Goal: Information Seeking & Learning: Learn about a topic

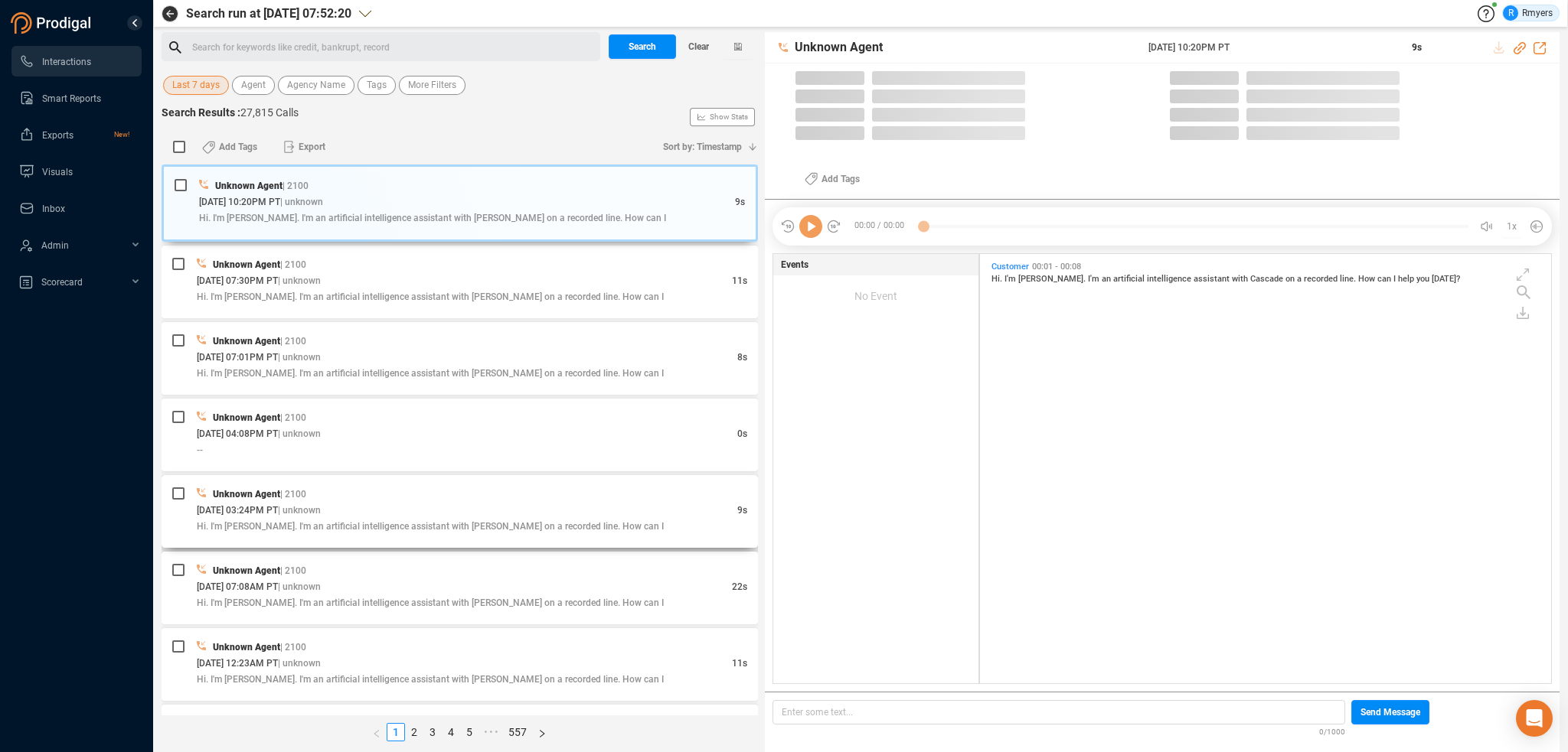
scroll to position [426, 564]
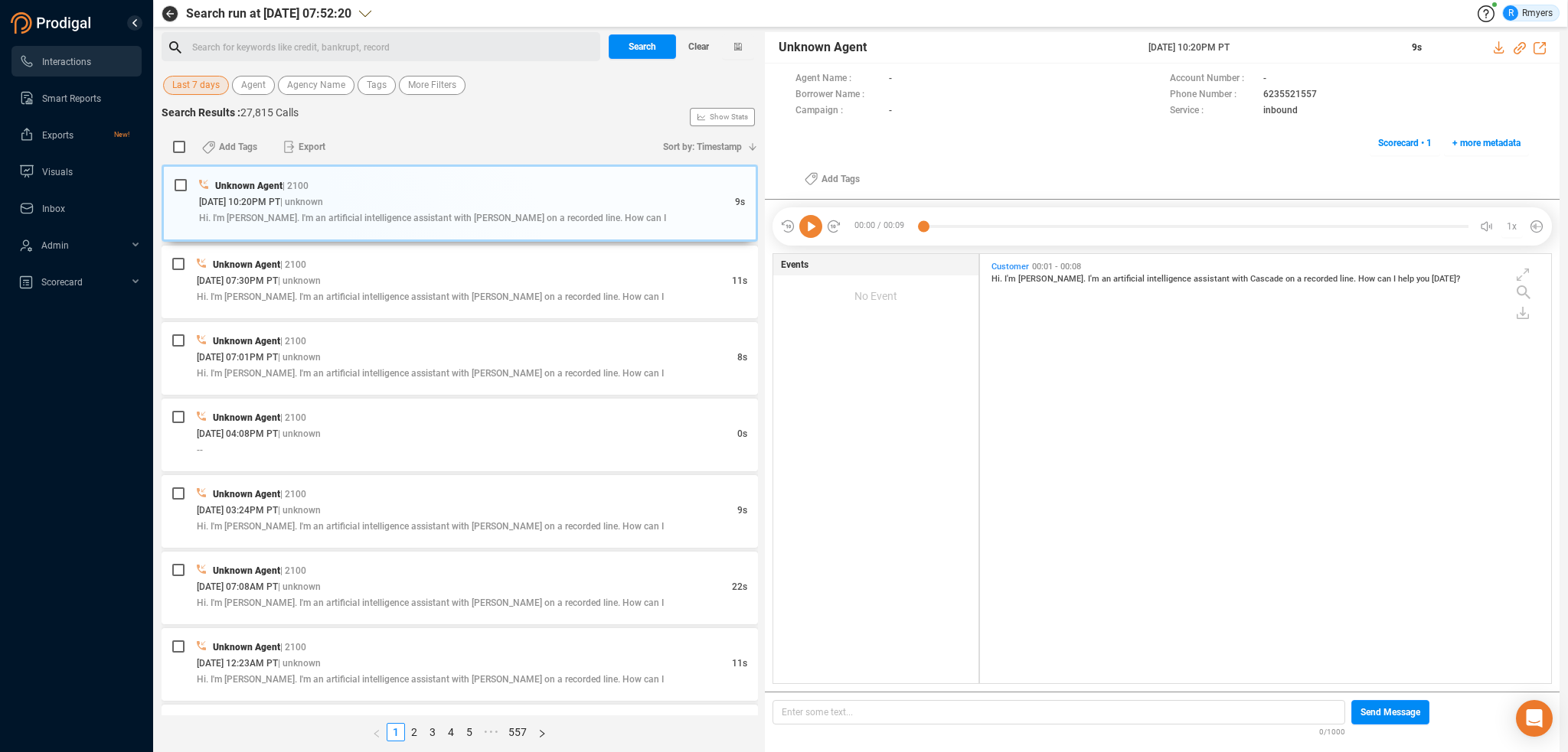
click at [198, 90] on span "Last 7 days" at bounding box center [195, 85] width 47 height 19
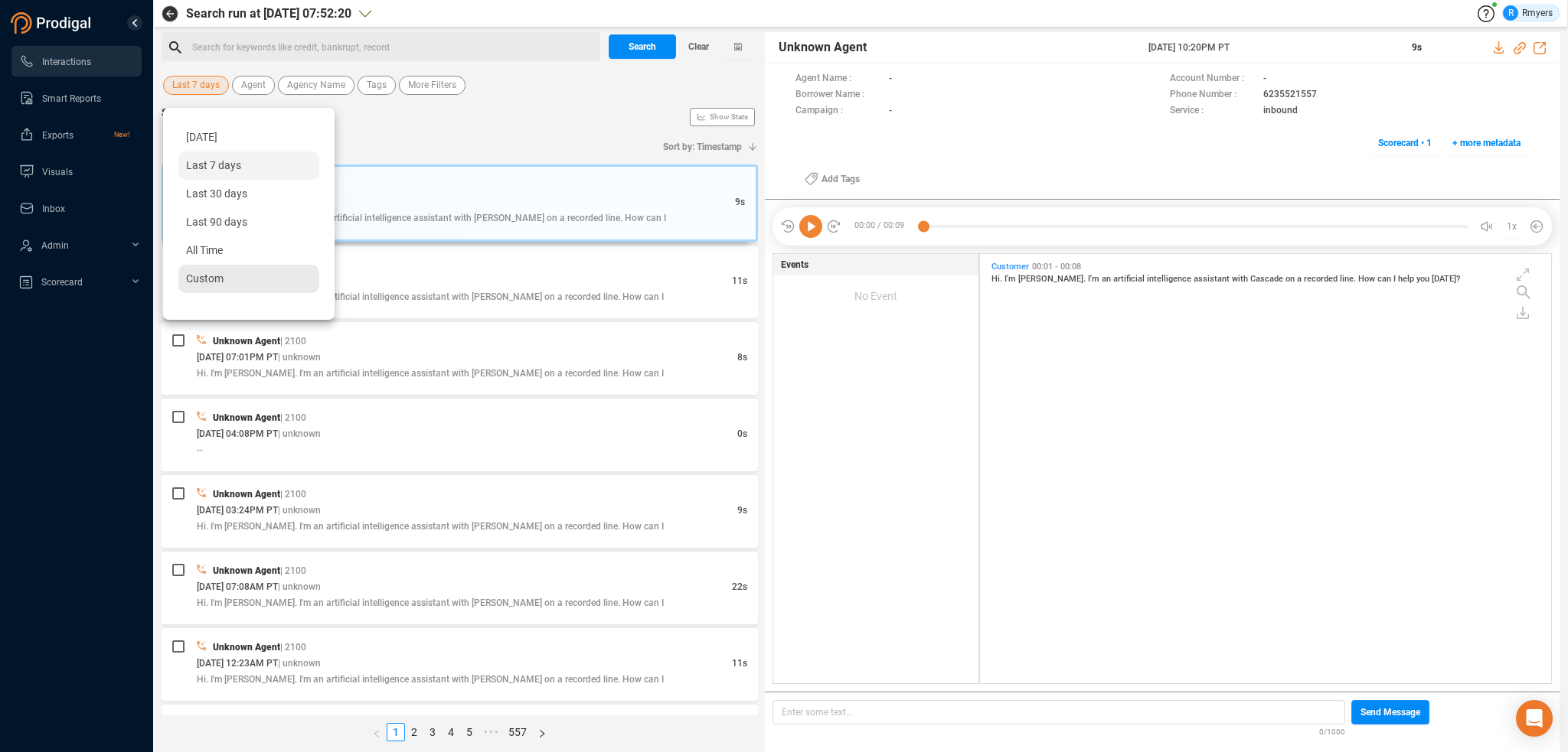
click at [218, 273] on span "Custom" at bounding box center [204, 278] width 38 height 13
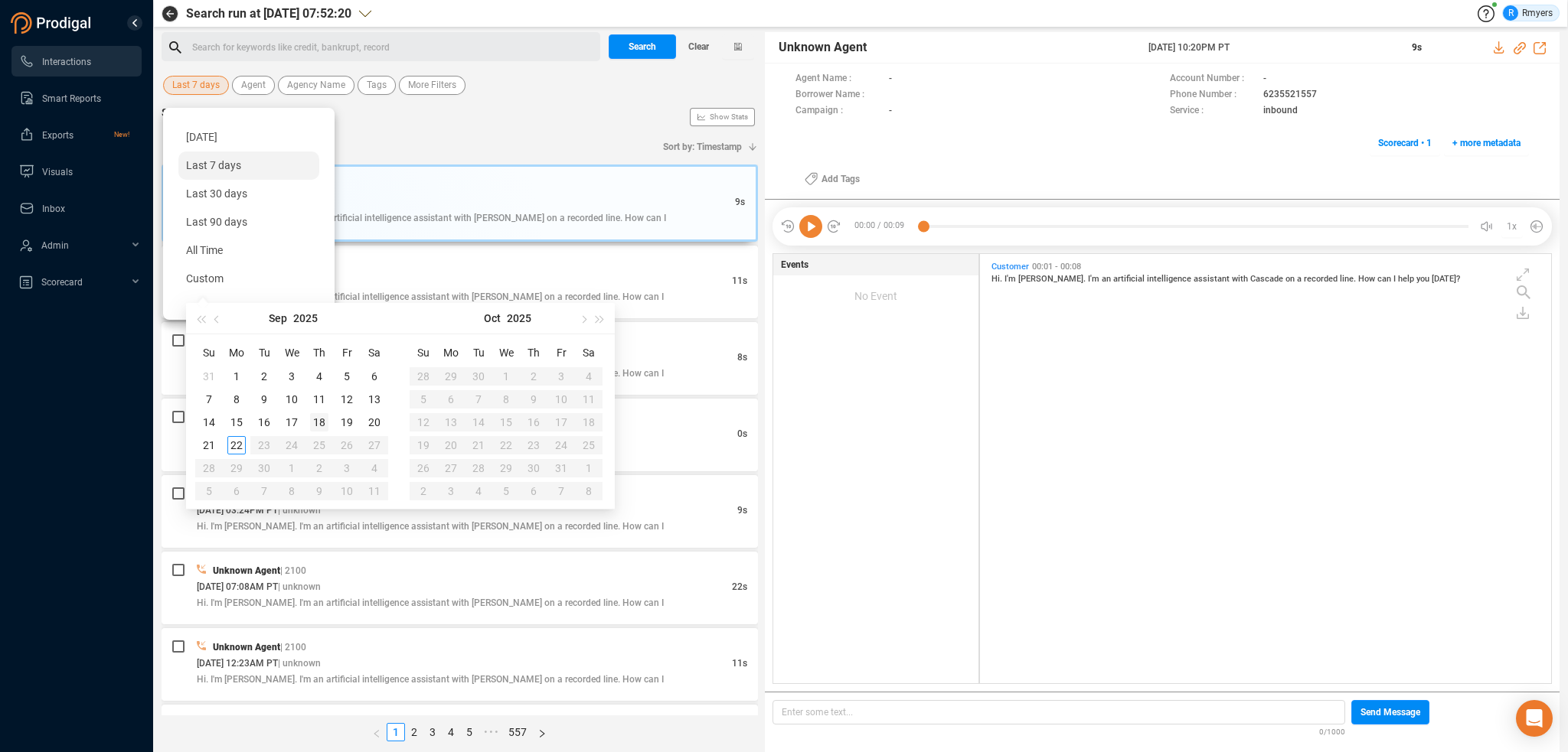
type input "2025-09-18"
type input "2025-09-19"
click at [349, 427] on div "19" at bounding box center [346, 422] width 18 height 18
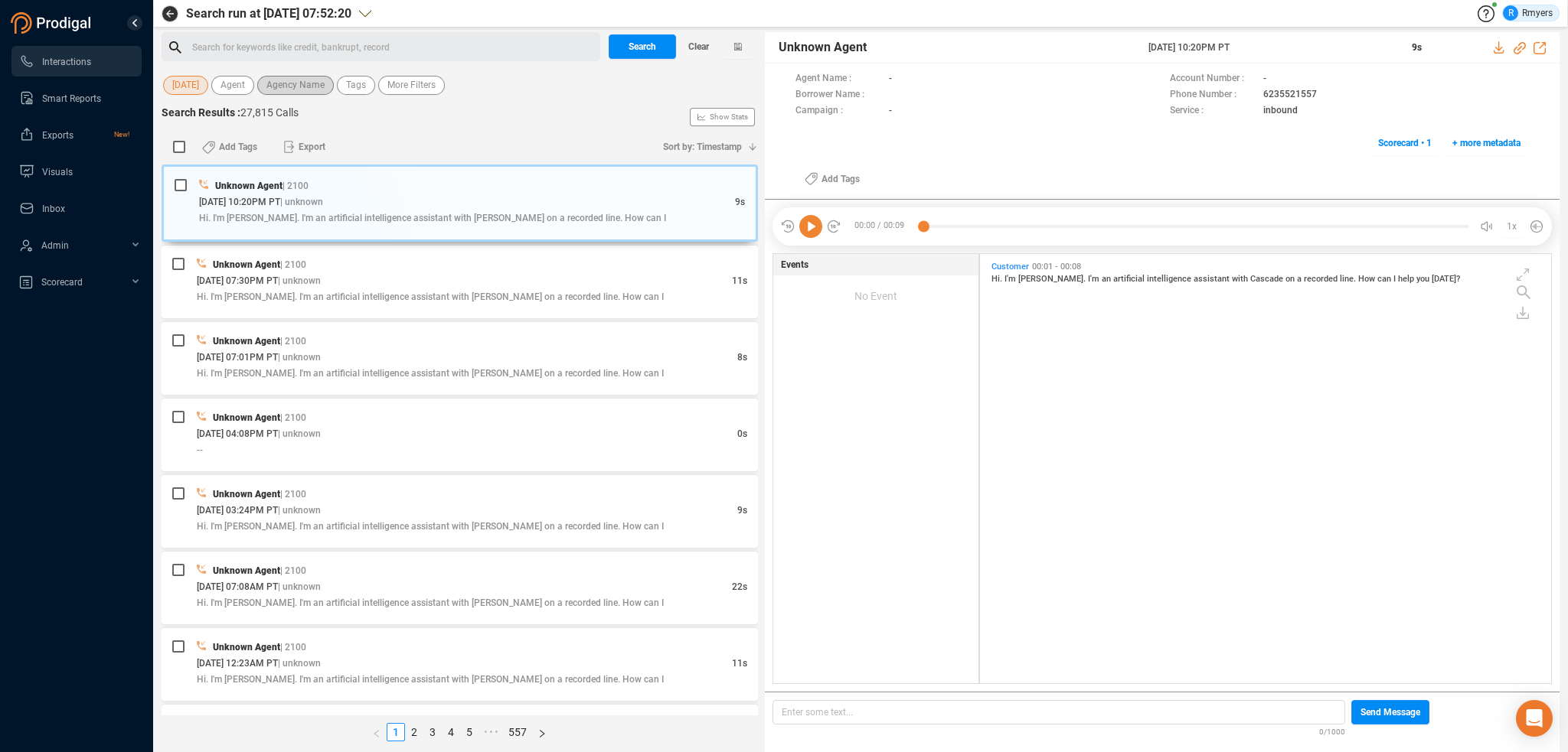
click at [280, 79] on span "Agency Name" at bounding box center [296, 85] width 58 height 19
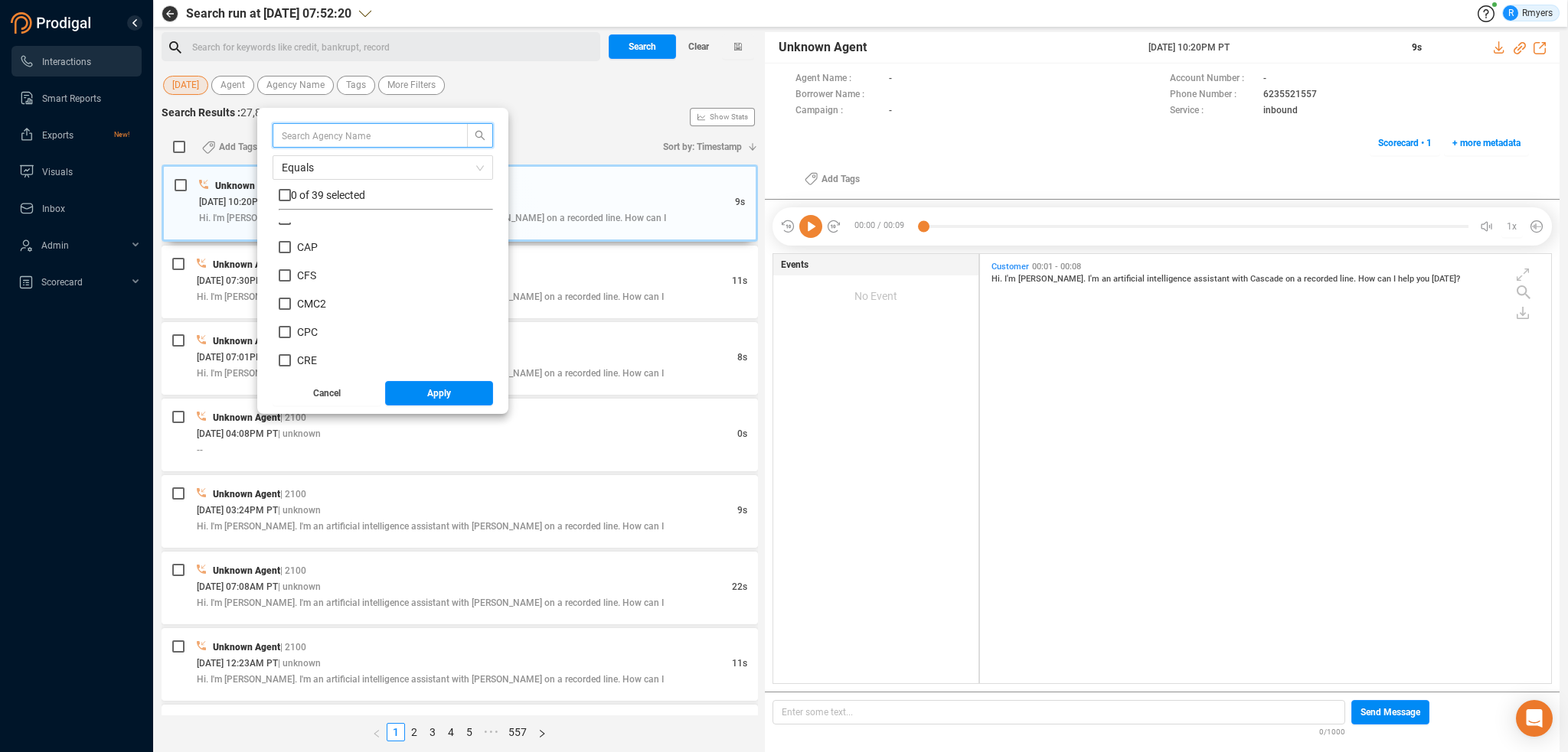
scroll to position [230, 0]
drag, startPoint x: 305, startPoint y: 307, endPoint x: 319, endPoint y: 320, distance: 19.1
click at [307, 311] on span "CRM" at bounding box center [308, 312] width 23 height 13
click at [306, 318] on label "CRM" at bounding box center [302, 312] width 47 height 16
click at [291, 318] on input "CRM" at bounding box center [284, 312] width 13 height 13
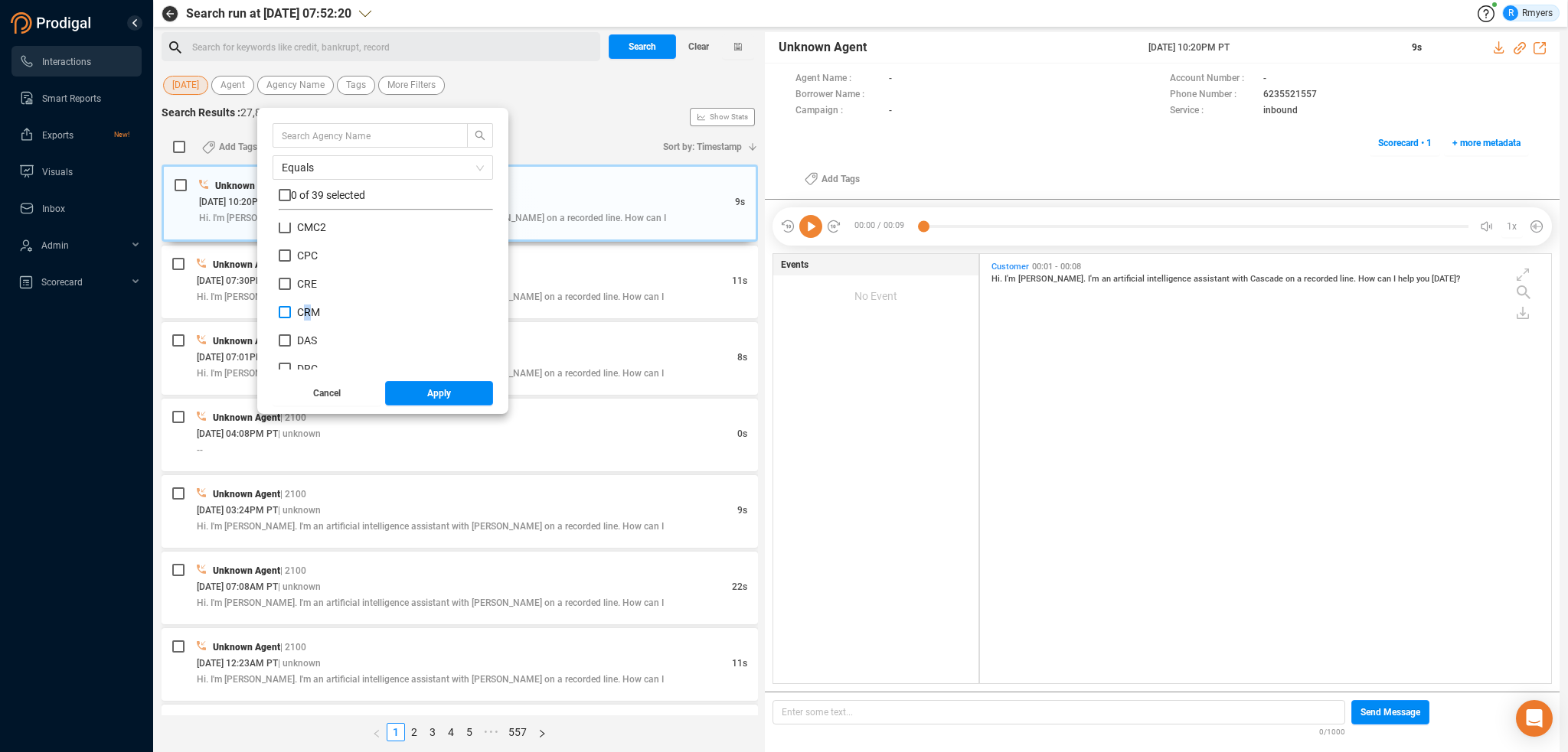
checkbox input "true"
click at [415, 396] on button "Apply" at bounding box center [439, 392] width 108 height 24
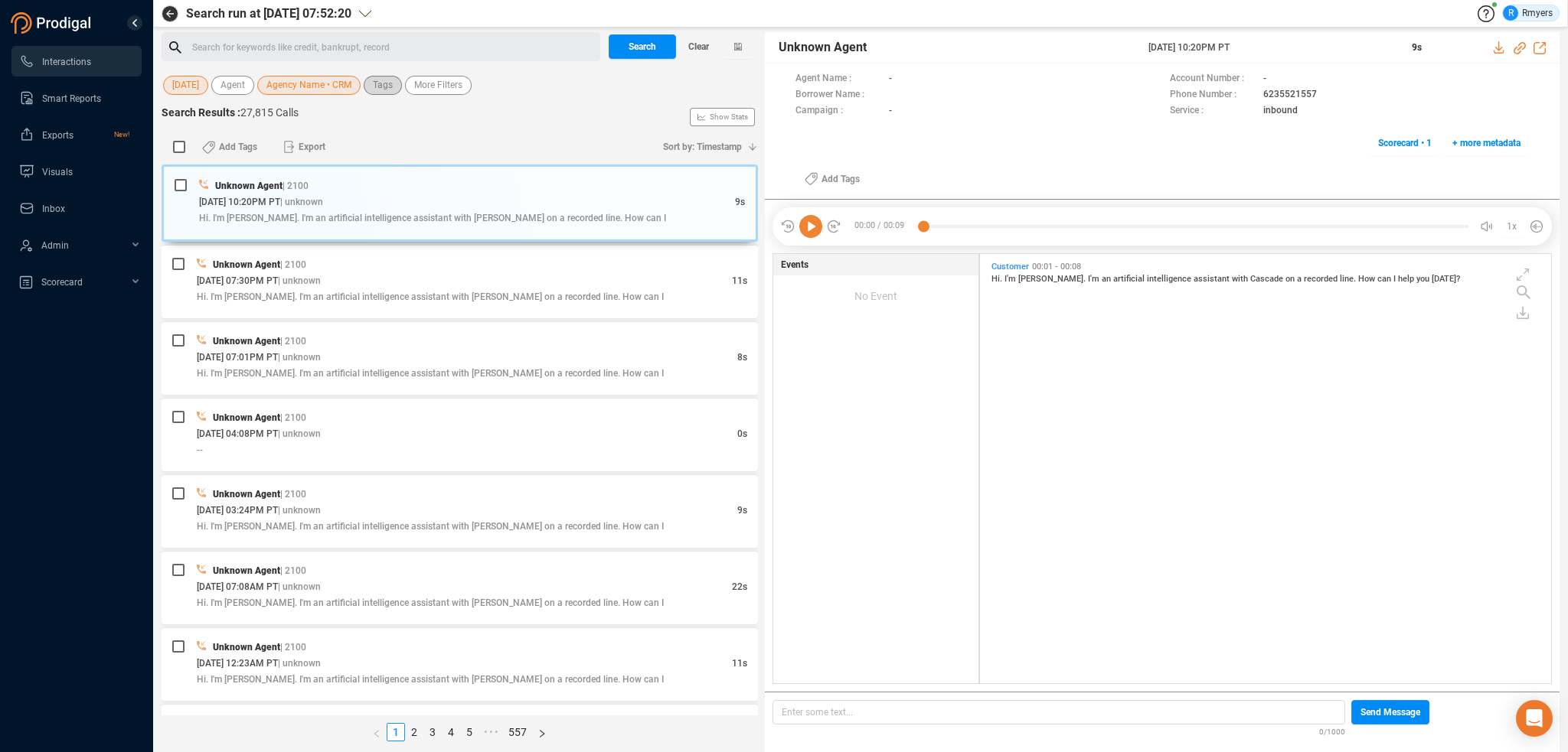
click at [384, 91] on span "Tags" at bounding box center [383, 85] width 20 height 19
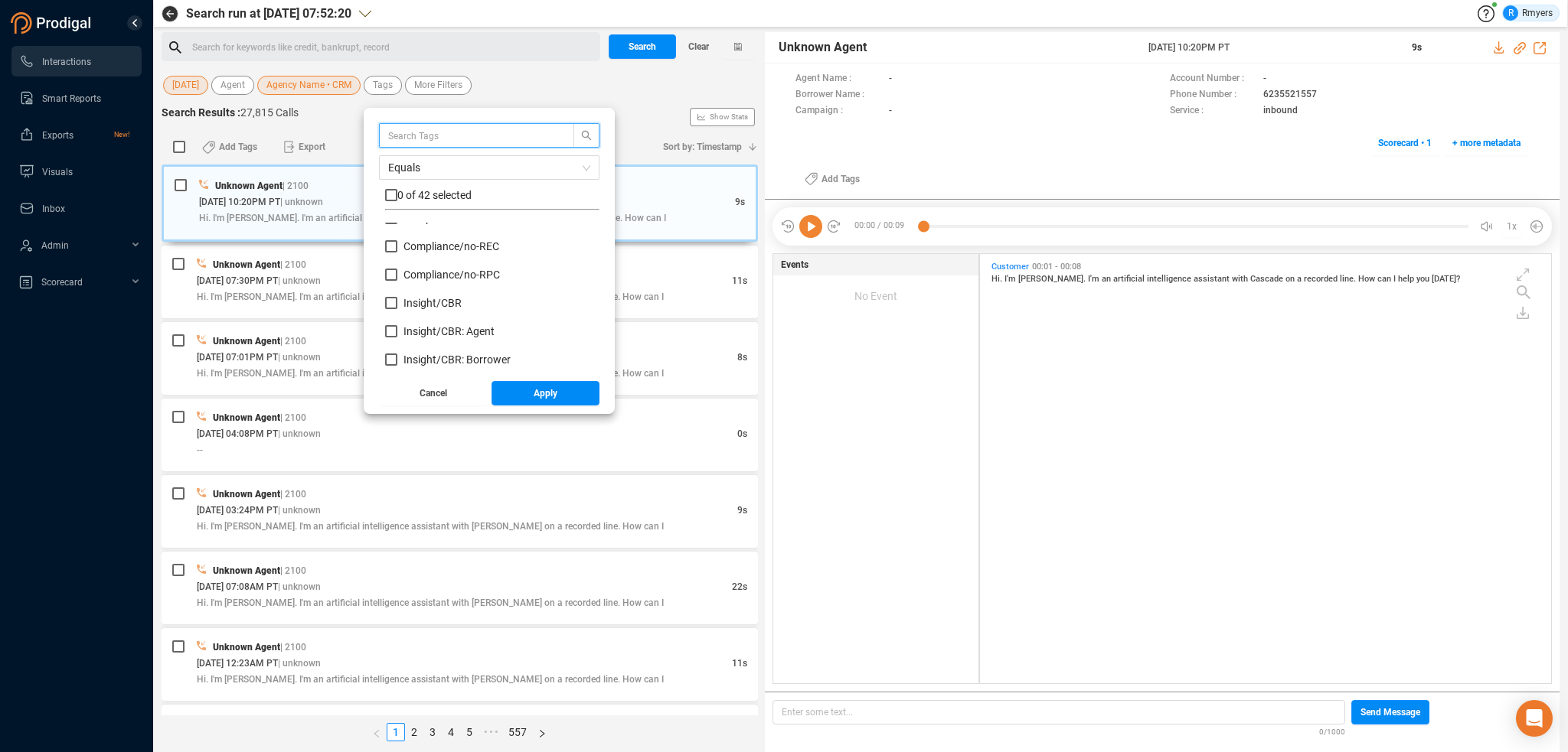
scroll to position [153, 0]
click at [436, 277] on span "Insight/ CBR" at bounding box center [432, 275] width 58 height 13
click at [397, 277] on input "Insight/ CBR" at bounding box center [391, 275] width 13 height 13
checkbox input "true"
click at [444, 298] on span "Insight/ CBR: Agent" at bounding box center [449, 304] width 91 height 13
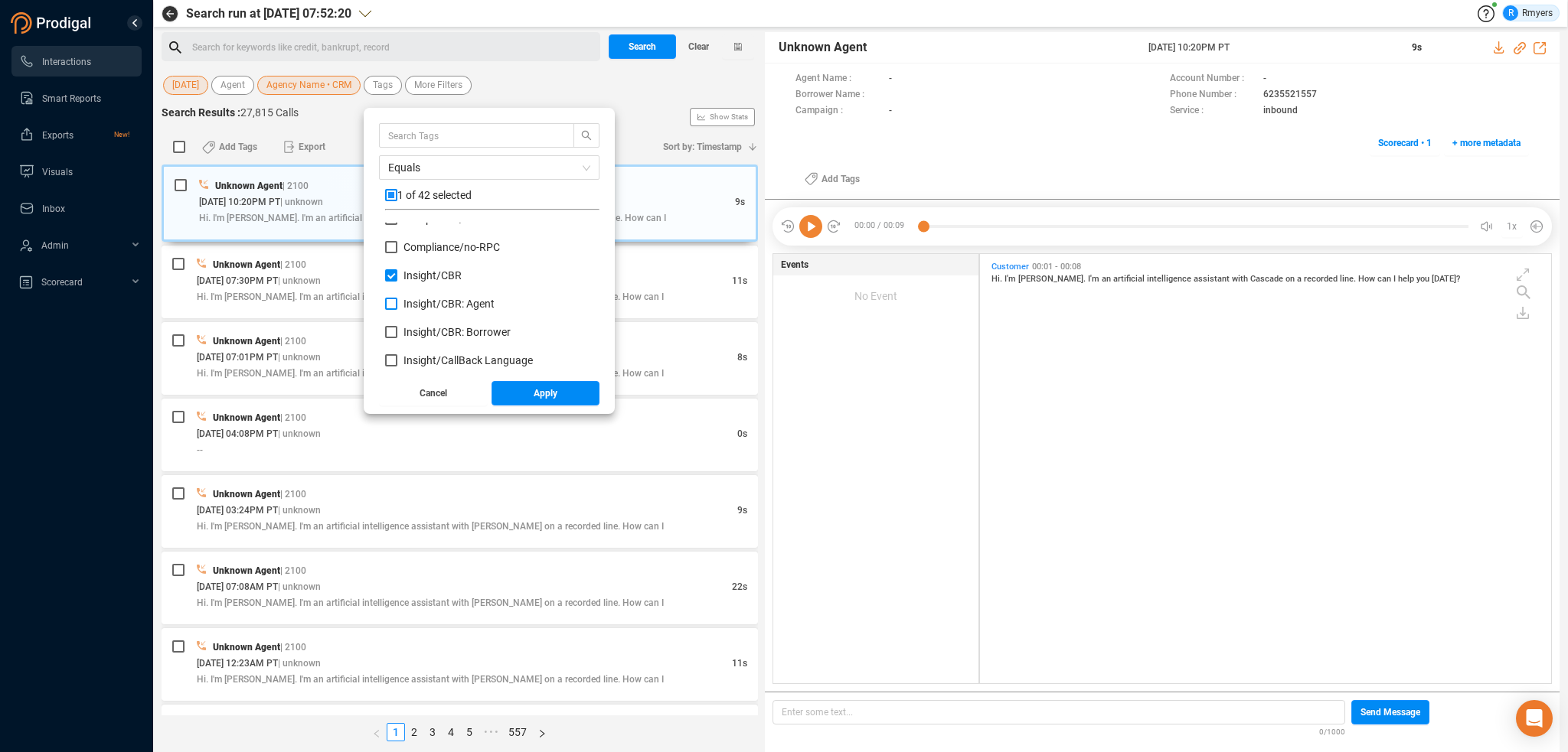
click at [397, 298] on input "Insight/ CBR: Agent" at bounding box center [391, 304] width 13 height 13
checkbox input "true"
click at [454, 333] on span "Insight/ CBR: Borrower" at bounding box center [456, 332] width 107 height 13
click at [397, 333] on input "Insight/ CBR: Borrower" at bounding box center [391, 332] width 13 height 13
checkbox input "true"
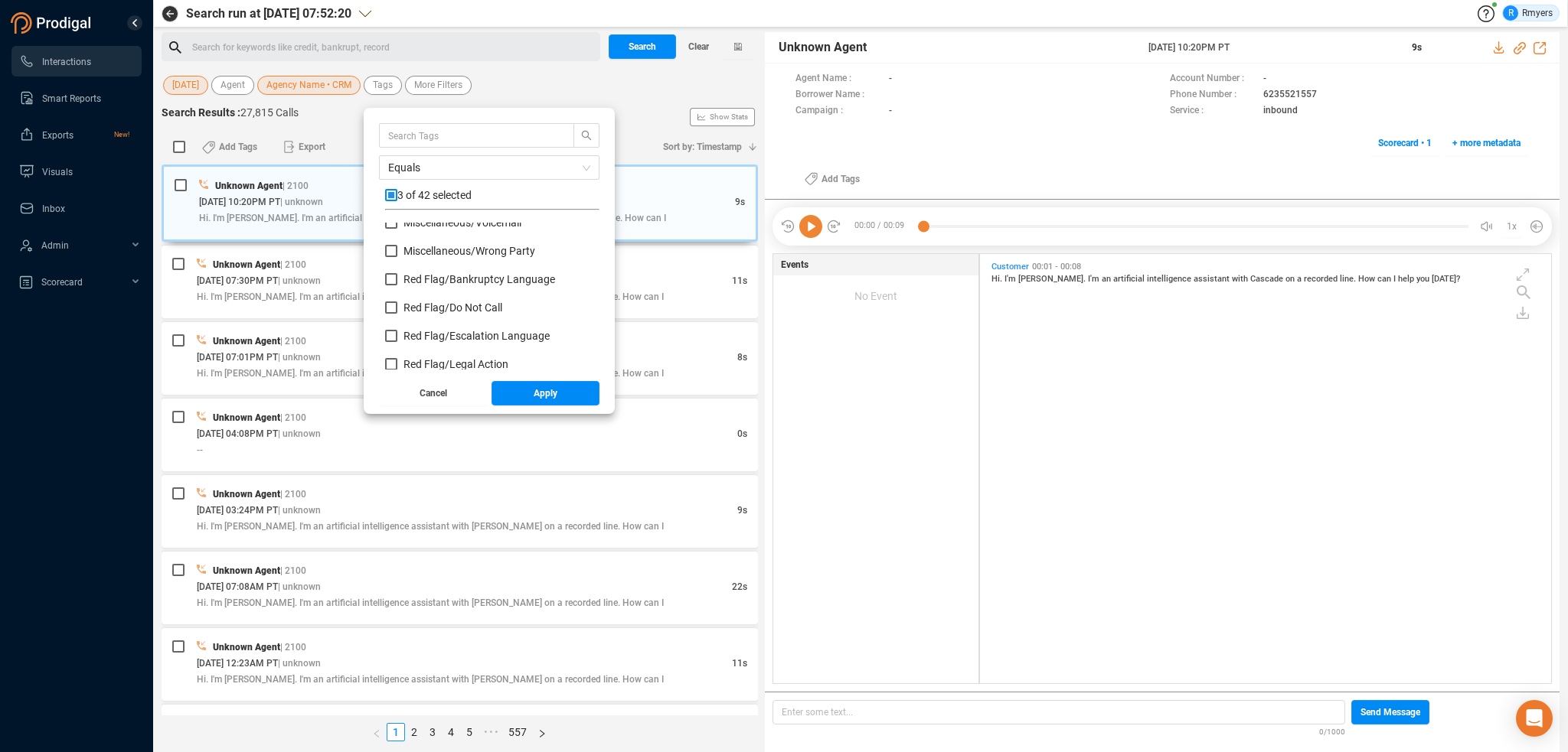
scroll to position [689, 0]
click at [423, 276] on span "Red Flag/ Bankruptcy Language" at bounding box center [479, 277] width 152 height 13
click at [397, 276] on input "Red Flag/ Bankruptcy Language" at bounding box center [391, 277] width 13 height 13
checkbox input "true"
click at [430, 325] on div "Red Flag/ Do Not Call" at bounding box center [492, 312] width 215 height 28
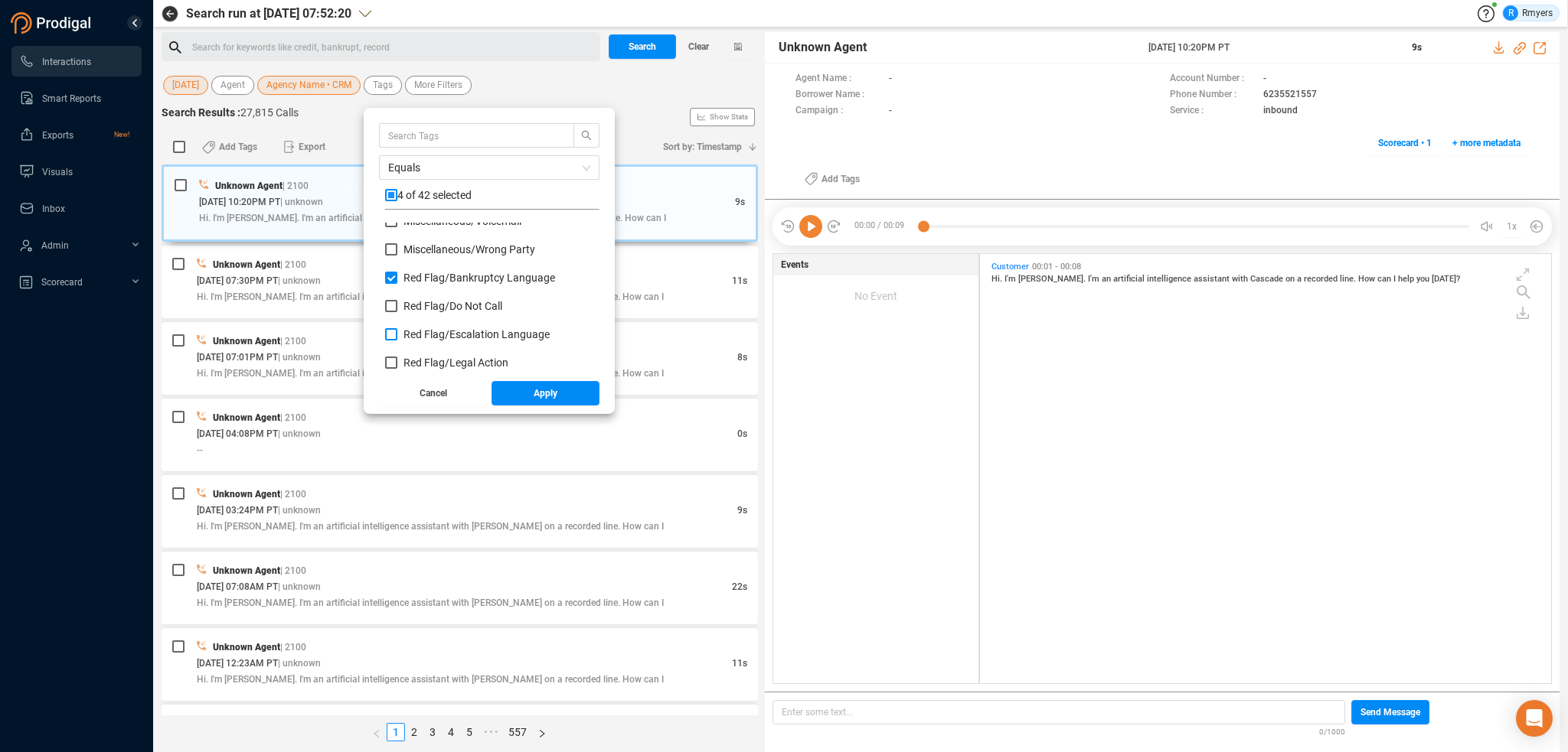
click at [436, 334] on span "Red Flag/ Escalation Language" at bounding box center [476, 334] width 146 height 13
click at [397, 334] on input "Red Flag/ Escalation Language" at bounding box center [391, 334] width 13 height 13
checkbox input "true"
click at [437, 365] on span "Red Flag/ Legal Action" at bounding box center [455, 362] width 104 height 13
click at [397, 365] on input "Red Flag/ Legal Action" at bounding box center [391, 362] width 13 height 13
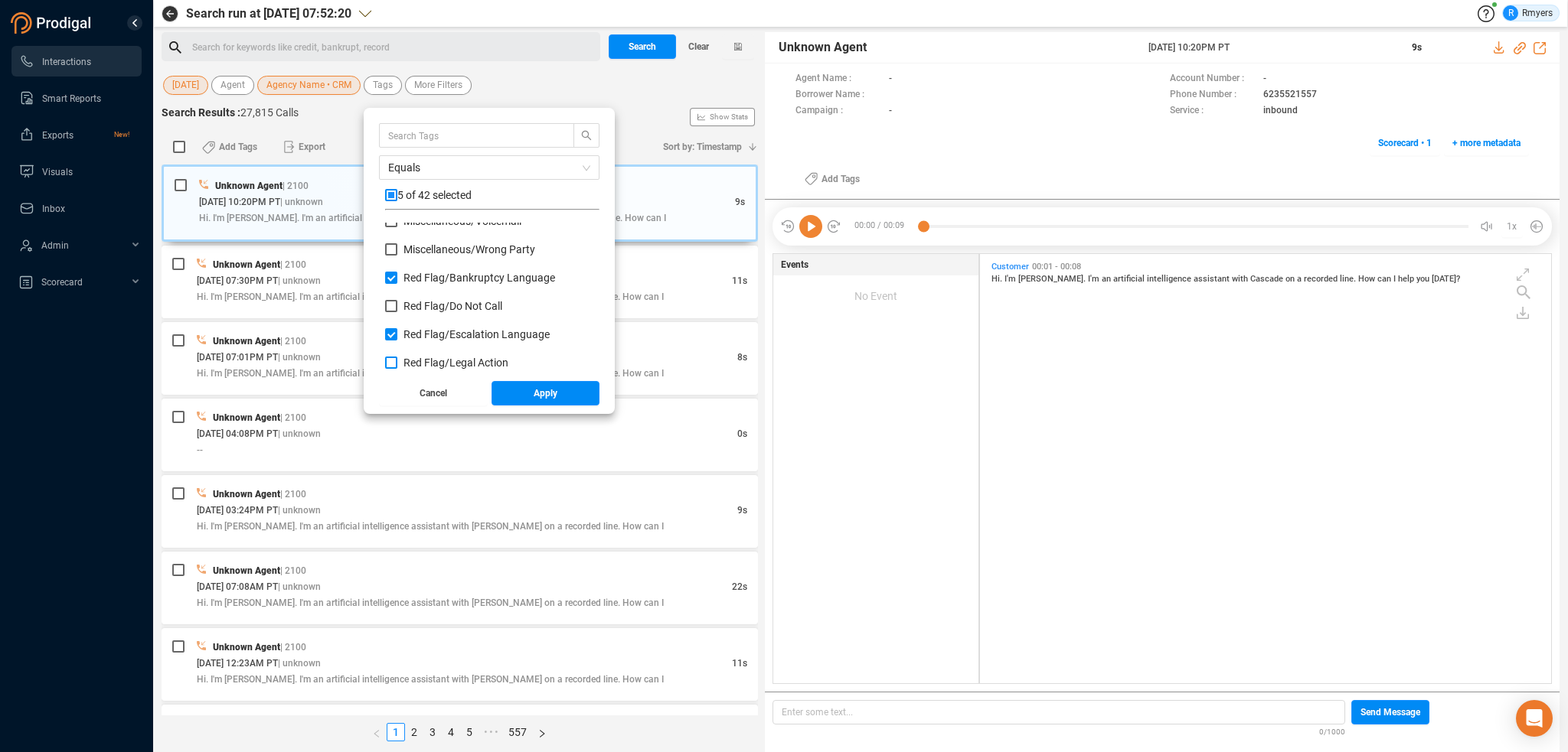
checkbox input "true"
click at [420, 318] on span "Red Flag/ Legal Action: Agent" at bounding box center [472, 314] width 138 height 13
click at [397, 318] on input "Red Flag/ Legal Action: Agent" at bounding box center [391, 314] width 13 height 13
checkbox input "true"
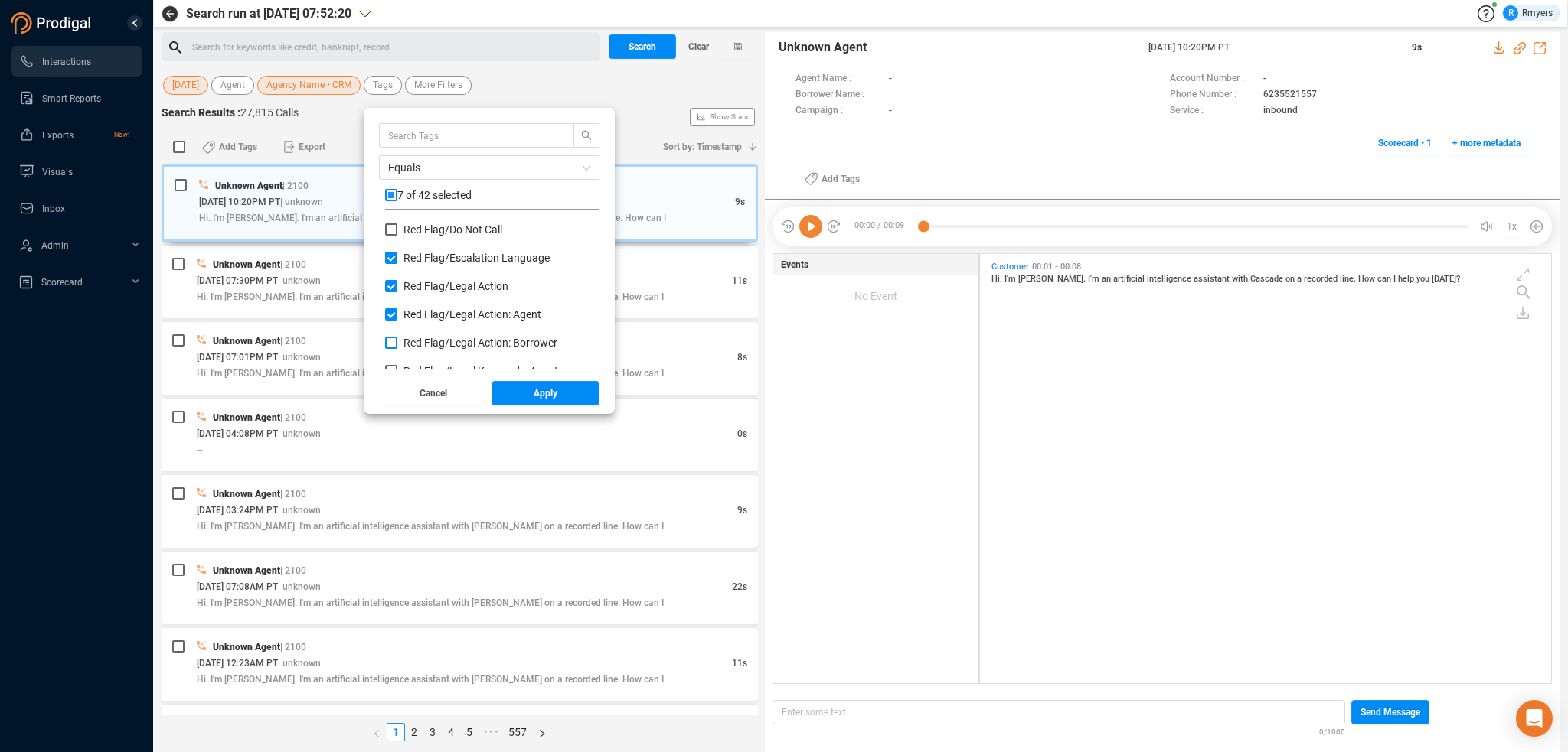
click at [421, 340] on span "Red Flag/ Legal Action: Borrower" at bounding box center [479, 342] width 154 height 13
click at [397, 340] on input "Red Flag/ Legal Action: Borrower" at bounding box center [391, 342] width 13 height 13
checkbox input "true"
click at [414, 296] on span "Red Flag/ Legal Keywords: Agent" at bounding box center [480, 295] width 155 height 13
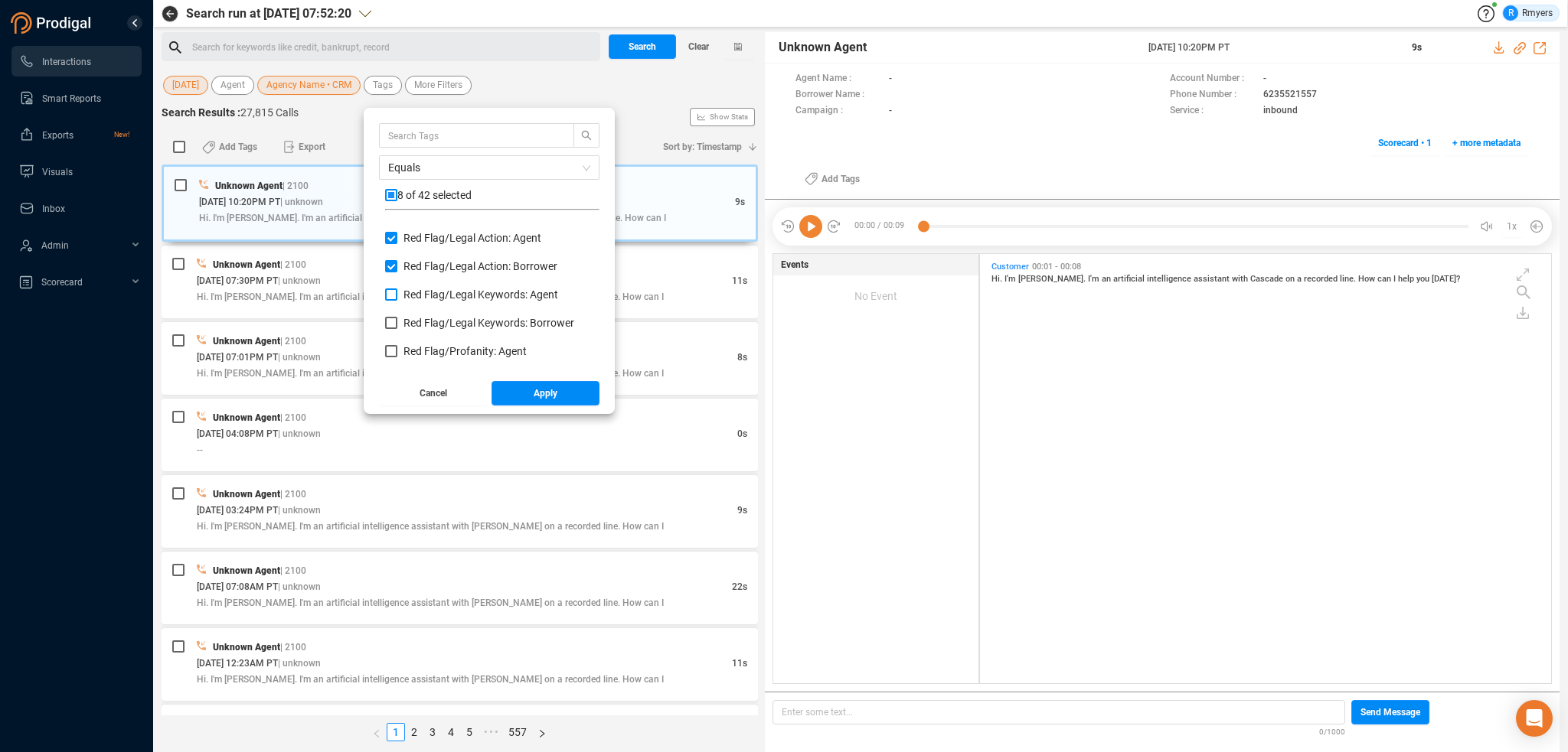
click at [397, 296] on input "Red Flag/ Legal Keywords: Agent" at bounding box center [391, 295] width 13 height 13
checkbox input "true"
click at [420, 315] on label "Red Flag/ Legal Keywords: Borrower" at bounding box center [482, 323] width 195 height 16
click at [397, 317] on input "Red Flag/ Legal Keywords: Borrower" at bounding box center [391, 323] width 13 height 13
checkbox input "true"
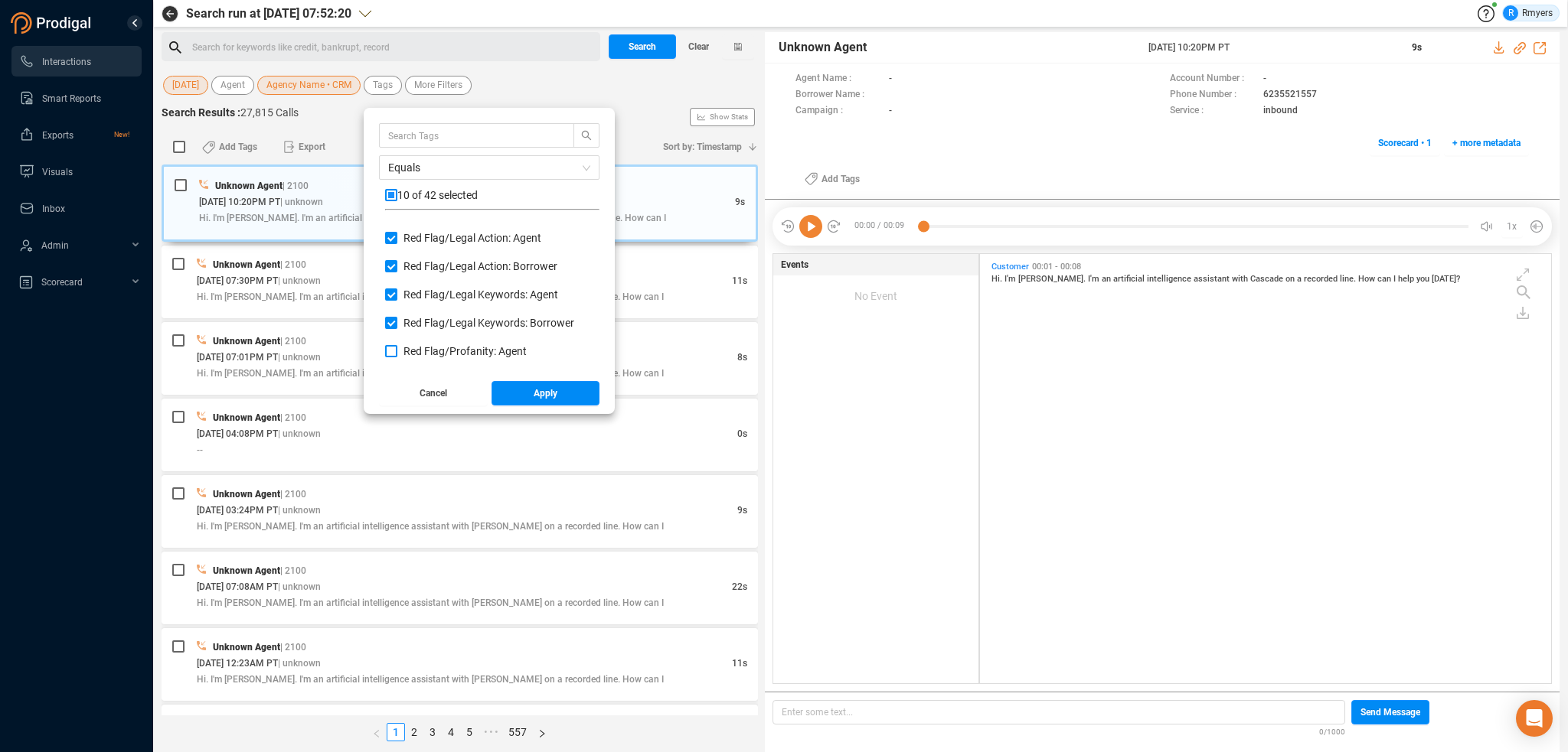
click at [430, 351] on span "Red Flag/ Profanity: Agent" at bounding box center [464, 351] width 123 height 13
click at [397, 351] on input "Red Flag/ Profanity: Agent" at bounding box center [391, 351] width 13 height 13
checkbox input "true"
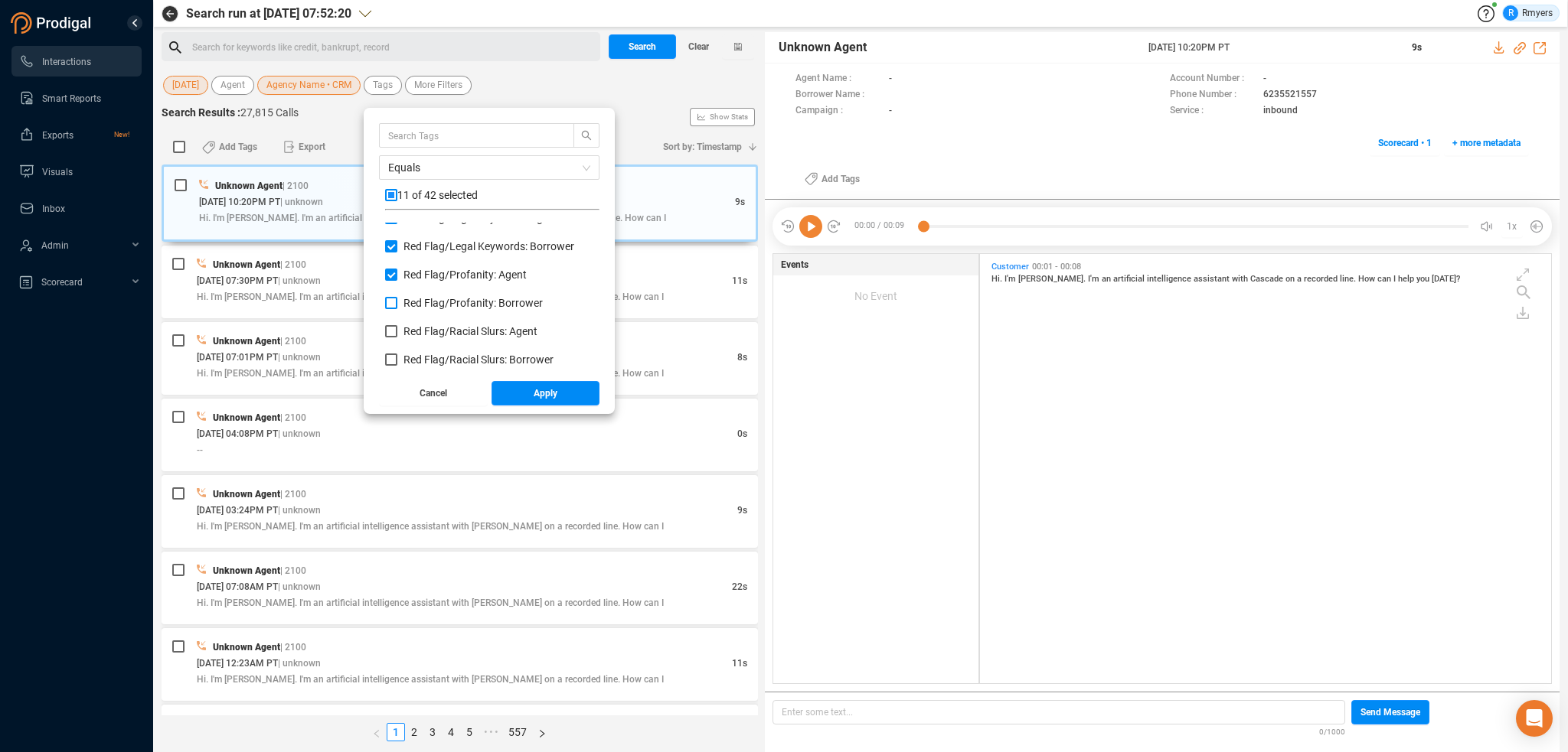
click at [419, 298] on span "Red Flag/ Profanity: Borrower" at bounding box center [473, 303] width 139 height 13
click at [397, 298] on input "Red Flag/ Profanity: Borrower" at bounding box center [391, 303] width 13 height 13
checkbox input "true"
click at [419, 324] on label "Red Flag/ Racial Slurs: Agent" at bounding box center [464, 332] width 159 height 16
click at [397, 326] on input "Red Flag/ Racial Slurs: Agent" at bounding box center [391, 332] width 13 height 13
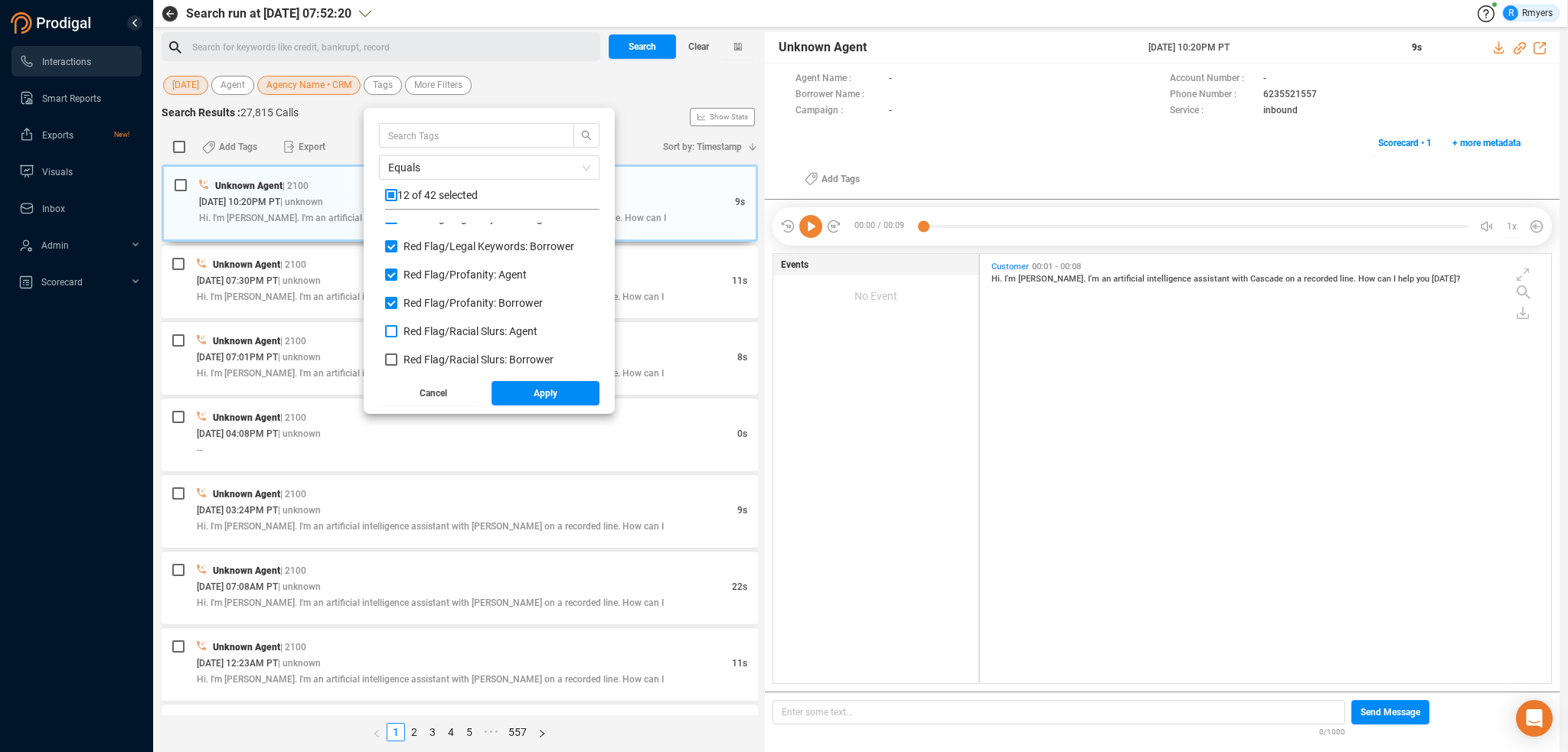
checkbox input "true"
click at [421, 354] on span "Red Flag/ Racial Slurs: Borrower" at bounding box center [478, 360] width 150 height 13
click at [397, 354] on input "Red Flag/ Racial Slurs: Borrower" at bounding box center [391, 360] width 13 height 13
checkbox input "true"
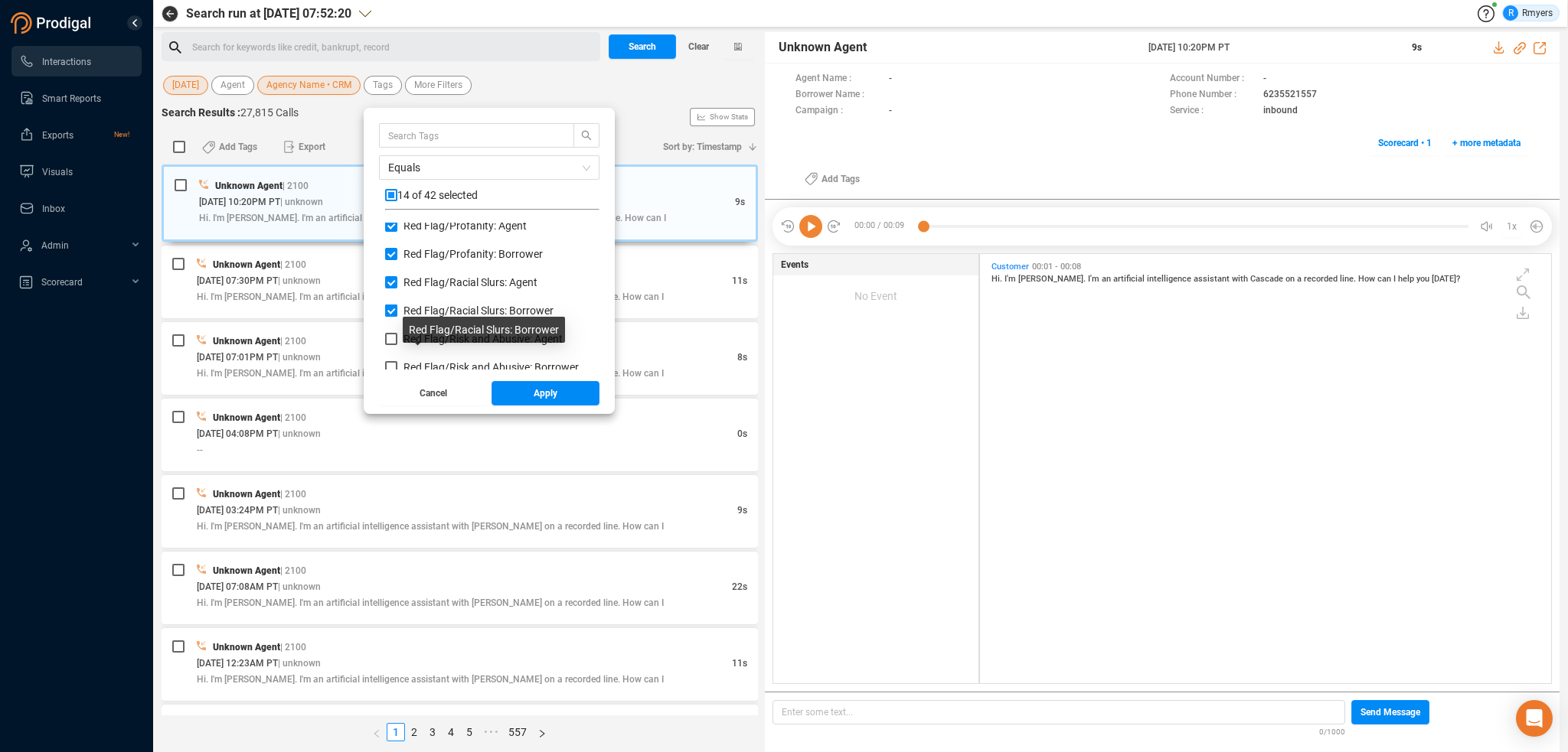
scroll to position [995, 0]
click at [417, 309] on span "Red Flag/ Risk and Abusive: Agent" at bounding box center [482, 311] width 160 height 13
click at [397, 309] on input "Red Flag/ Risk and Abusive: Agent" at bounding box center [391, 311] width 13 height 13
checkbox input "true"
click at [424, 343] on span "Red Flag/ Risk and Abusive: Borrower" at bounding box center [490, 339] width 175 height 13
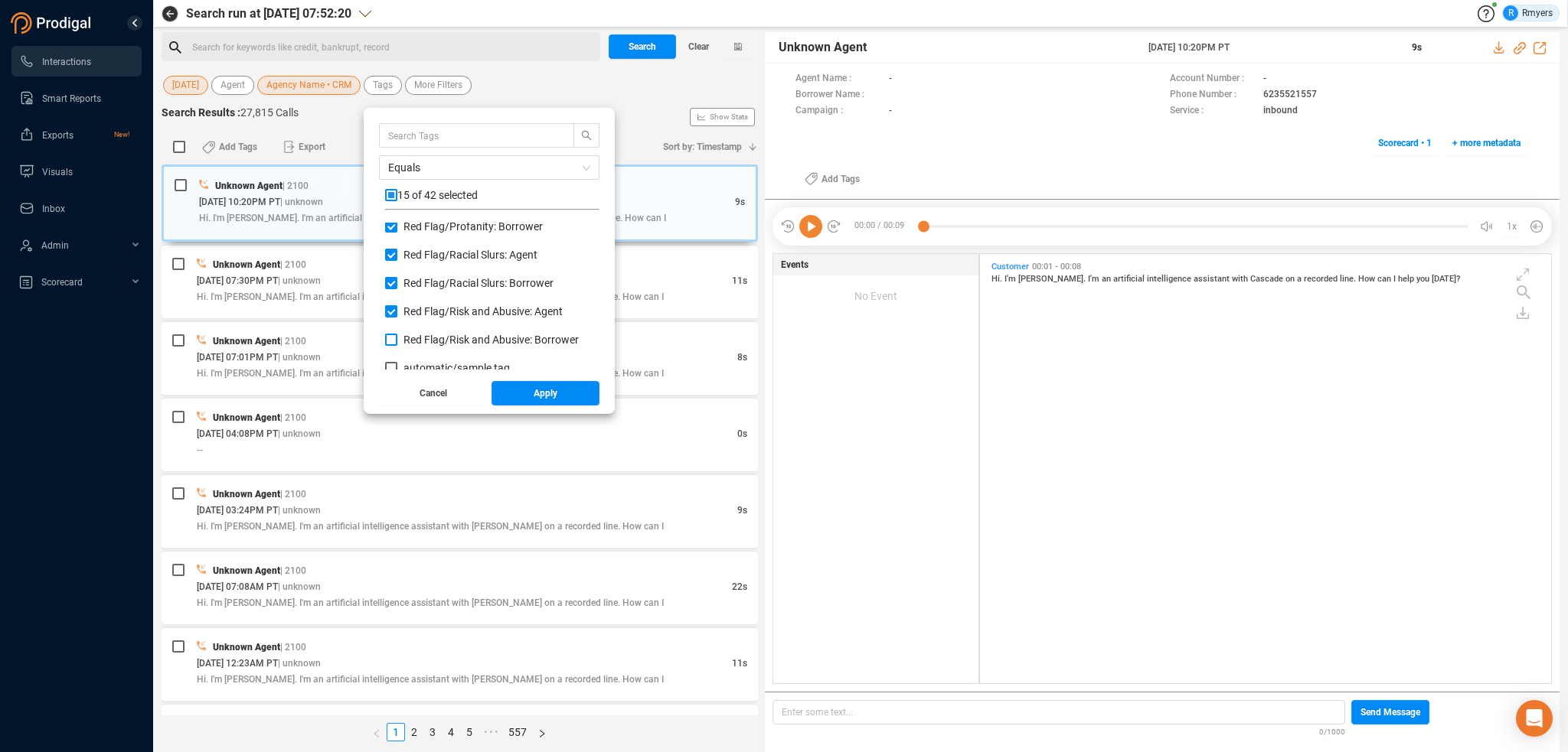
click at [397, 343] on input "Red Flag/ Risk and Abusive: Borrower" at bounding box center [391, 339] width 13 height 13
checkbox input "true"
click at [524, 400] on button "Apply" at bounding box center [545, 392] width 108 height 24
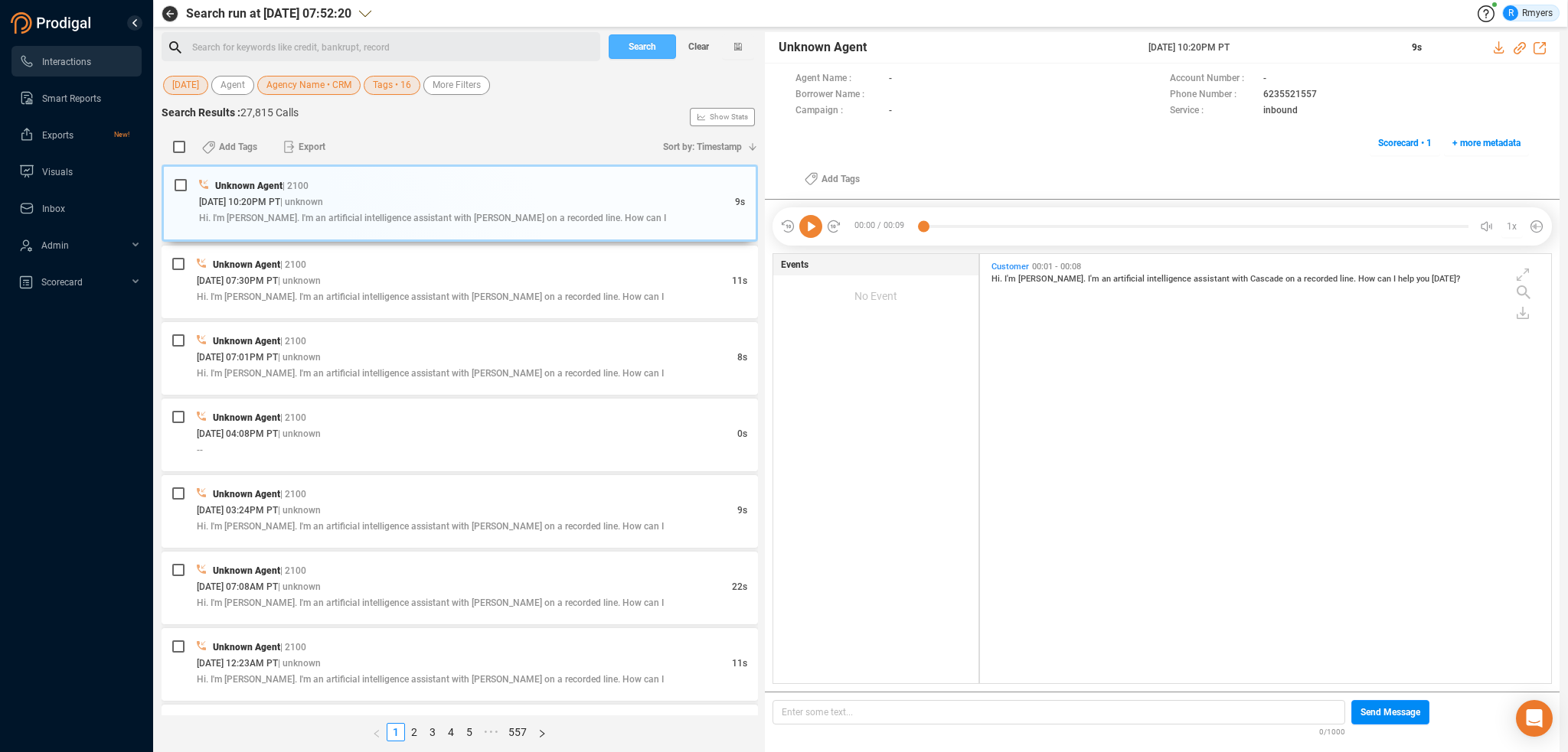
drag, startPoint x: 624, startPoint y: 52, endPoint x: 507, endPoint y: 64, distance: 117.6
click at [624, 53] on button "Search" at bounding box center [643, 46] width 68 height 24
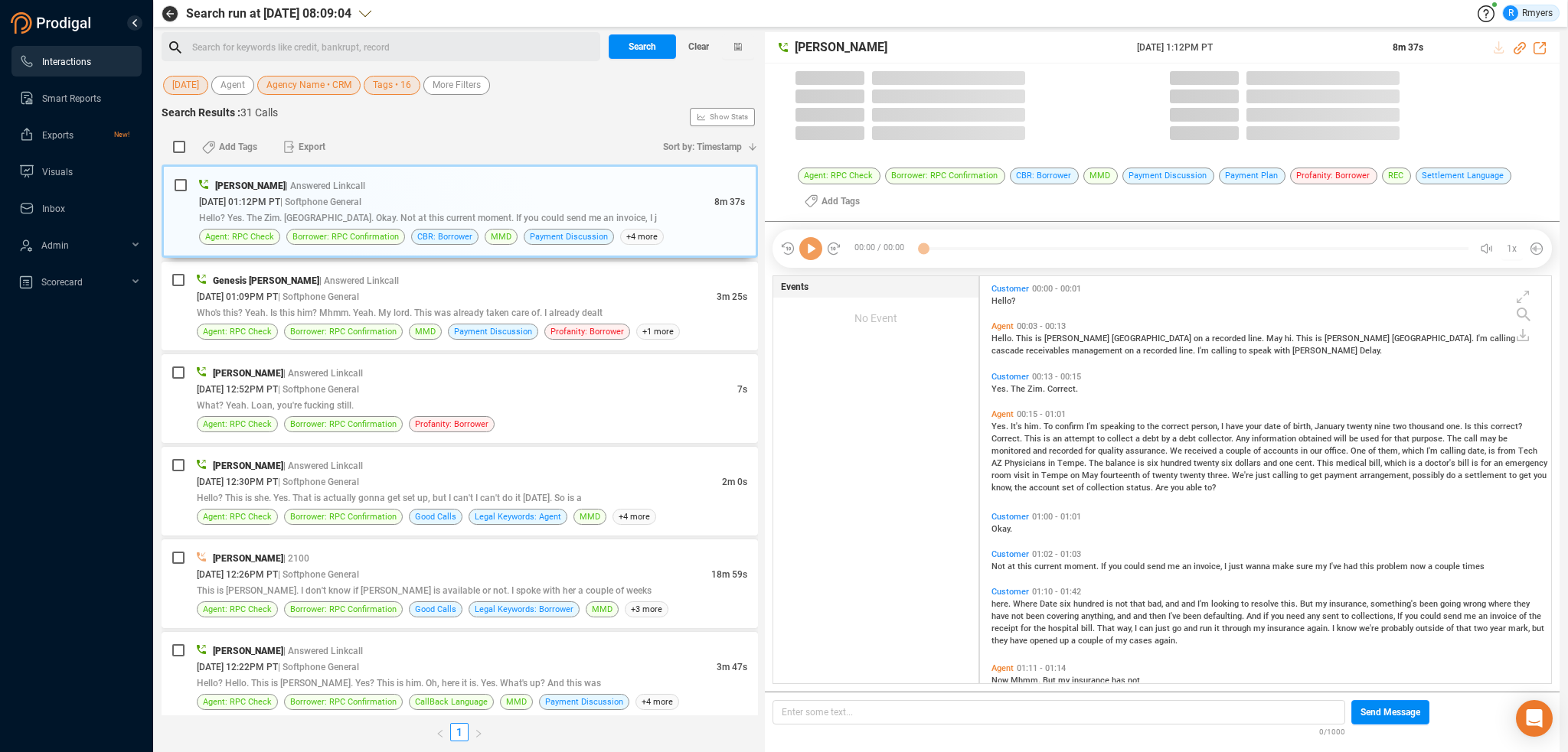
scroll to position [405, 564]
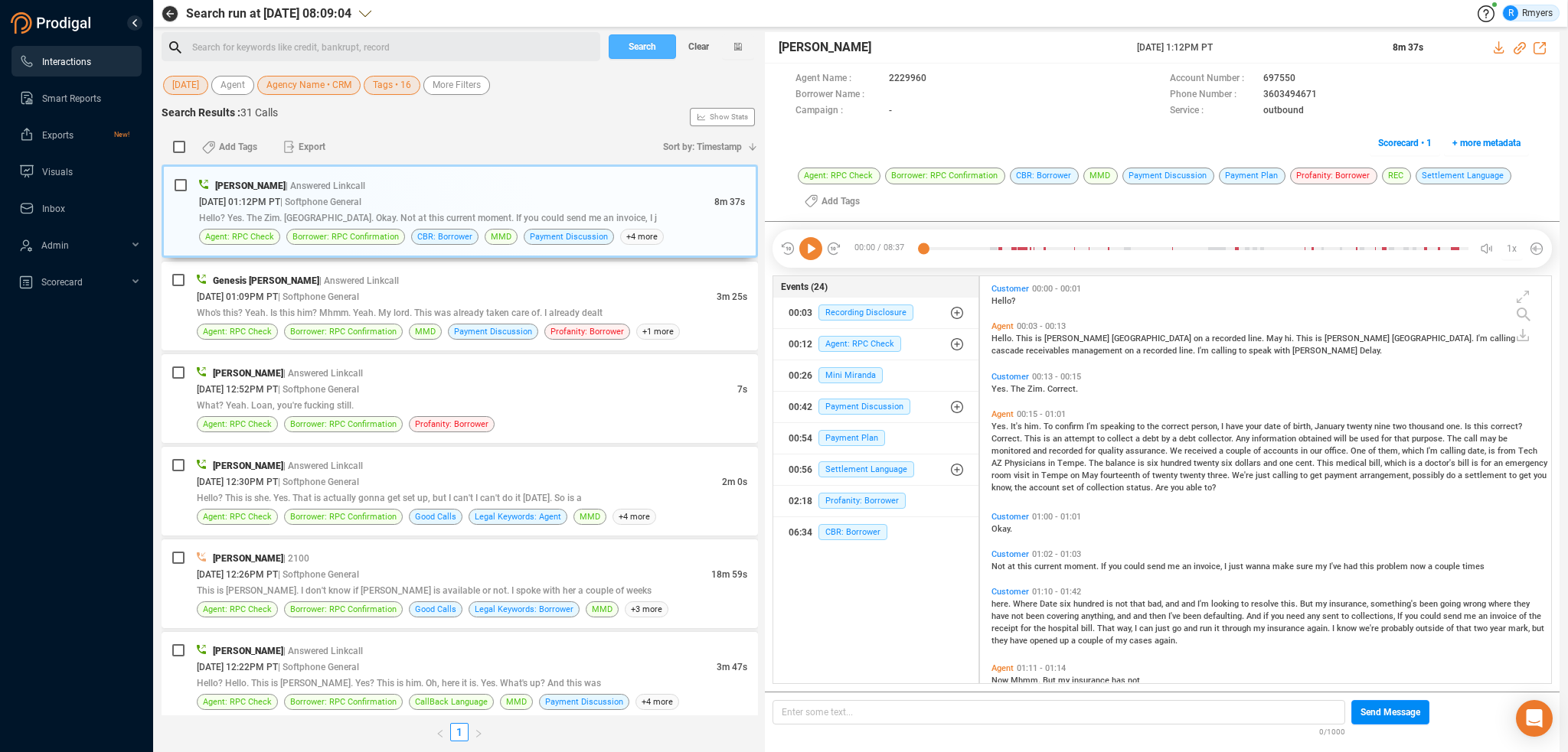
click at [609, 35] on button "Search" at bounding box center [643, 46] width 68 height 24
click at [558, 289] on div "09/19/2025 @ 01:09PM PT | Softphone General" at bounding box center [457, 297] width 520 height 16
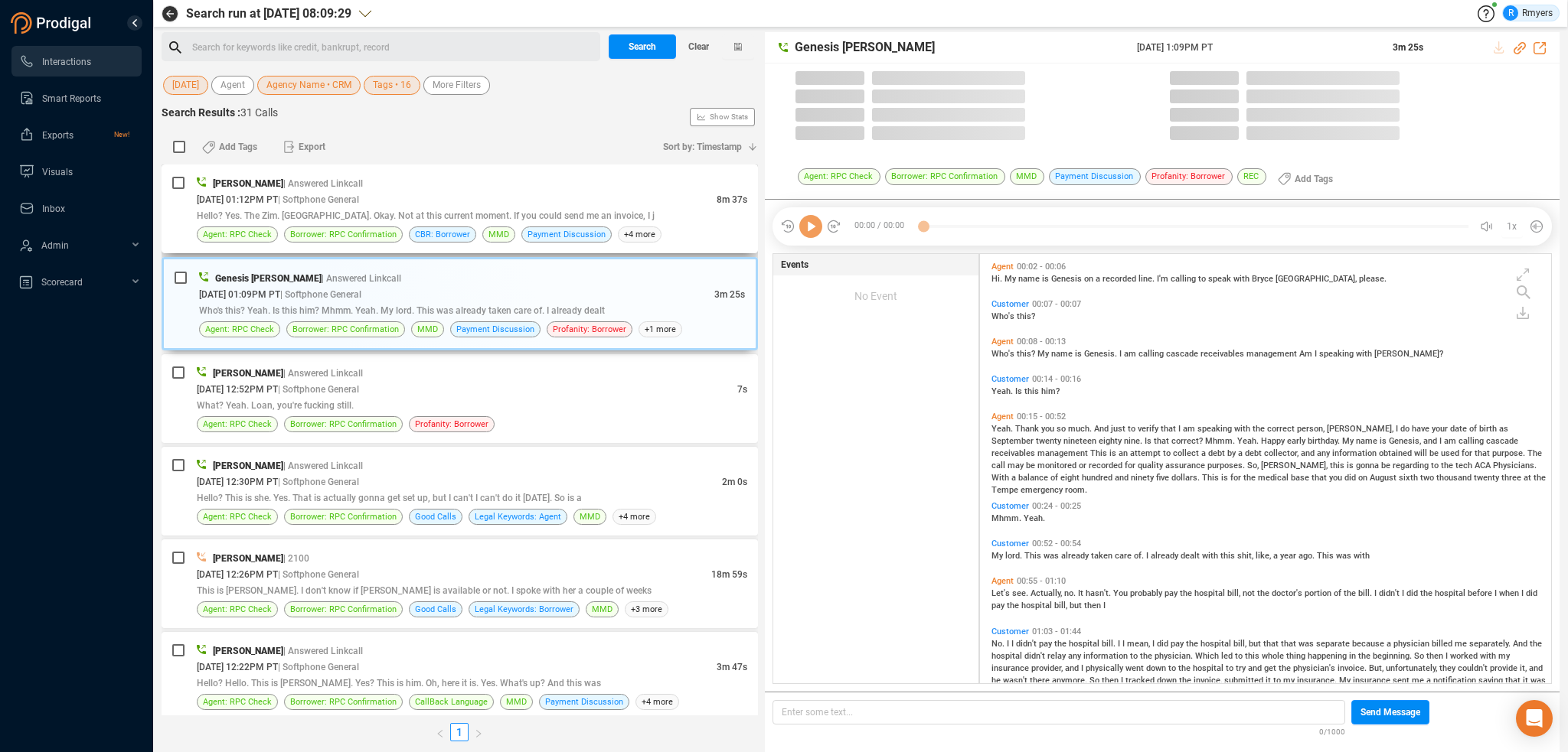
scroll to position [426, 564]
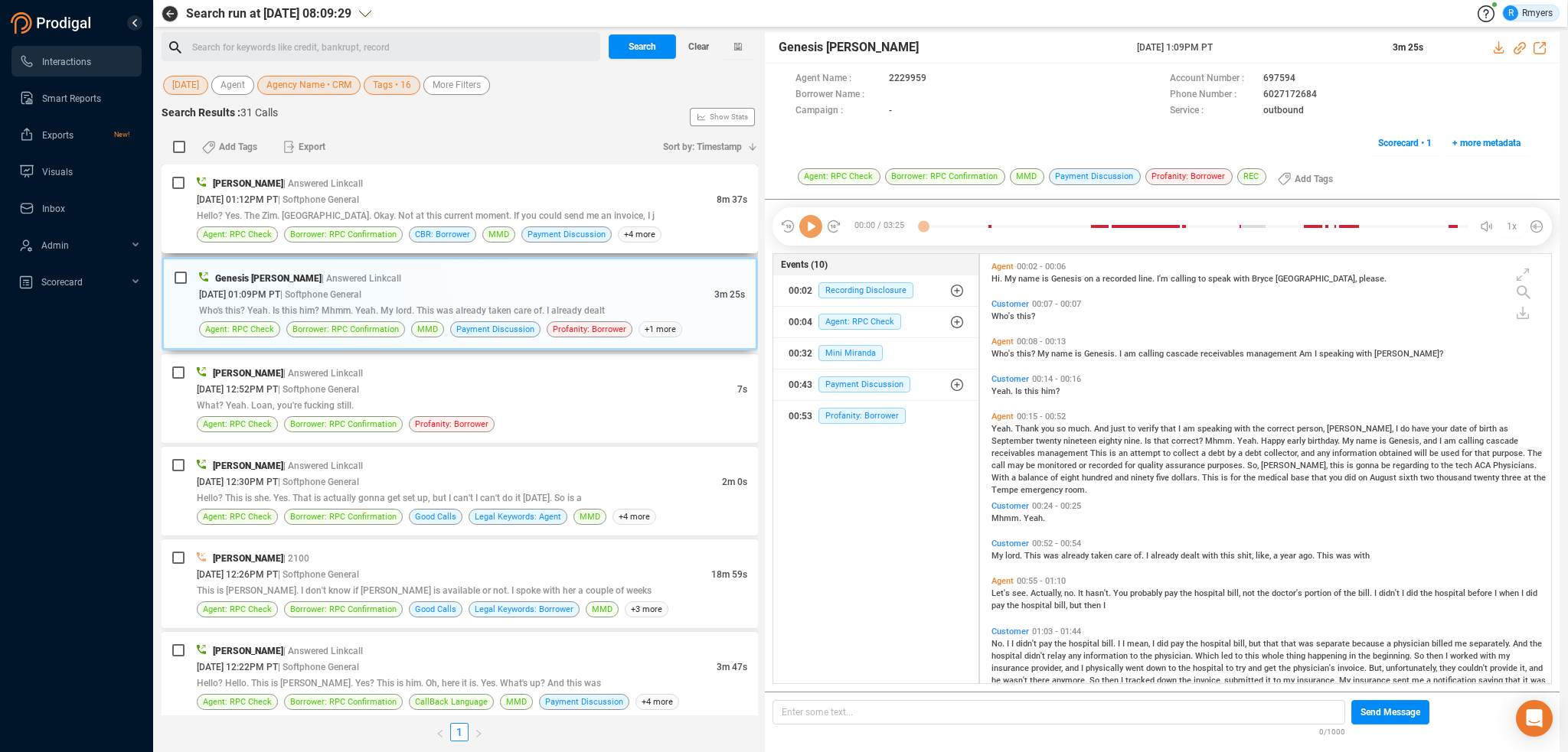
click at [496, 179] on div "Elizabeth Napoles | Answered Linkcall" at bounding box center [472, 183] width 550 height 16
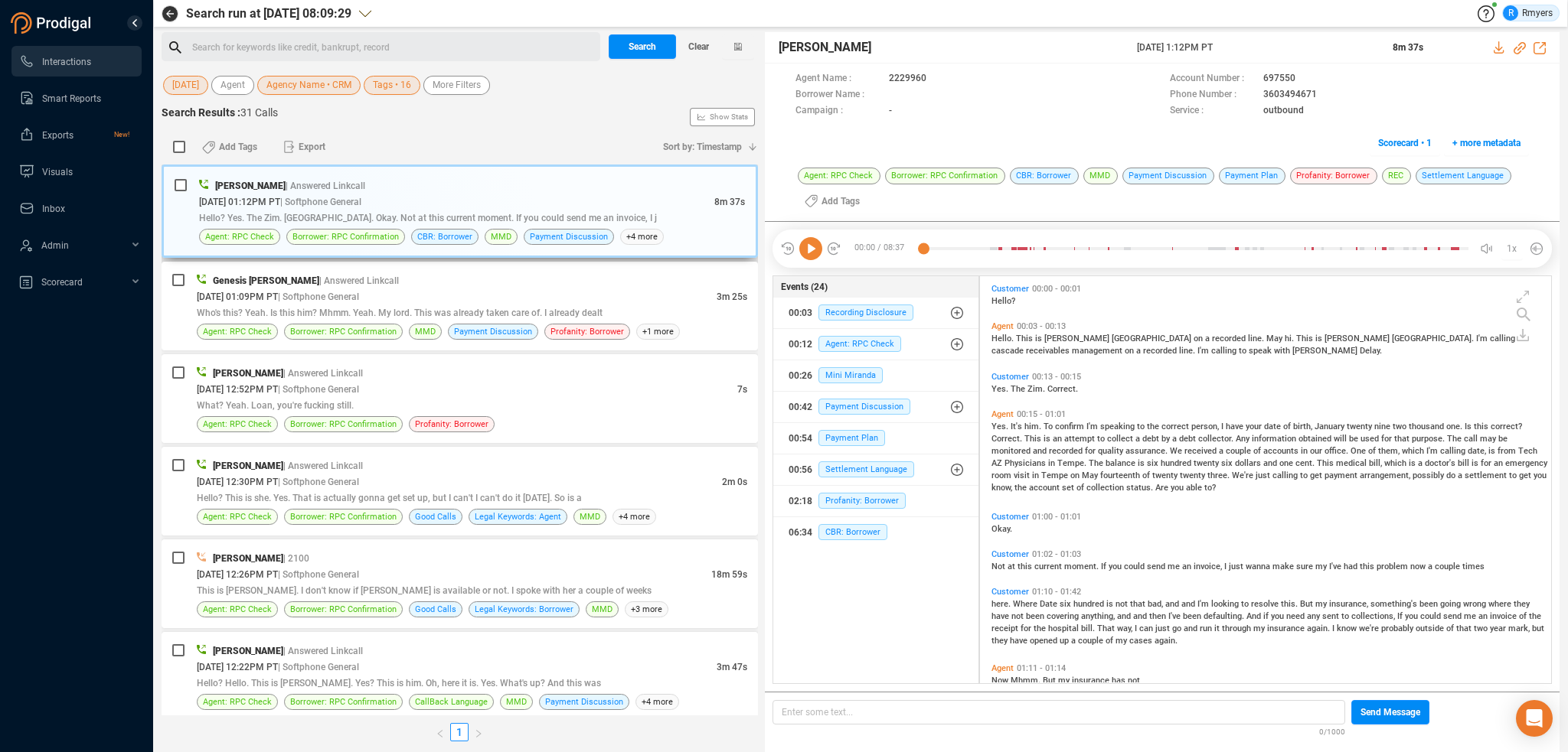
scroll to position [405, 564]
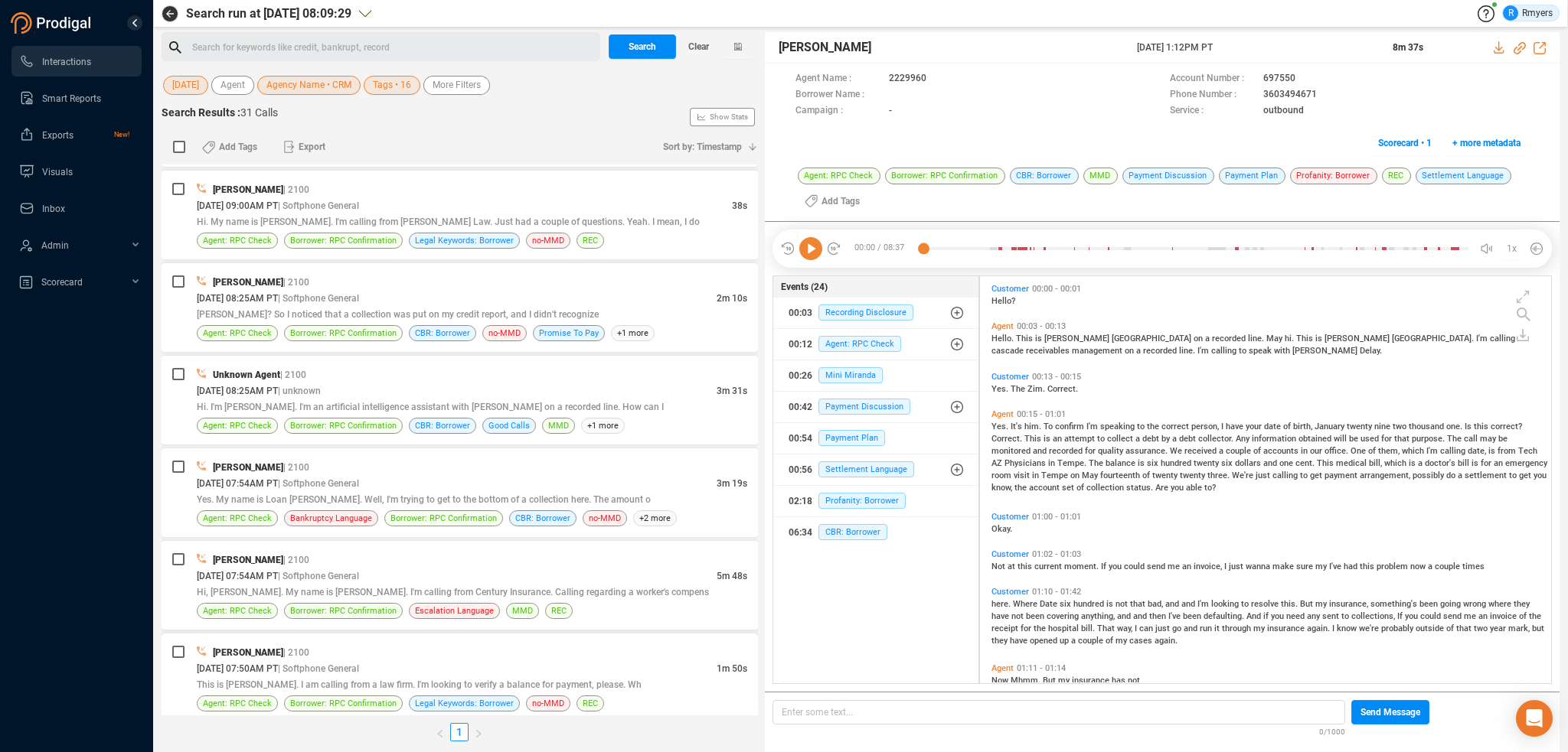
drag, startPoint x: 471, startPoint y: 669, endPoint x: 463, endPoint y: 664, distance: 9.4
click at [470, 680] on span "This is [PERSON_NAME]. I am calling from a law firm. I'm looking to verify a ba…" at bounding box center [420, 684] width 445 height 11
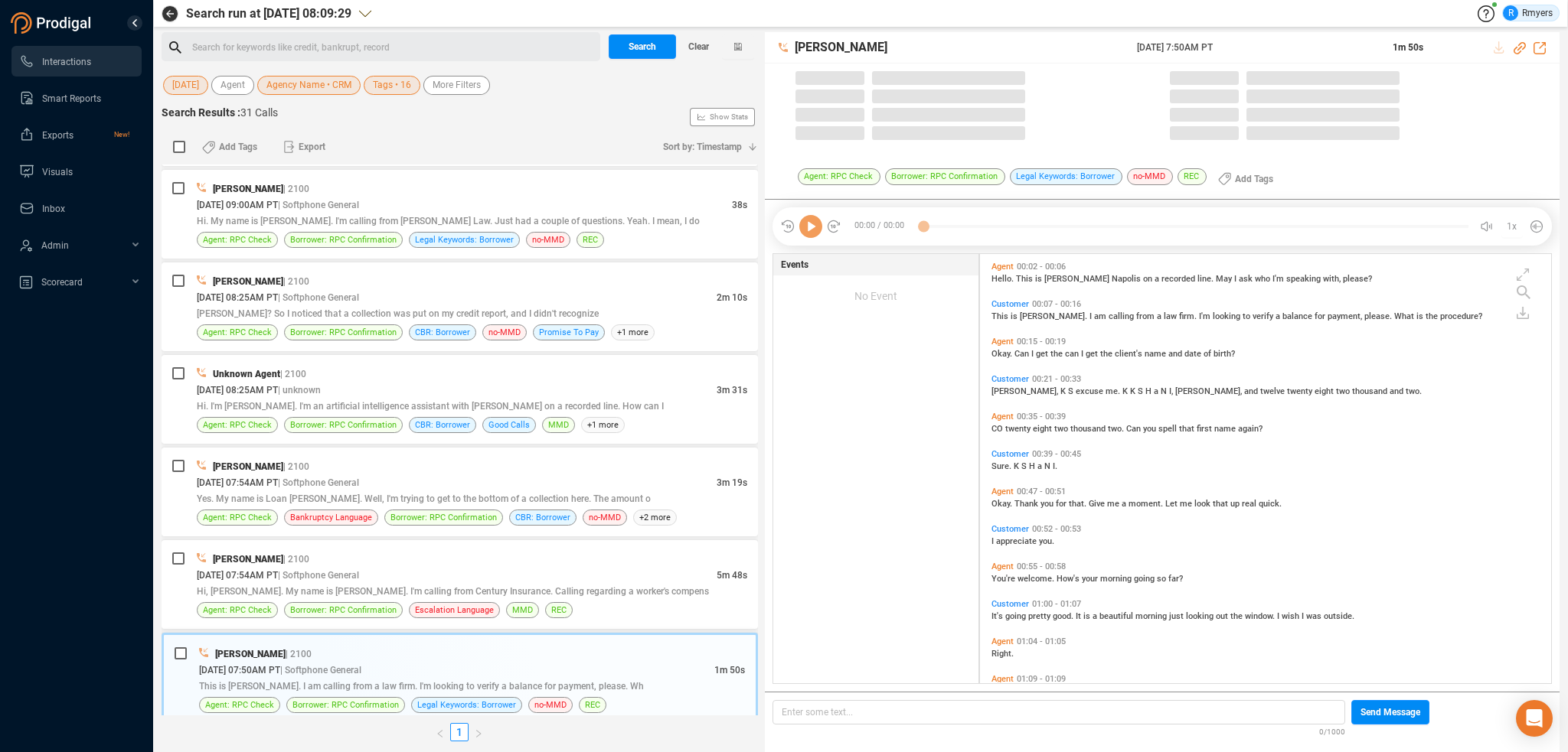
scroll to position [2314, 0]
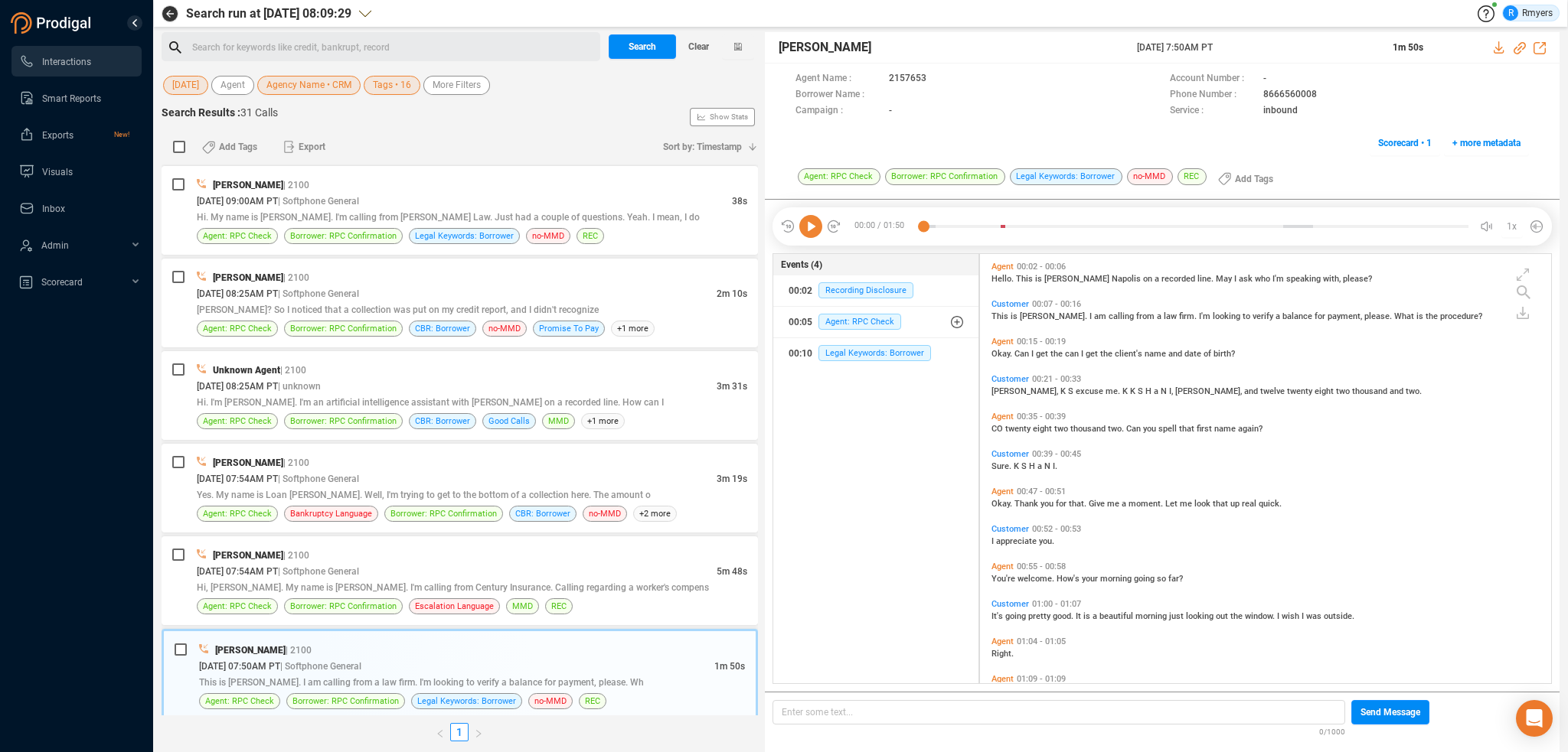
click at [805, 226] on icon at bounding box center [811, 227] width 23 height 23
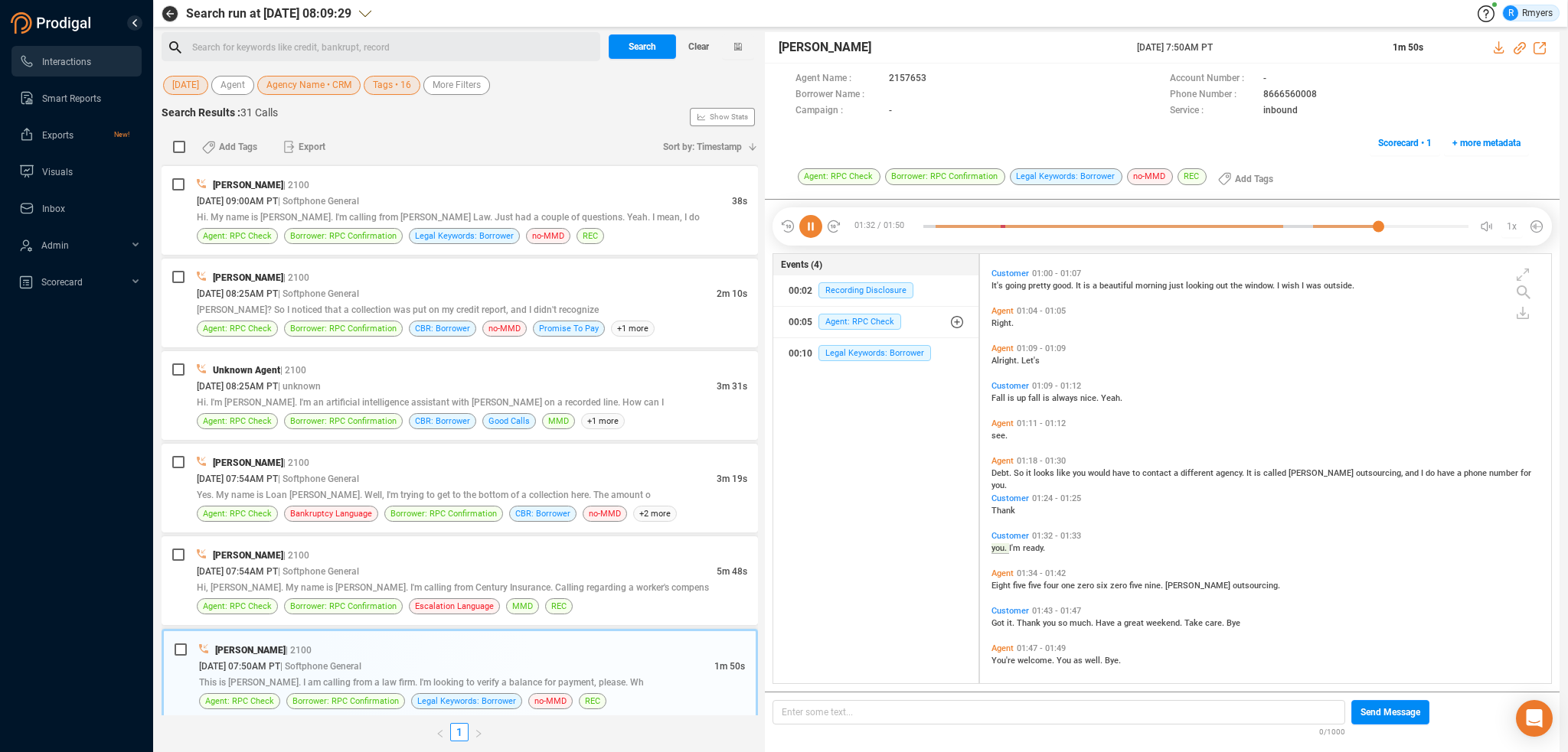
scroll to position [373, 0]
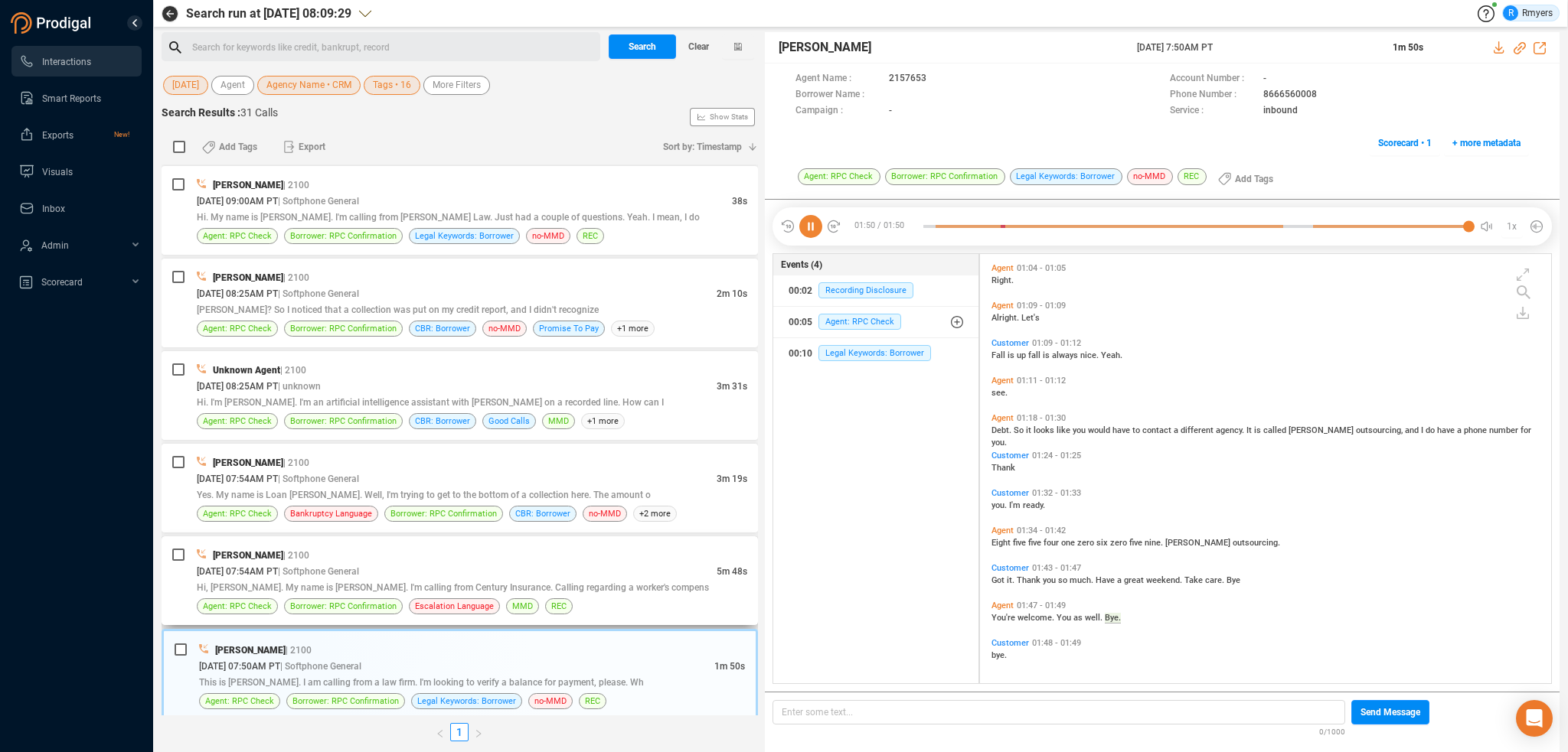
click at [473, 579] on div "Hi, [PERSON_NAME]. My name is [PERSON_NAME]. I'm calling from Century Insurance…" at bounding box center [472, 587] width 550 height 16
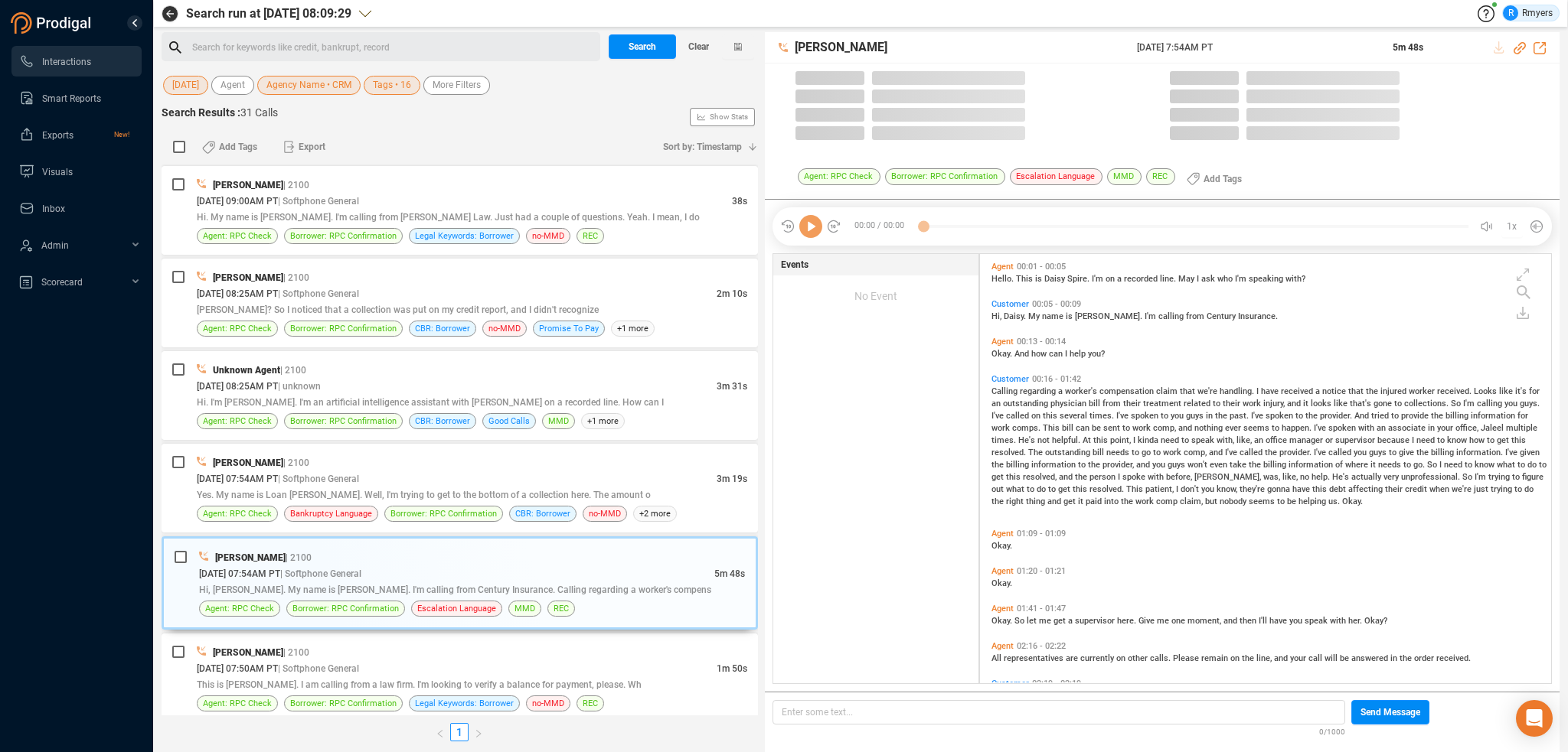
scroll to position [426, 564]
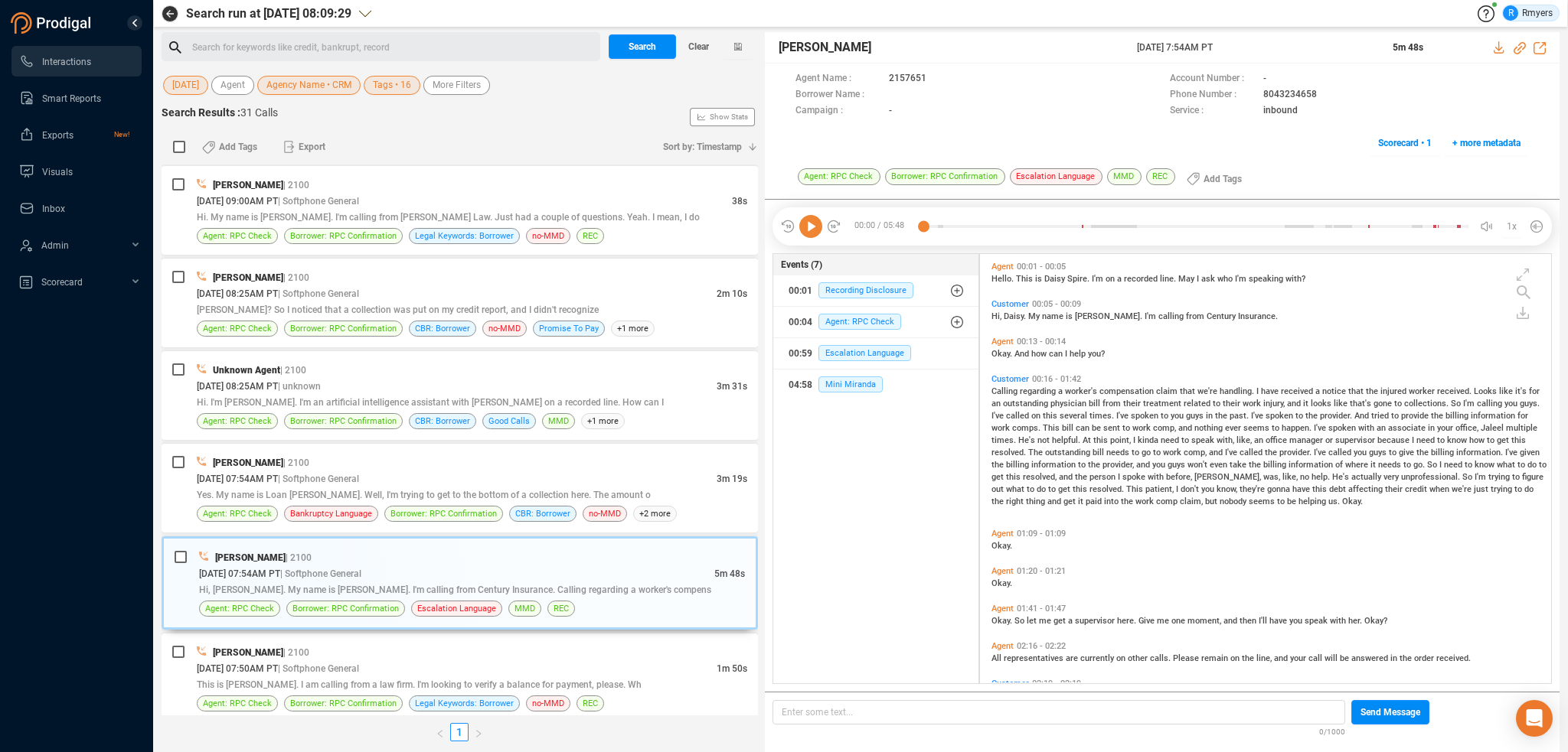
click at [806, 229] on icon at bounding box center [811, 227] width 23 height 23
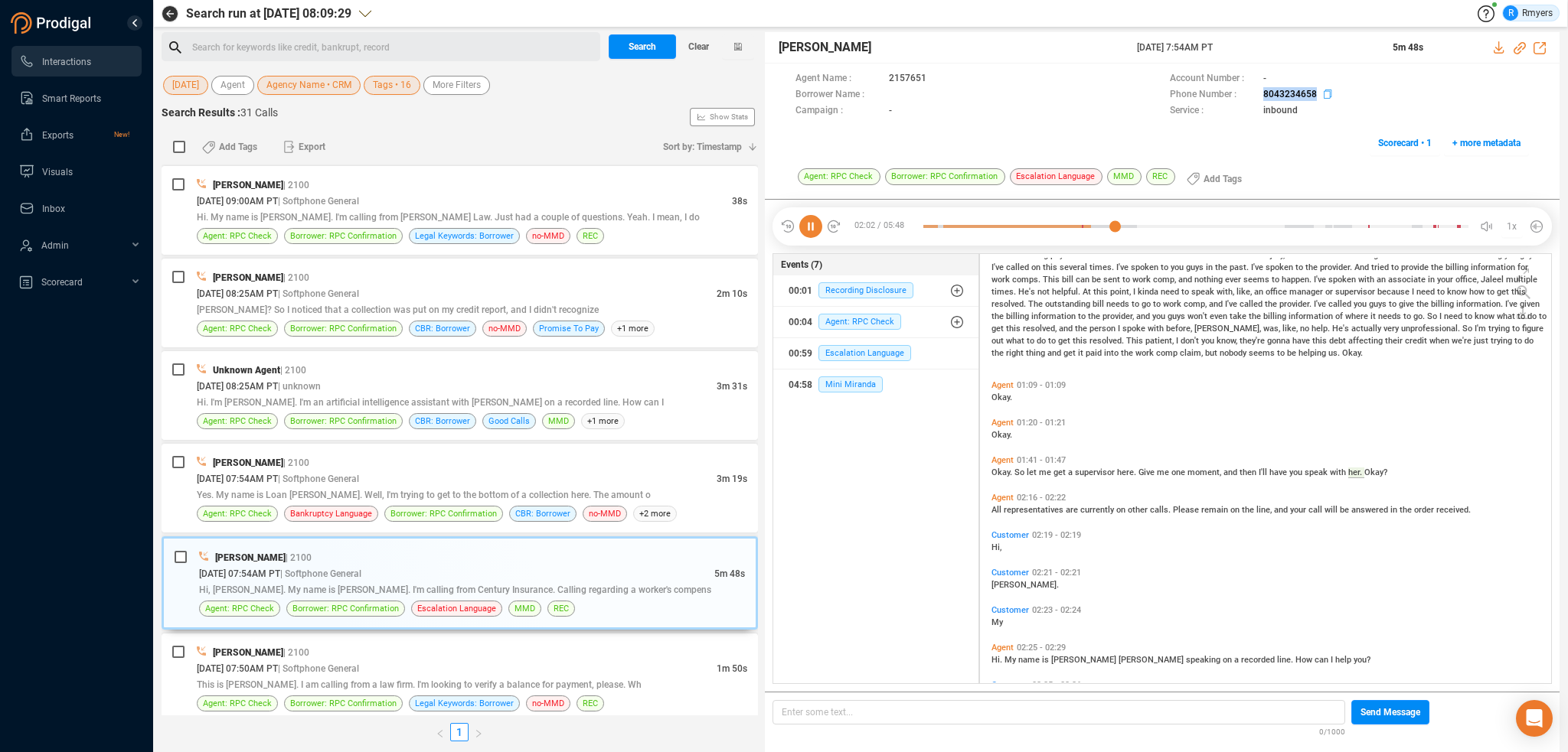
drag, startPoint x: 1255, startPoint y: 94, endPoint x: 1322, endPoint y: 101, distance: 67.4
click at [1322, 101] on div "Phone Number : 8043234658" at bounding box center [1349, 95] width 359 height 16
copy div "8043234658"
click at [808, 220] on icon at bounding box center [811, 227] width 23 height 23
click at [805, 226] on icon at bounding box center [811, 227] width 23 height 23
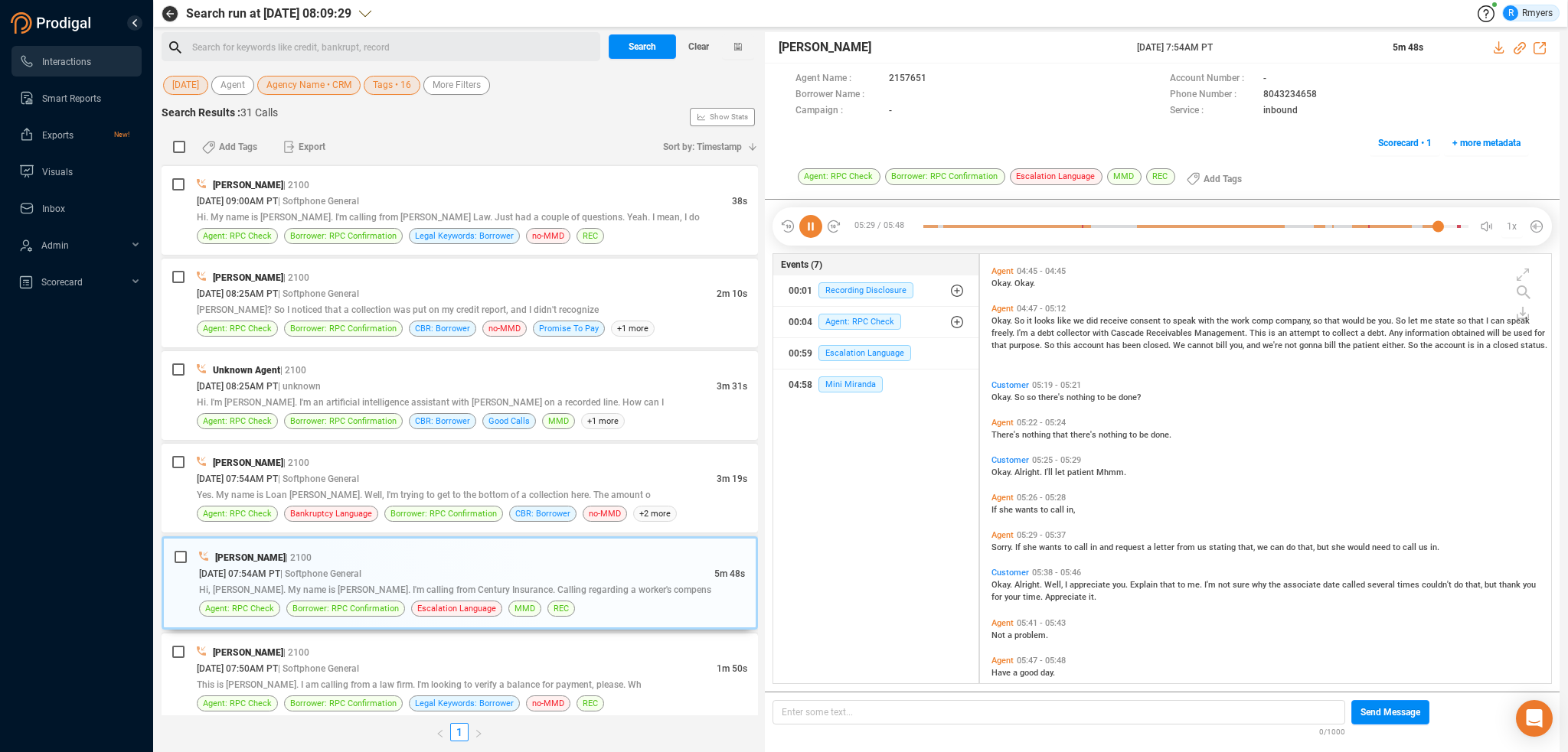
scroll to position [1198, 0]
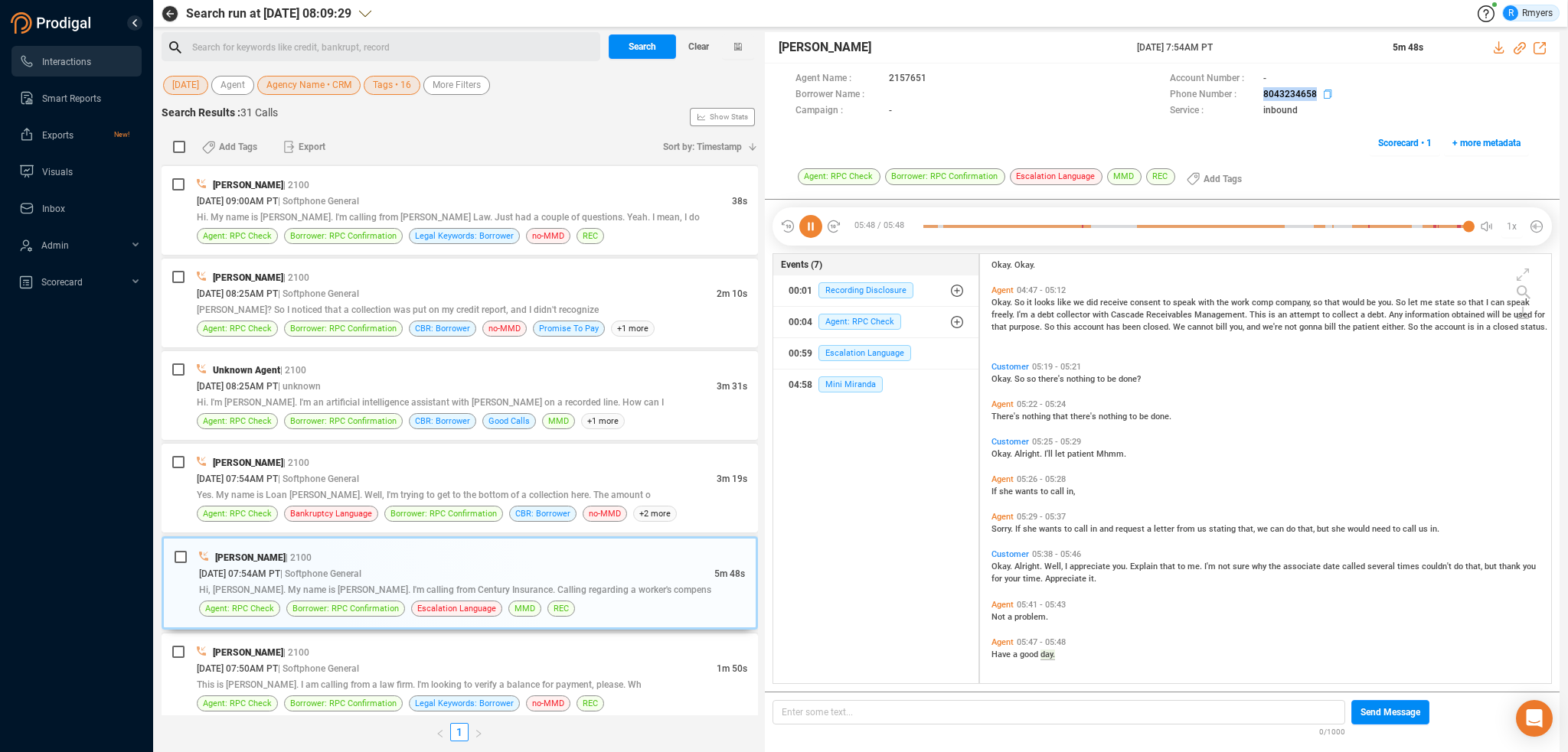
drag, startPoint x: 1253, startPoint y: 97, endPoint x: 1311, endPoint y: 94, distance: 58.1
click at [1314, 95] on div "Phone Number : 8043234658" at bounding box center [1349, 95] width 359 height 16
copy div "8043234658"
click at [365, 495] on div "Jalil Farrakhan | 2100 09/19/2025 @ 07:54AM PT | Softphone General 3m 19s Yes. …" at bounding box center [472, 488] width 550 height 68
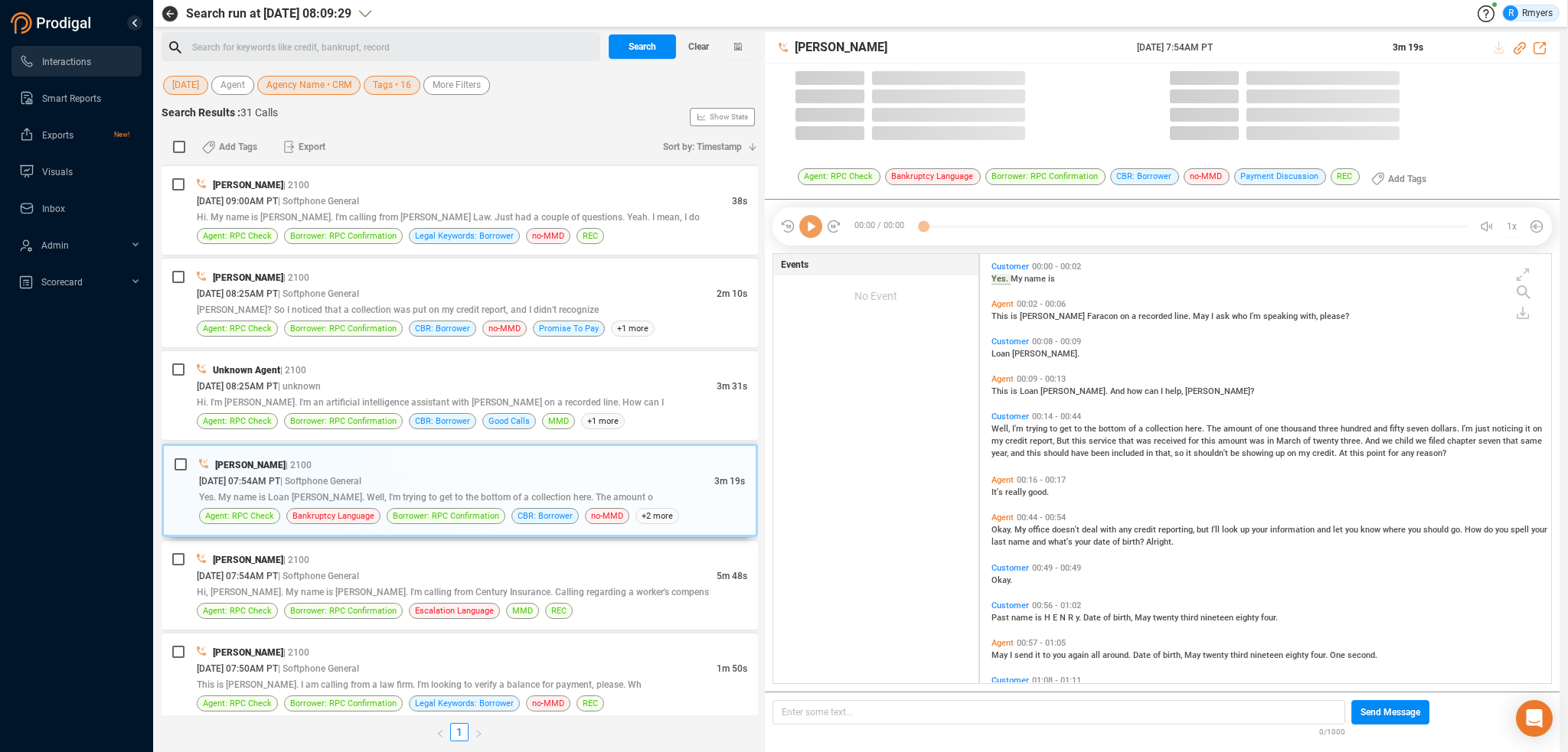
scroll to position [426, 564]
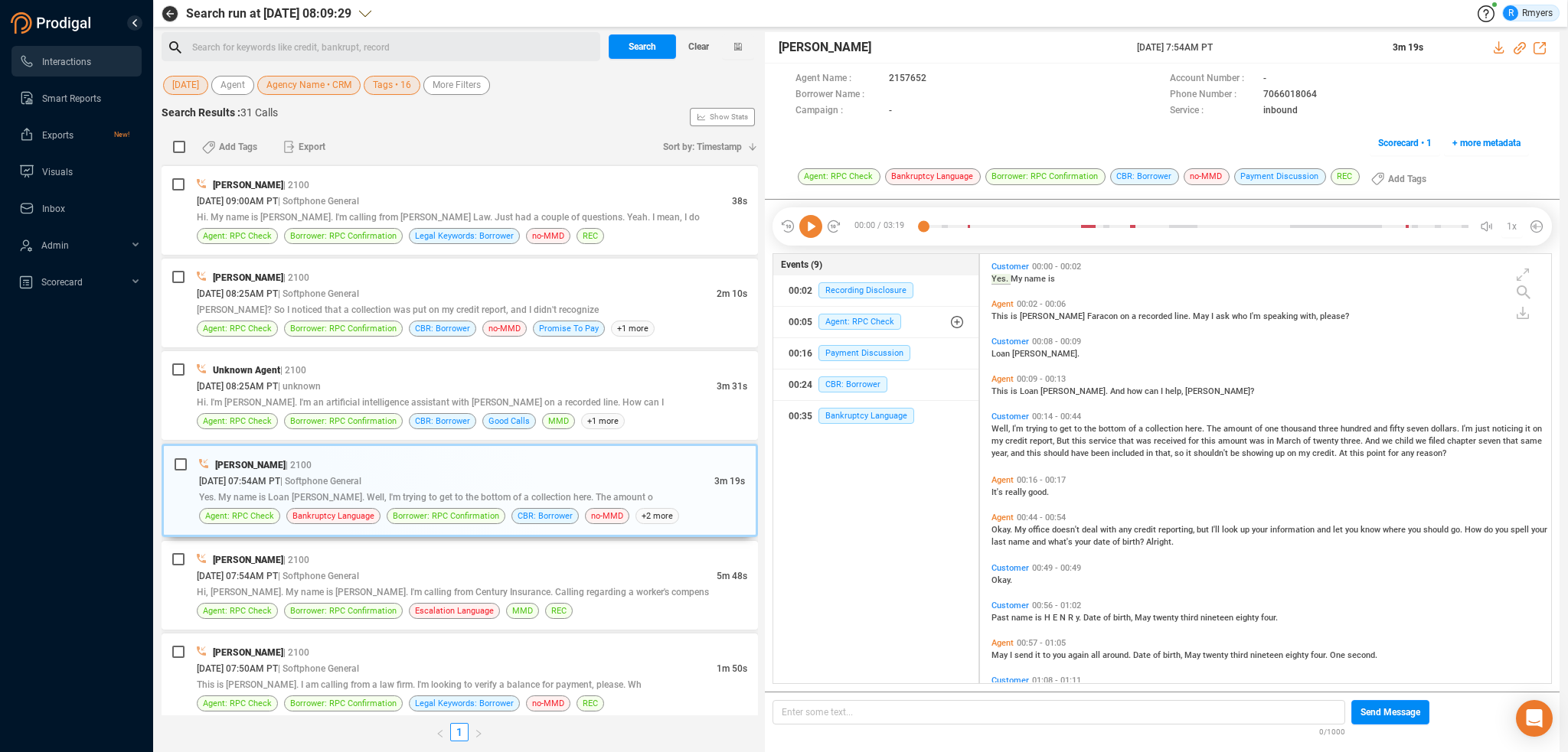
click at [814, 232] on icon at bounding box center [811, 227] width 23 height 23
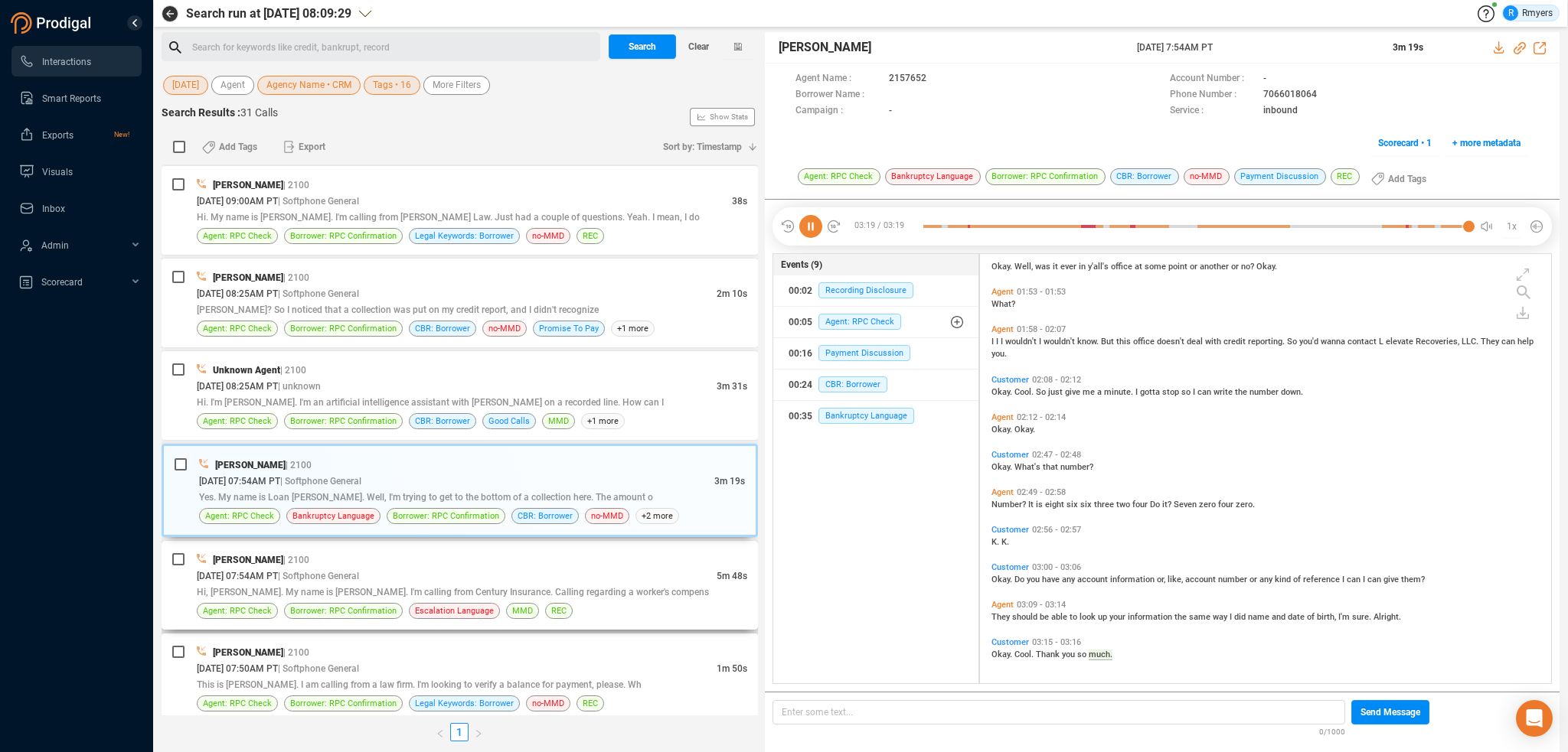
scroll to position [0, 0]
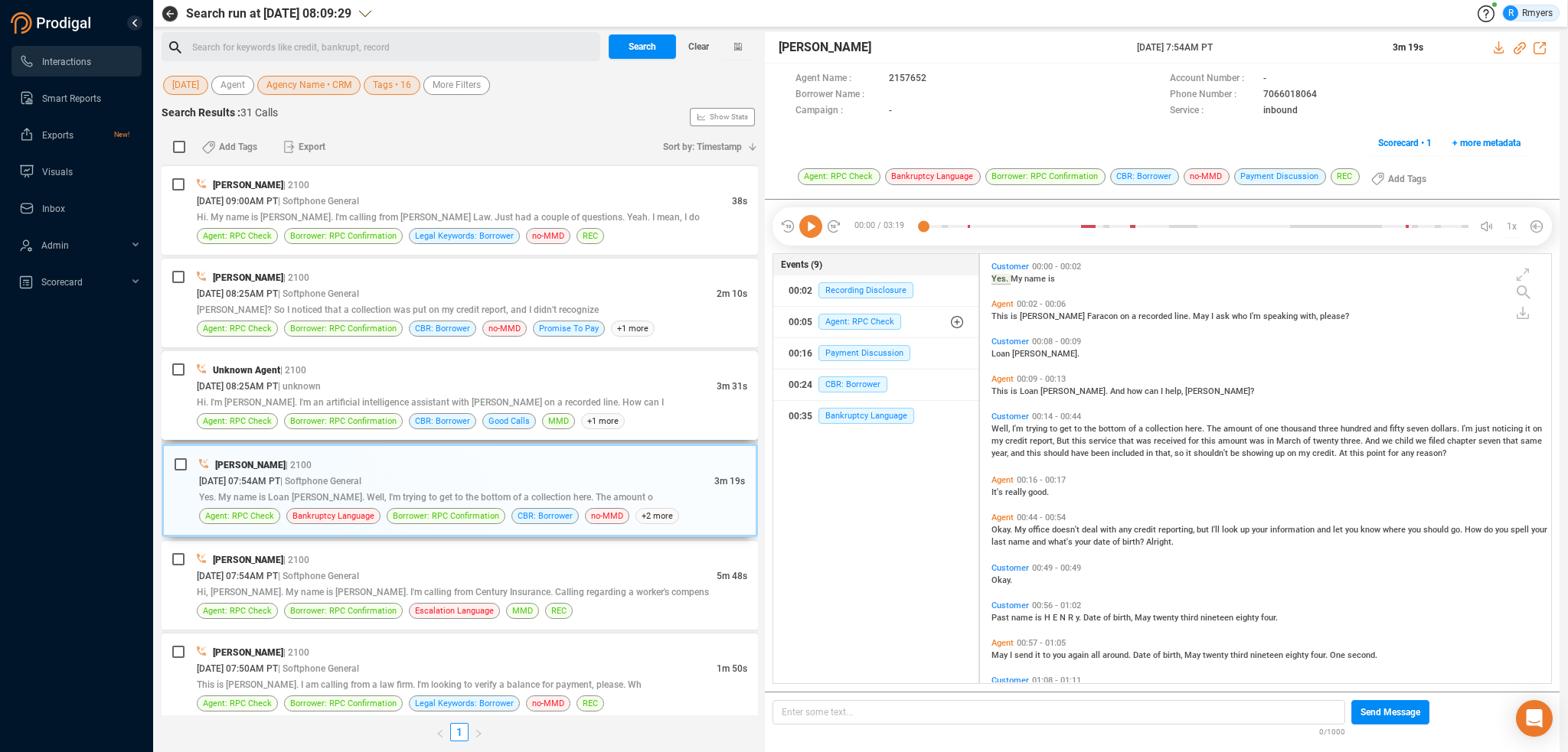
drag, startPoint x: 453, startPoint y: 410, endPoint x: 462, endPoint y: 399, distance: 14.2
click at [459, 401] on div "Unknown Agent | 2100 09/19/2025 @ 08:25AM PT | unknown 3m 31s Hi. I'm Sophie. I…" at bounding box center [472, 396] width 550 height 68
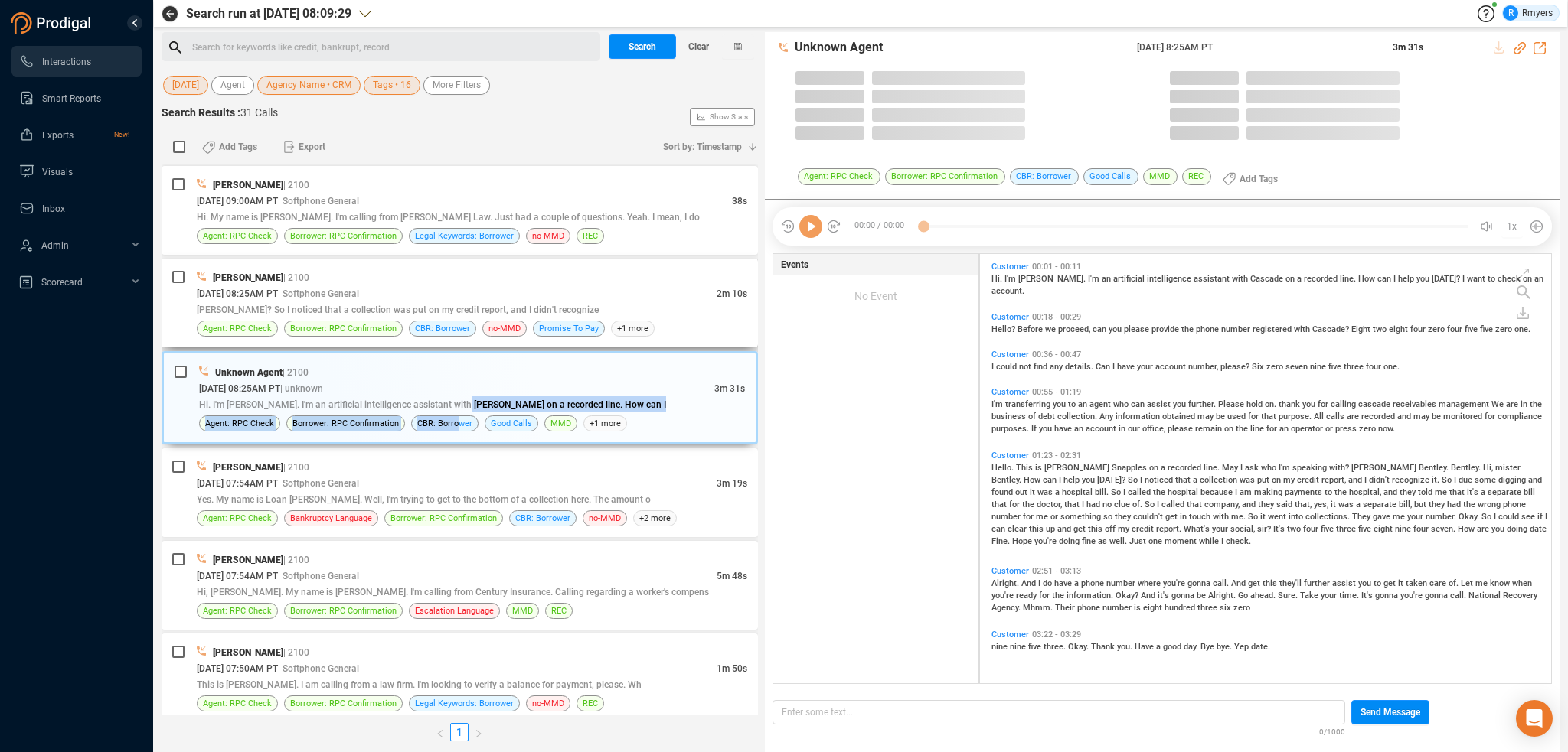
scroll to position [426, 564]
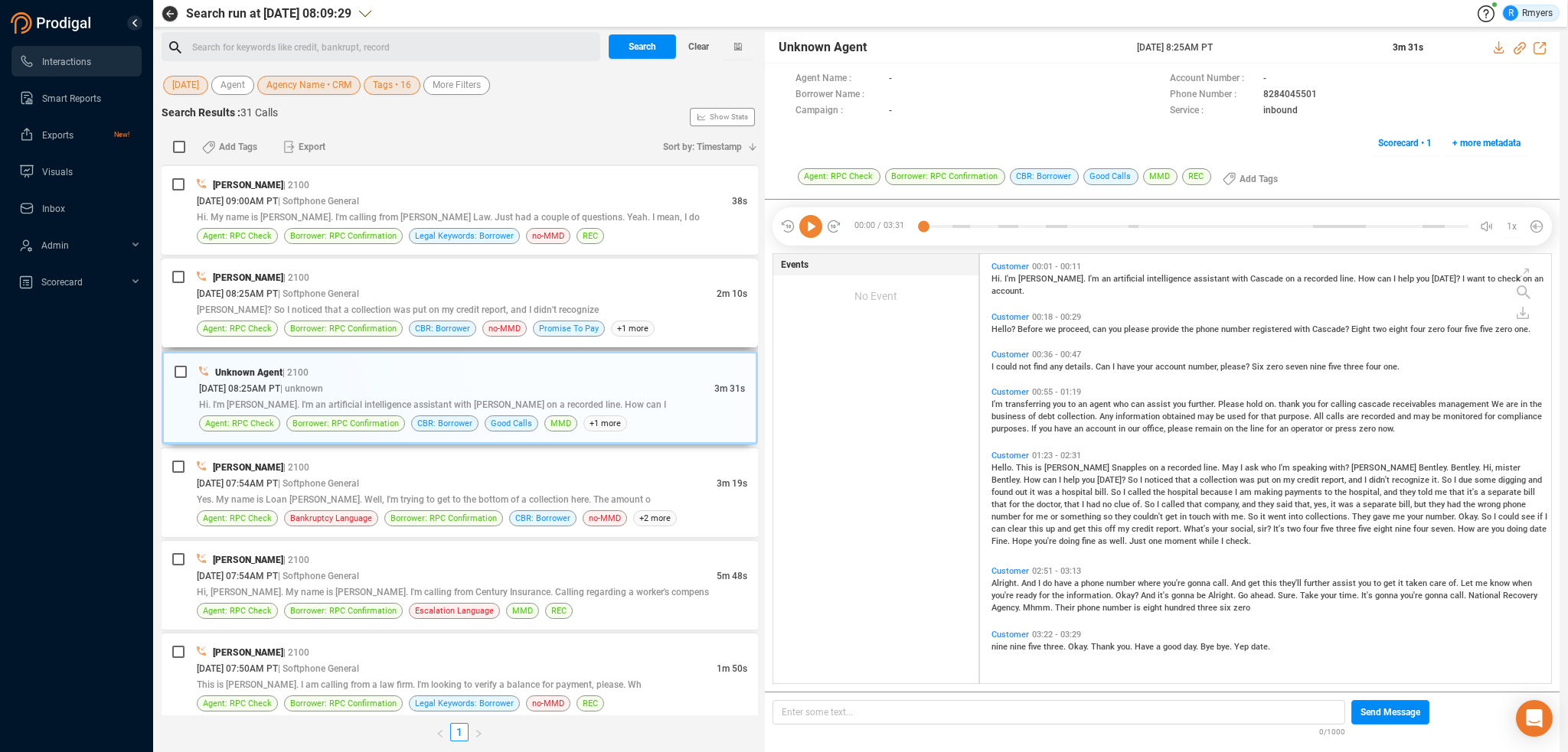
drag, startPoint x: 483, startPoint y: 289, endPoint x: 493, endPoint y: 287, distance: 10.2
click at [485, 289] on div "09/19/2025 @ 08:25AM PT | Softphone General" at bounding box center [457, 293] width 520 height 16
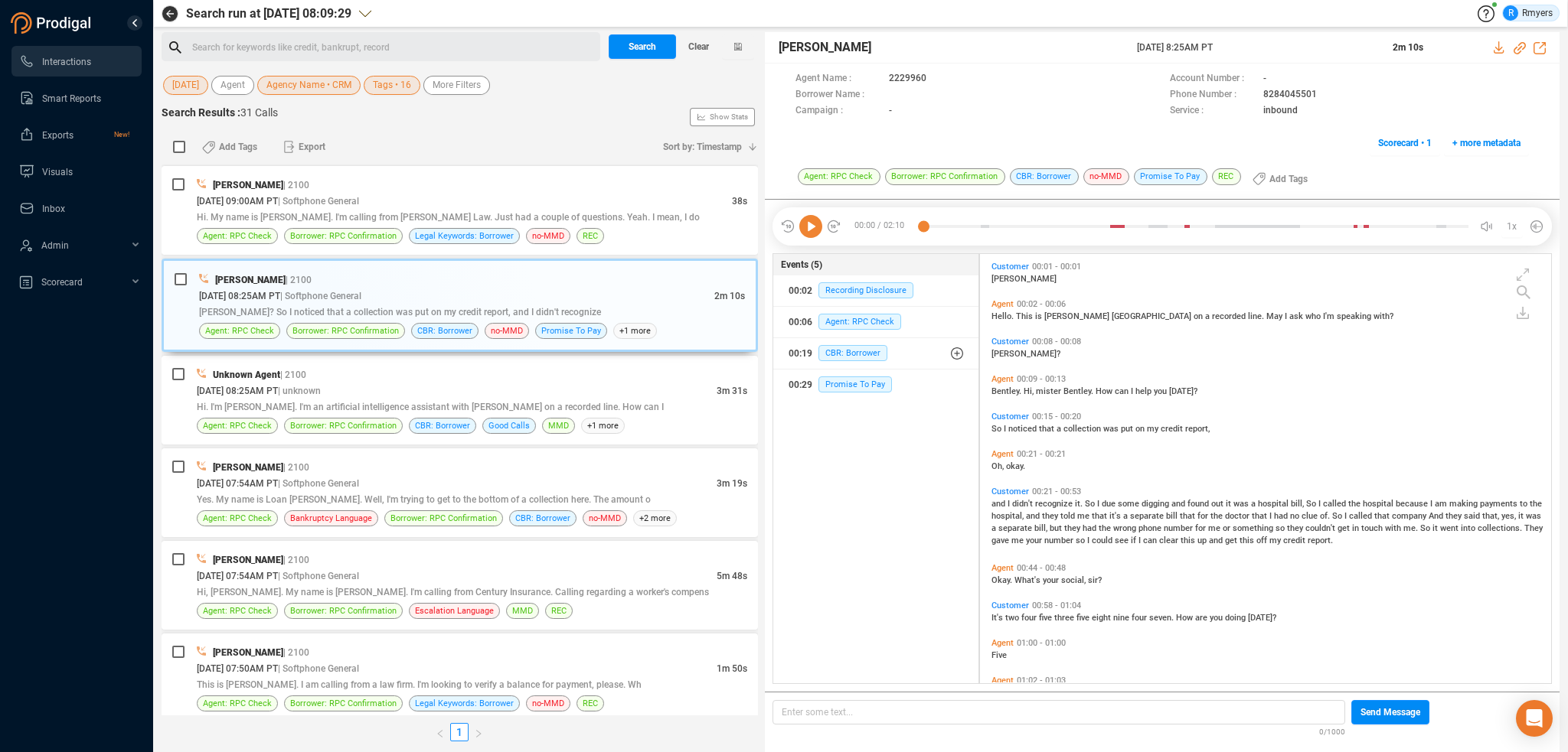
click at [814, 226] on icon at bounding box center [811, 227] width 23 height 23
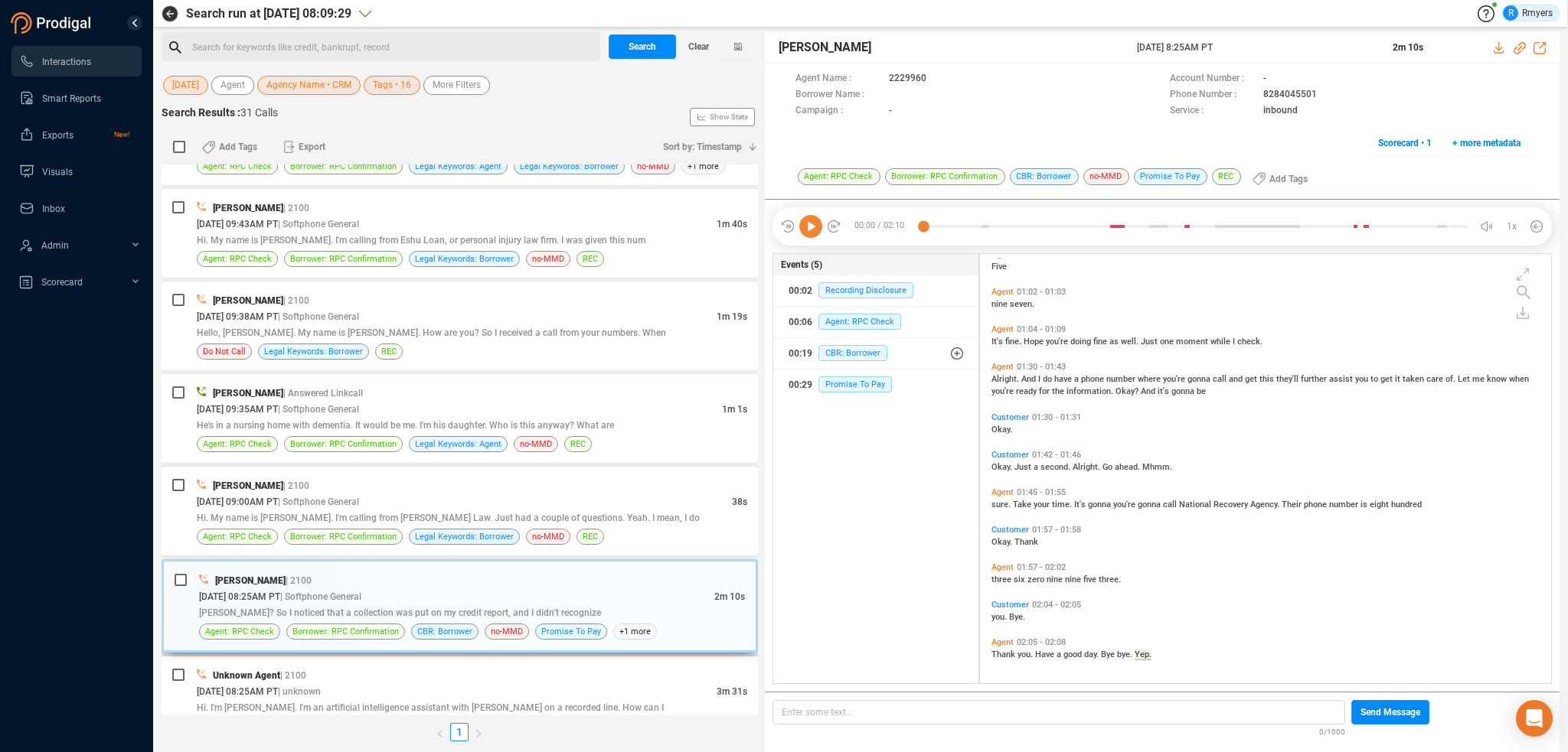
scroll to position [2008, 0]
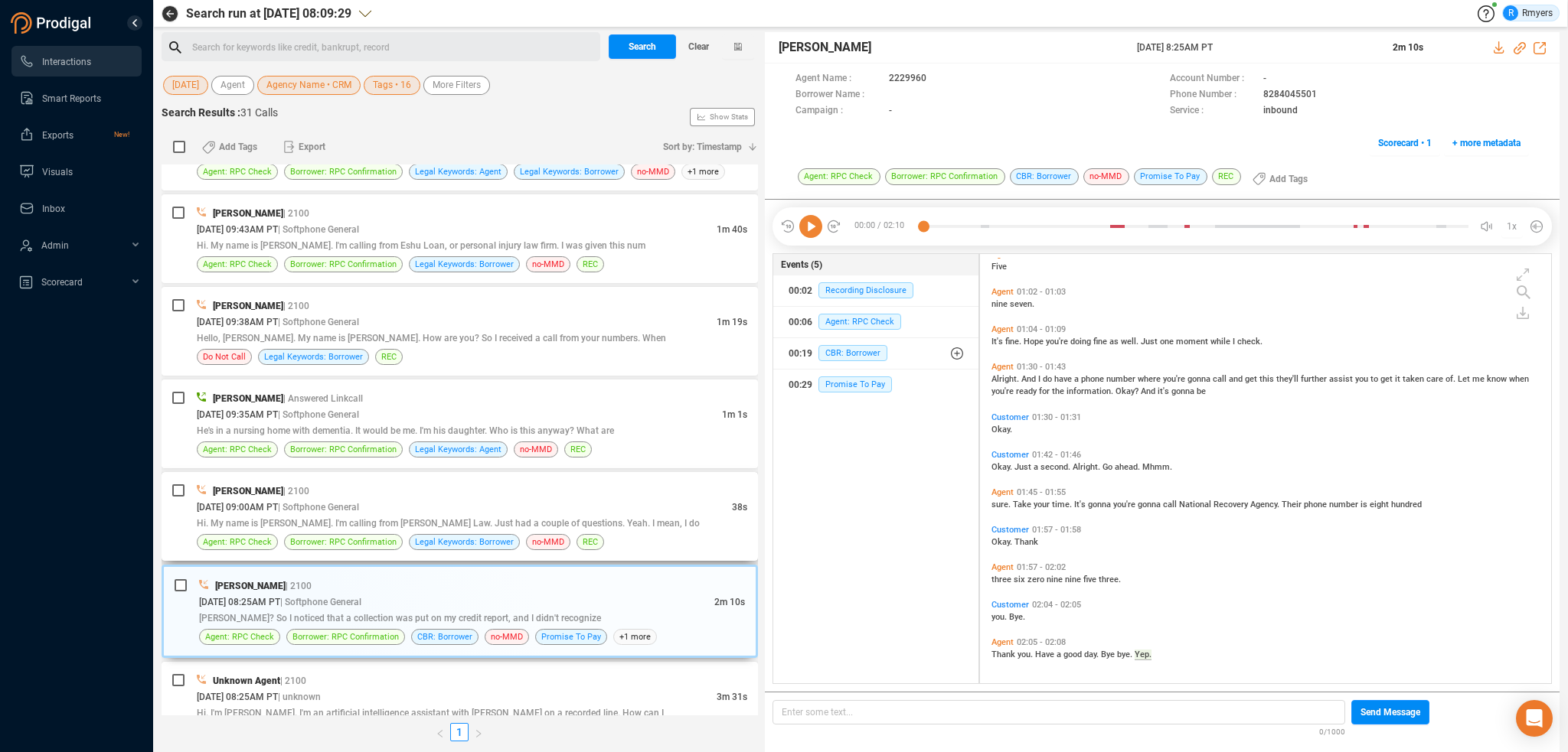
click at [415, 518] on span "Hi. My name is [PERSON_NAME]. I'm calling from [PERSON_NAME] Law. Just had a co…" at bounding box center [449, 523] width 503 height 11
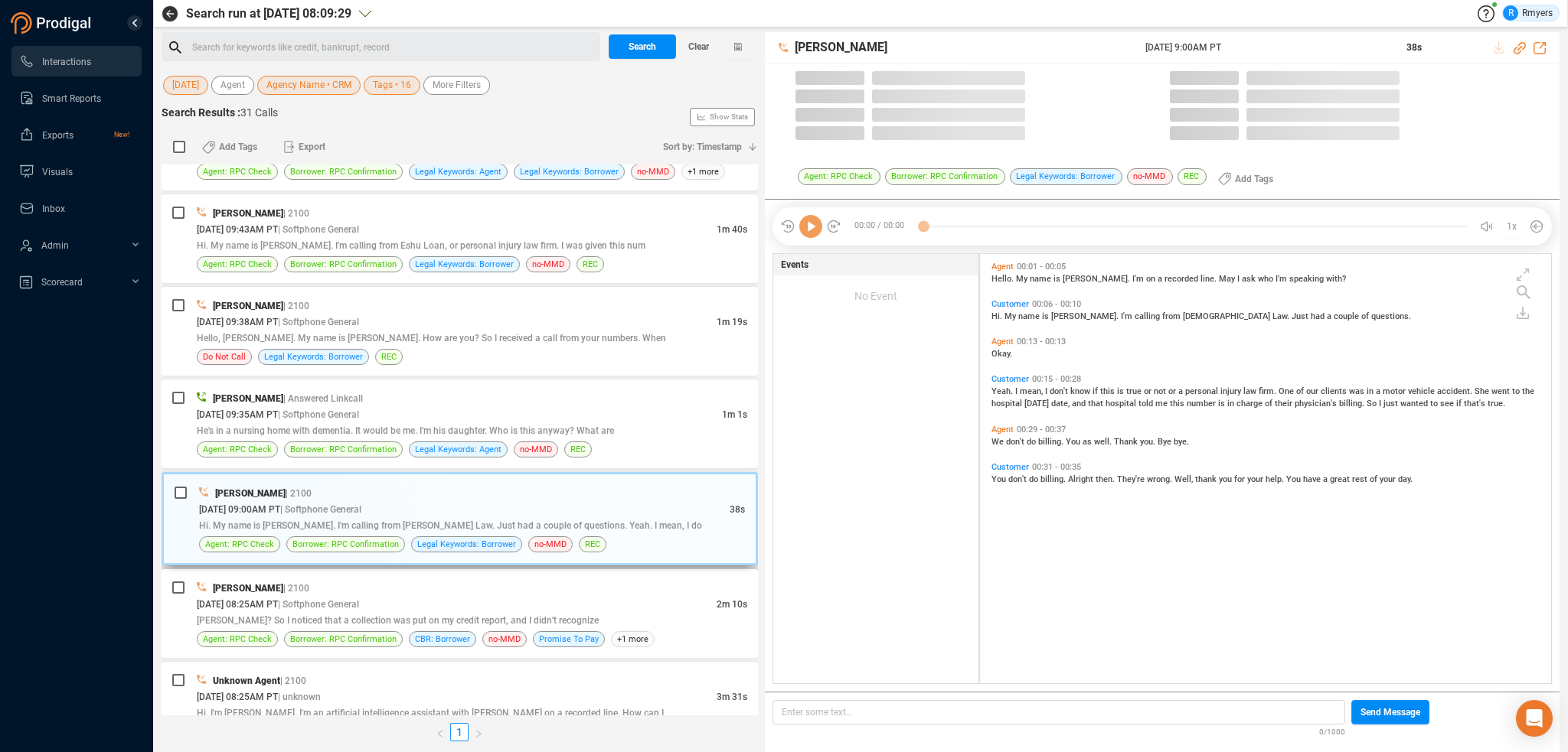
scroll to position [426, 564]
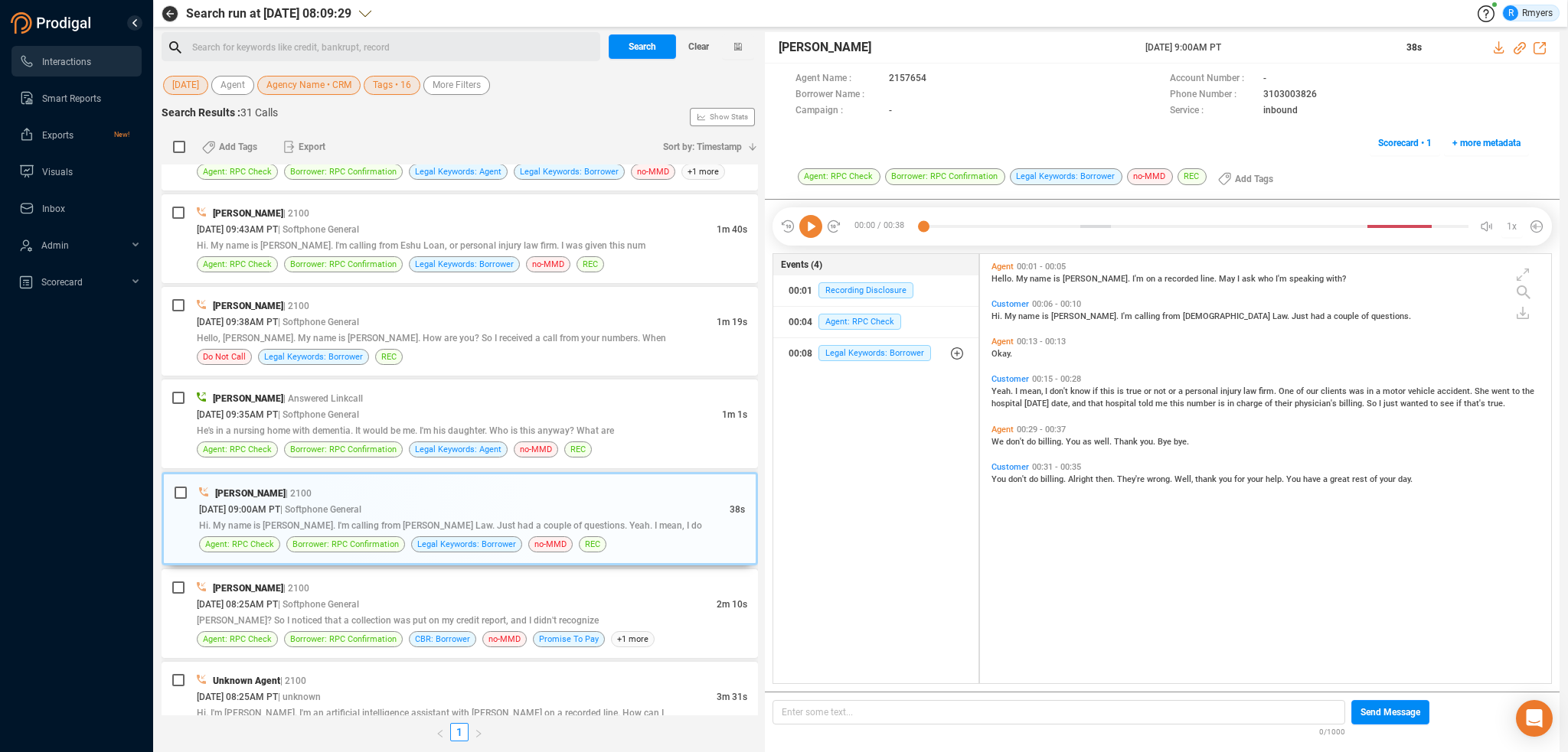
click at [811, 232] on icon at bounding box center [811, 227] width 23 height 23
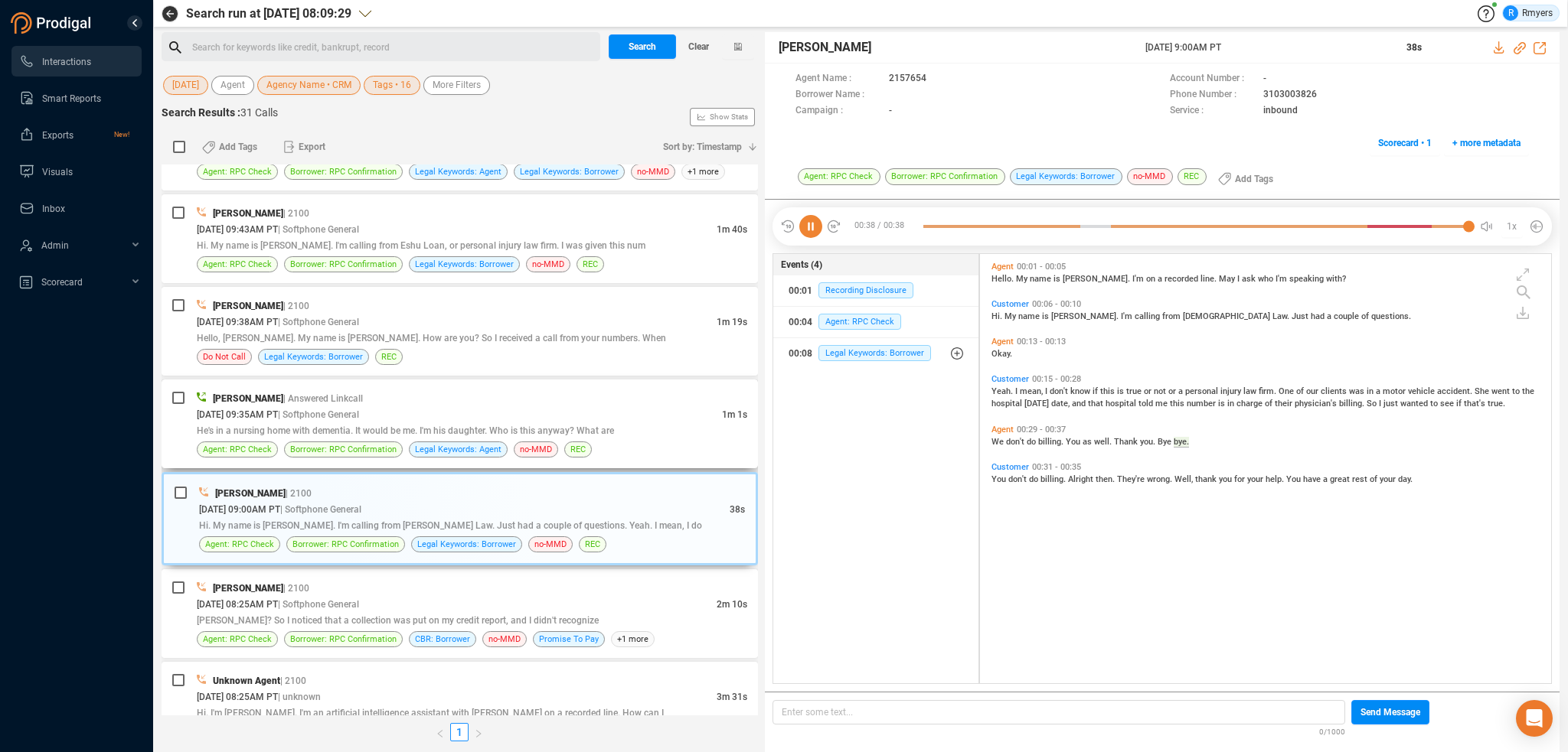
click at [462, 430] on div "He's in a nursing home with dementia. It would be me. I'm his daughter. Who is …" at bounding box center [472, 430] width 550 height 16
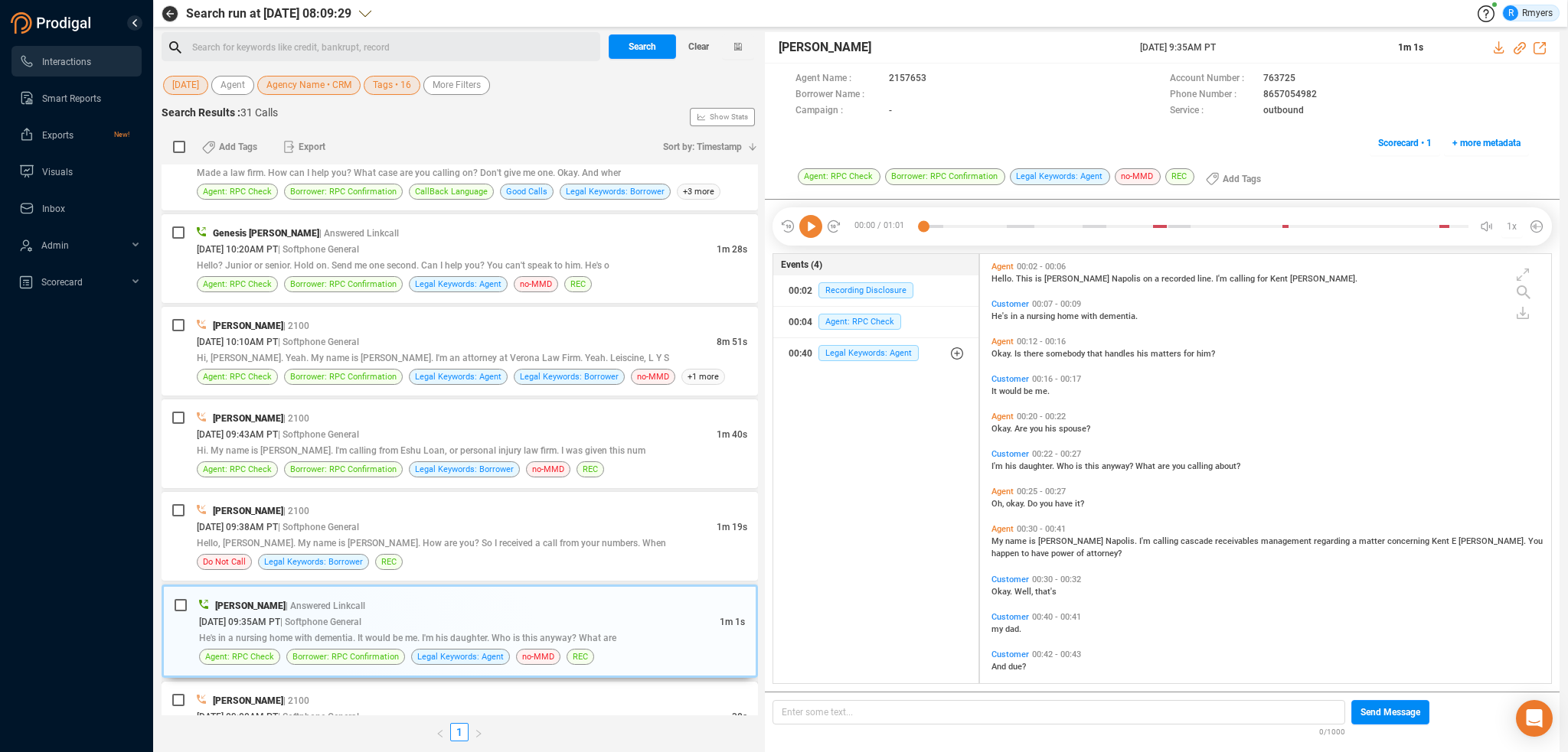
scroll to position [1779, 0]
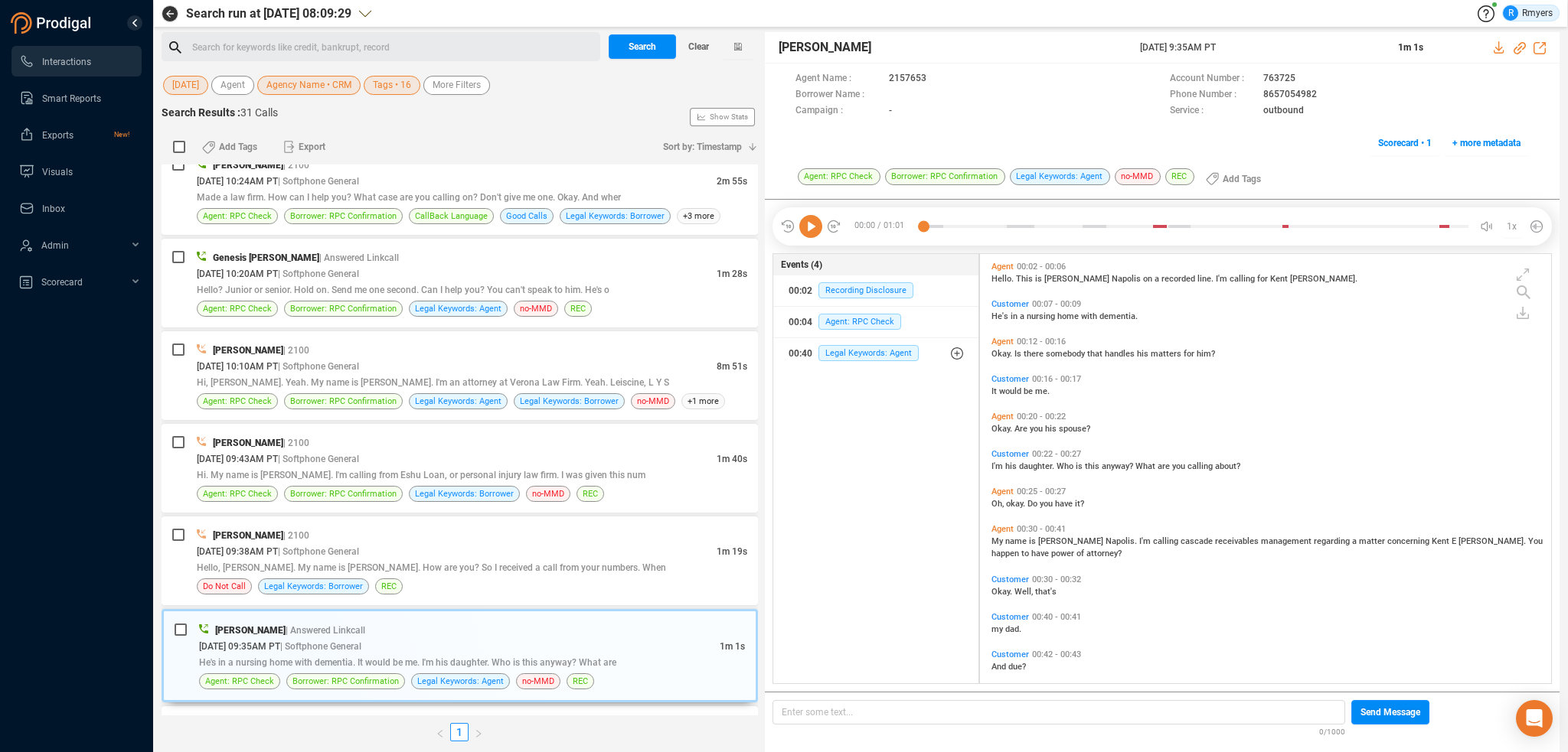
click at [809, 224] on icon at bounding box center [811, 227] width 23 height 23
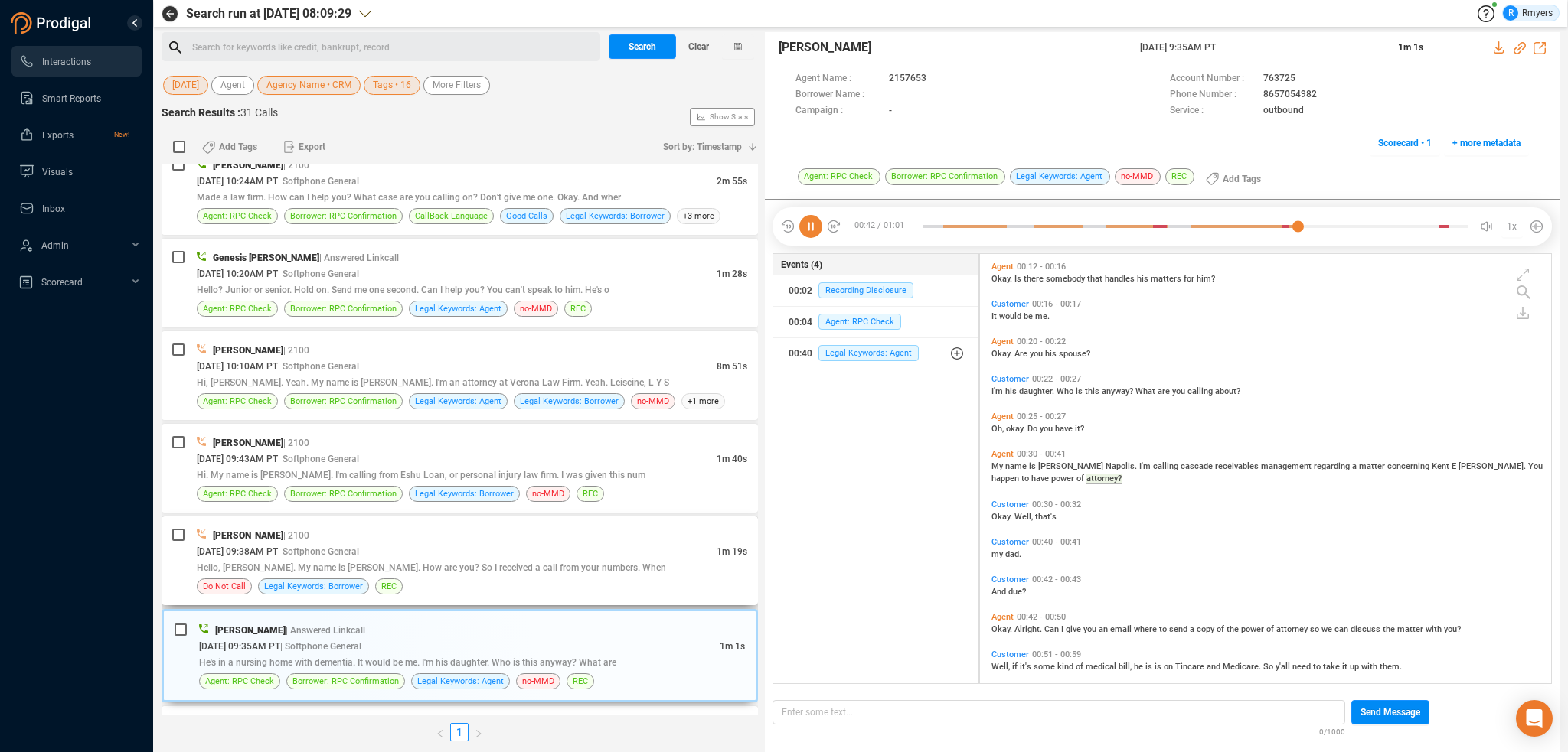
scroll to position [125, 0]
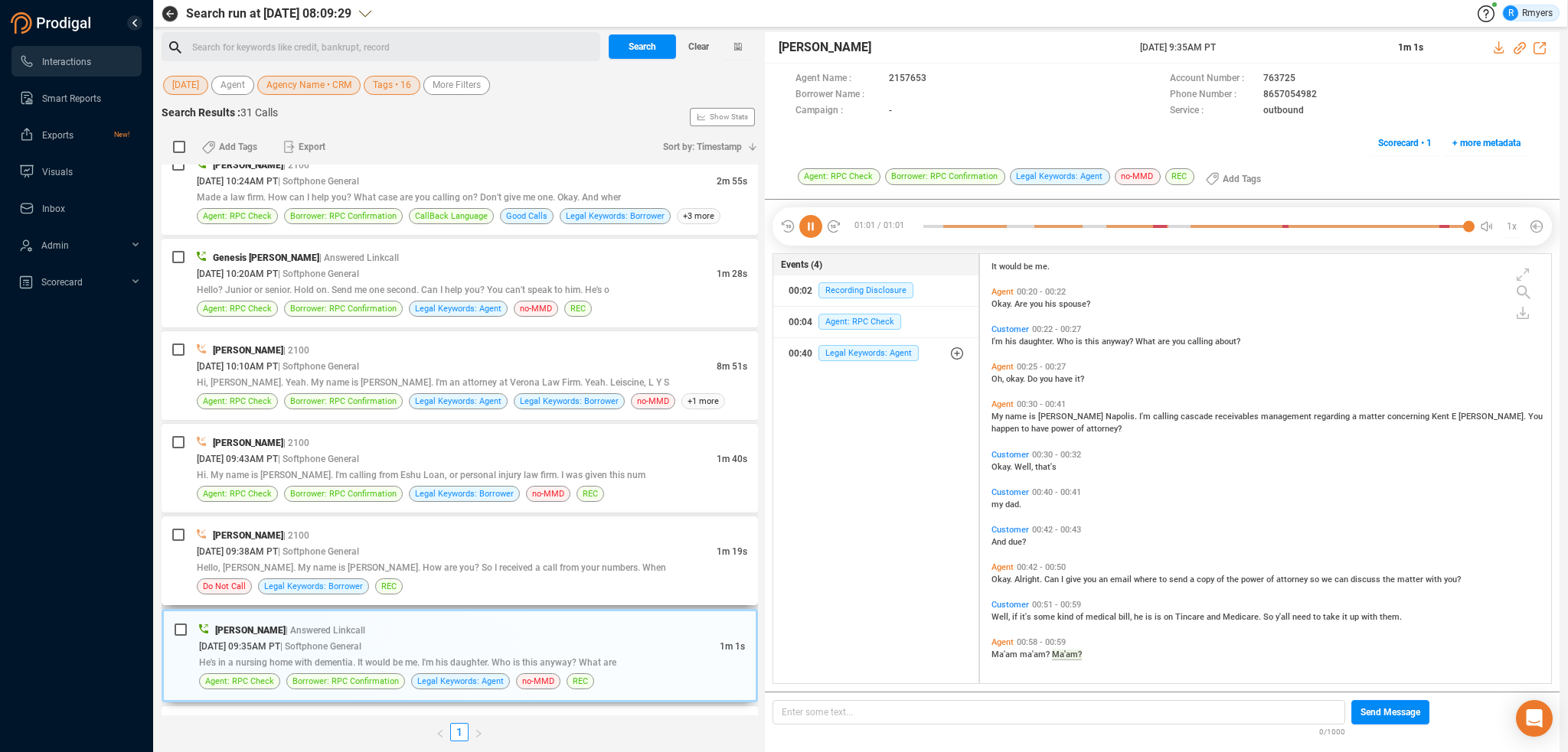
click at [424, 545] on div "09/19/2025 @ 09:38AM PT | Softphone General" at bounding box center [457, 551] width 520 height 16
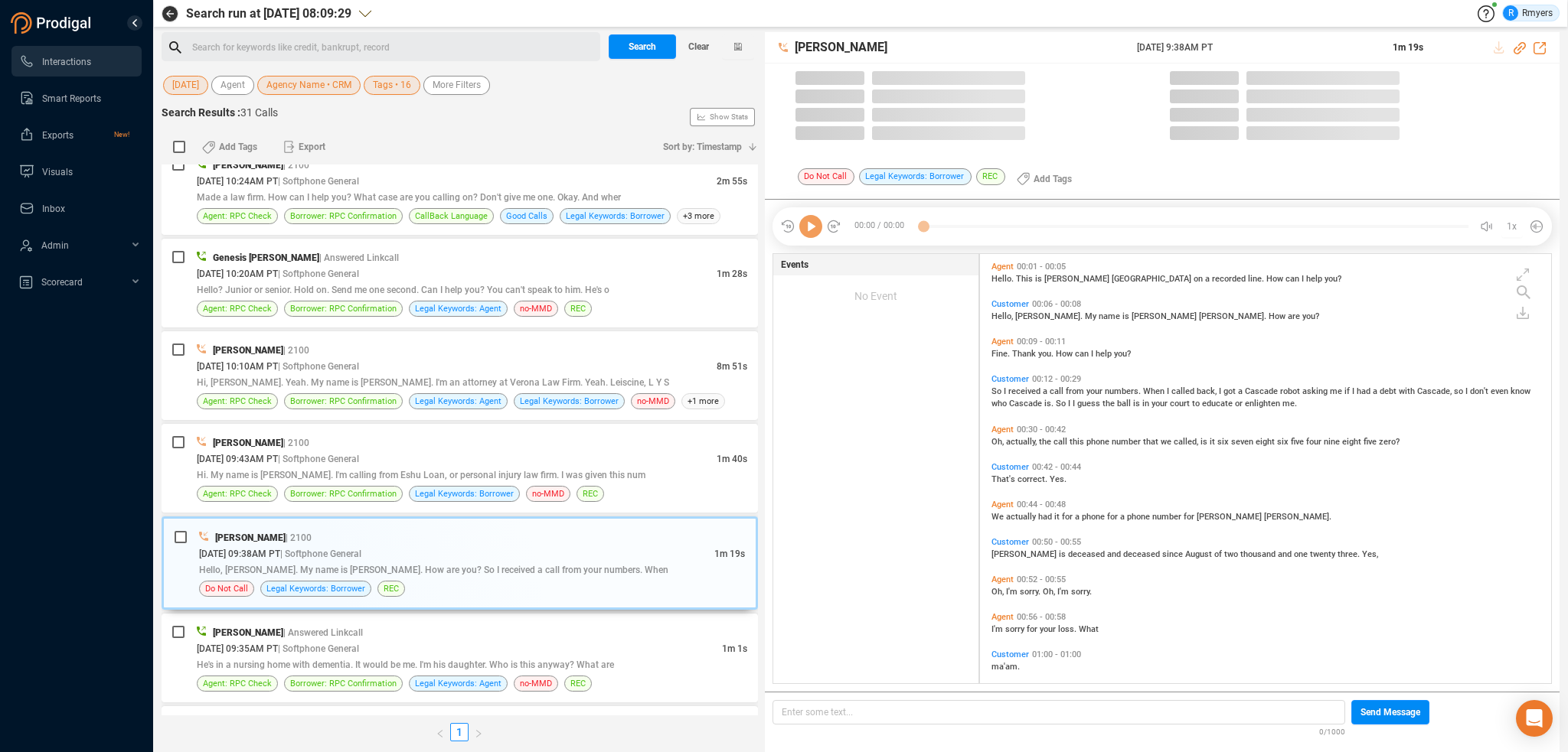
scroll to position [426, 564]
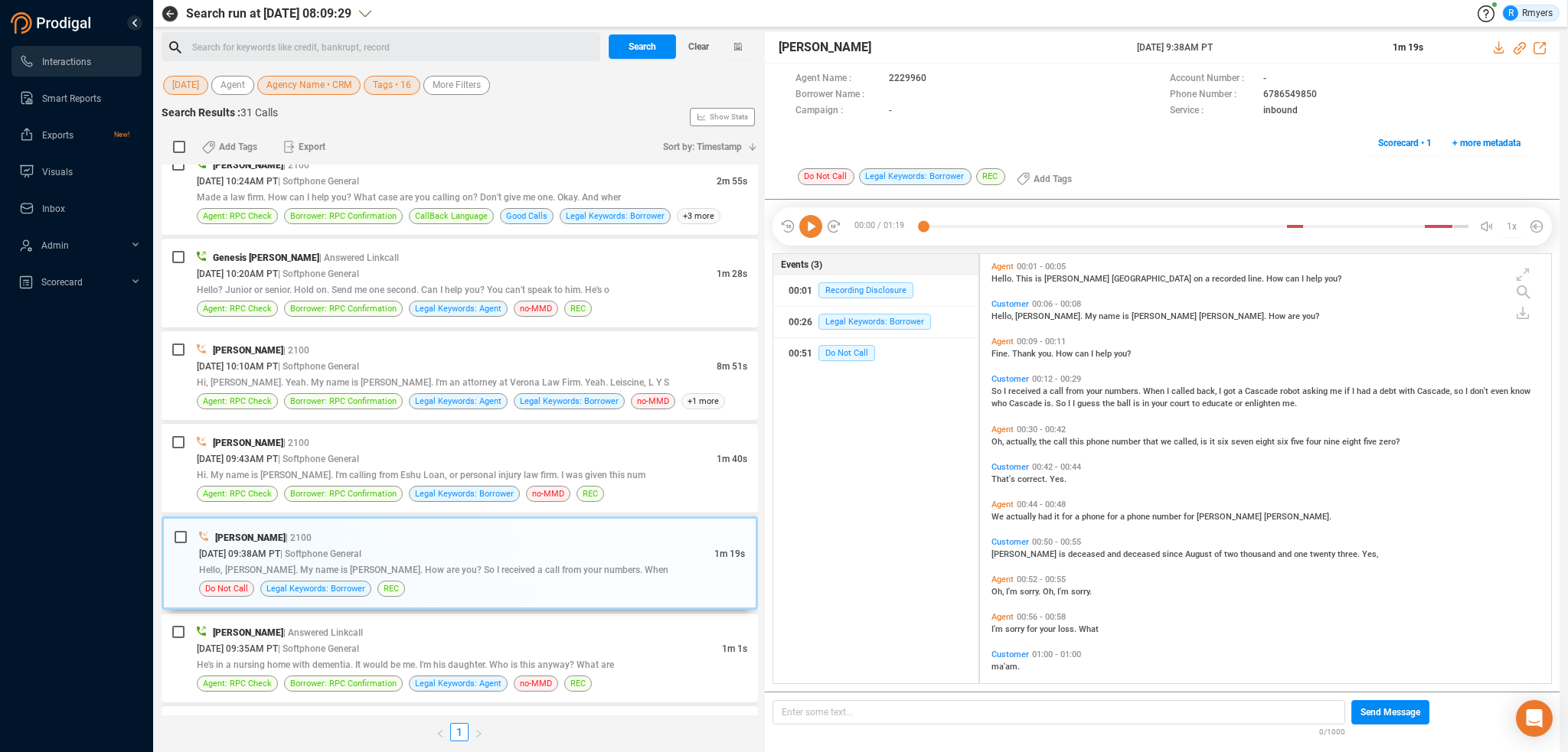
click at [807, 226] on icon at bounding box center [811, 227] width 23 height 23
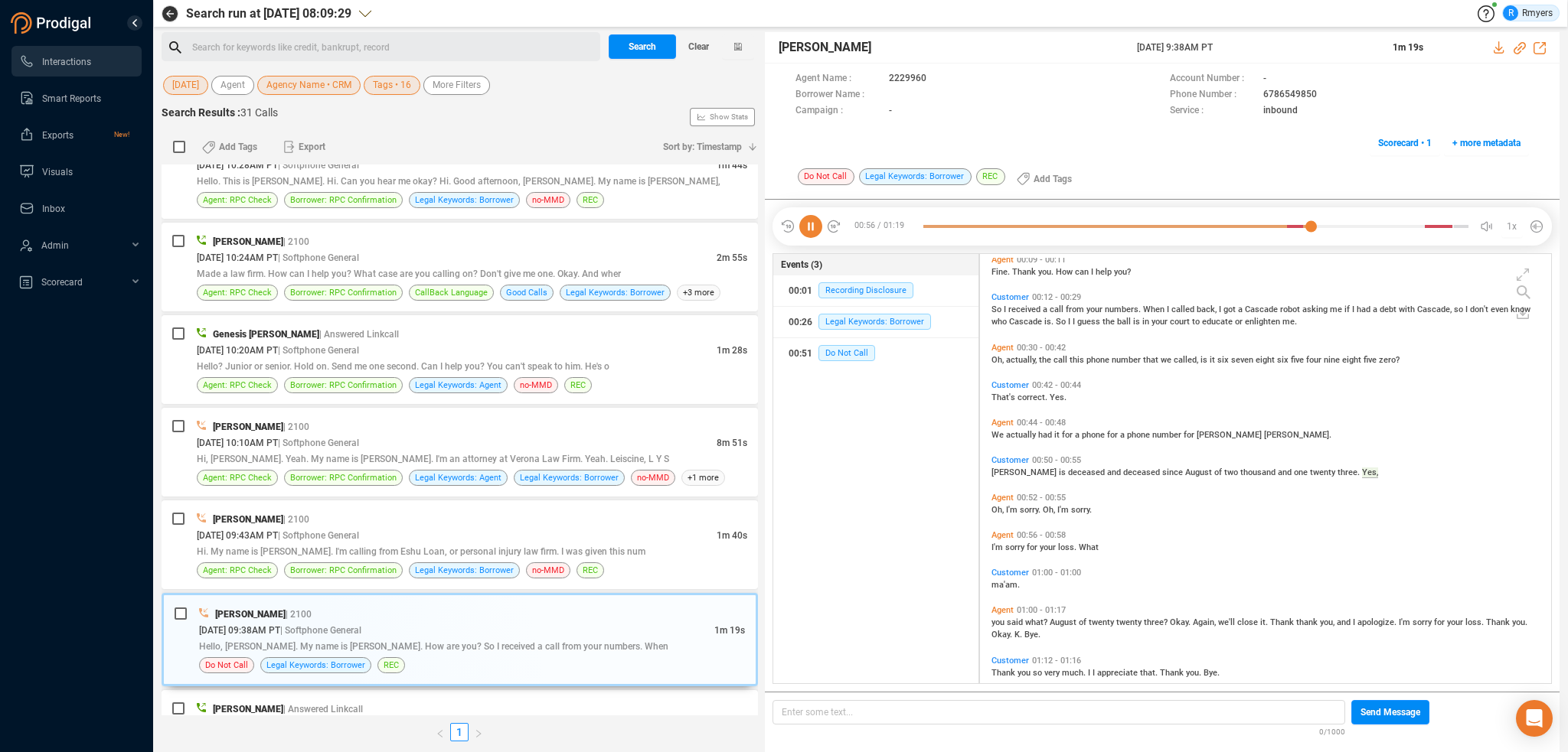
scroll to position [101, 0]
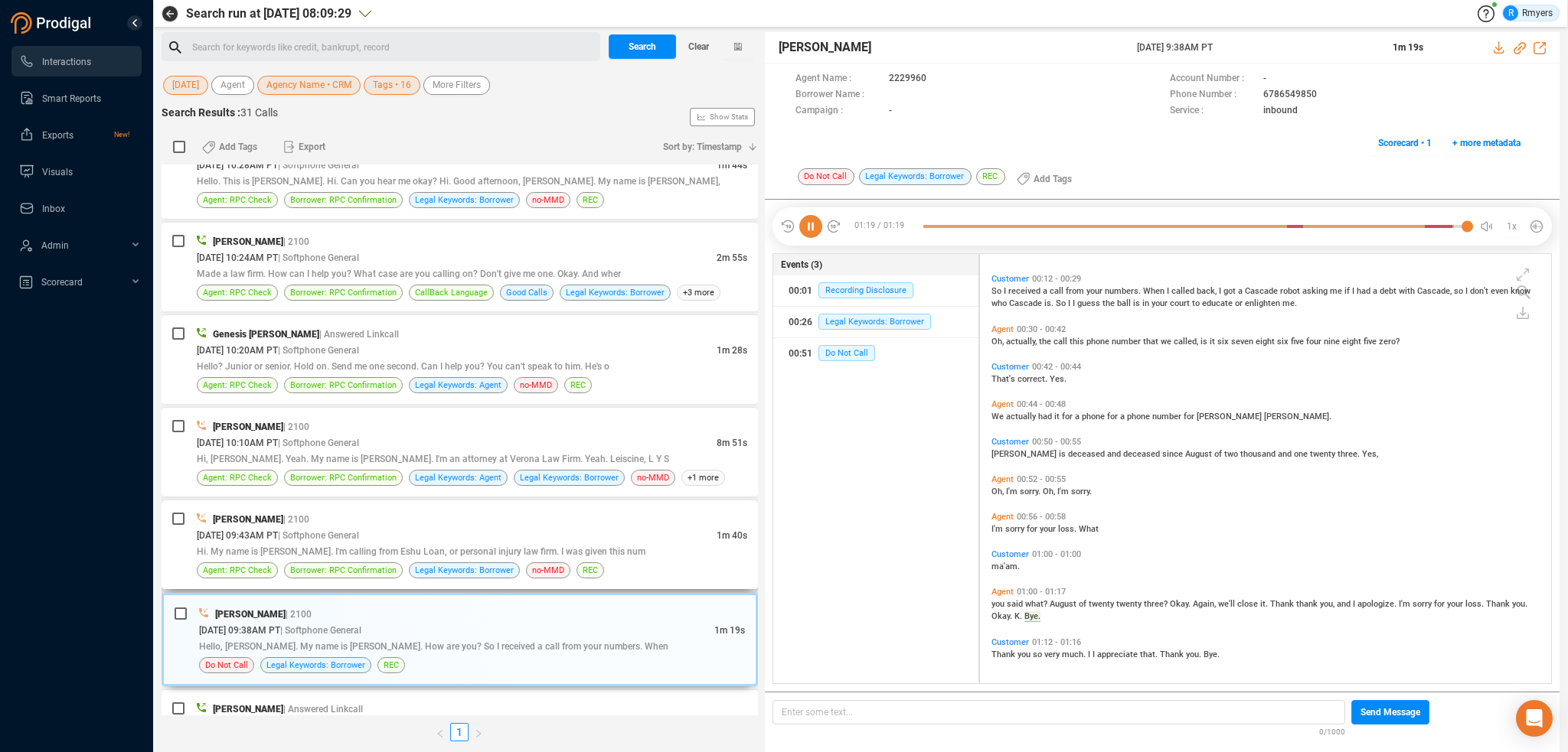
click at [434, 531] on div "09/19/2025 @ 09:43AM PT | Softphone General" at bounding box center [457, 535] width 520 height 16
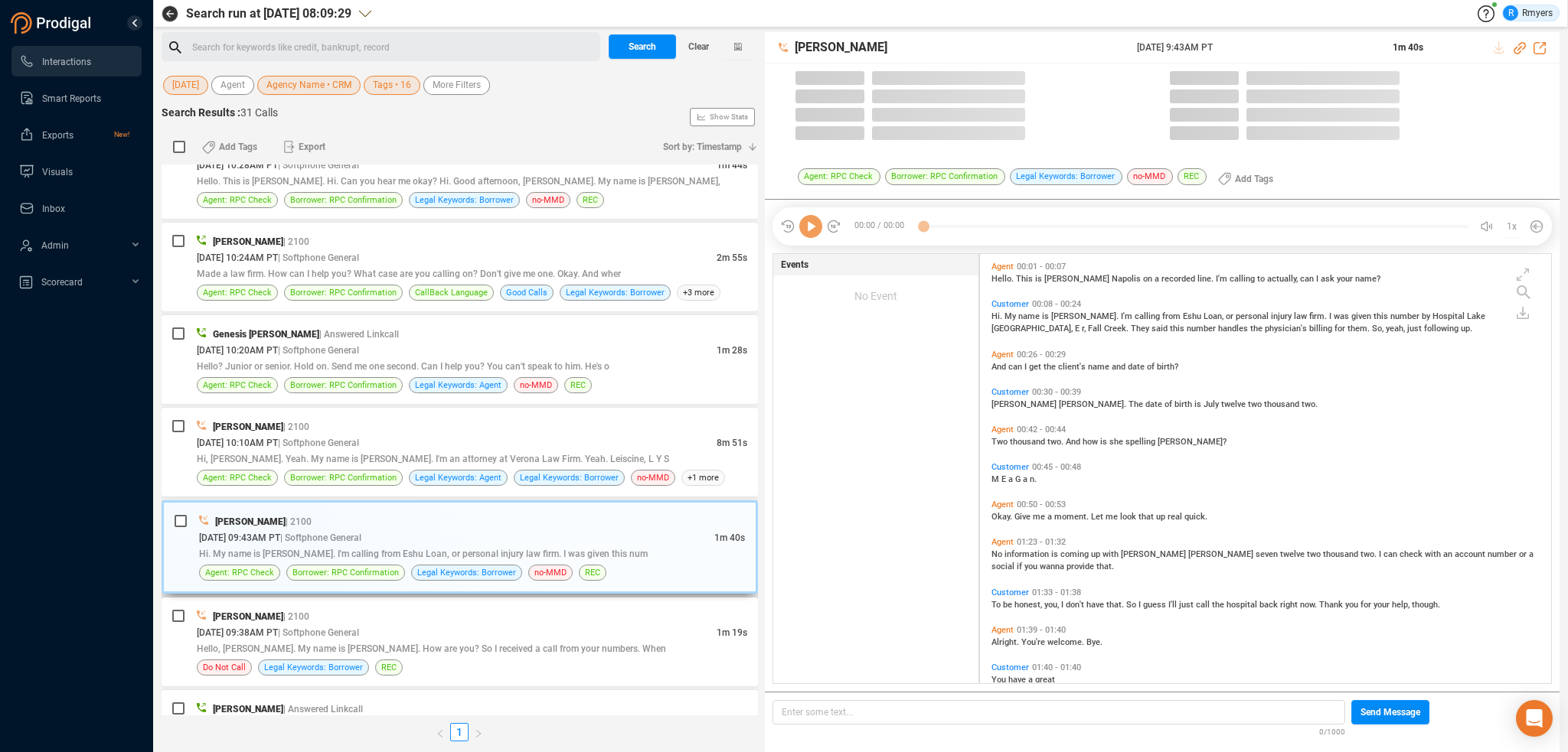
scroll to position [426, 564]
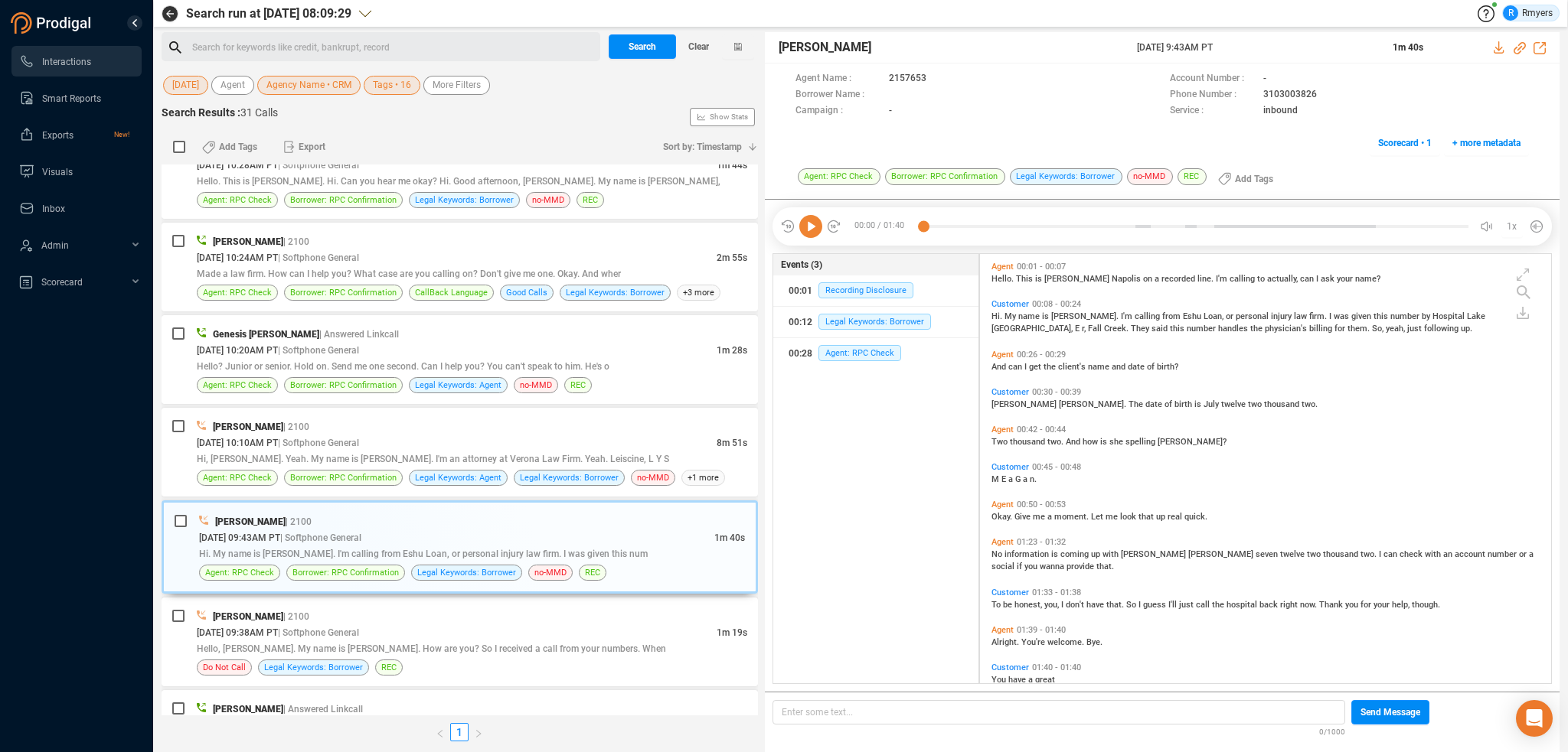
click at [812, 229] on icon at bounding box center [811, 227] width 23 height 23
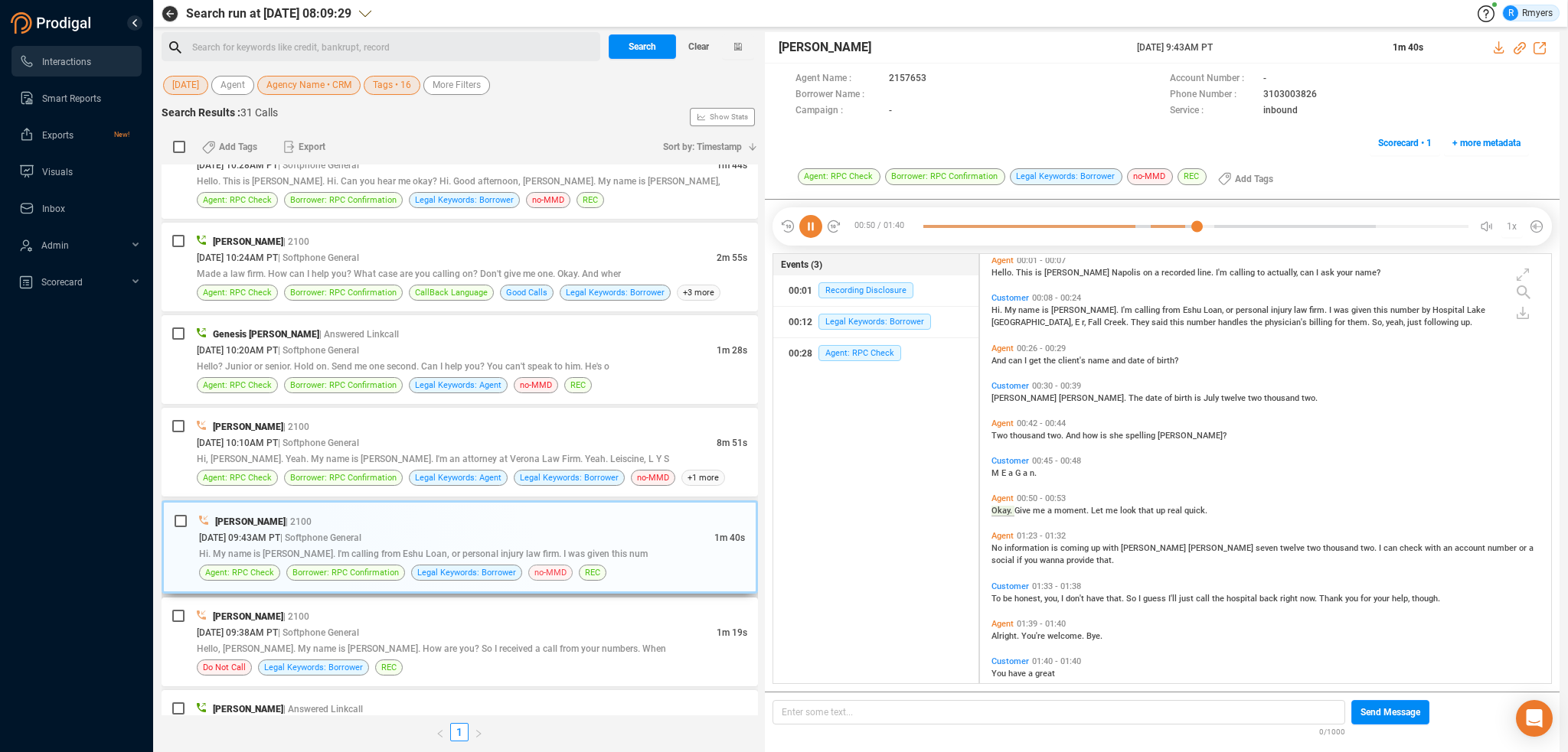
scroll to position [24, 0]
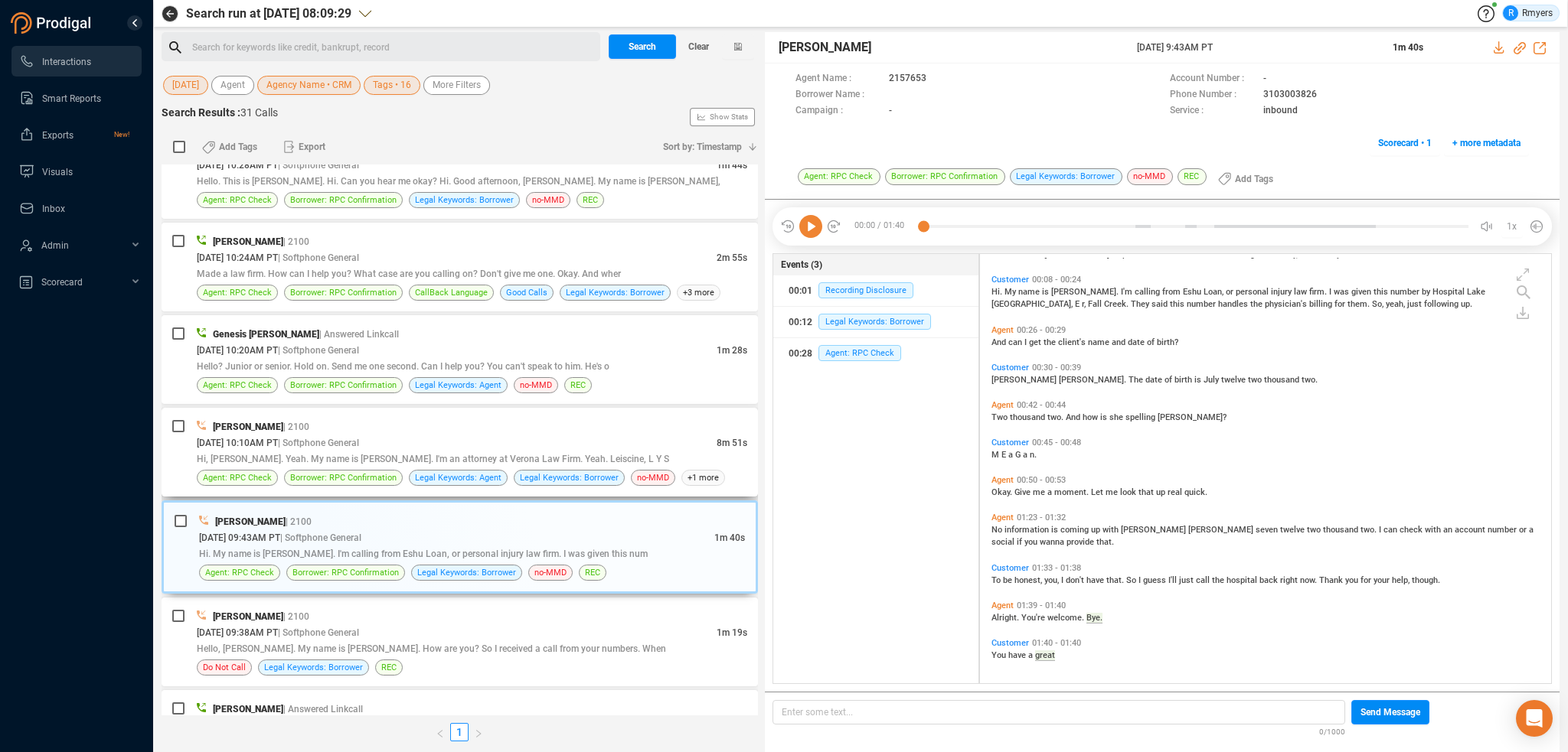
click at [472, 455] on span "Hi, [PERSON_NAME]. Yeah. My name is [PERSON_NAME]. I'm an attorney at Verona La…" at bounding box center [433, 459] width 473 height 11
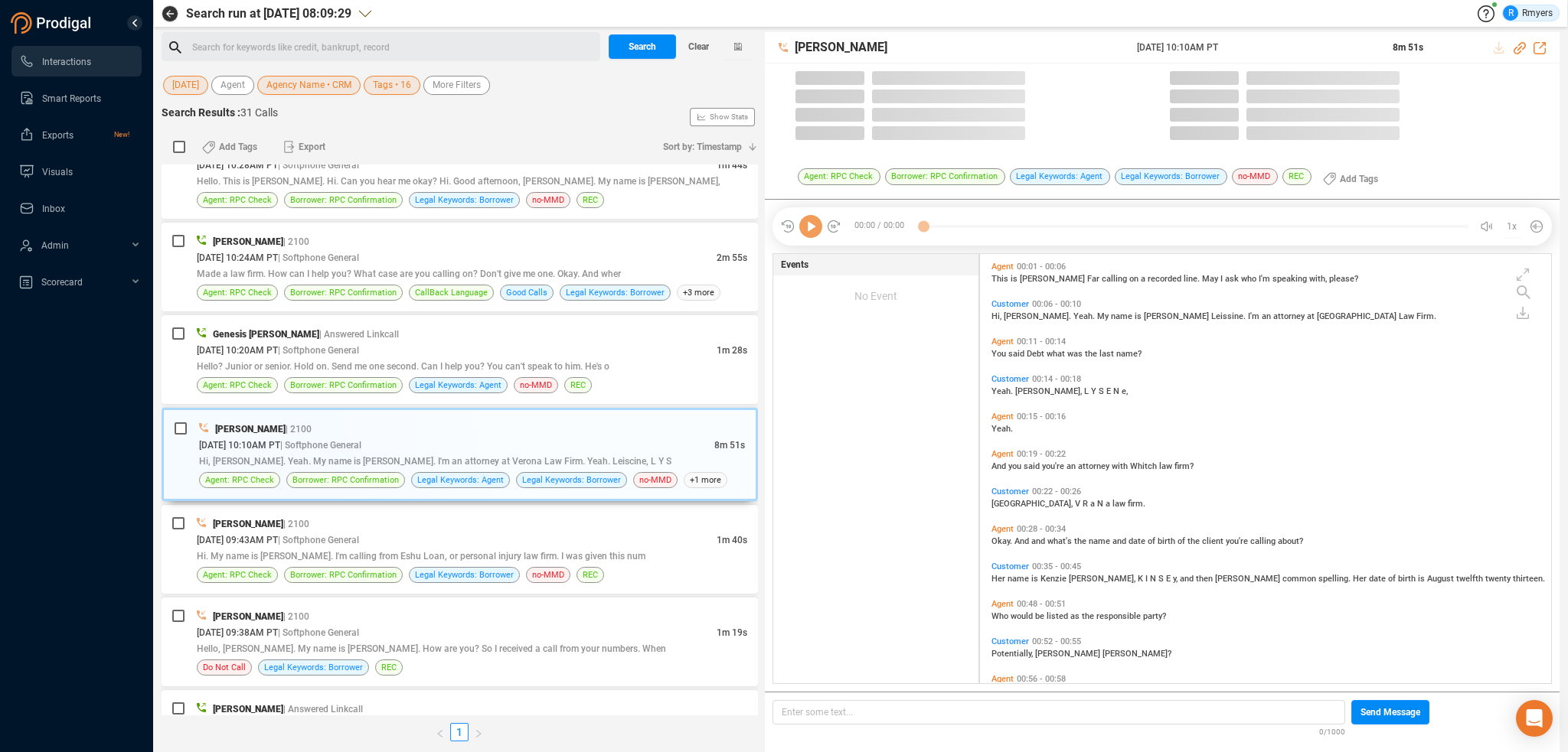
scroll to position [426, 564]
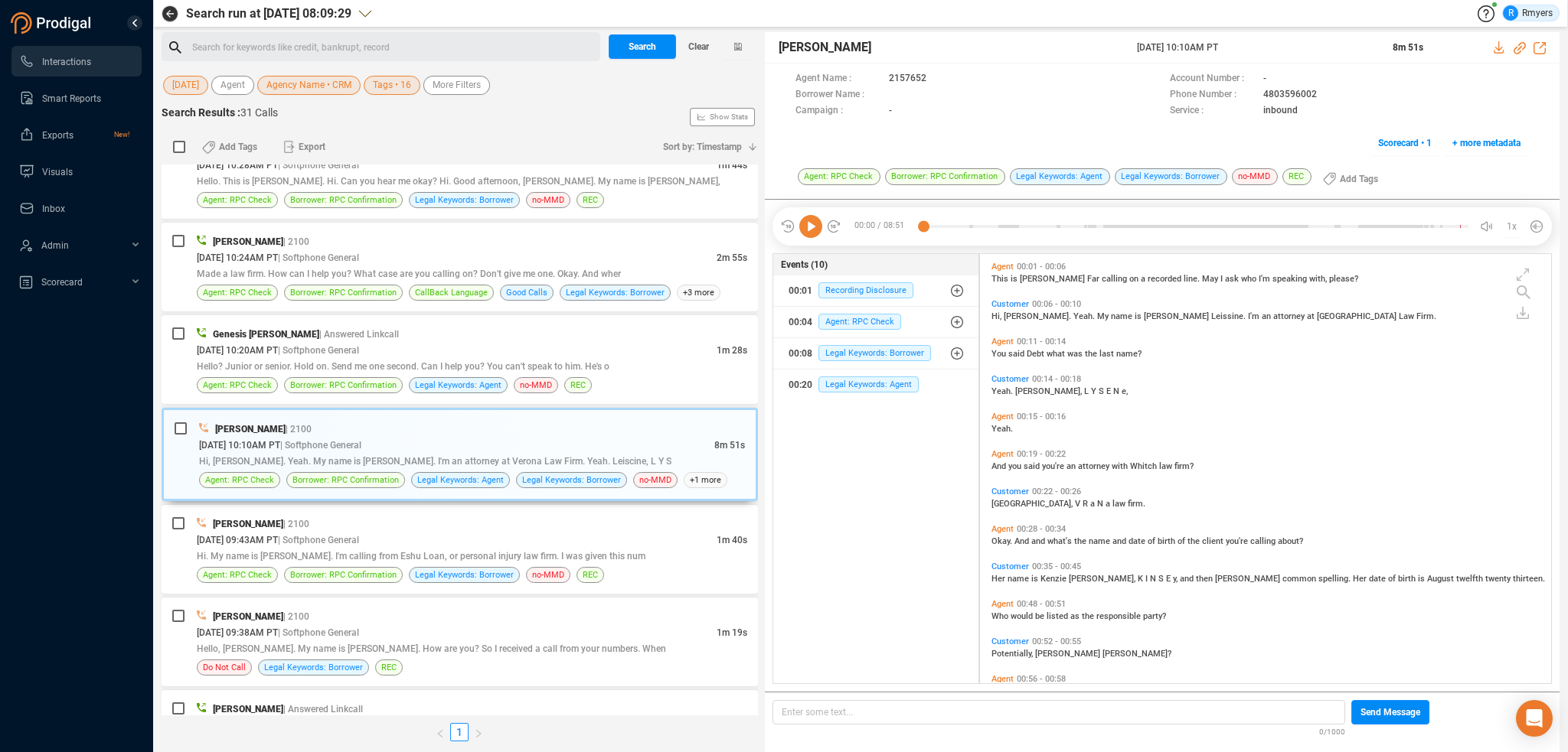
click at [809, 233] on icon at bounding box center [811, 227] width 23 height 23
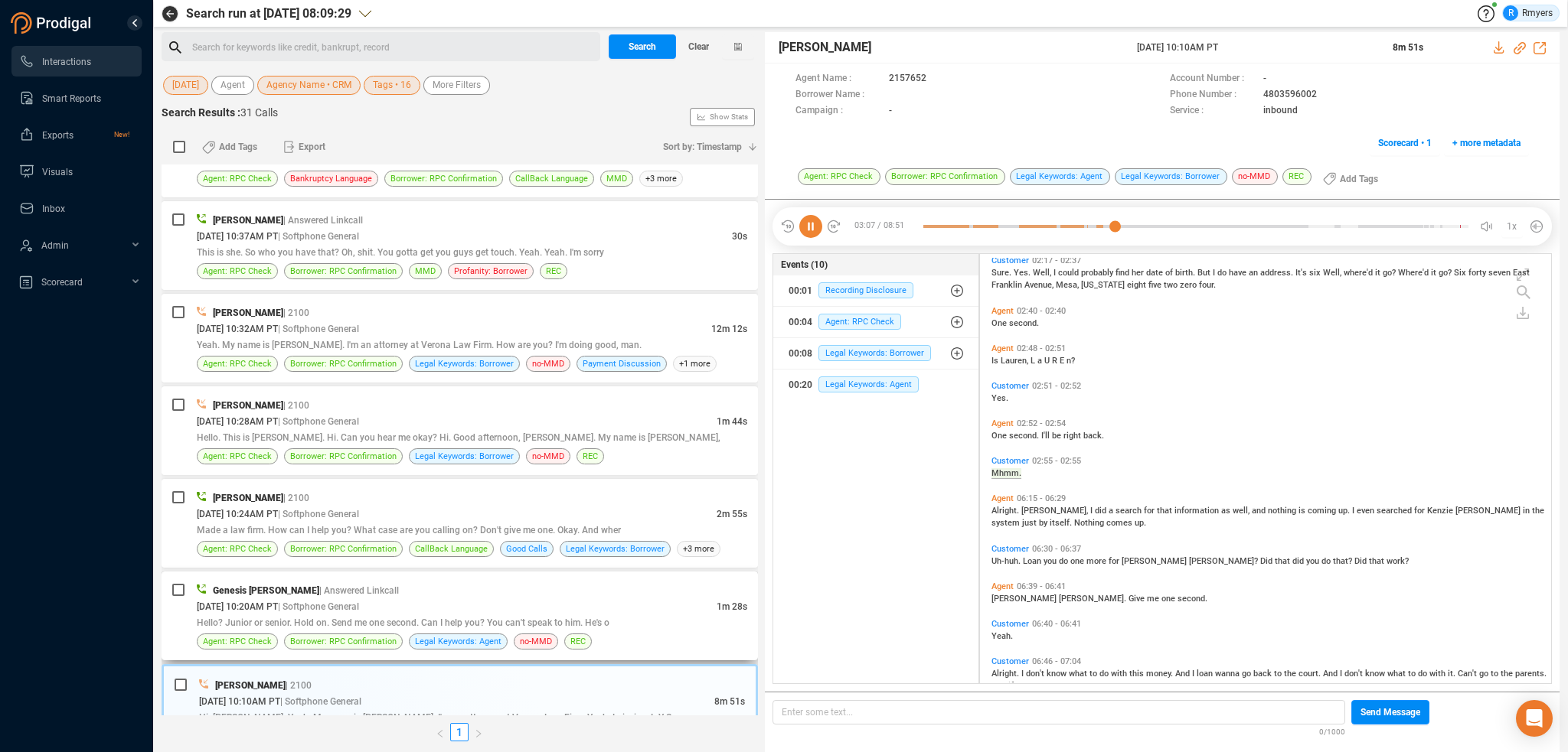
scroll to position [1472, 0]
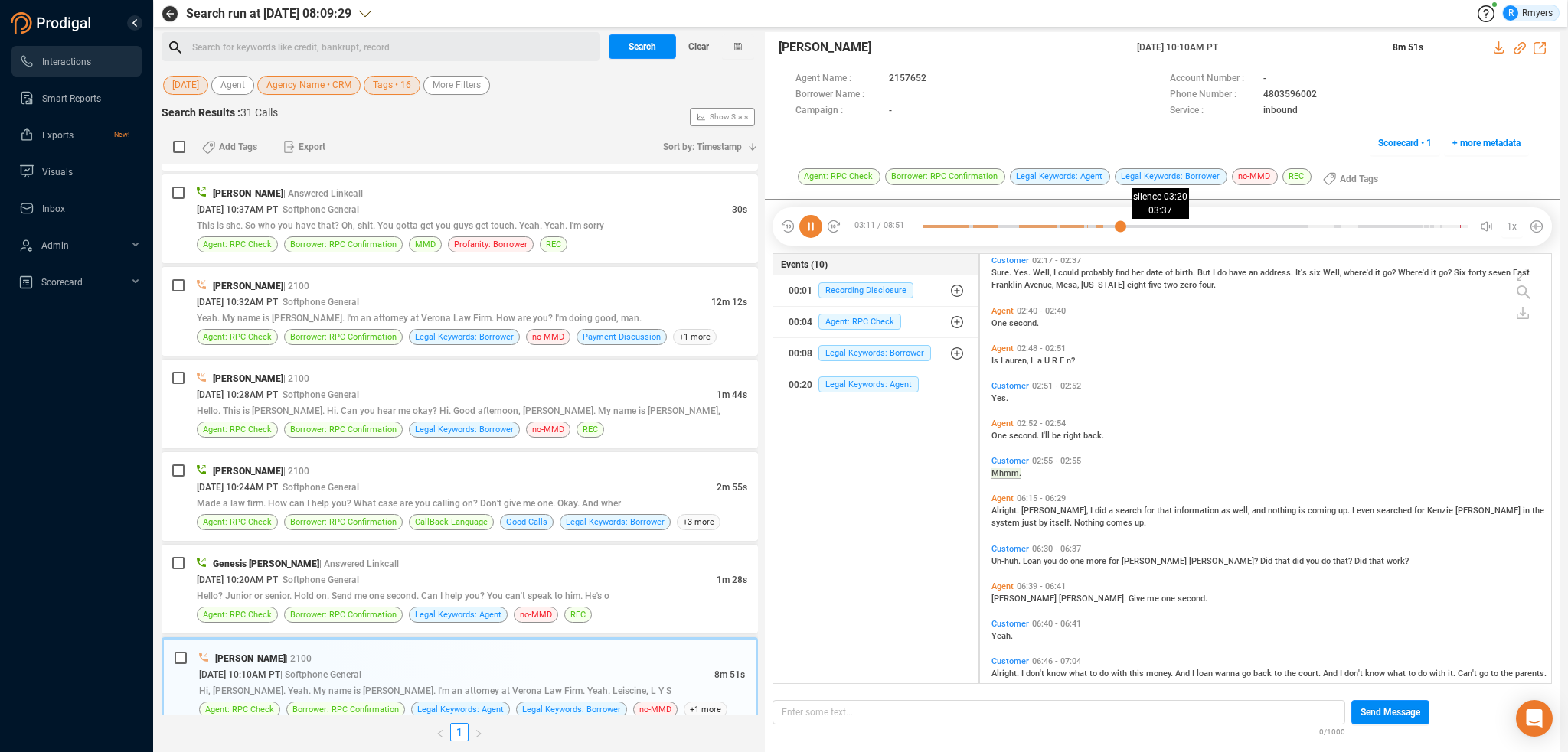
click at [1146, 225] on div at bounding box center [1196, 227] width 545 height 23
drag, startPoint x: 1173, startPoint y: 226, endPoint x: 1204, endPoint y: 226, distance: 31.0
click at [1176, 226] on div at bounding box center [1196, 227] width 545 height 23
drag, startPoint x: 1226, startPoint y: 228, endPoint x: 1258, endPoint y: 228, distance: 32.0
click at [1234, 228] on div at bounding box center [1196, 227] width 545 height 23
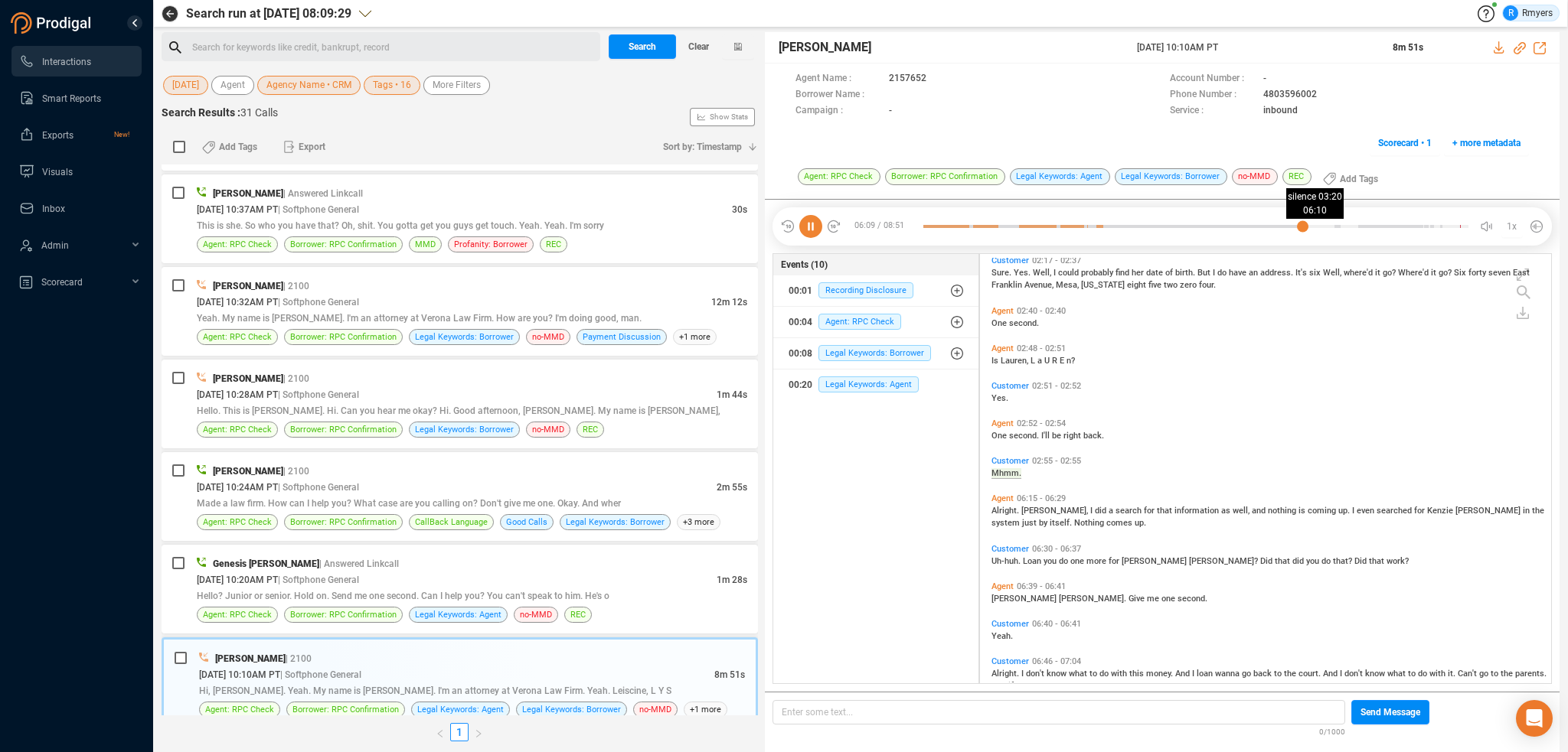
click at [1302, 226] on div at bounding box center [1196, 227] width 545 height 23
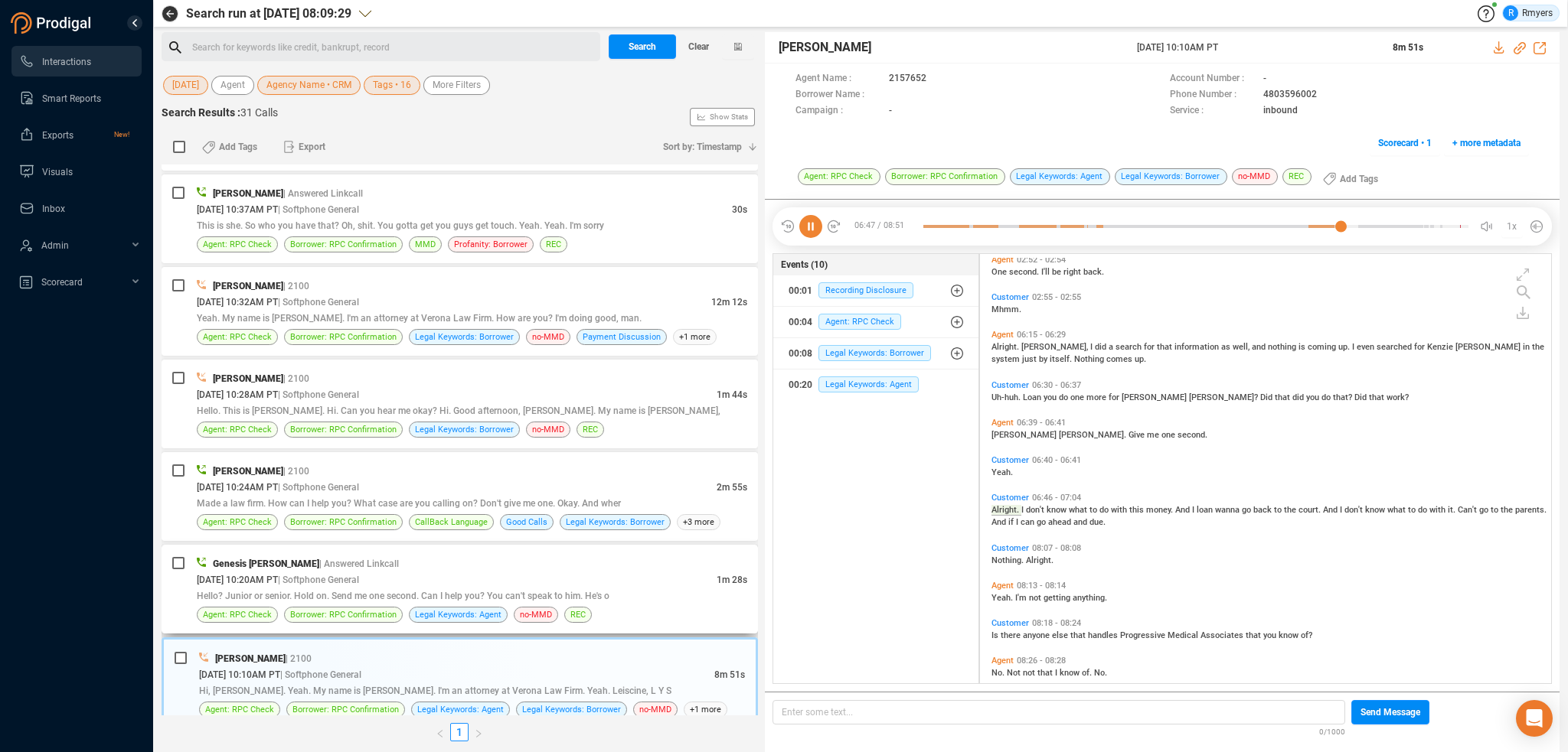
scroll to position [1089, 0]
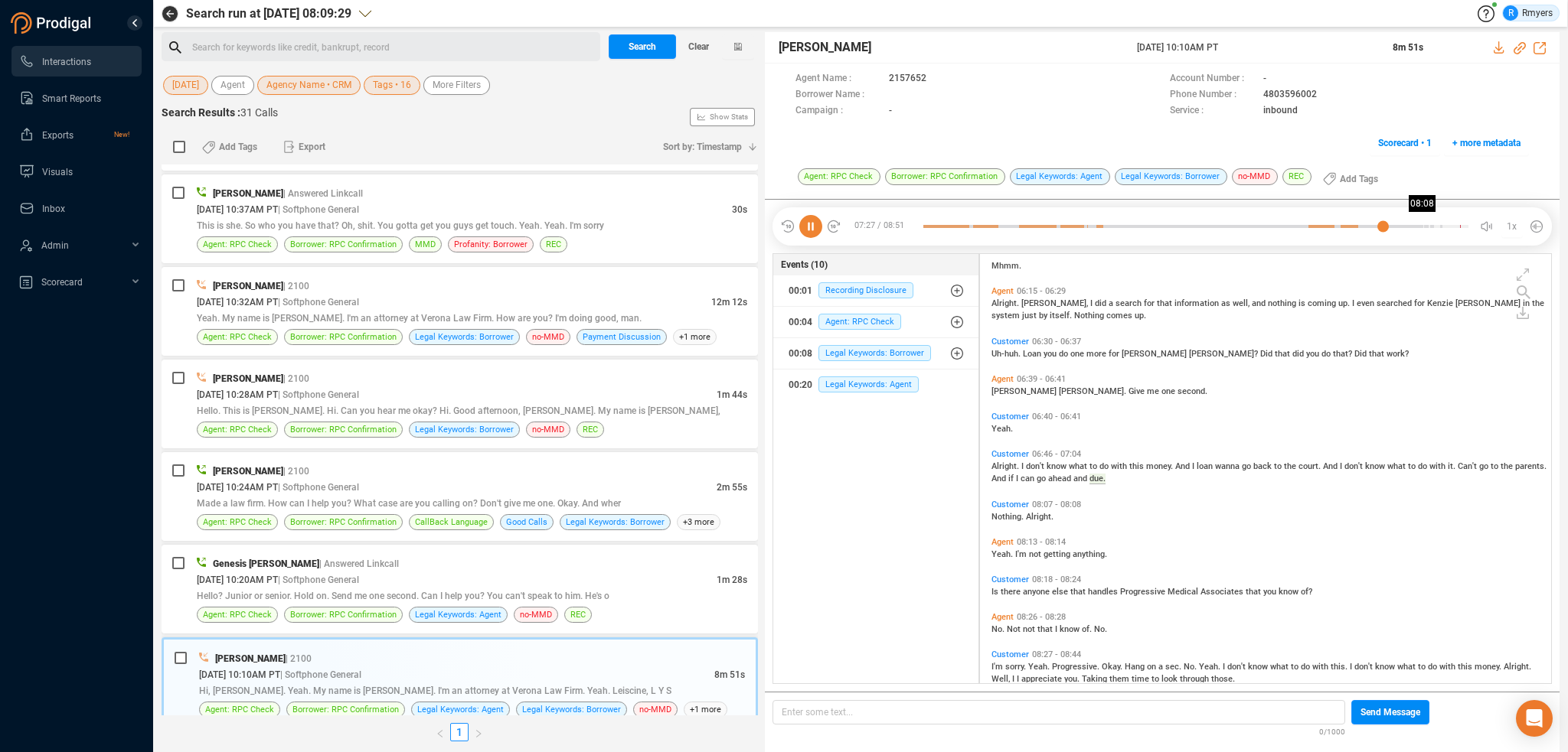
click at [1424, 224] on div at bounding box center [1196, 227] width 545 height 23
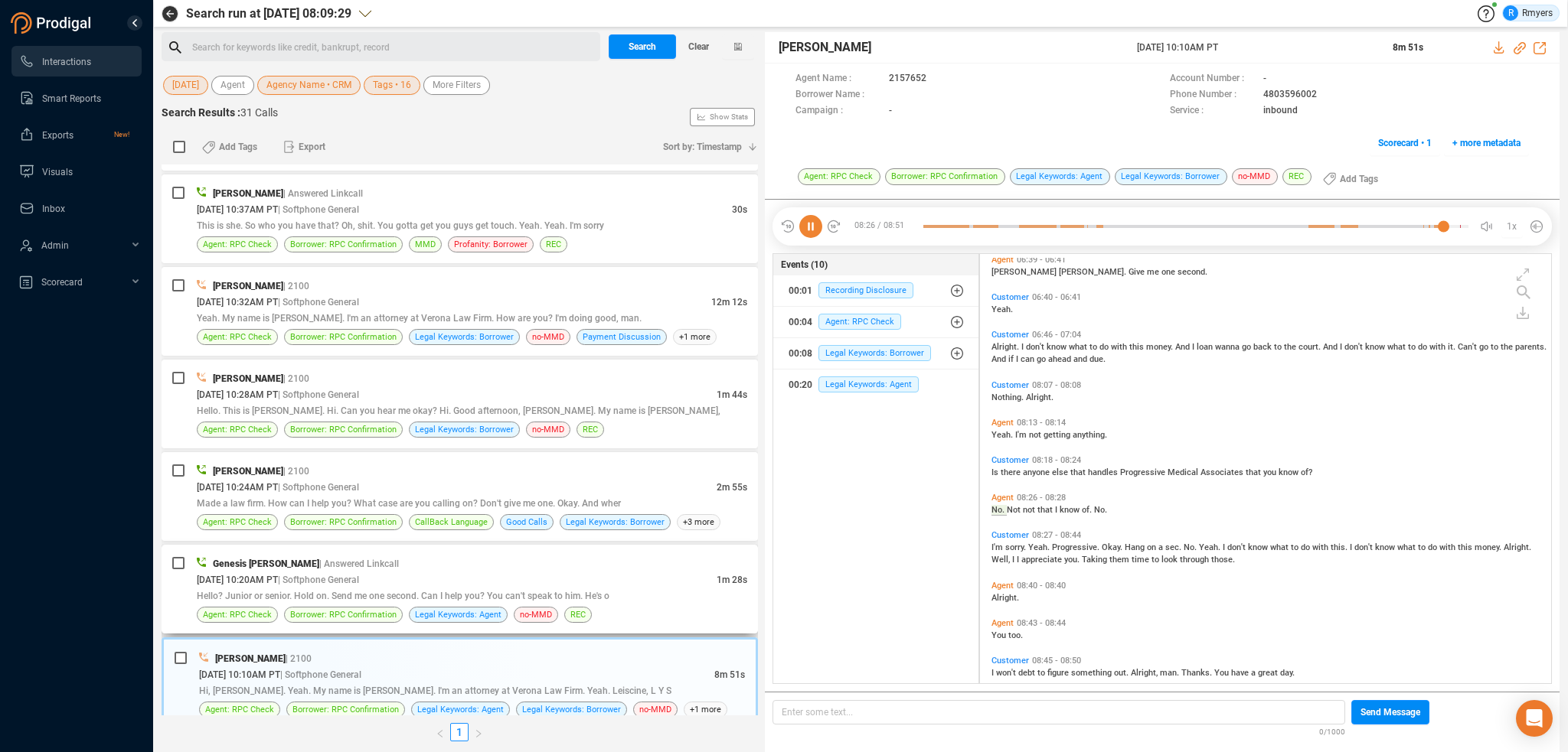
scroll to position [1227, 0]
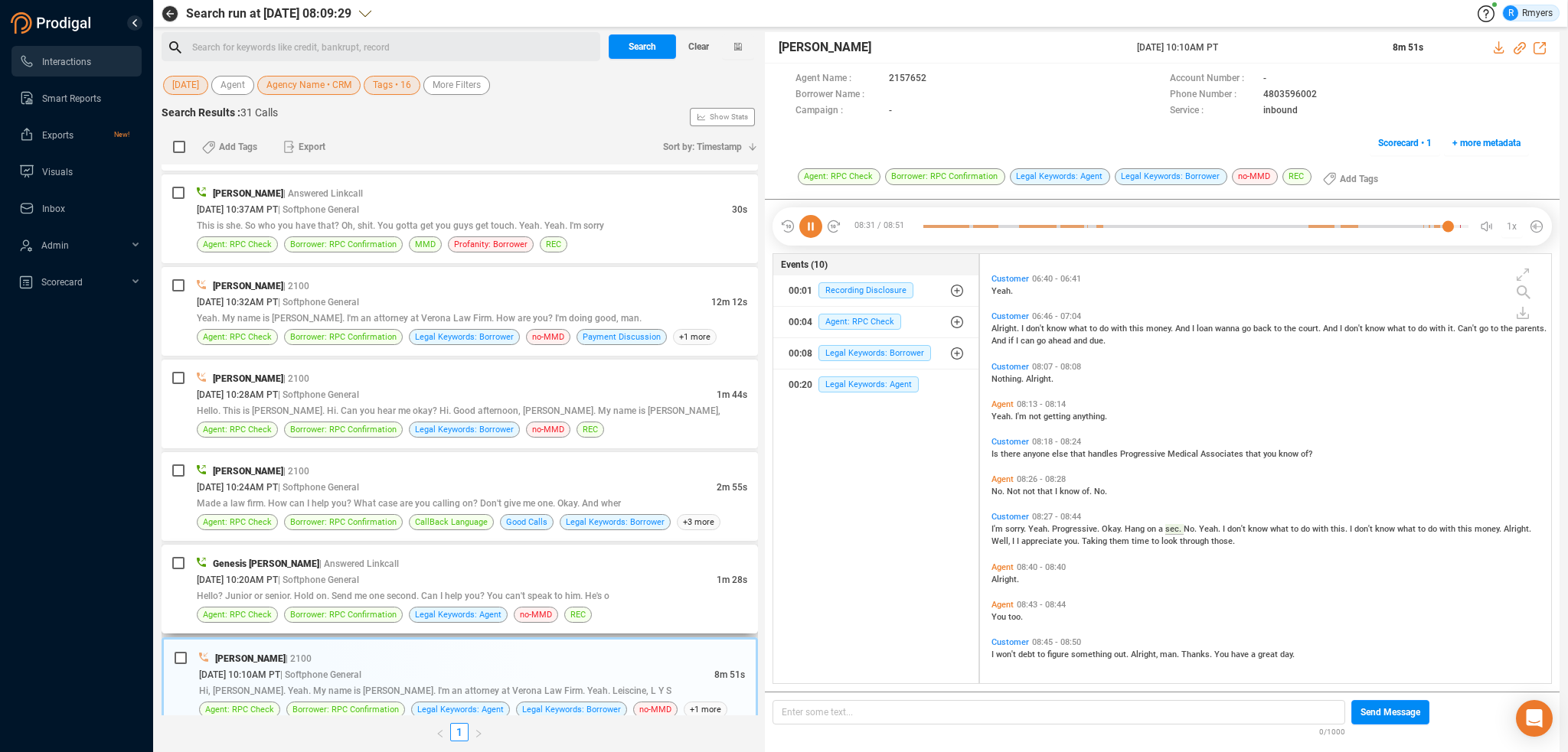
click at [424, 591] on span "Hello? Junior or senior. Hold on. Send me one second. Can I help you? You can't…" at bounding box center [403, 595] width 413 height 11
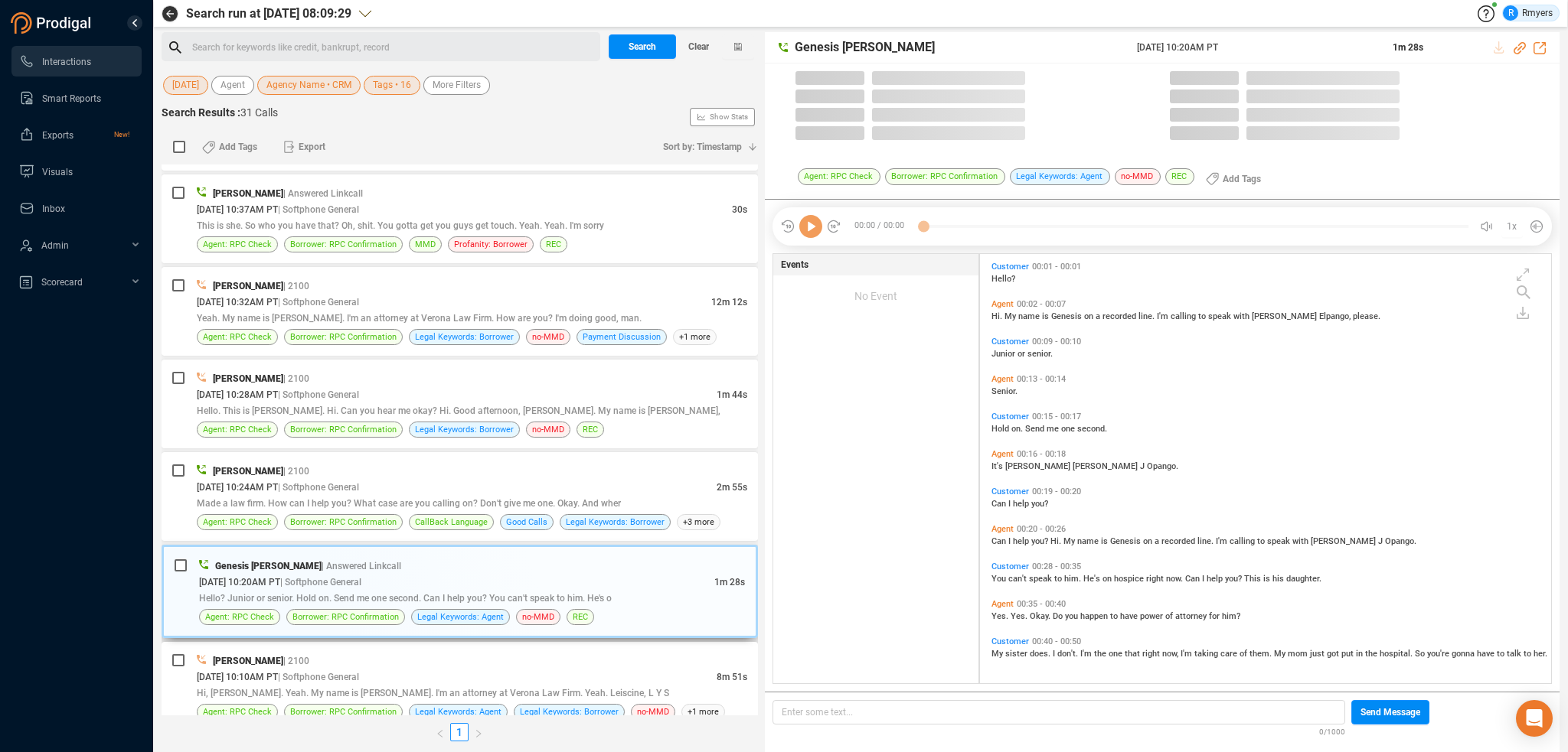
scroll to position [426, 564]
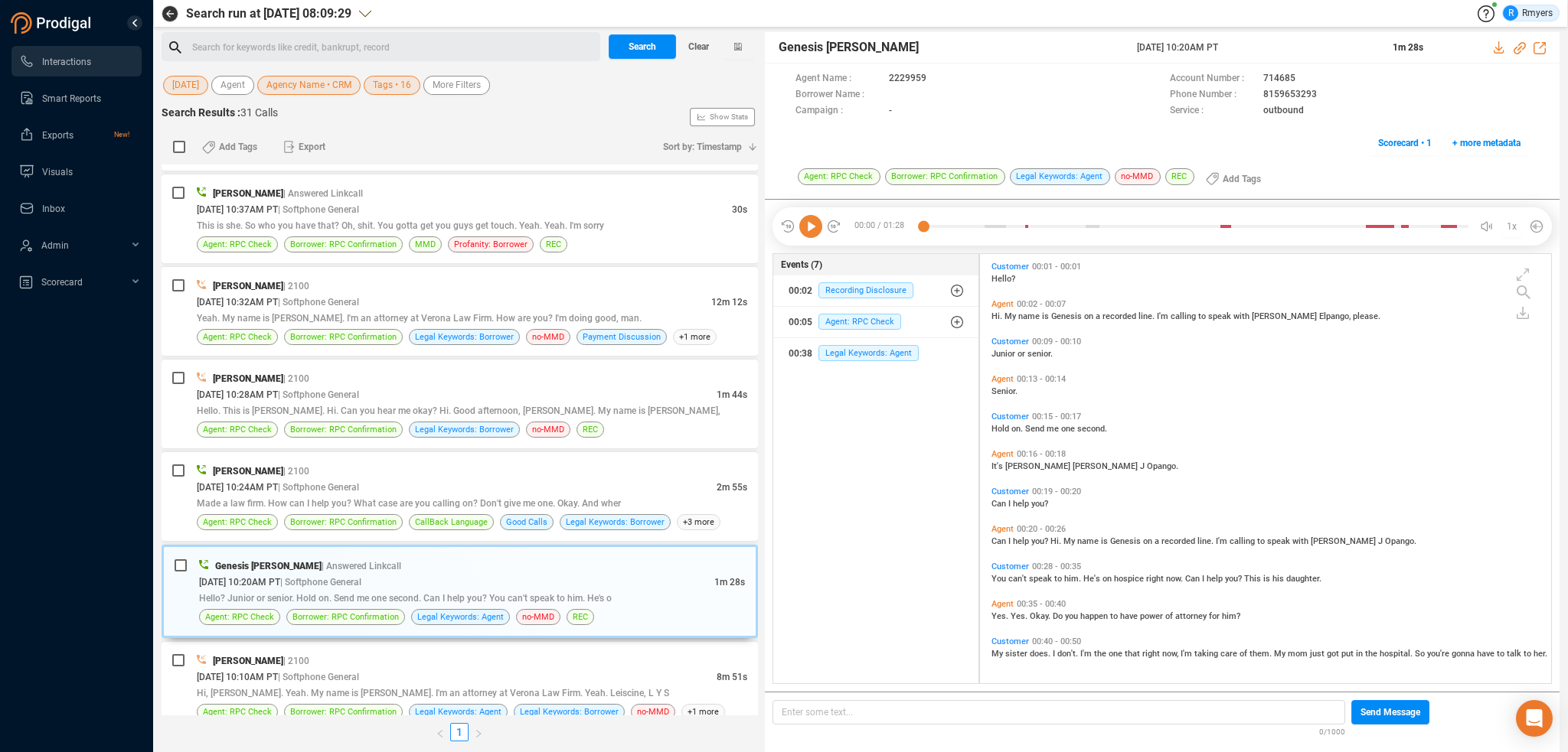
click at [815, 231] on icon at bounding box center [811, 227] width 23 height 23
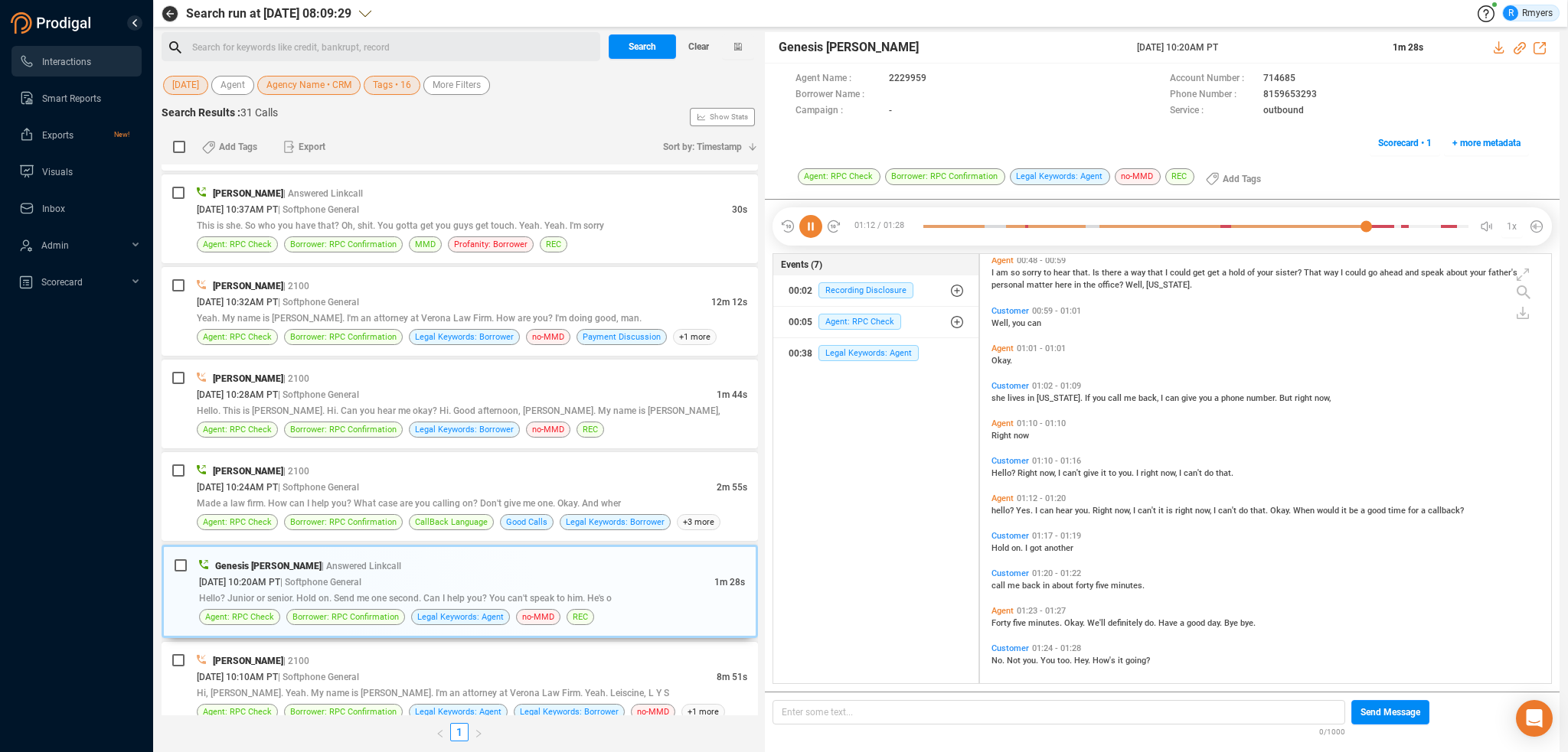
scroll to position [438, 0]
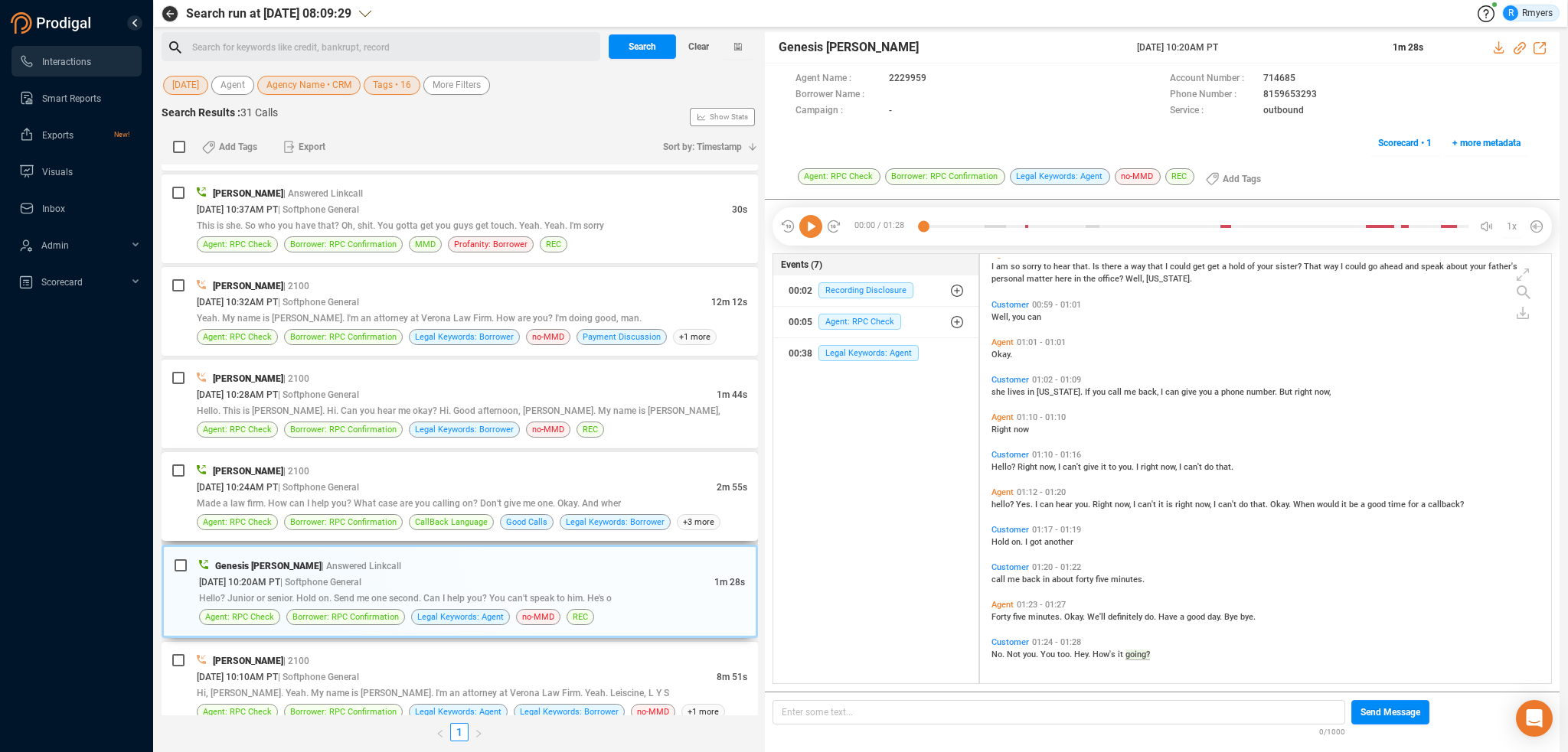
click at [343, 480] on span "| Softphone General" at bounding box center [318, 486] width 81 height 13
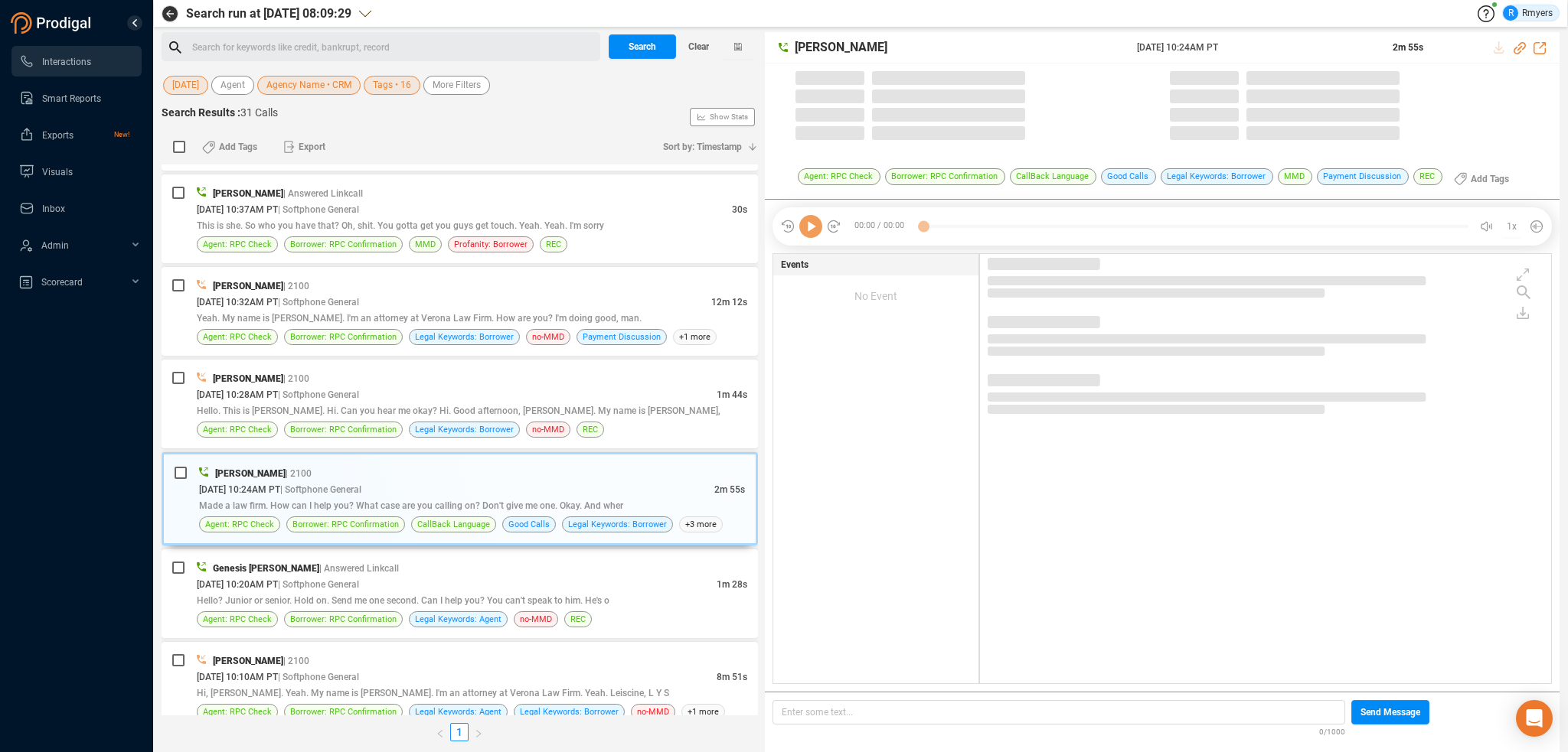
click at [811, 230] on icon at bounding box center [811, 227] width 23 height 23
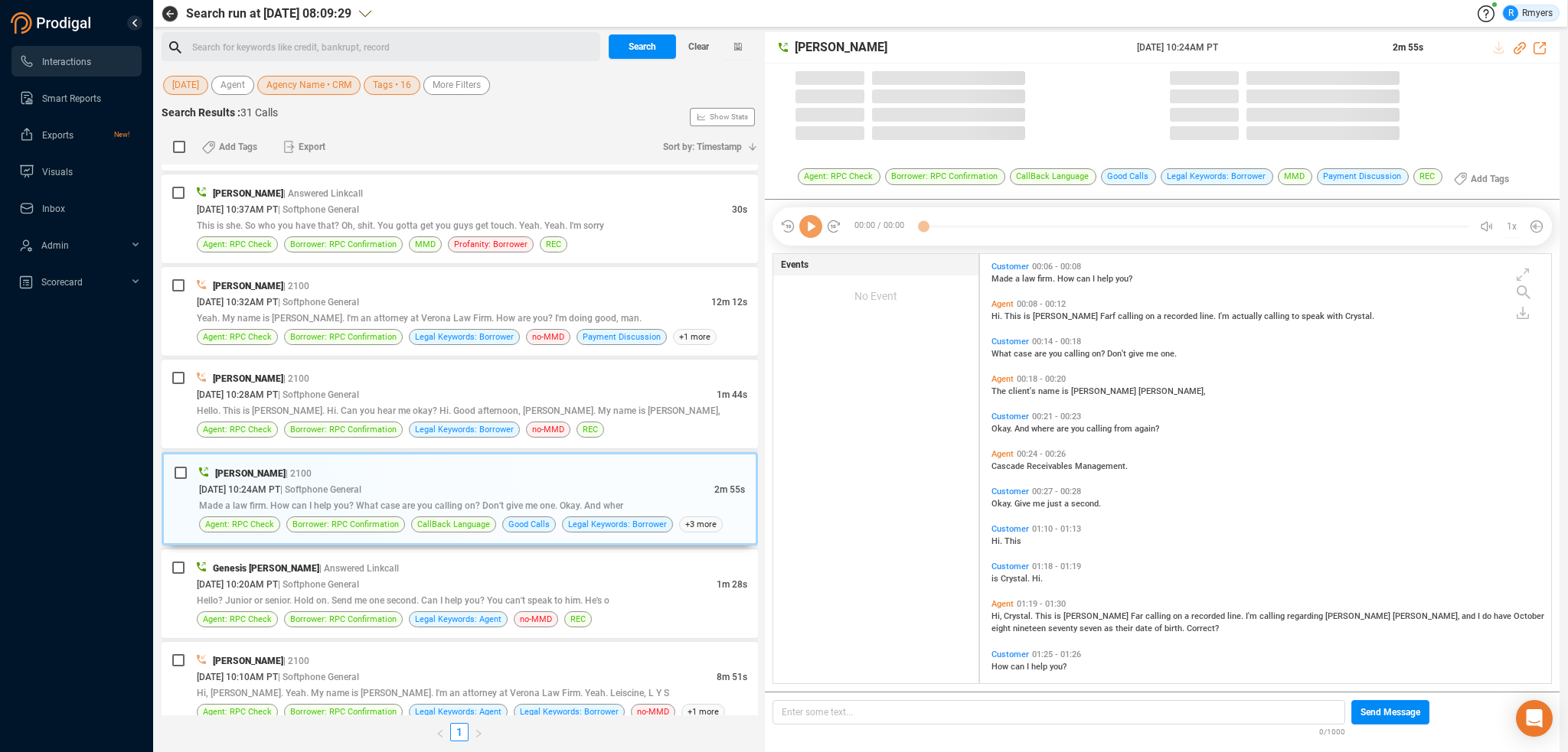
scroll to position [4, 8]
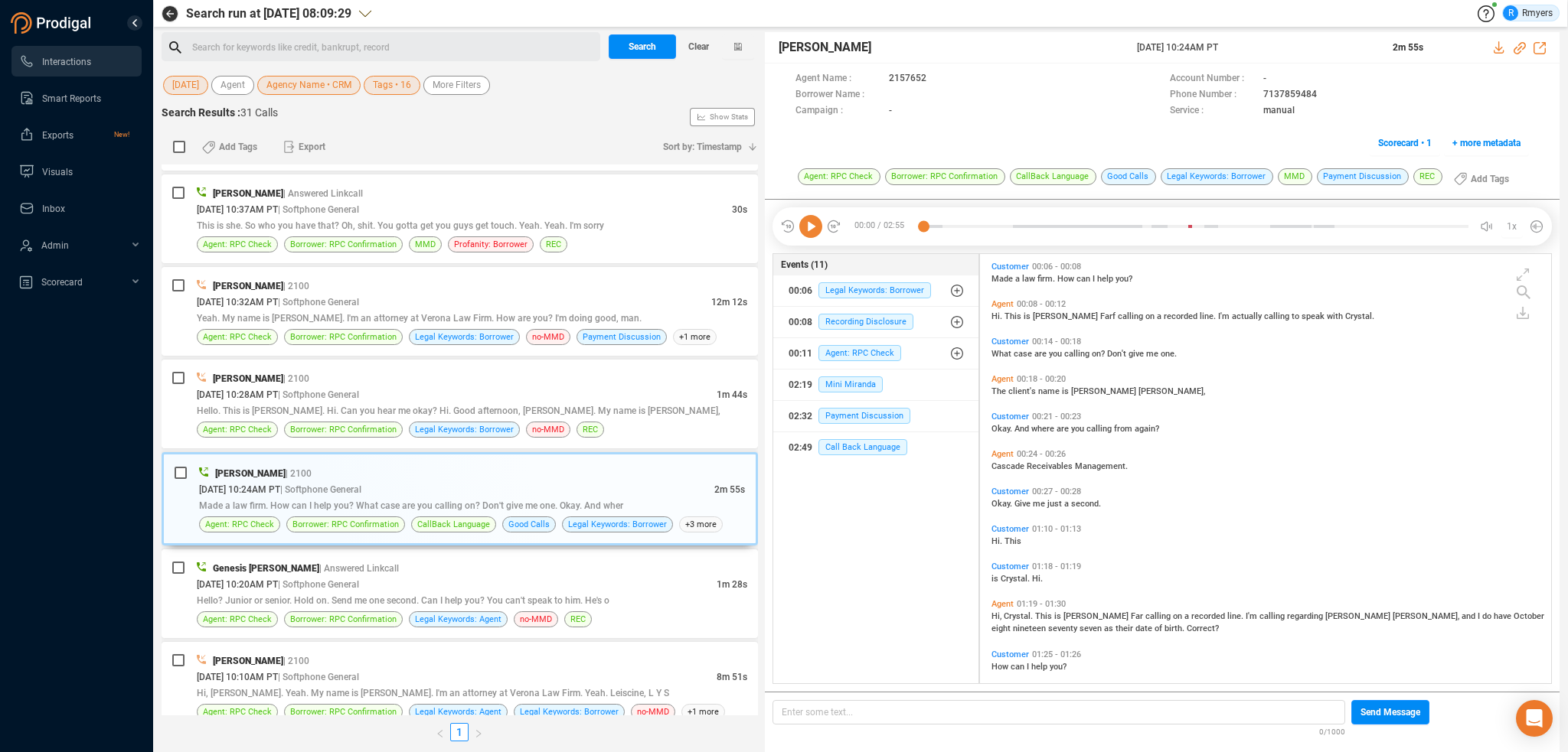
click at [811, 230] on icon at bounding box center [811, 227] width 23 height 23
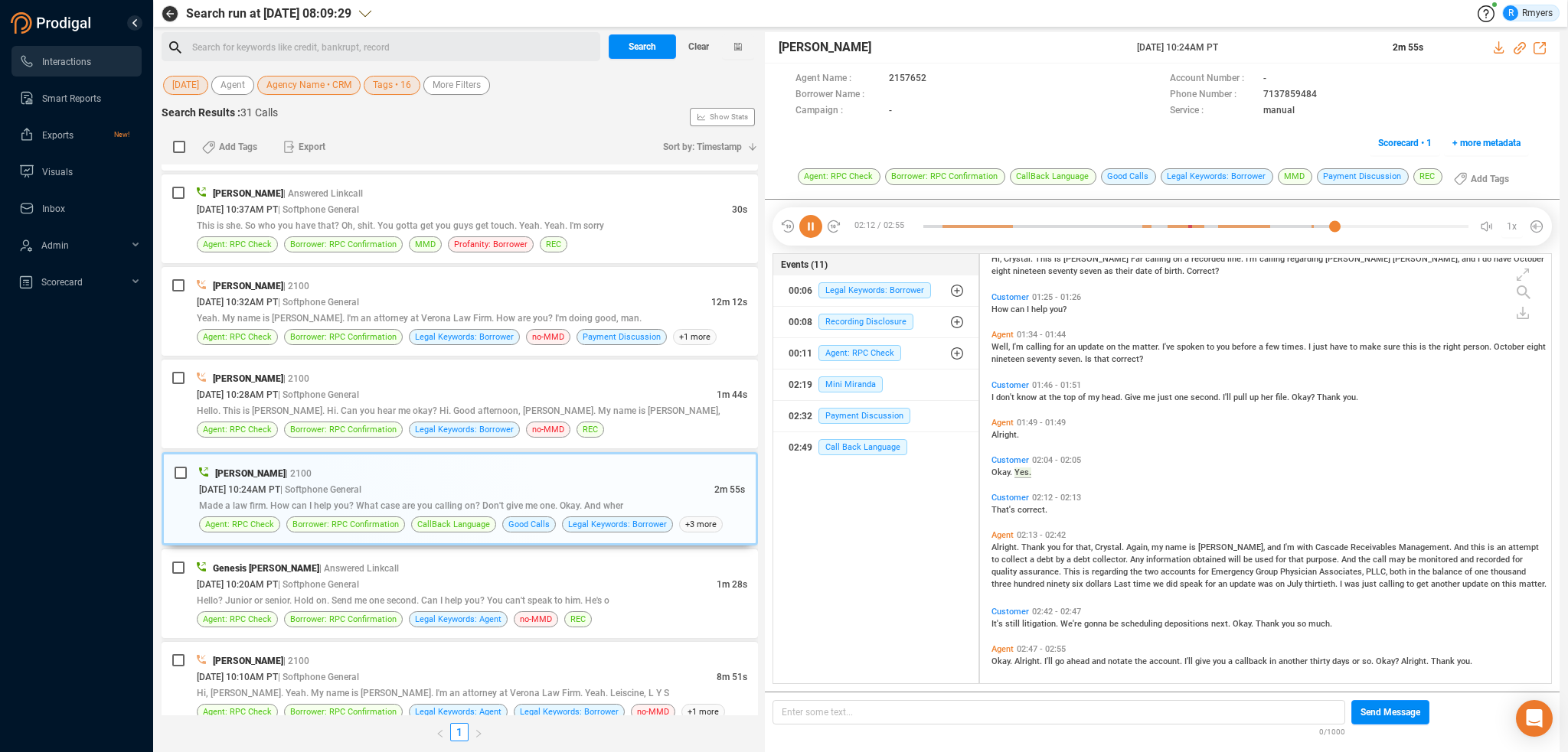
scroll to position [364, 0]
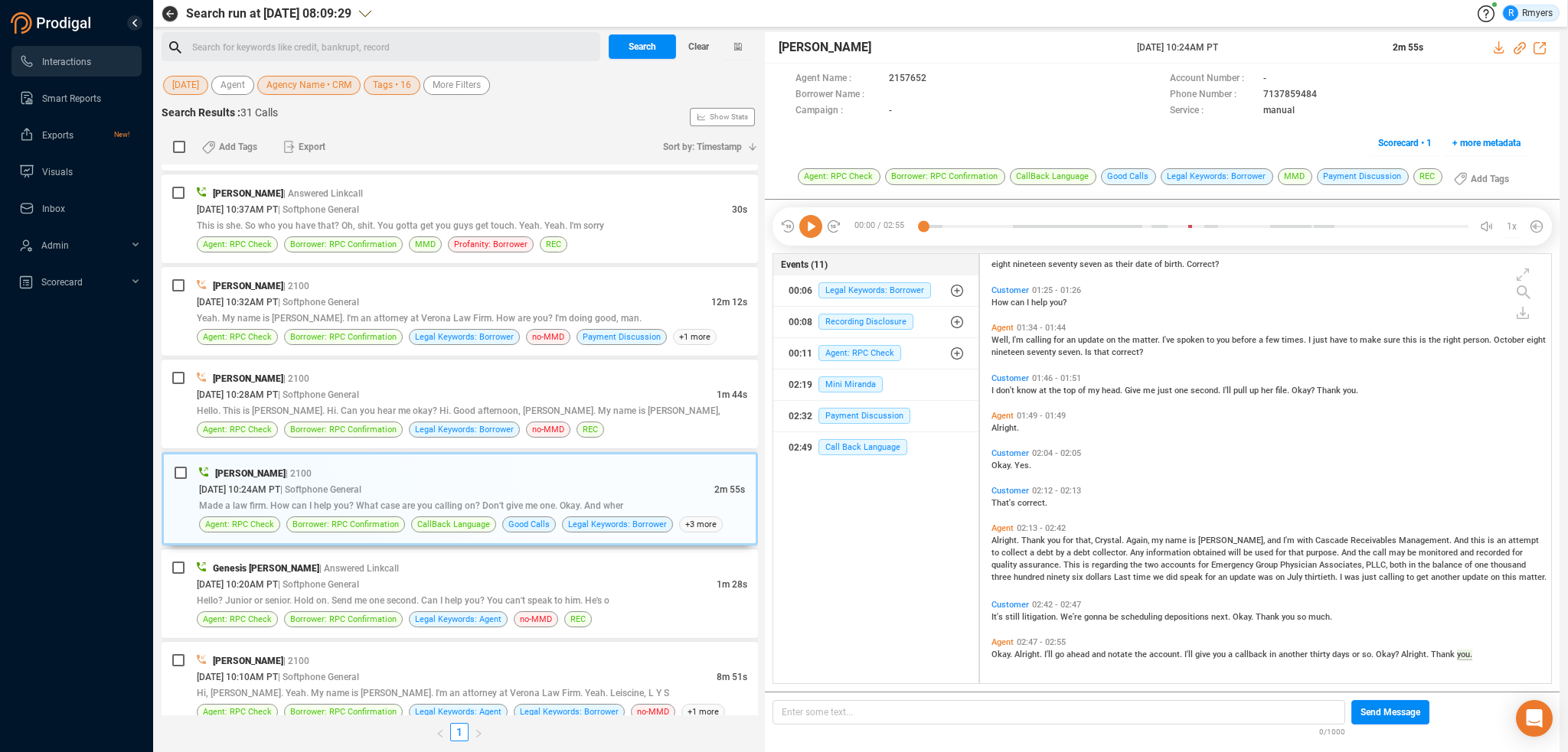
click at [805, 231] on icon at bounding box center [811, 227] width 23 height 23
click at [414, 406] on span "Hello. This is [PERSON_NAME]. Hi. Can you hear me okay? Hi. Good afternoon, [PE…" at bounding box center [459, 411] width 524 height 11
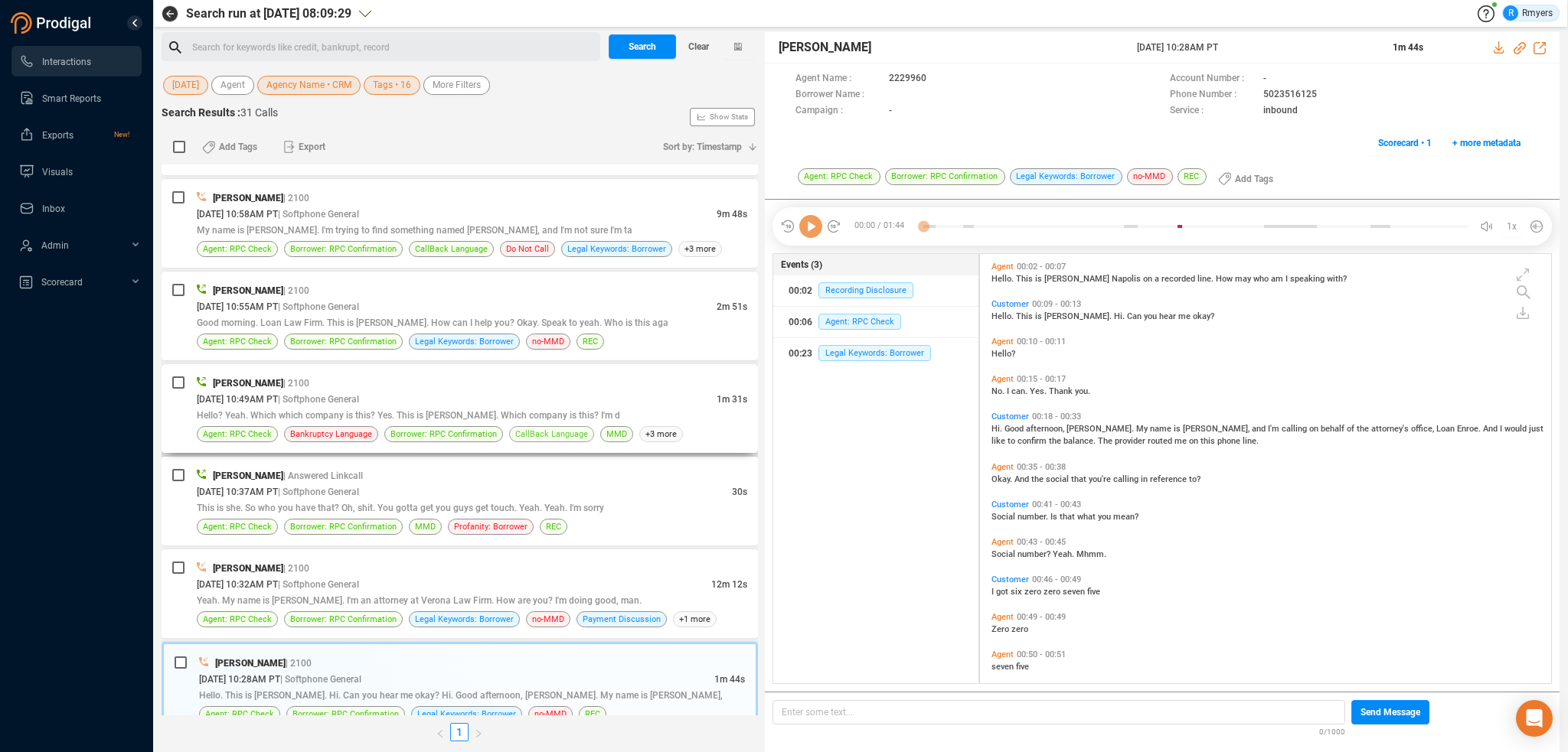
scroll to position [1166, 0]
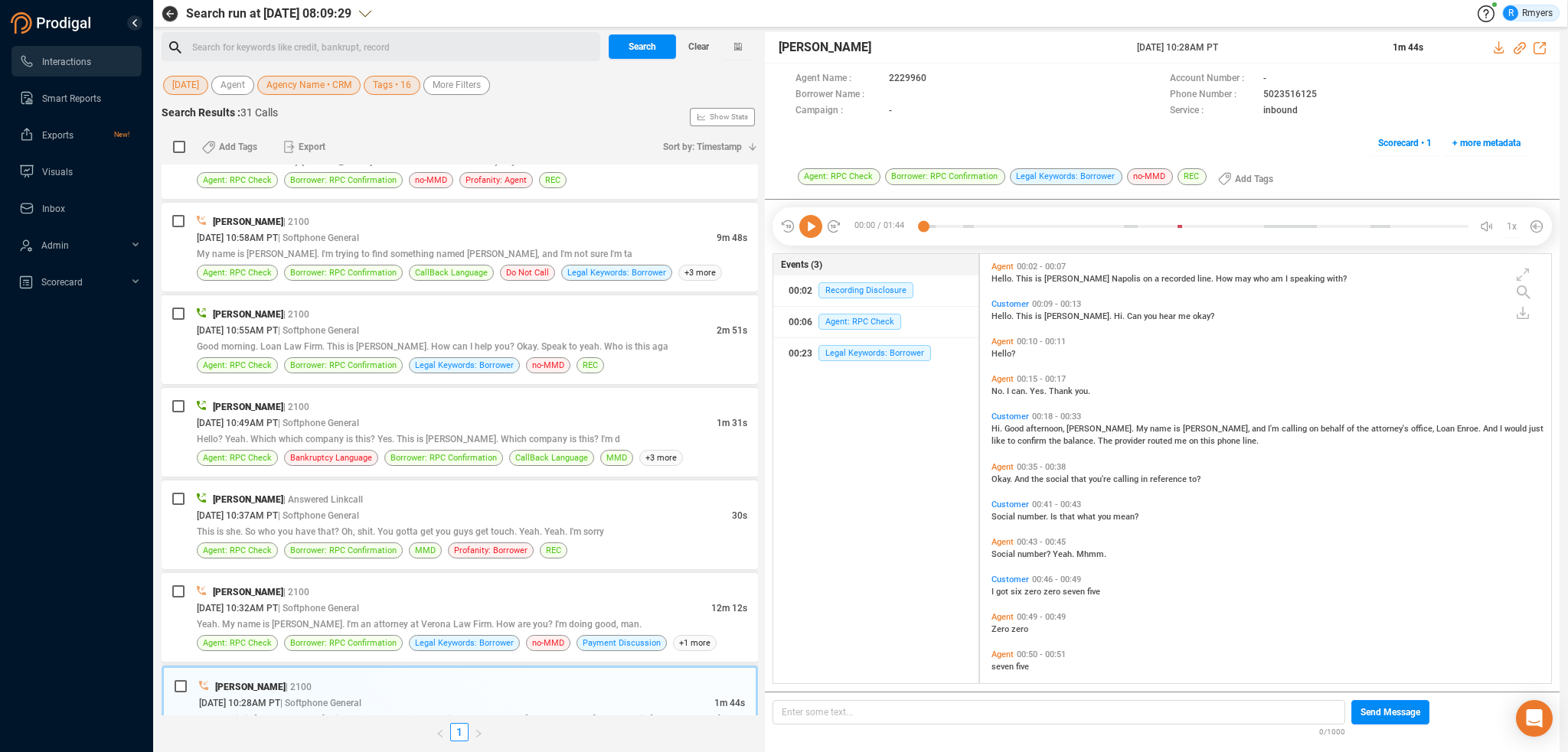
click at [809, 228] on icon at bounding box center [811, 227] width 23 height 23
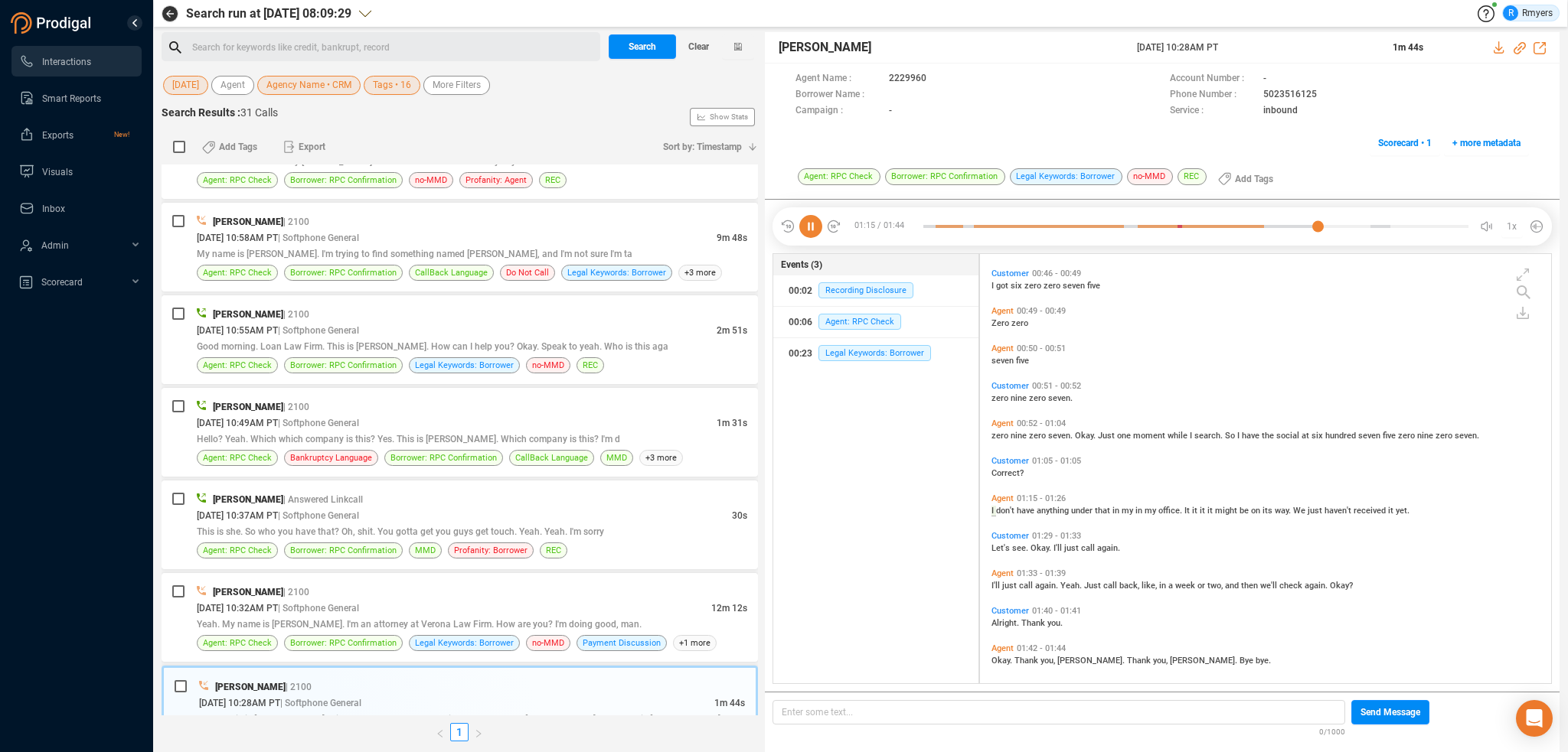
scroll to position [312, 0]
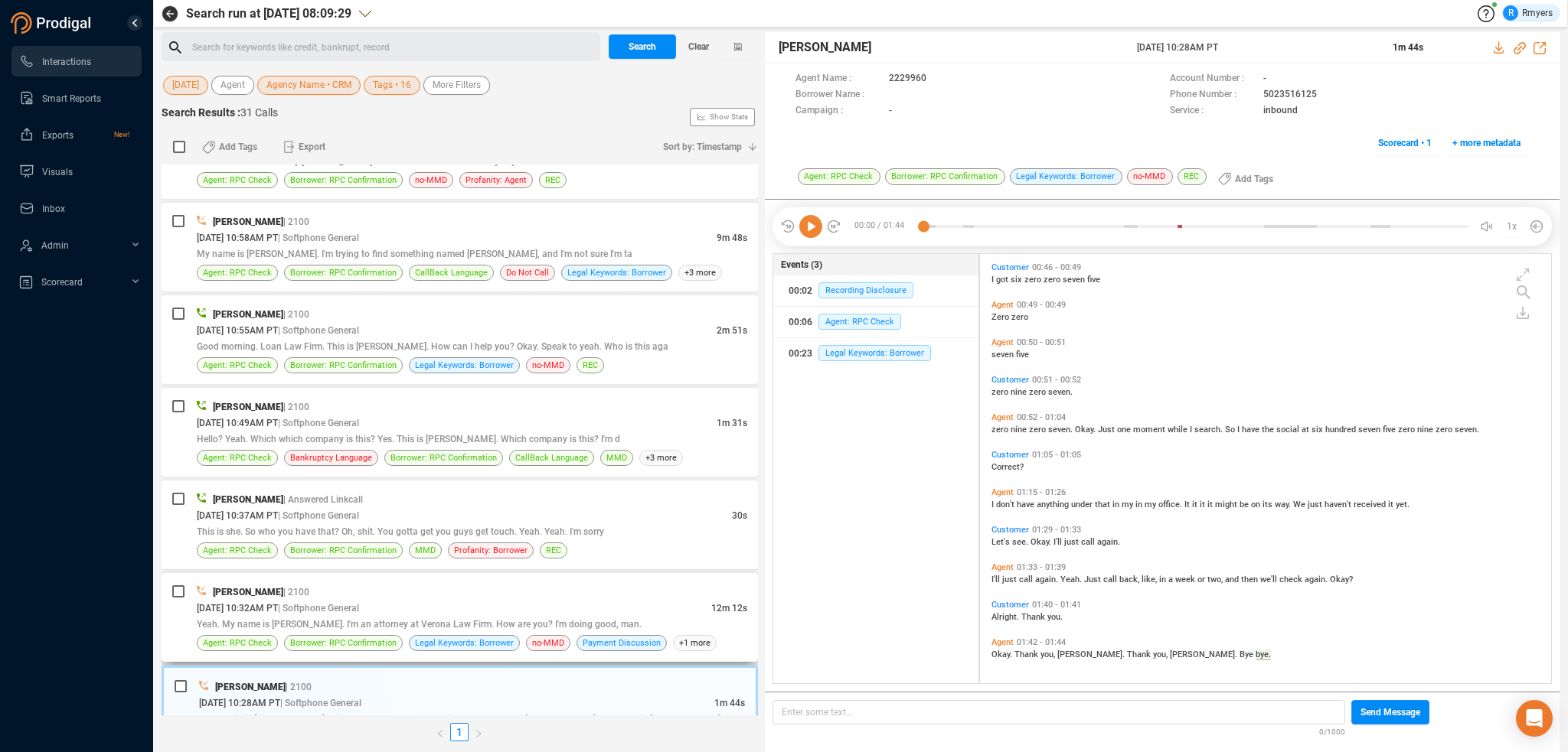
click at [506, 601] on div "09/19/2025 @ 10:32AM PT | Softphone General" at bounding box center [454, 608] width 514 height 16
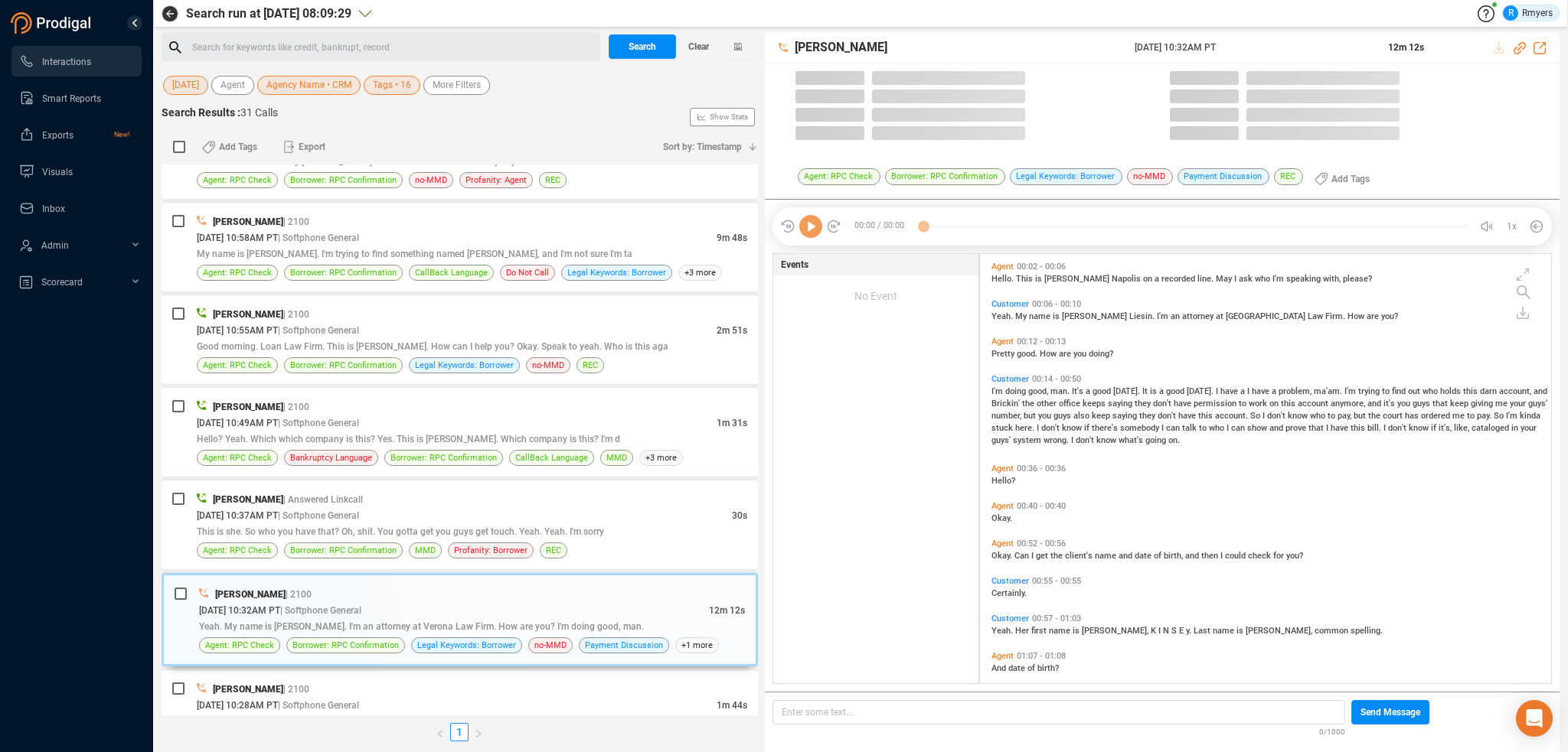
scroll to position [426, 564]
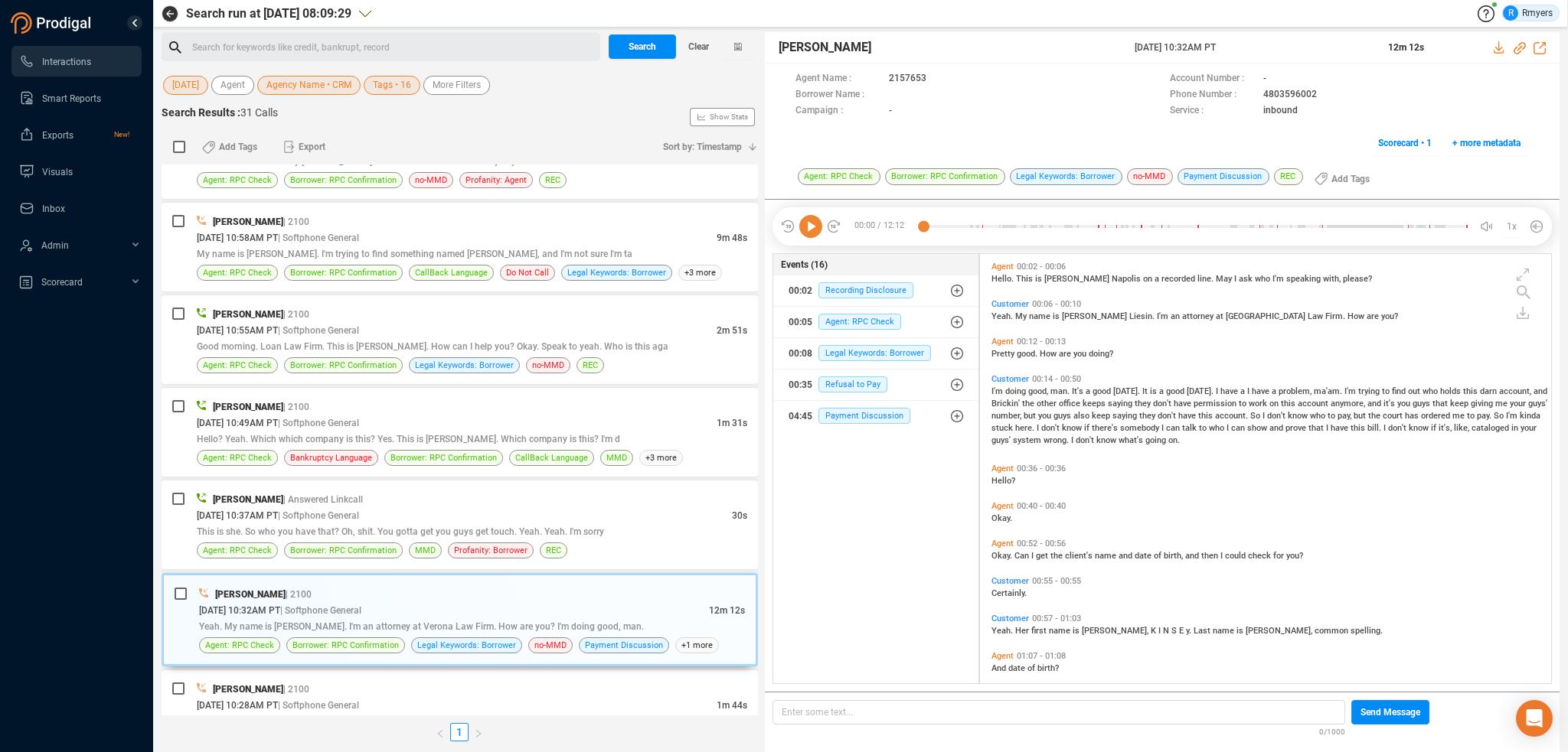
click at [805, 234] on icon at bounding box center [811, 227] width 23 height 23
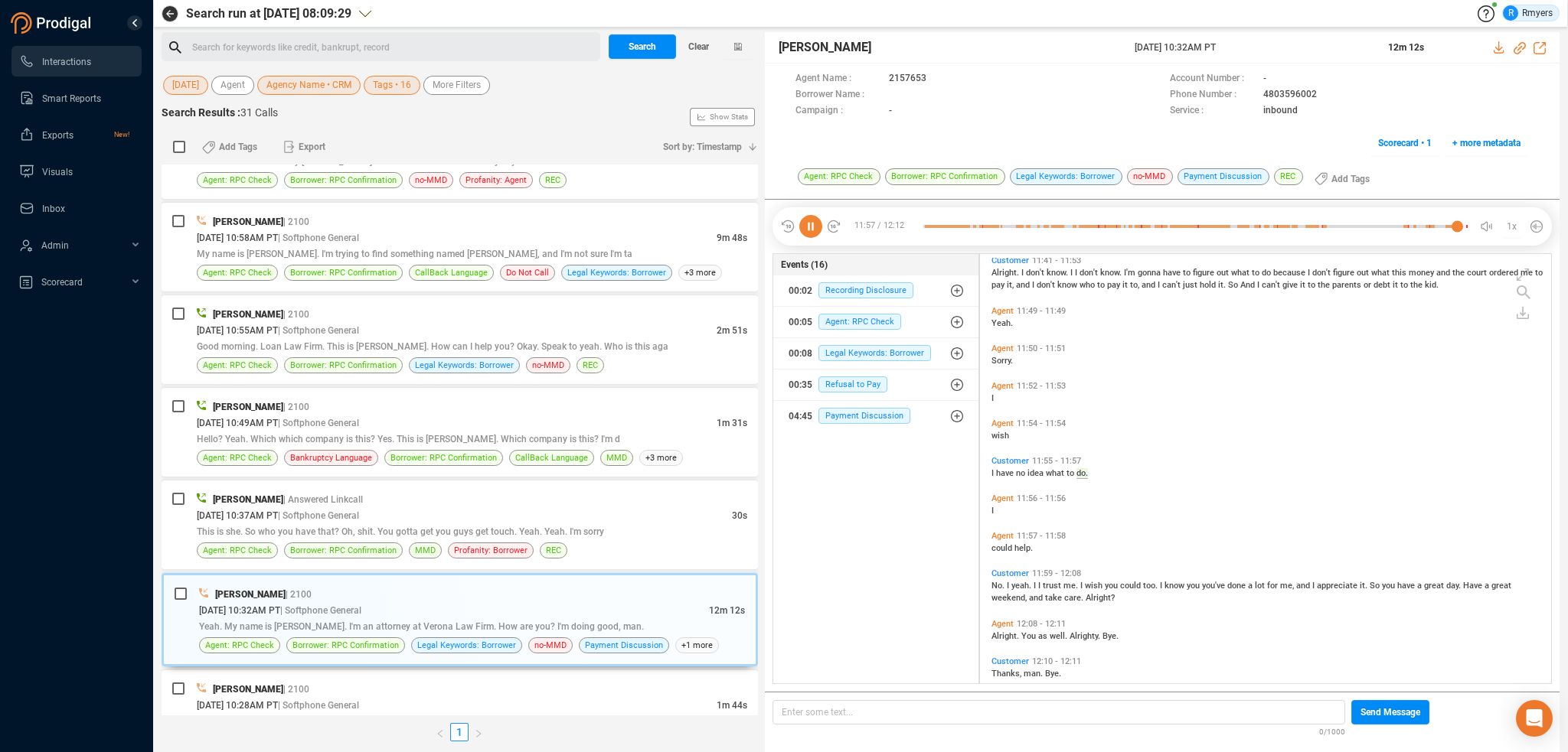
scroll to position [3307, 0]
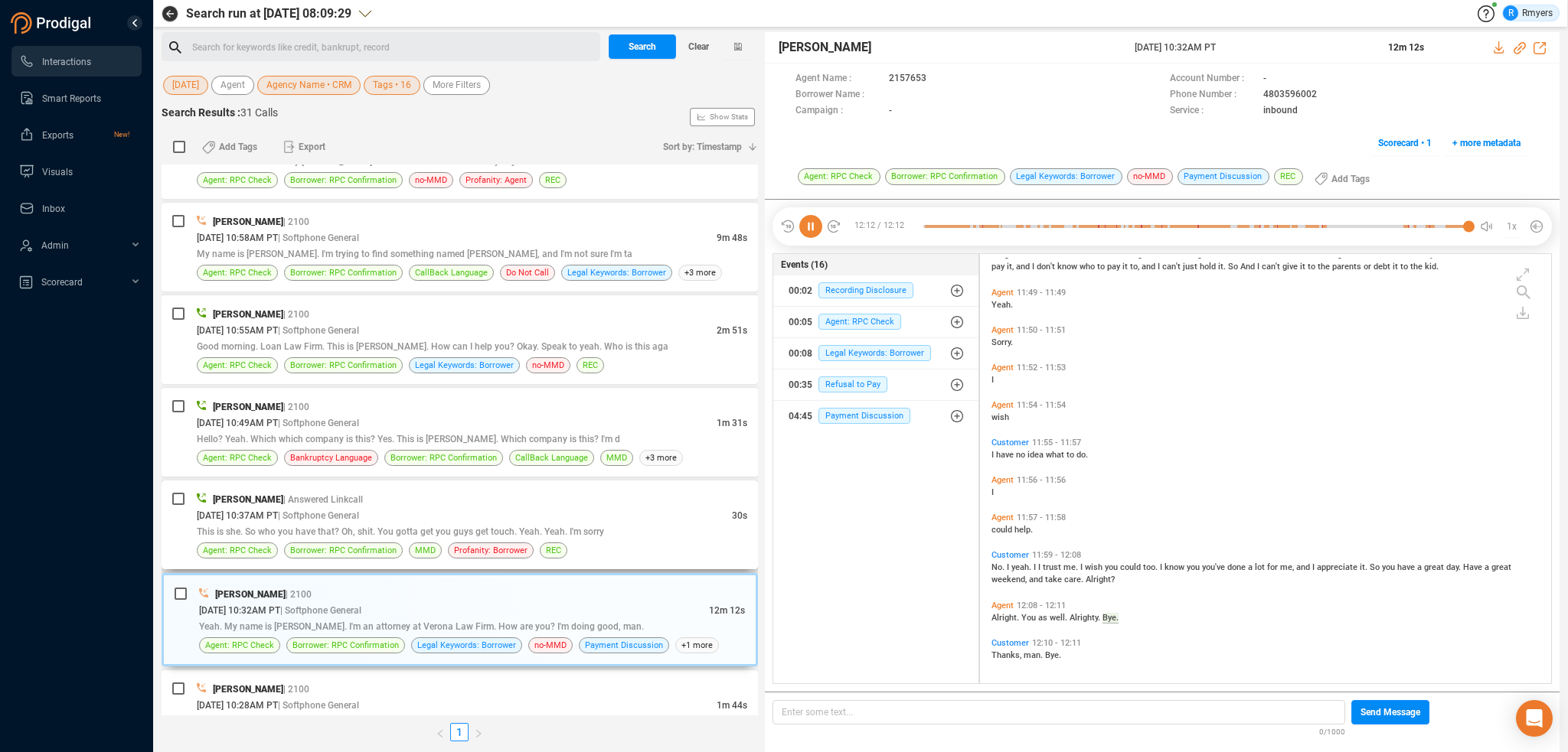
click at [679, 507] on div "09/19/2025 @ 10:37AM PT | Softphone General" at bounding box center [465, 515] width 536 height 16
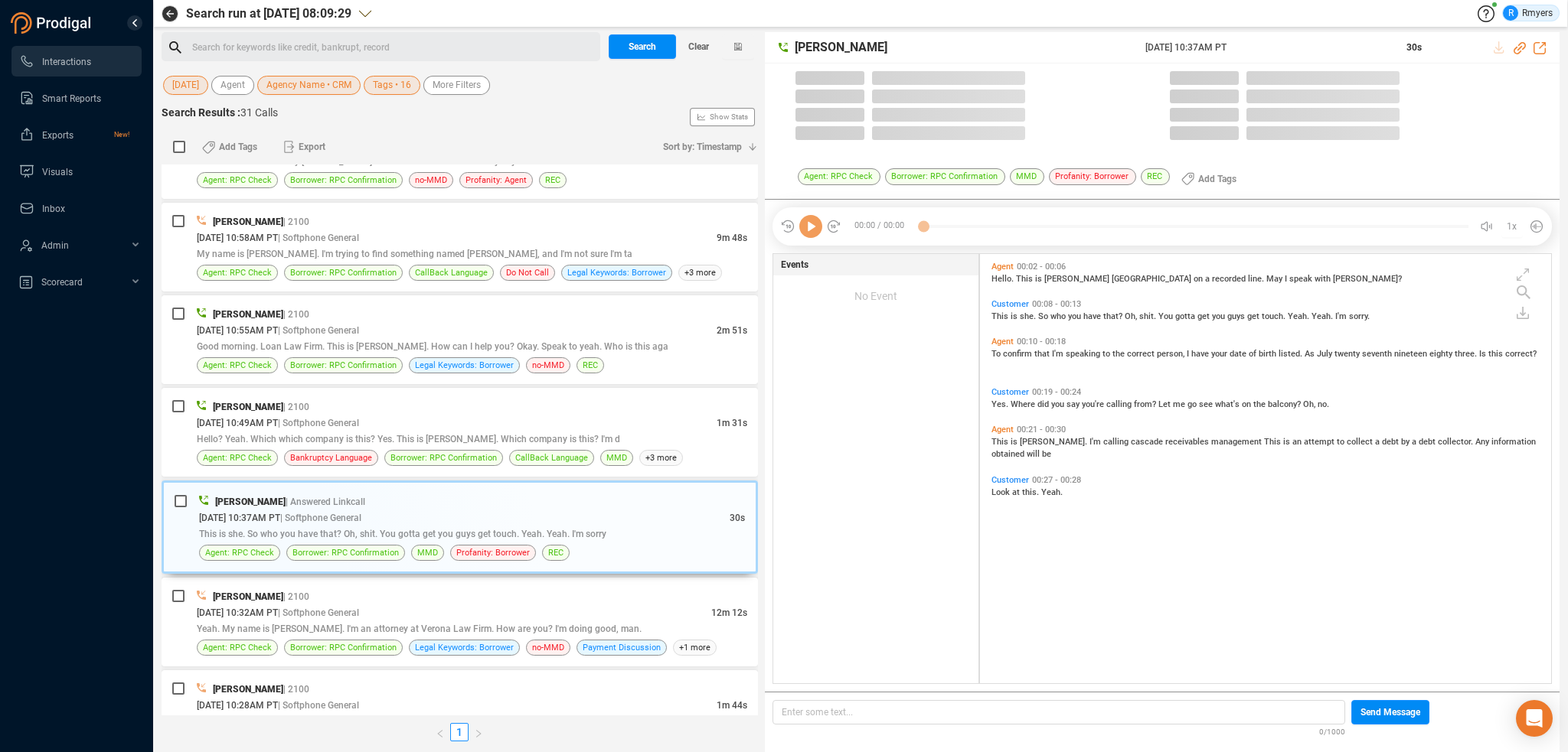
scroll to position [426, 564]
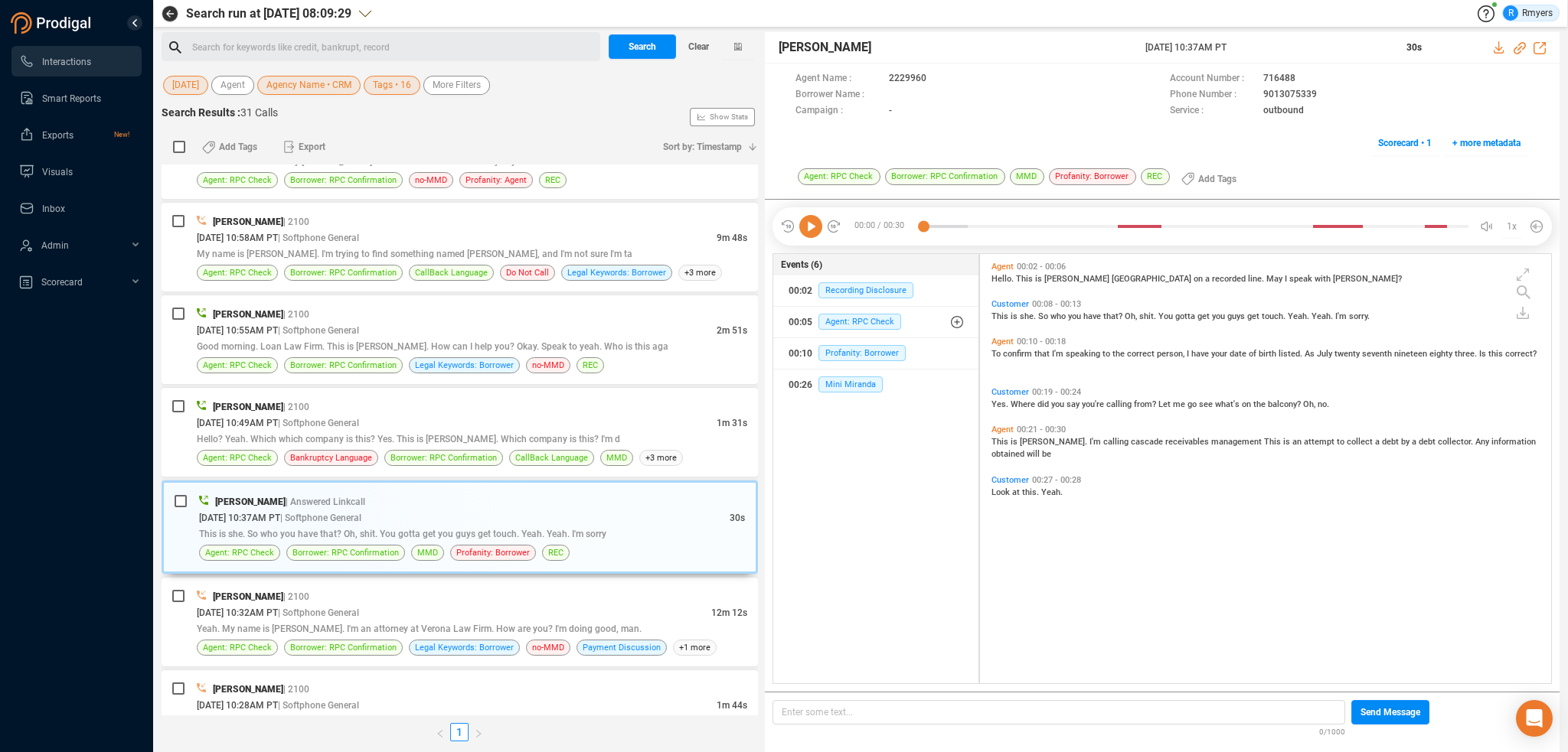
click at [810, 230] on icon at bounding box center [811, 227] width 23 height 23
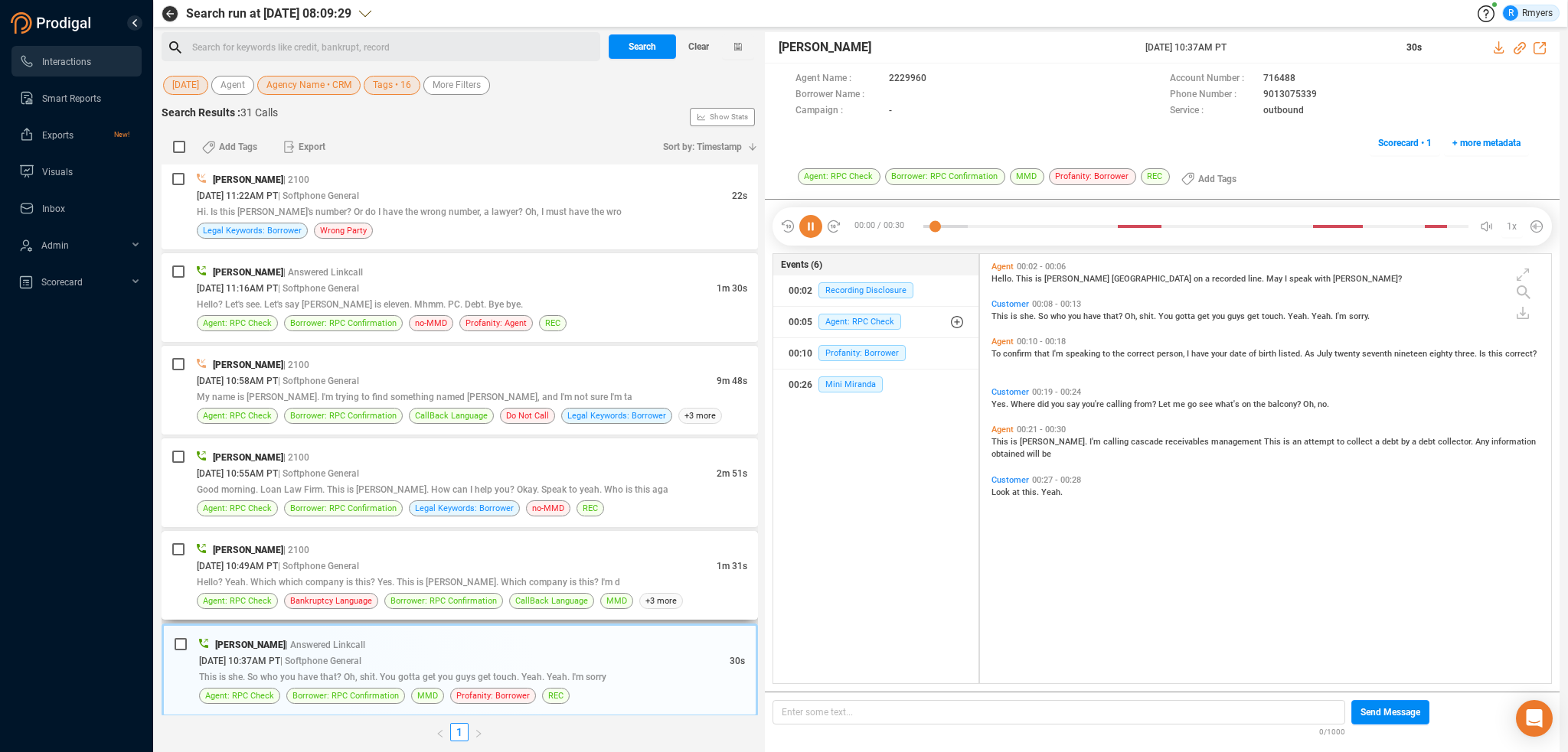
scroll to position [1013, 0]
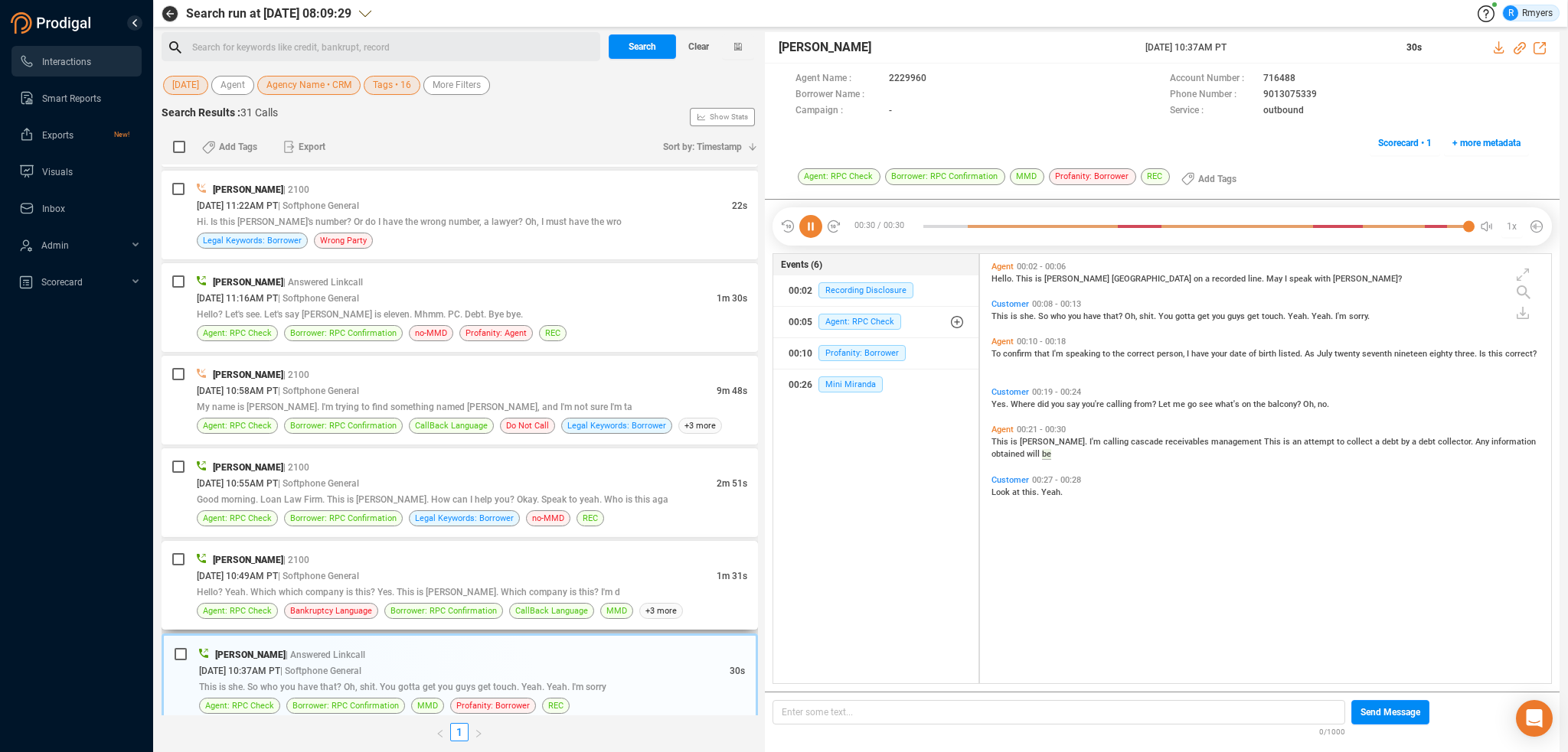
click at [538, 572] on div "09/19/2025 @ 10:49AM PT | Softphone General" at bounding box center [457, 576] width 520 height 16
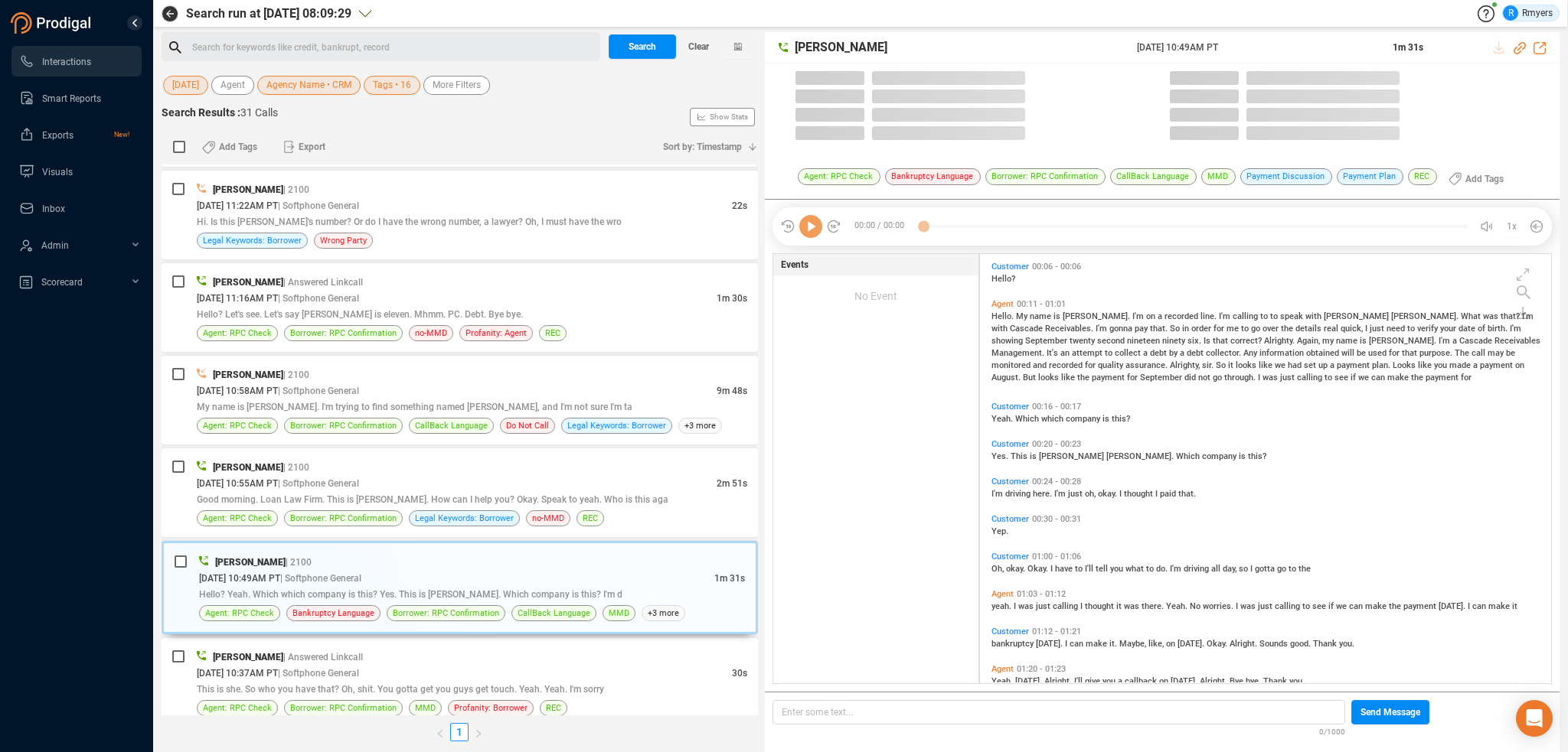
scroll to position [426, 564]
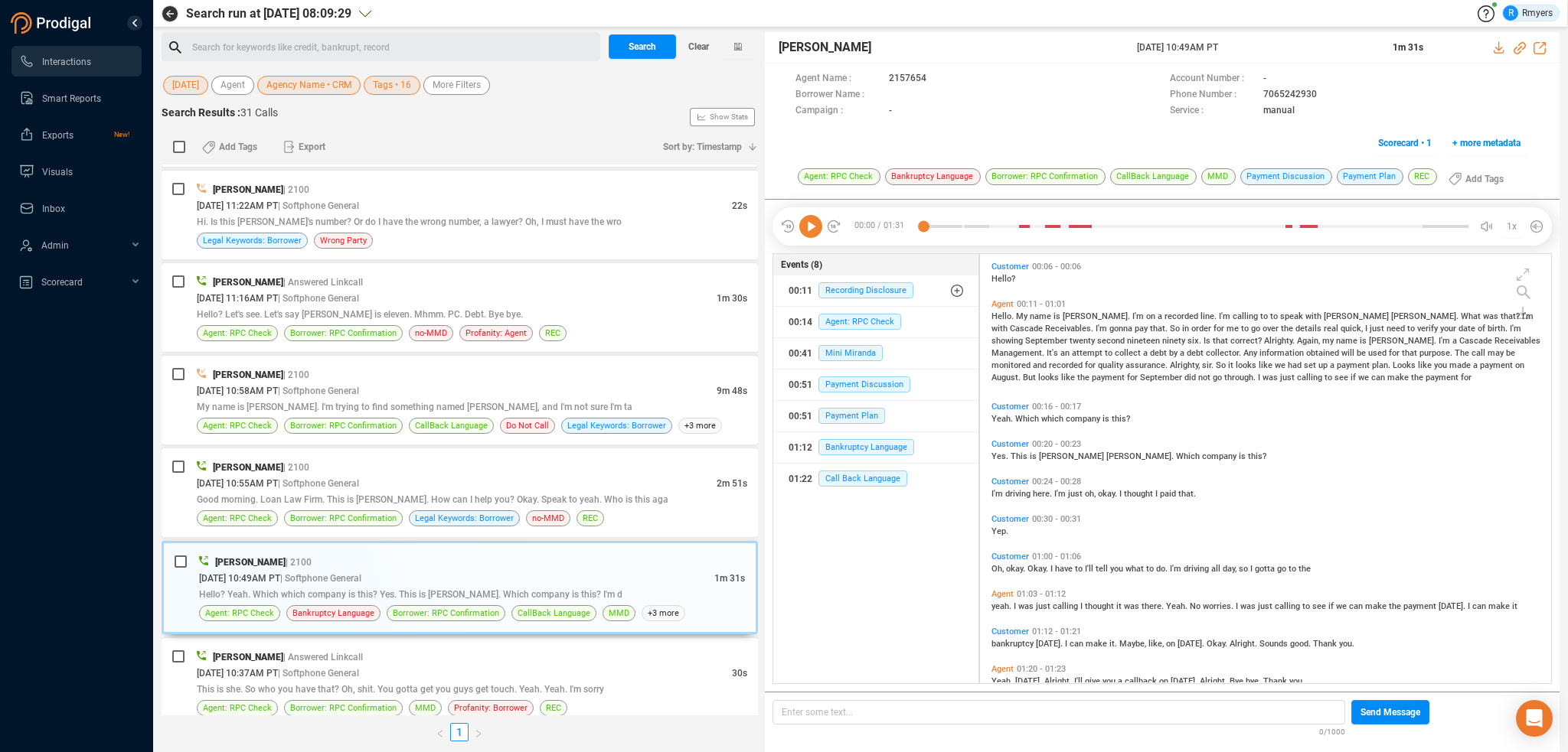
click at [807, 230] on icon at bounding box center [811, 227] width 23 height 23
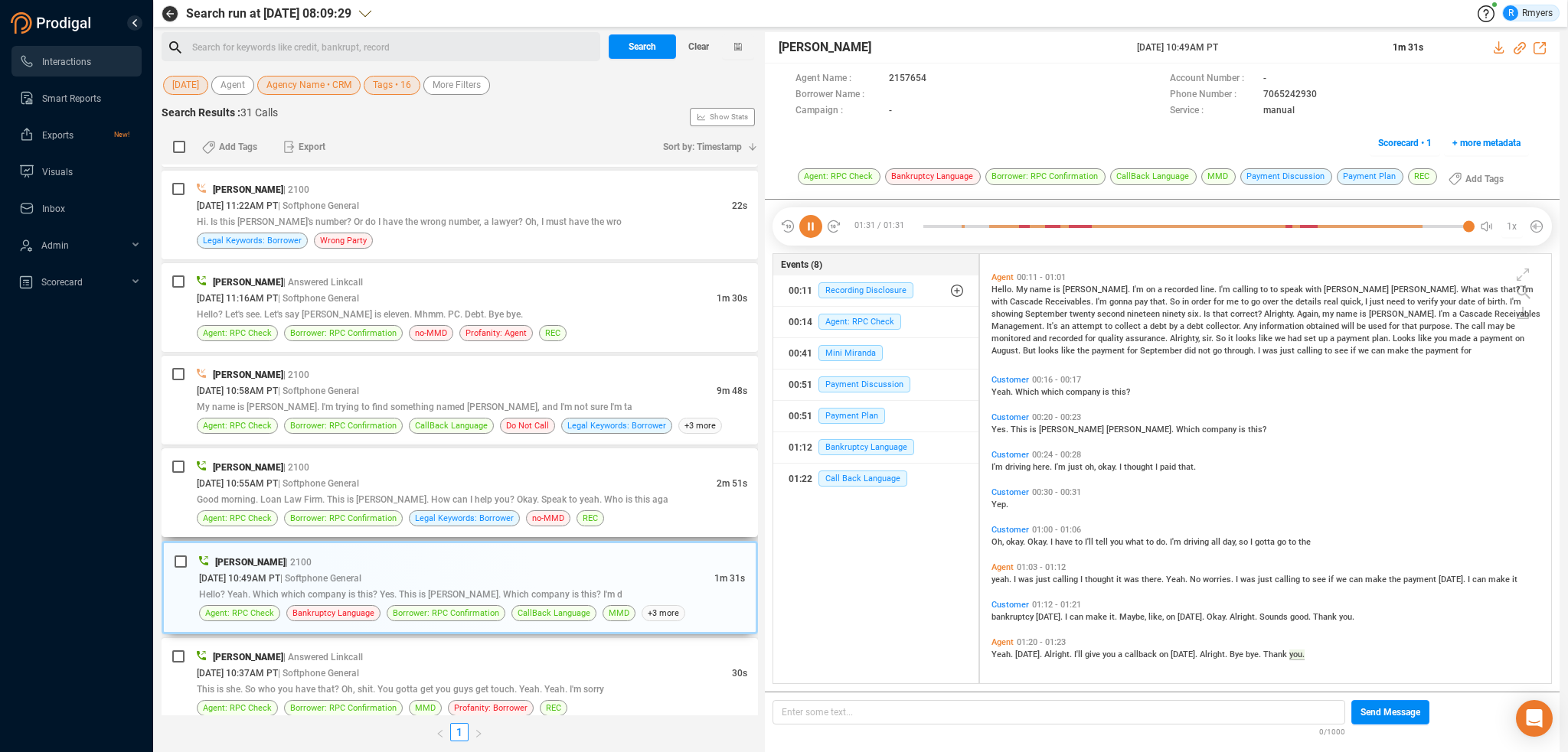
click at [450, 476] on div "09/19/2025 @ 10:55AM PT | Softphone General" at bounding box center [457, 483] width 520 height 16
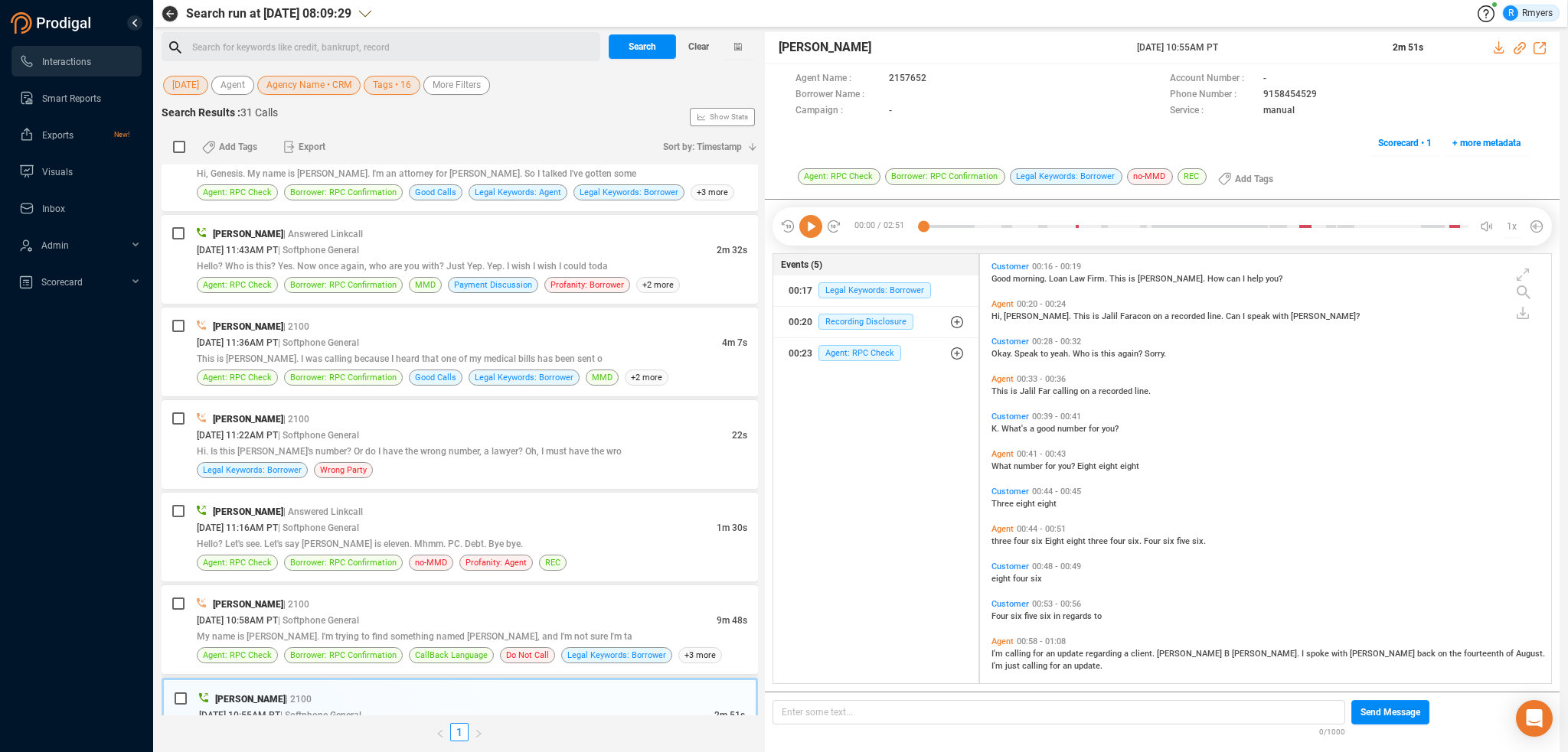
scroll to position [859, 0]
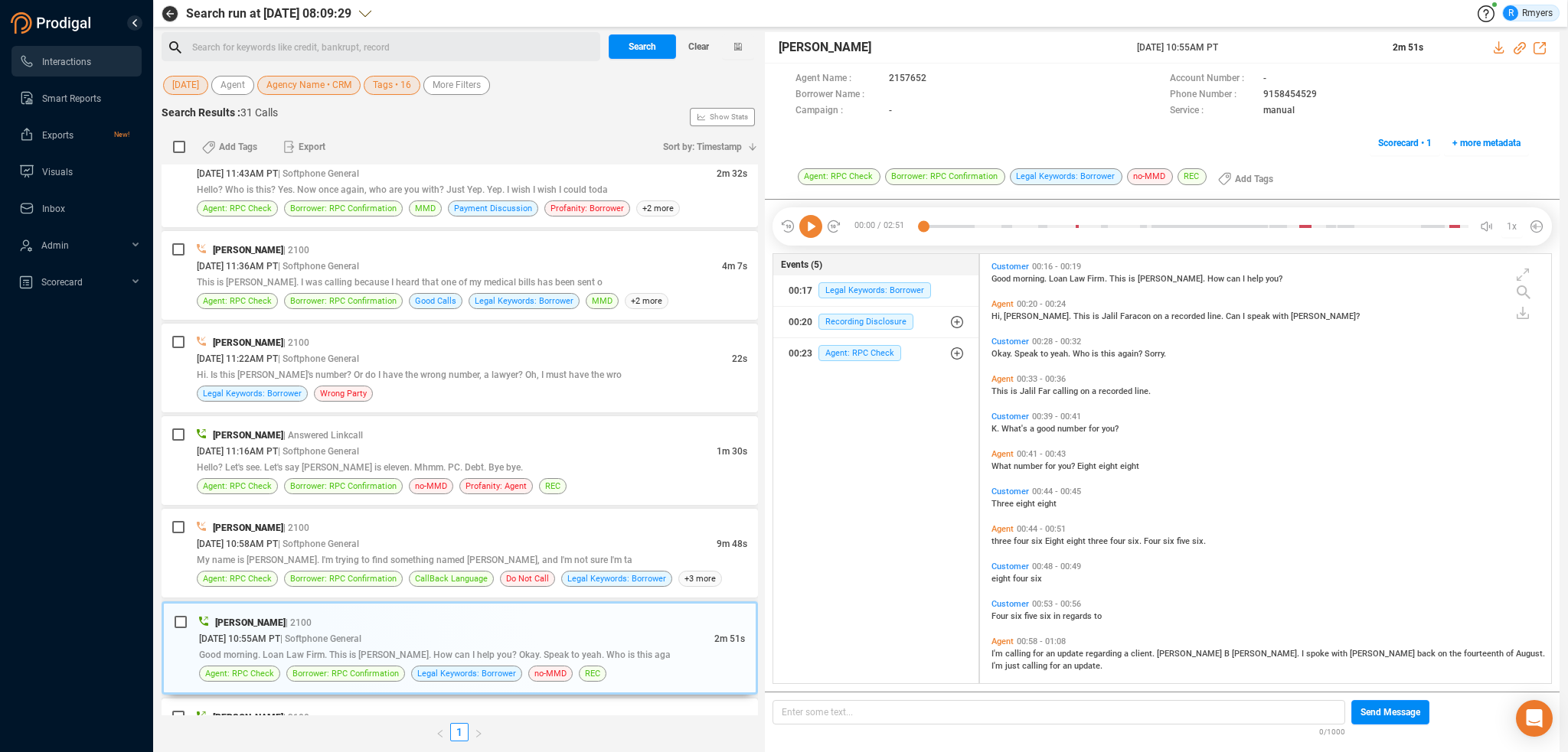
click at [811, 222] on icon at bounding box center [811, 227] width 23 height 23
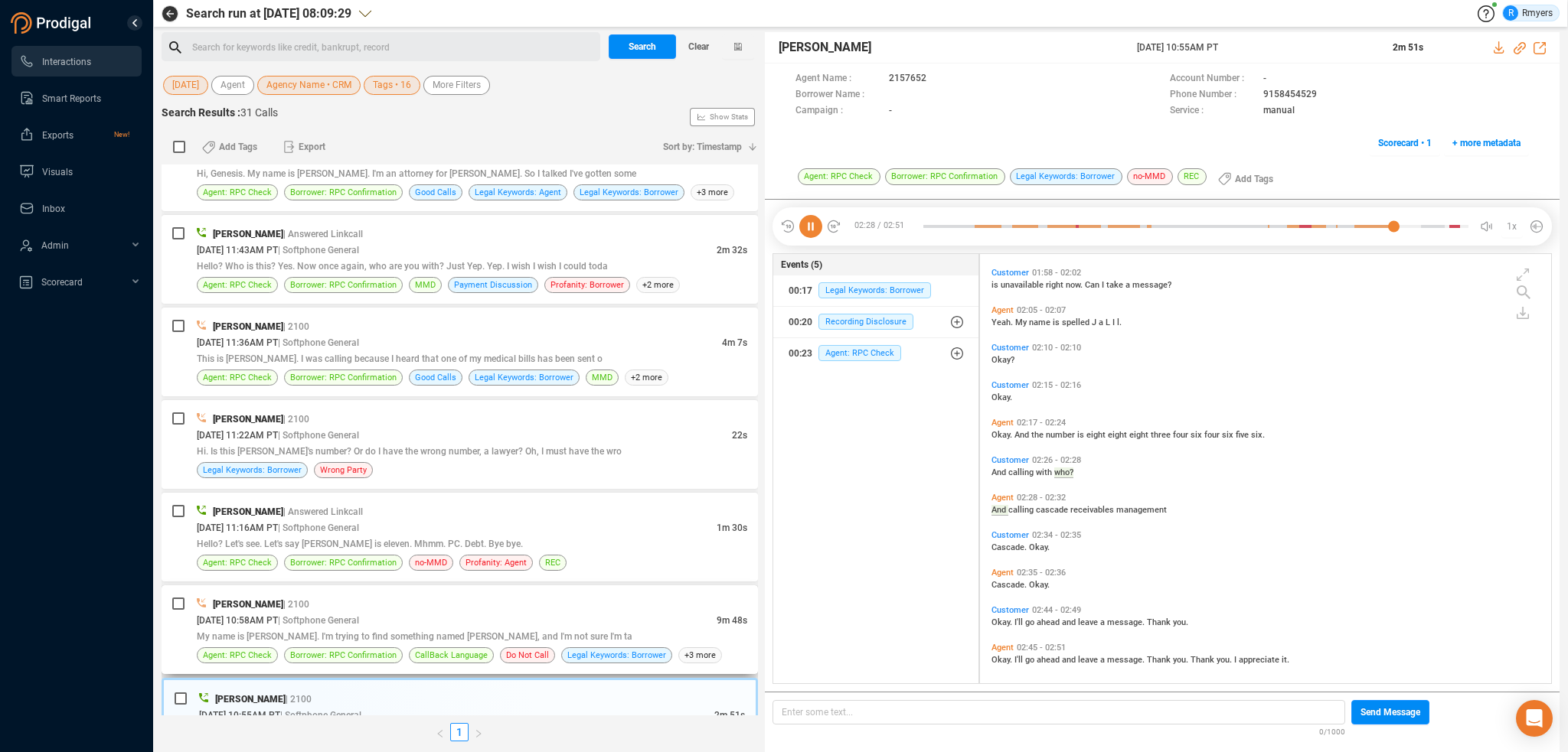
scroll to position [575, 0]
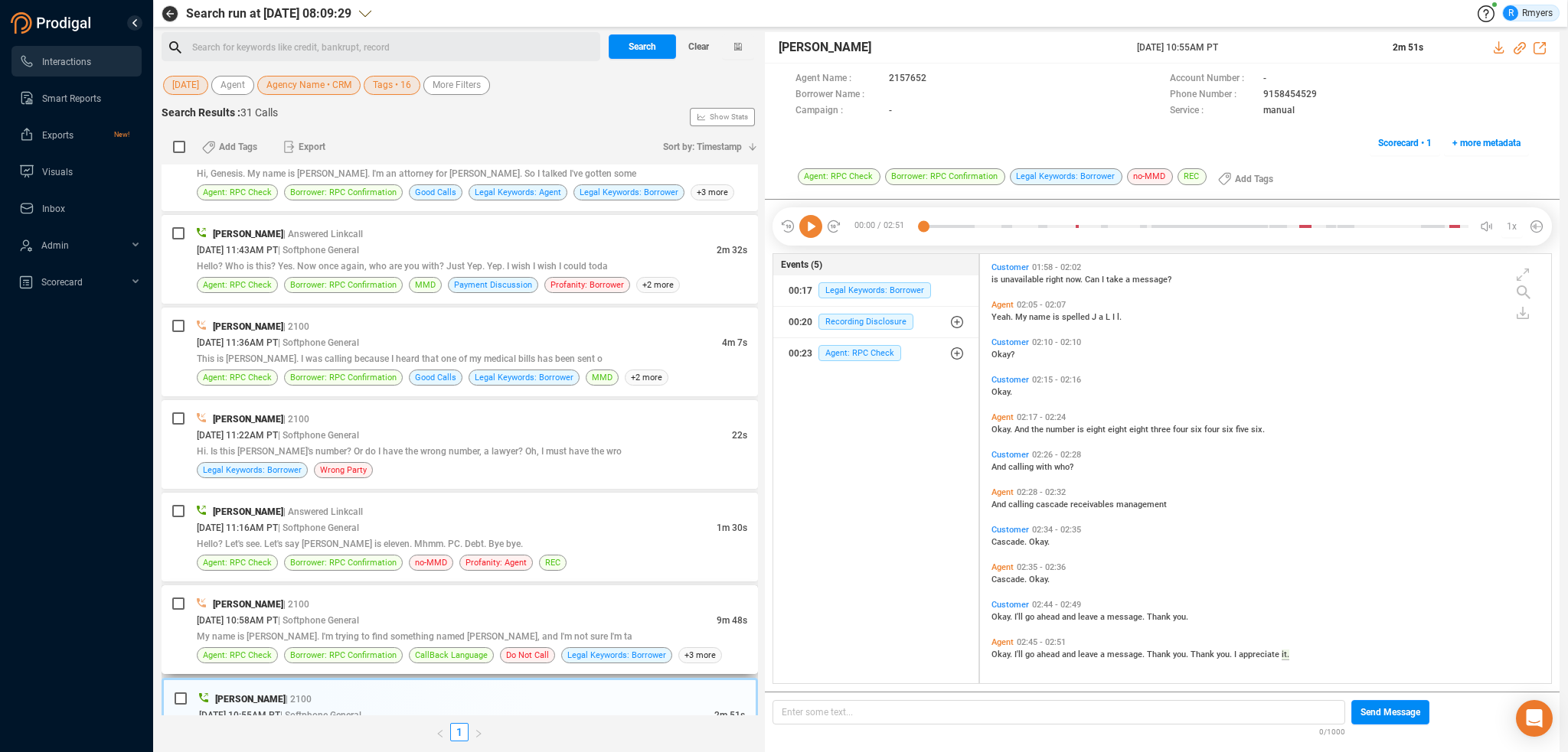
click at [463, 631] on span "My name is [PERSON_NAME]. I'm trying to find something named [PERSON_NAME], and…" at bounding box center [415, 636] width 436 height 11
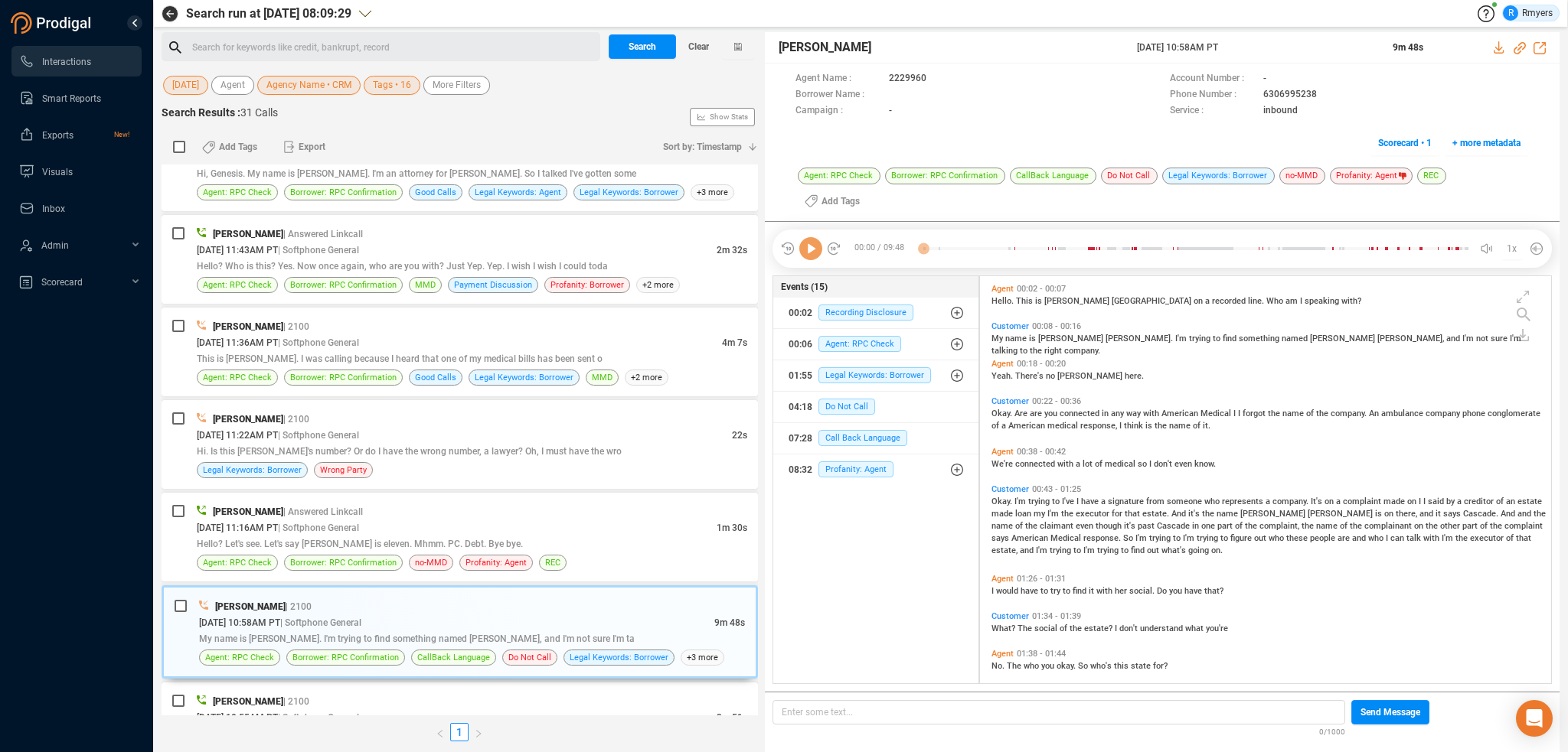
scroll to position [426, 564]
click at [811, 237] on icon at bounding box center [811, 248] width 23 height 23
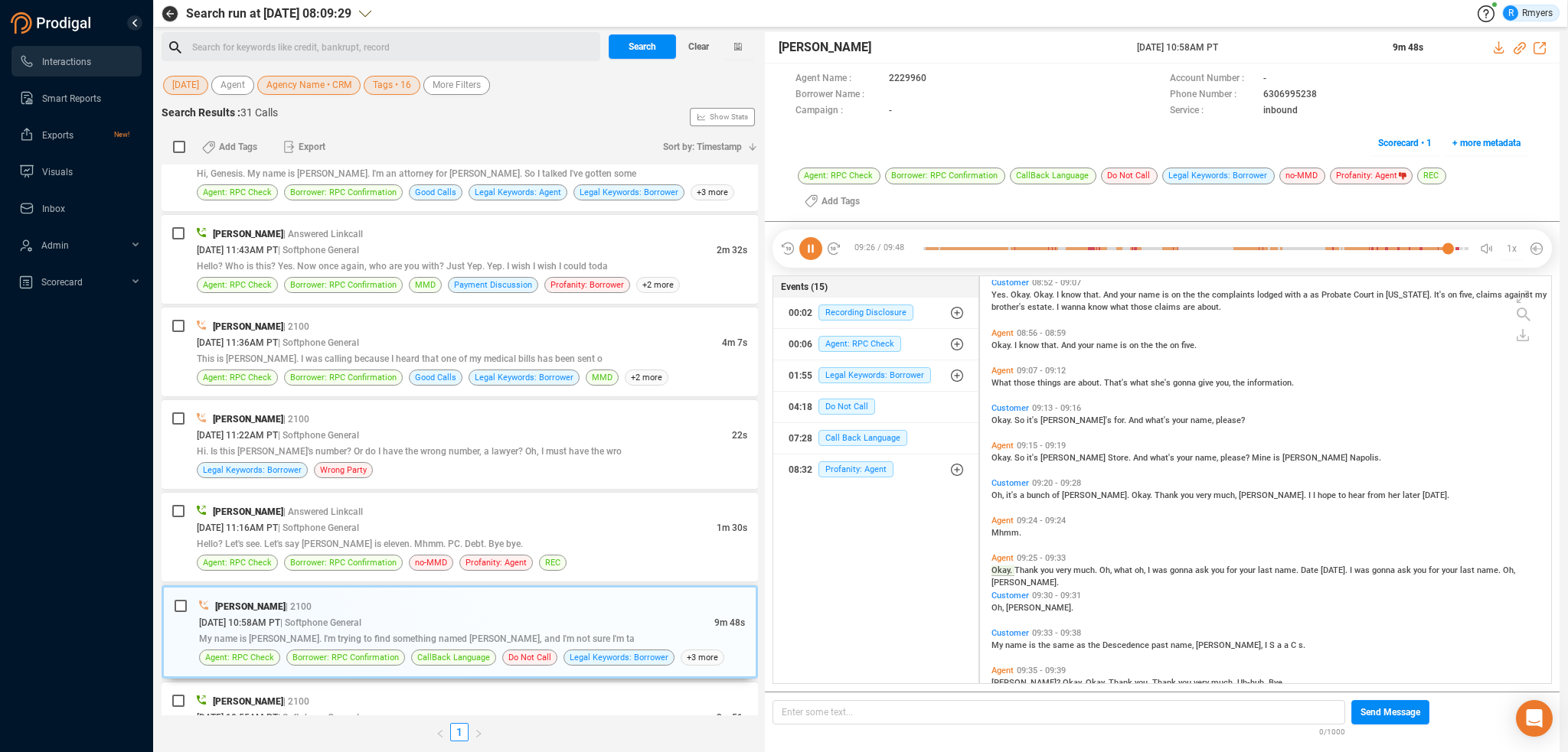
scroll to position [2958, 0]
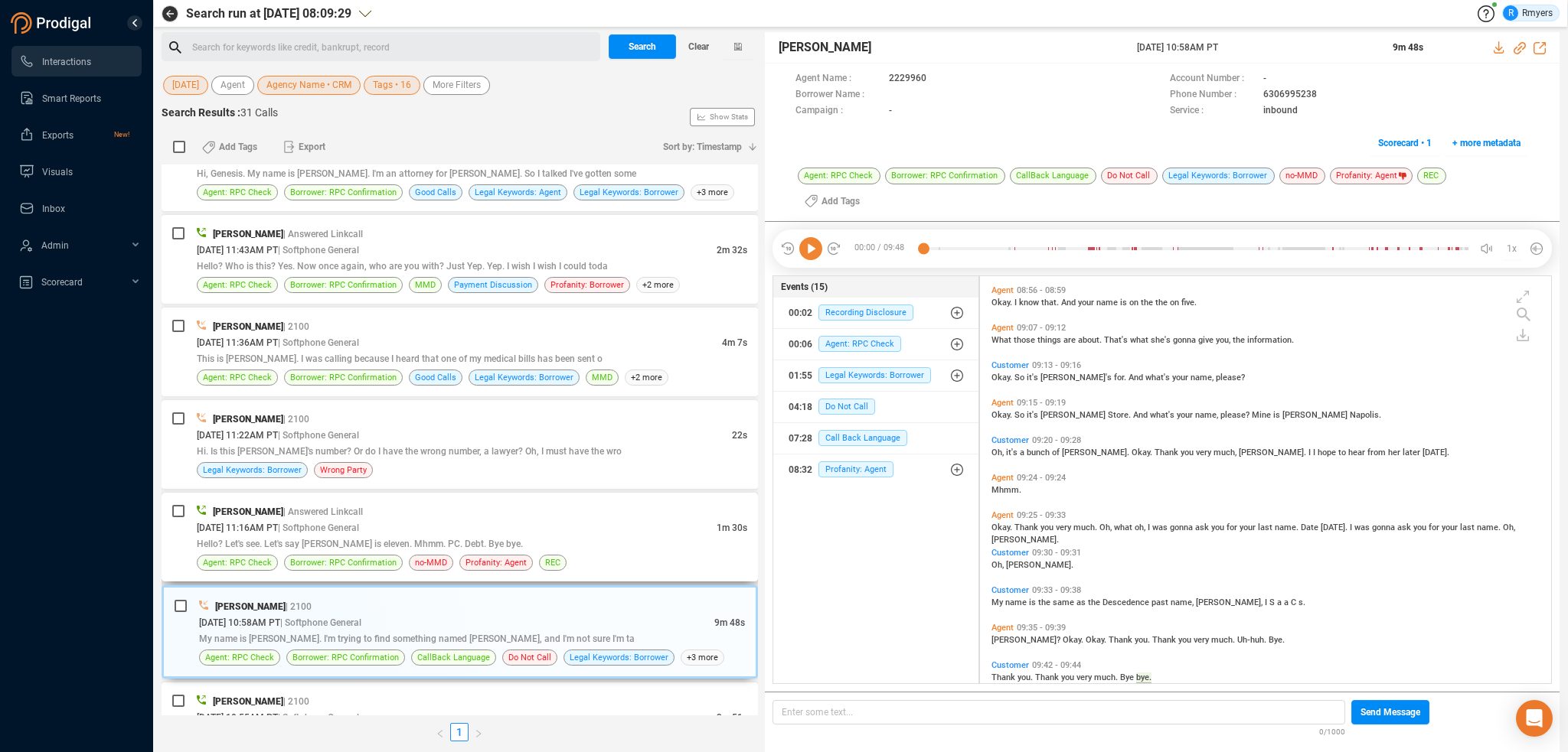
click at [337, 538] on span "Hello? Let's see. Let's say [PERSON_NAME] is eleven. Mhmm. PC. Debt. Bye bye." at bounding box center [360, 543] width 326 height 11
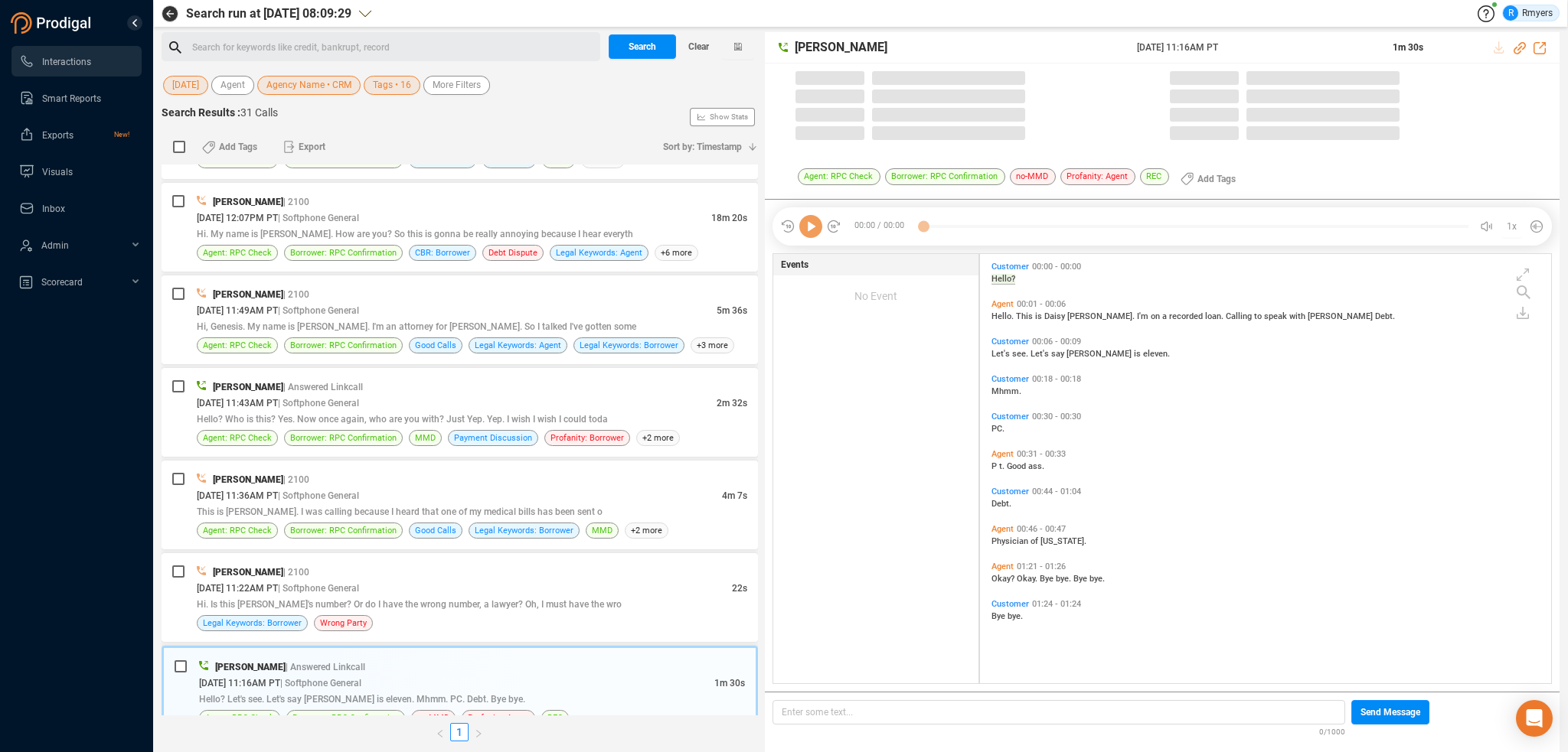
scroll to position [426, 564]
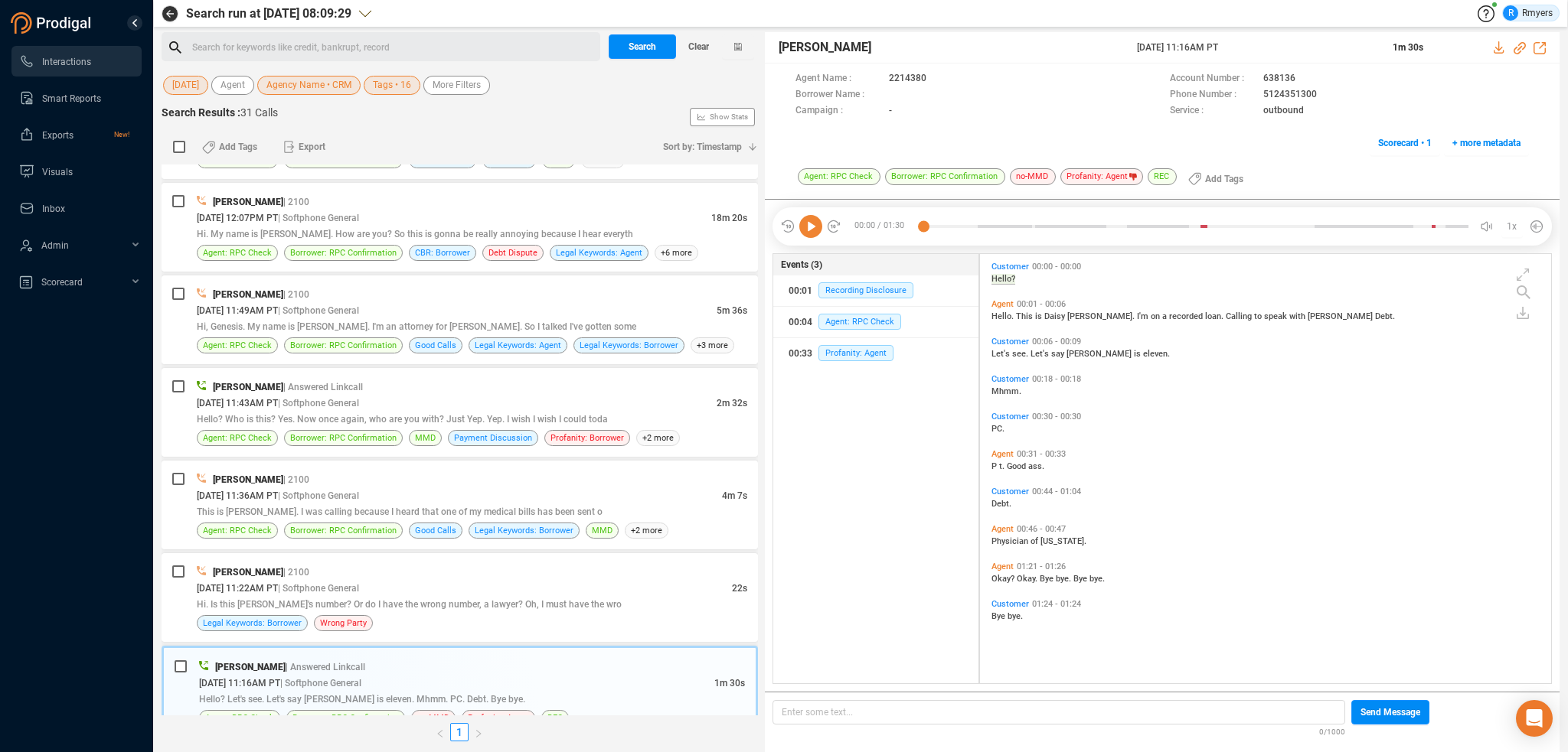
click at [808, 232] on icon at bounding box center [811, 227] width 23 height 23
click at [353, 596] on div "Hi. Is this [PERSON_NAME]'s number? Or do I have the wrong number, a lawyer? Oh…" at bounding box center [472, 604] width 550 height 16
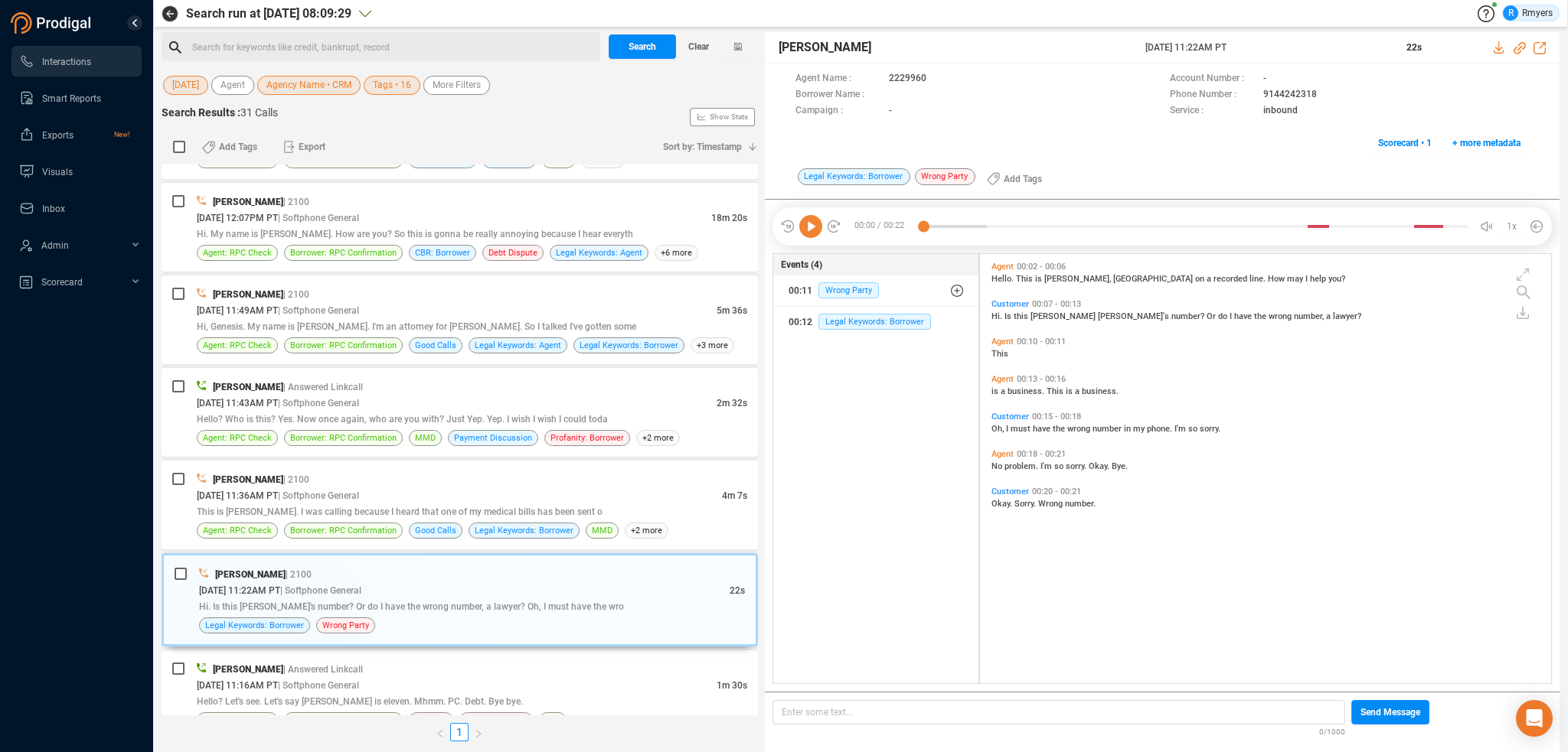
click at [817, 235] on icon at bounding box center [811, 227] width 23 height 23
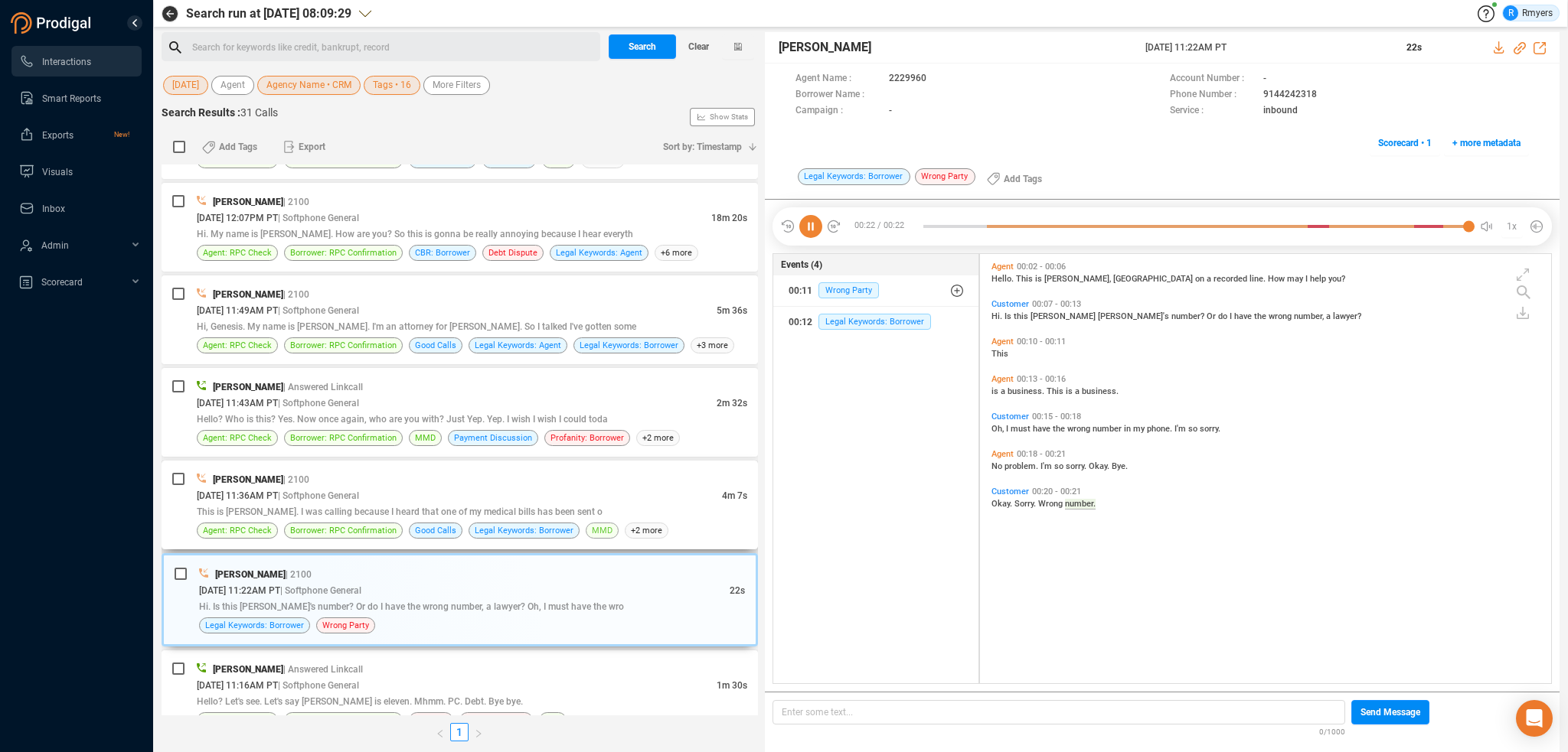
click at [586, 530] on span "MMD" at bounding box center [602, 531] width 33 height 16
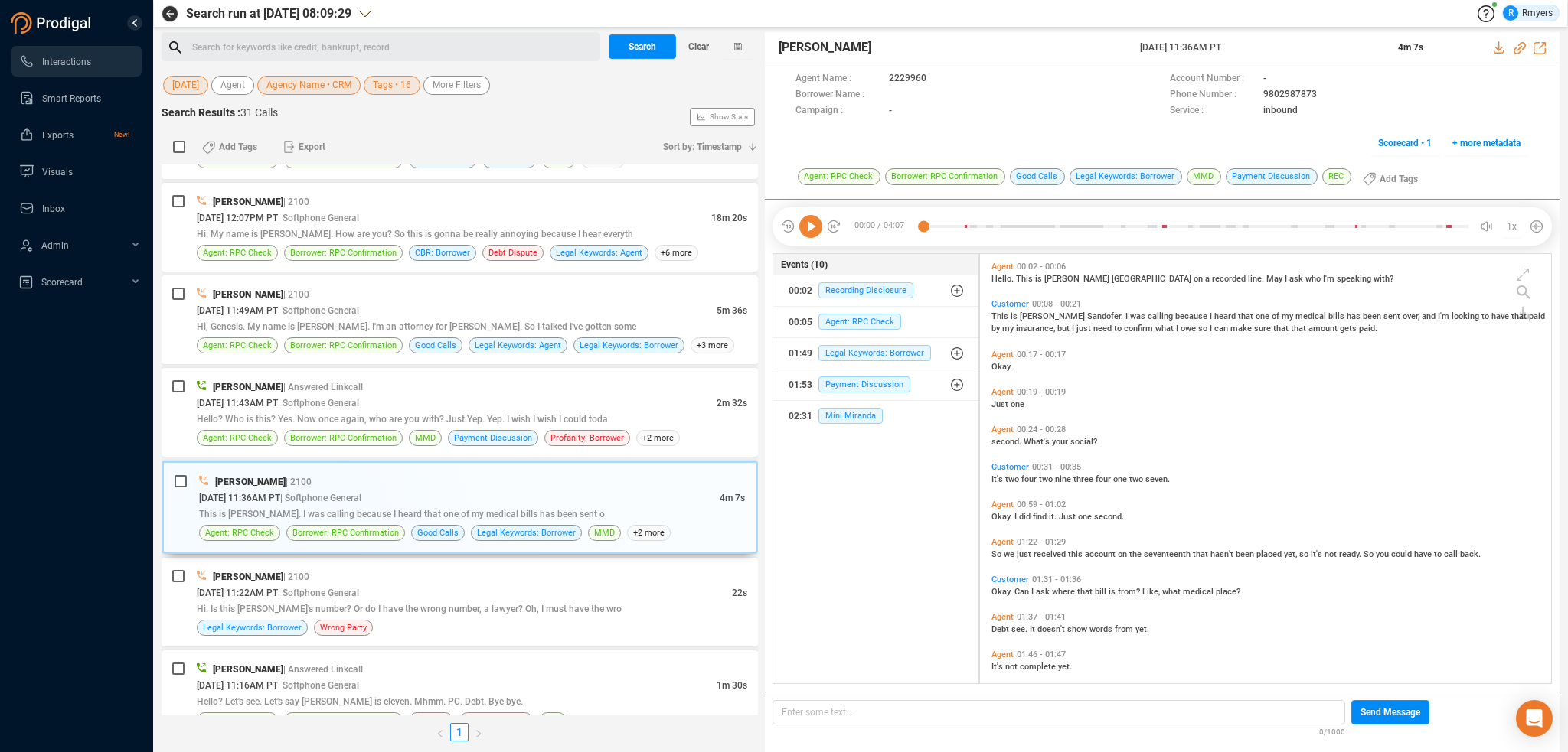
click at [805, 232] on icon at bounding box center [811, 227] width 23 height 23
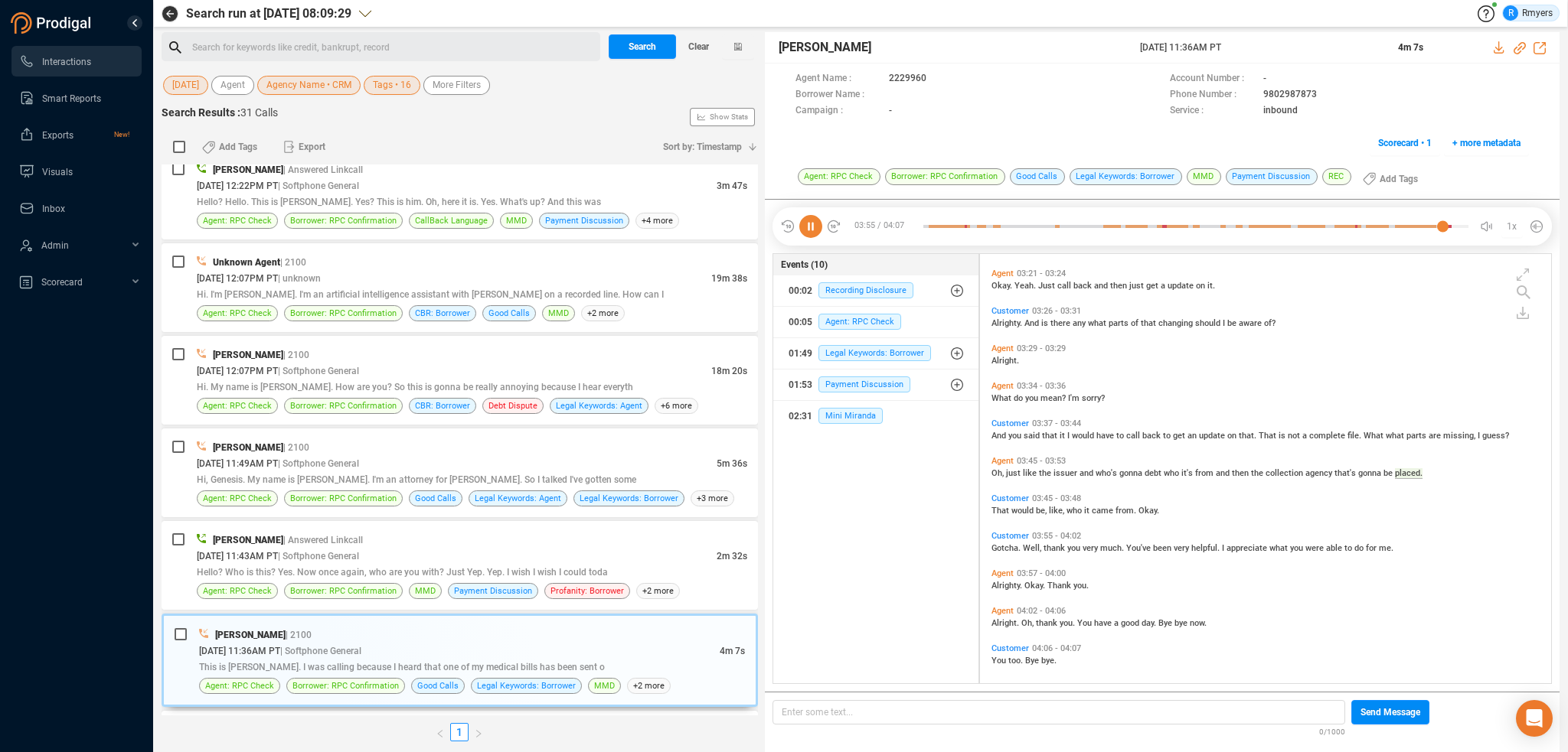
scroll to position [989, 0]
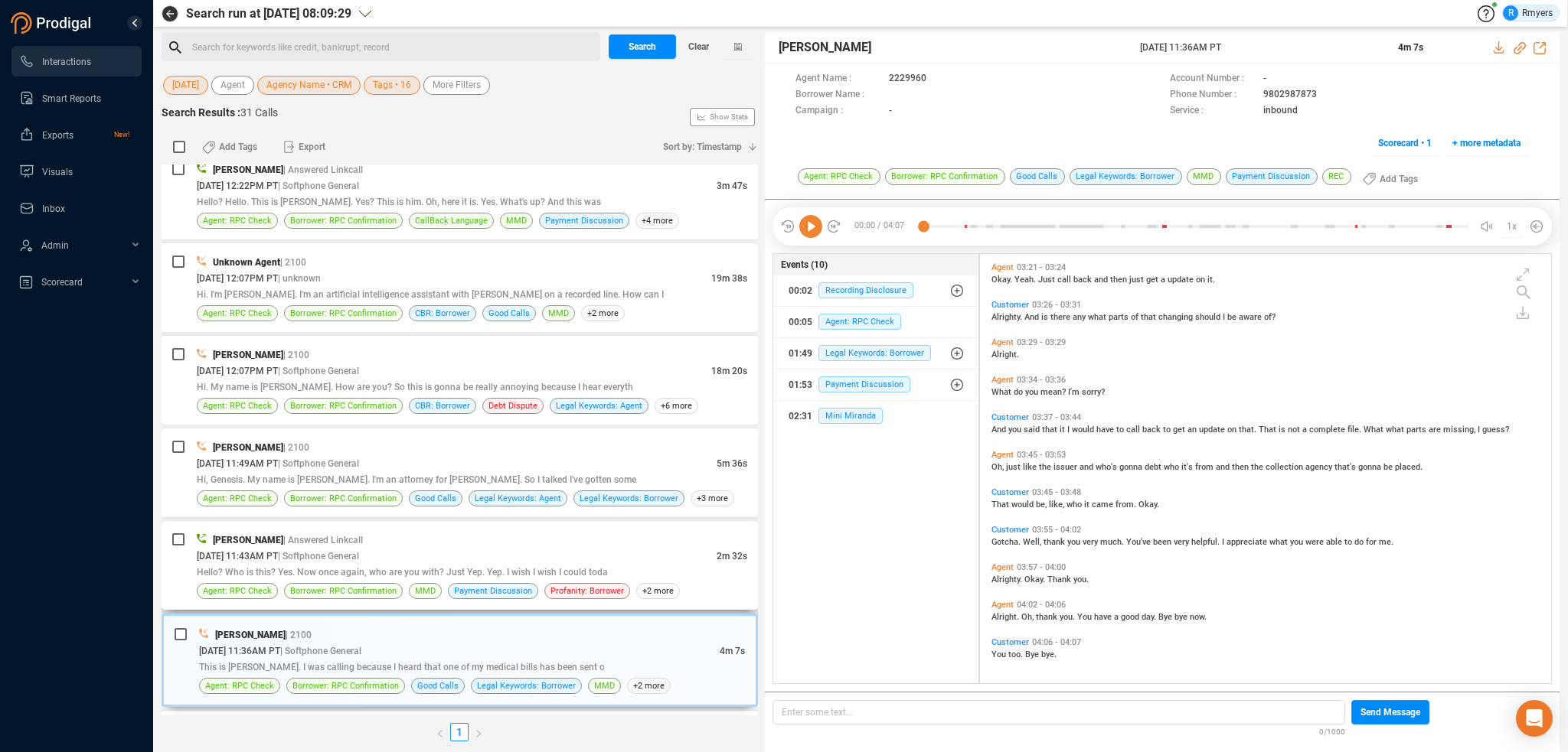
click at [449, 544] on div "Frank Napoles | Answered Linkcall" at bounding box center [472, 539] width 550 height 16
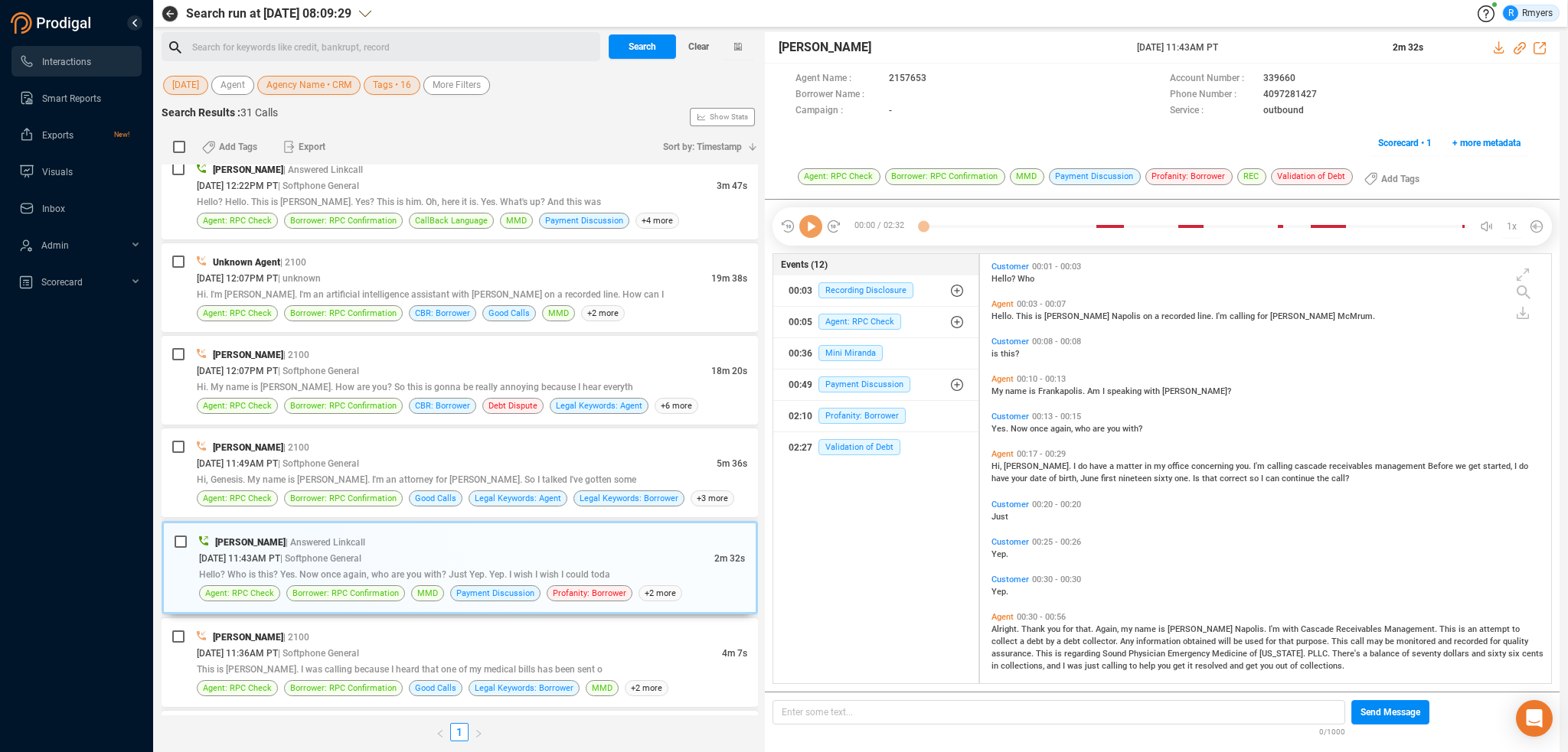
scroll to position [426, 564]
click at [813, 234] on icon at bounding box center [811, 227] width 23 height 23
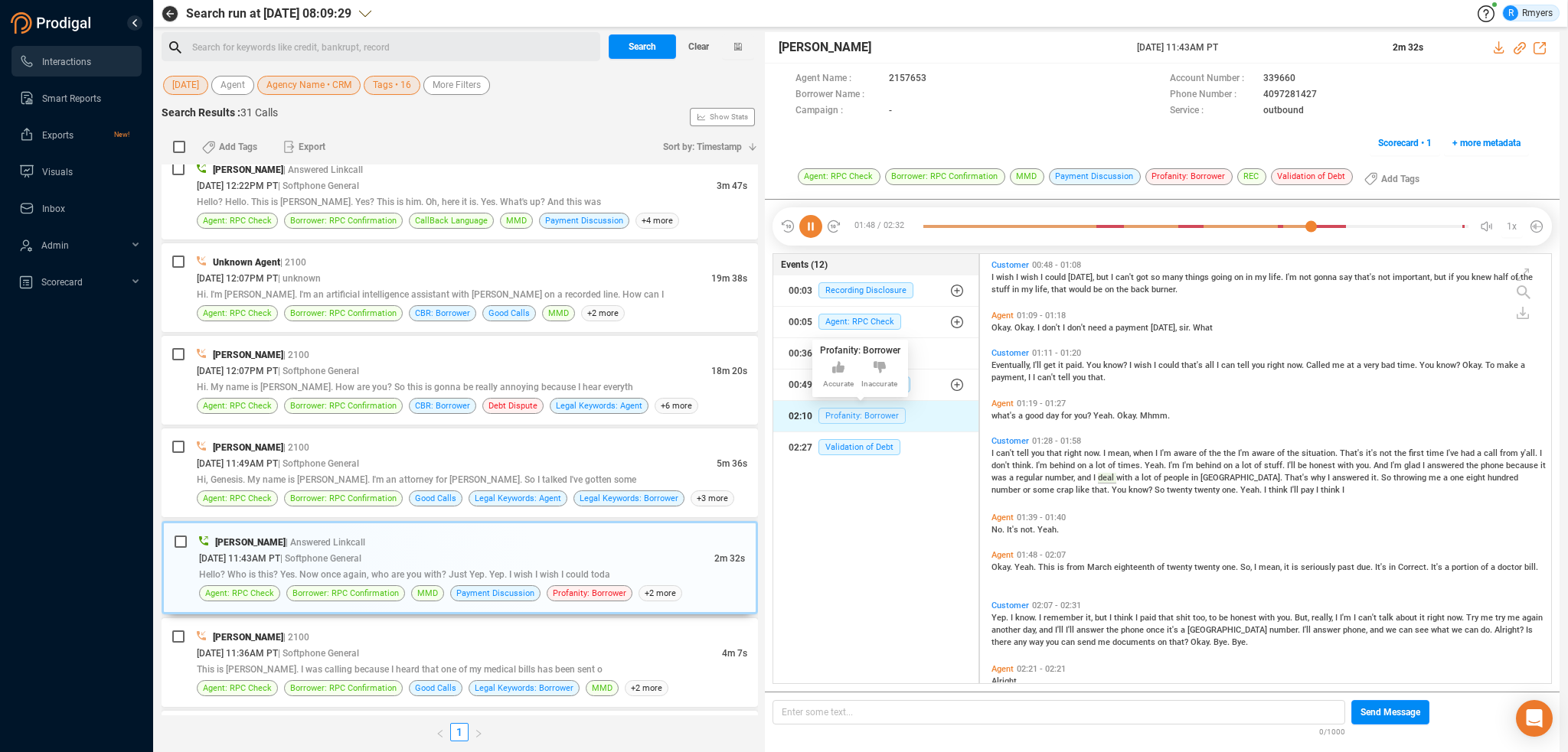
scroll to position [493, 0]
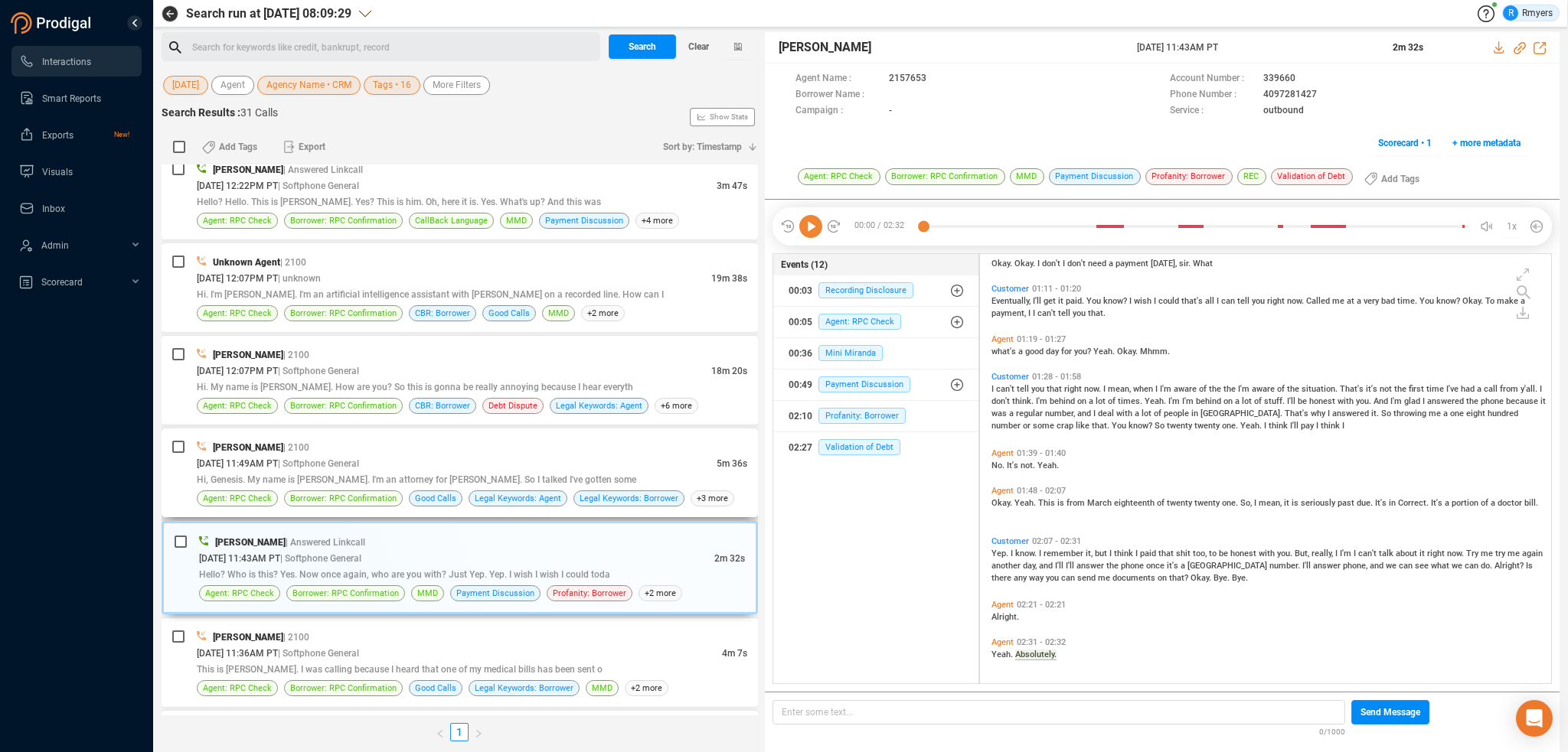
click at [332, 443] on div "Daisy Spahr | 2100" at bounding box center [472, 448] width 550 height 16
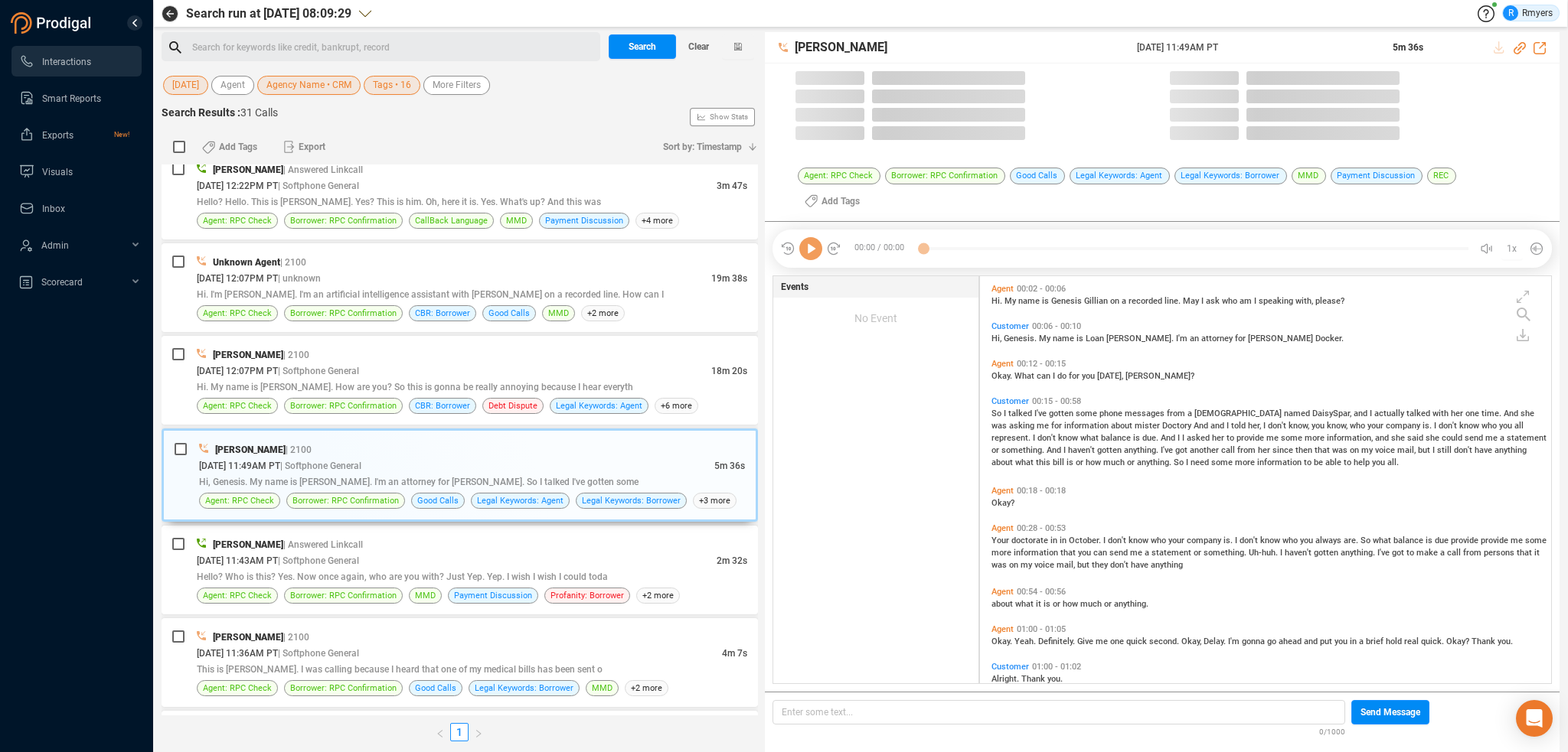
scroll to position [426, 564]
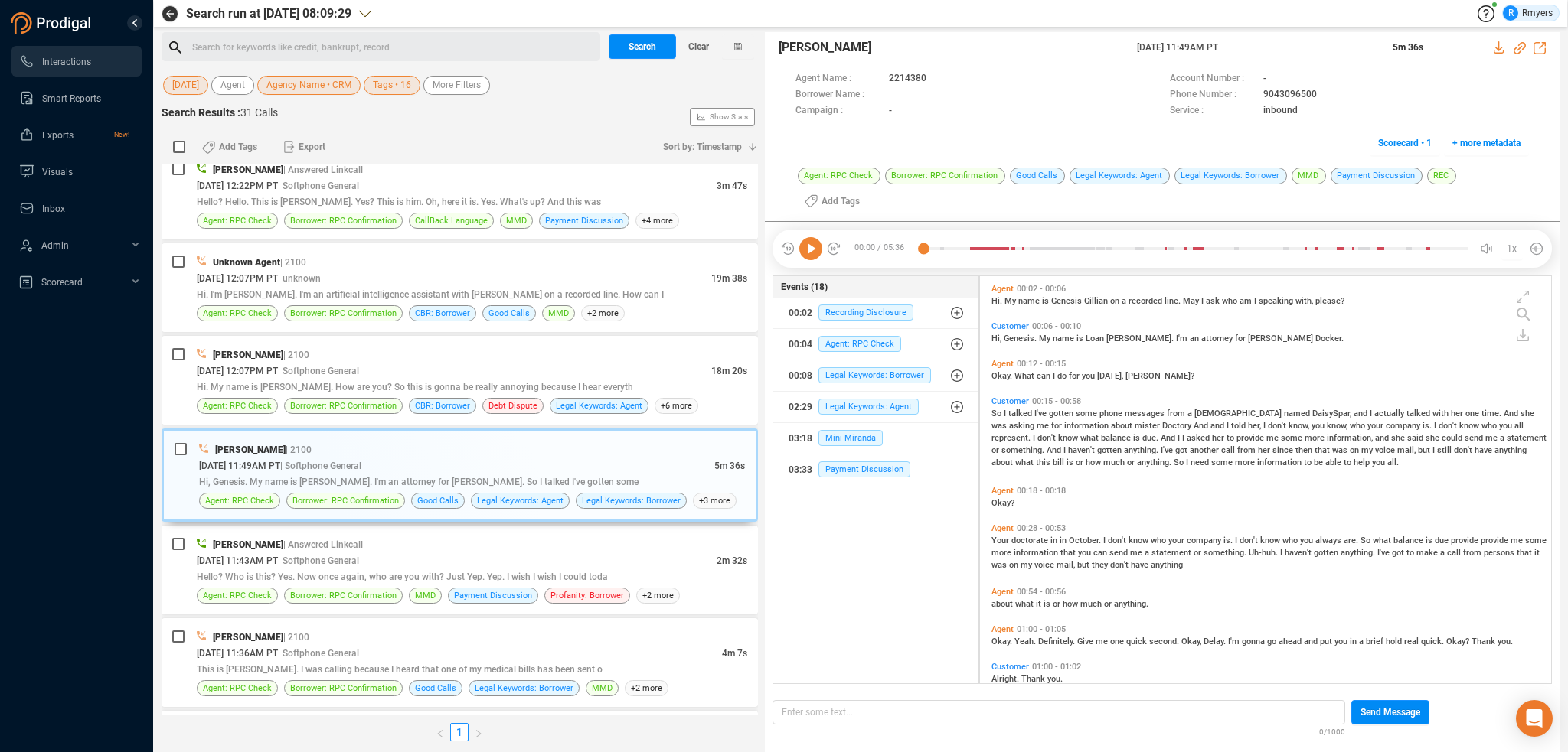
click at [804, 237] on icon at bounding box center [811, 248] width 23 height 23
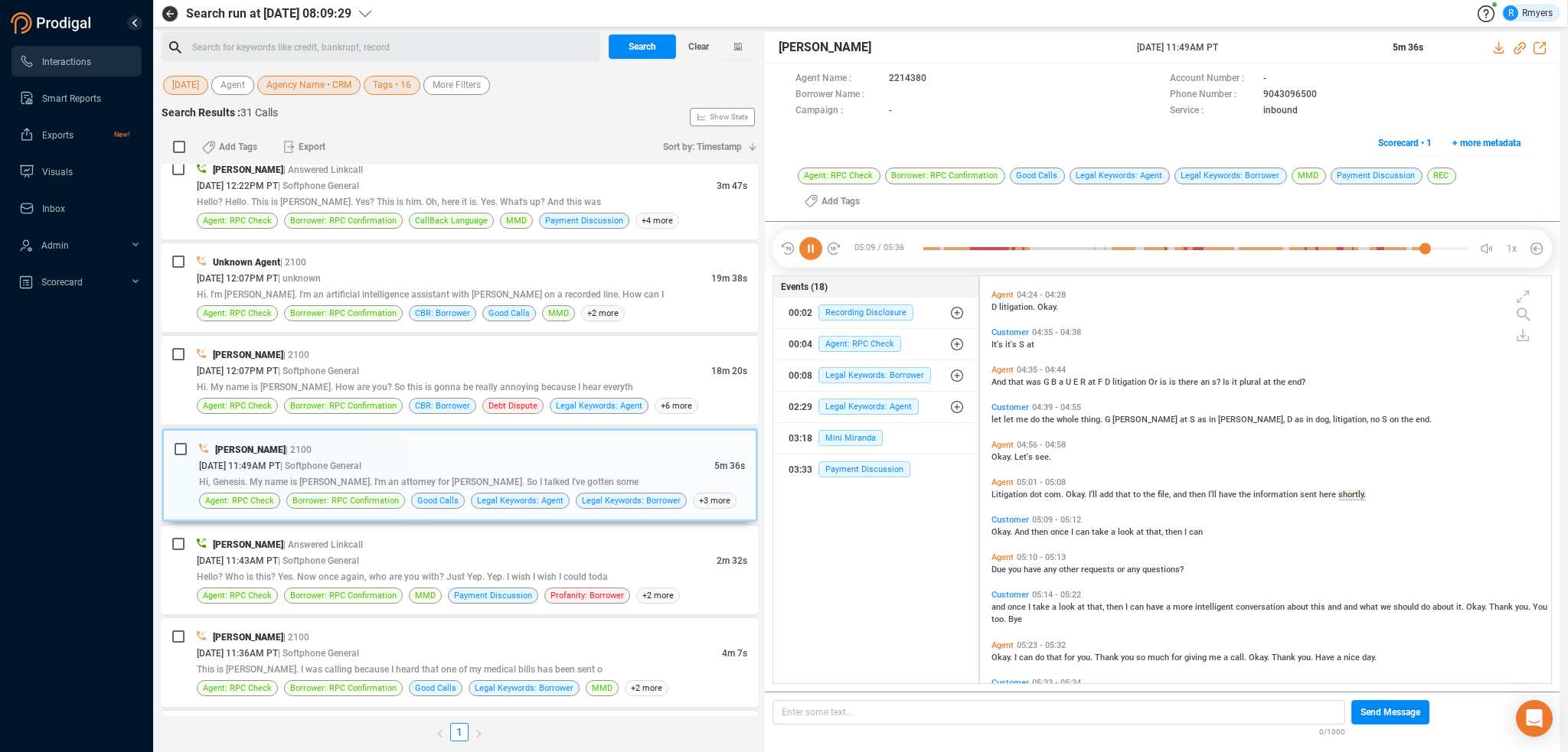
scroll to position [1394, 0]
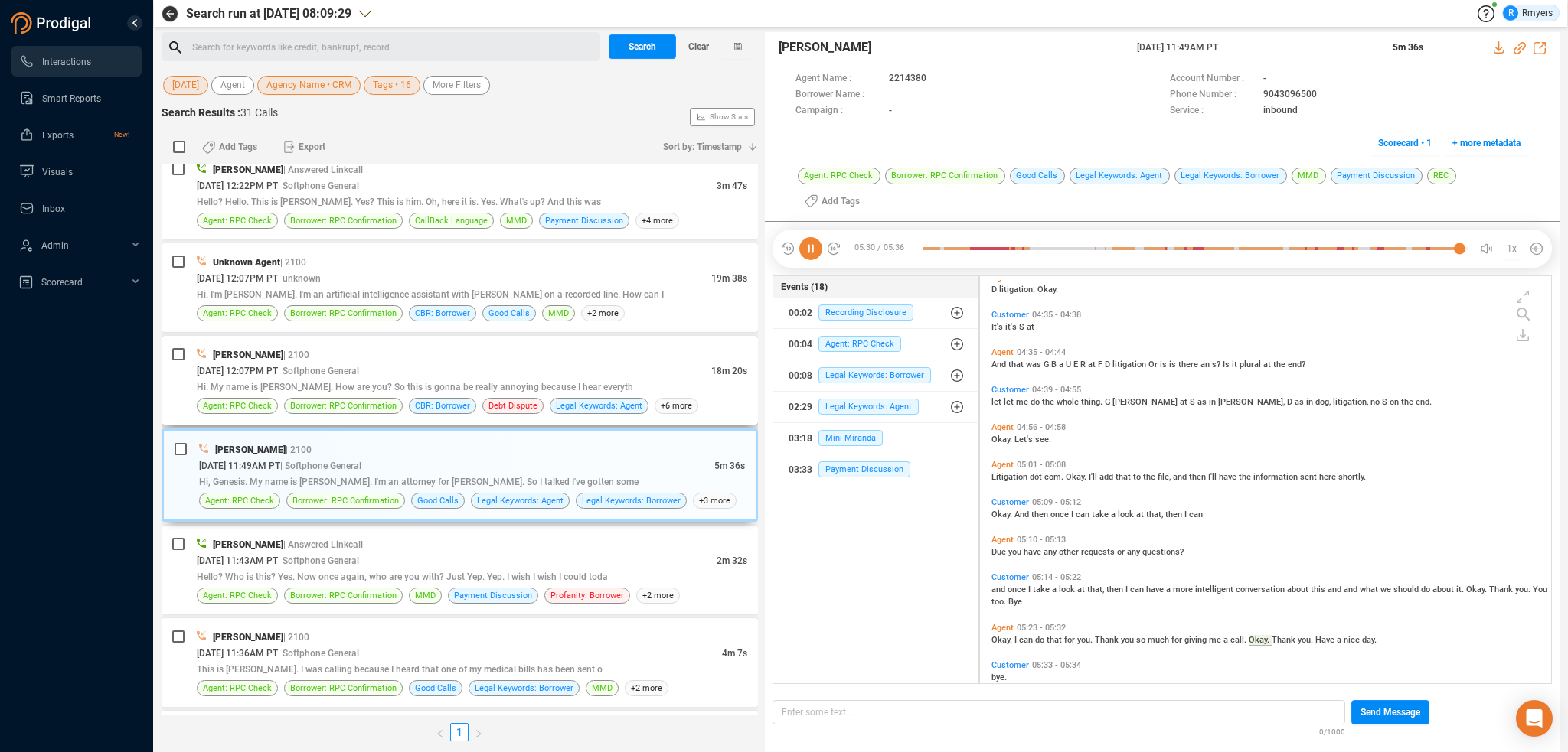
click at [315, 391] on div "Hi. My name is [PERSON_NAME]. How are you? So this is gonna be really annoying …" at bounding box center [472, 387] width 550 height 16
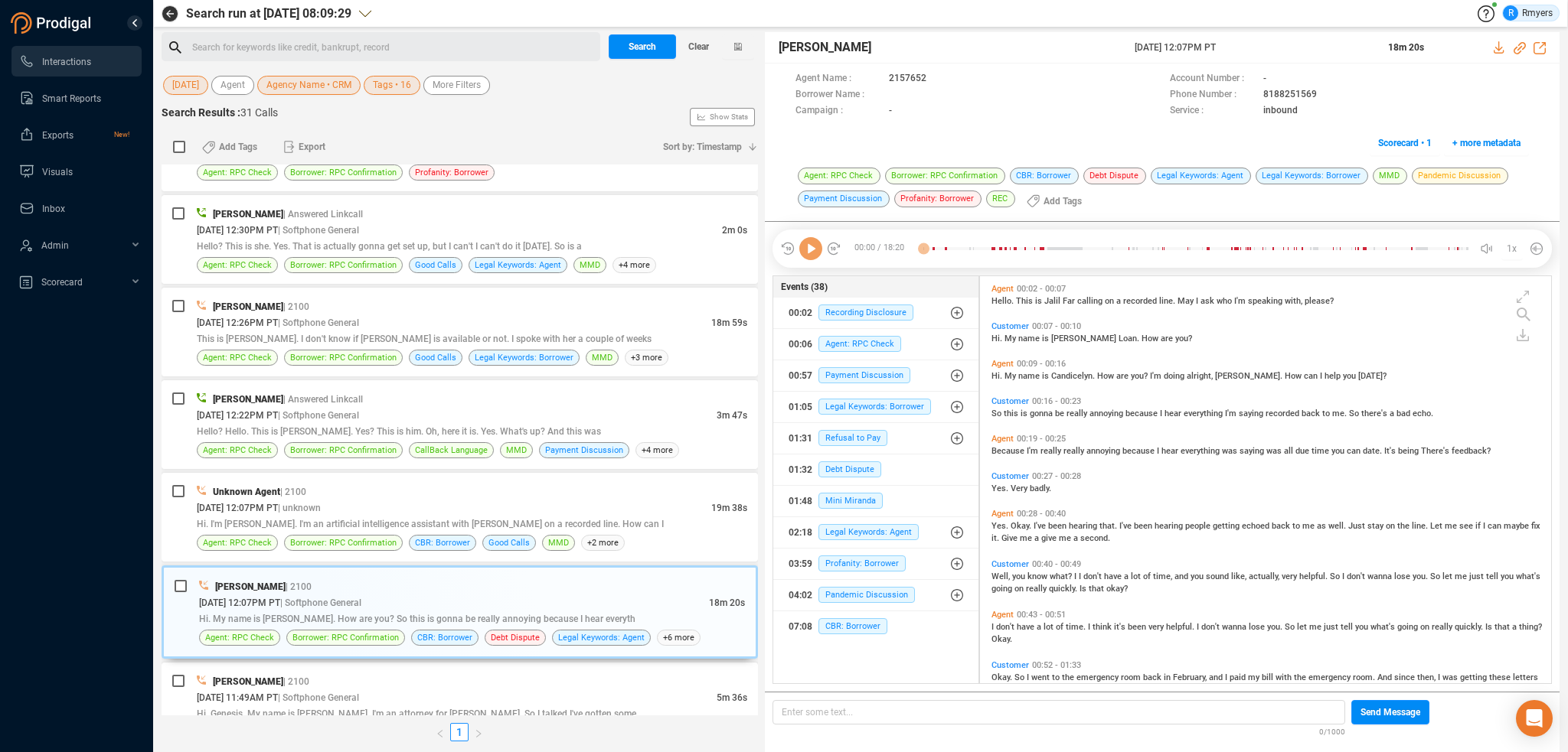
scroll to position [171, 0]
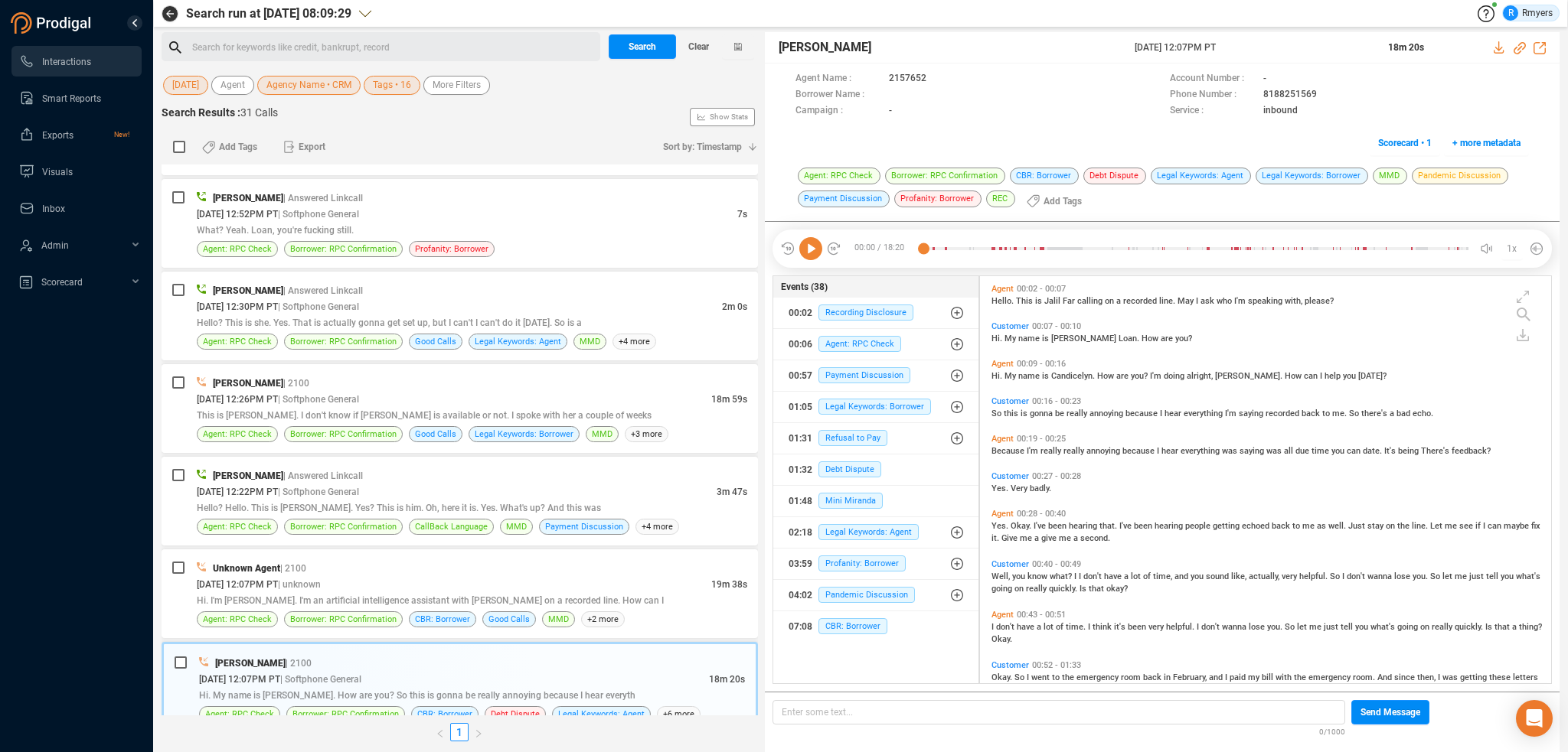
click at [818, 245] on icon at bounding box center [811, 248] width 23 height 23
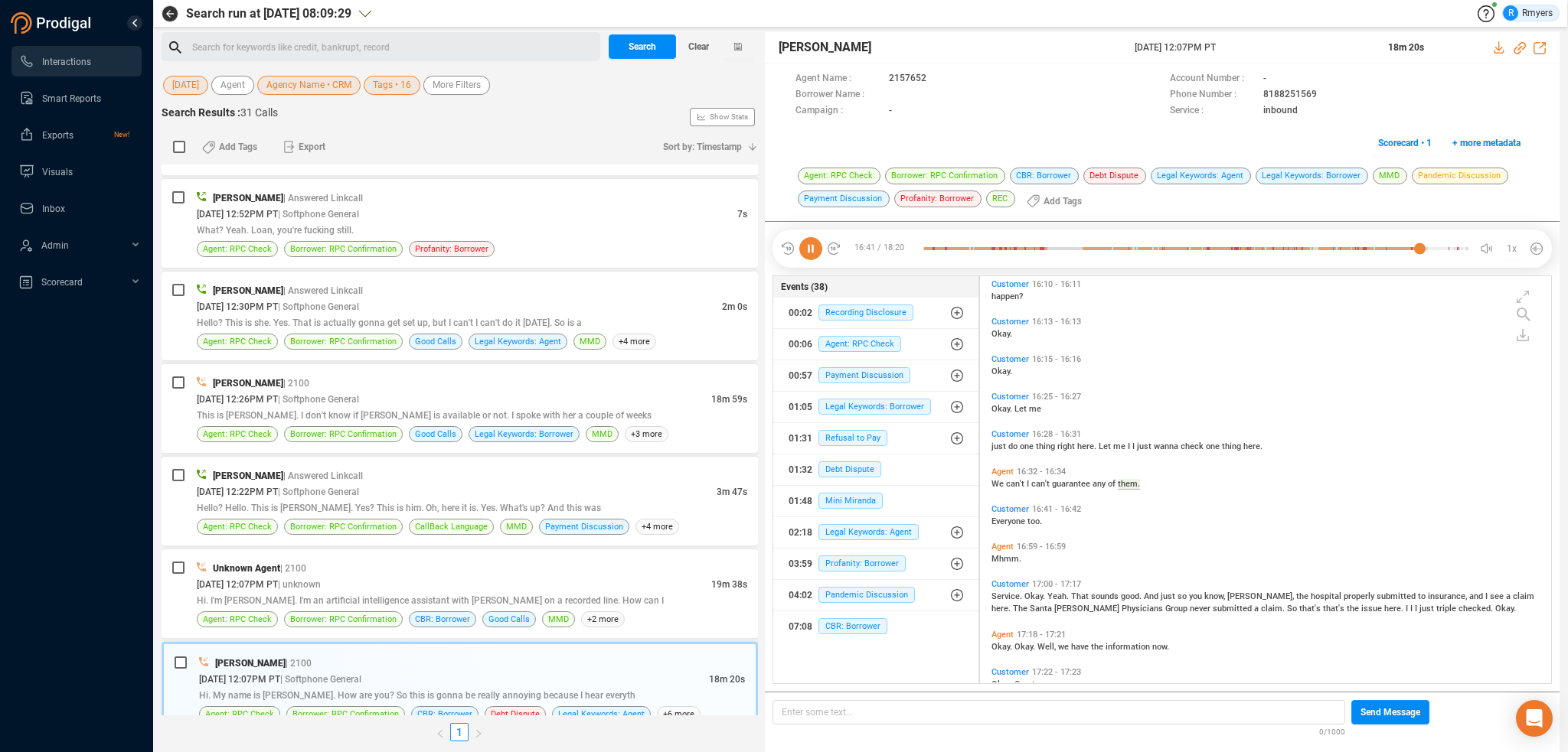
scroll to position [5047, 0]
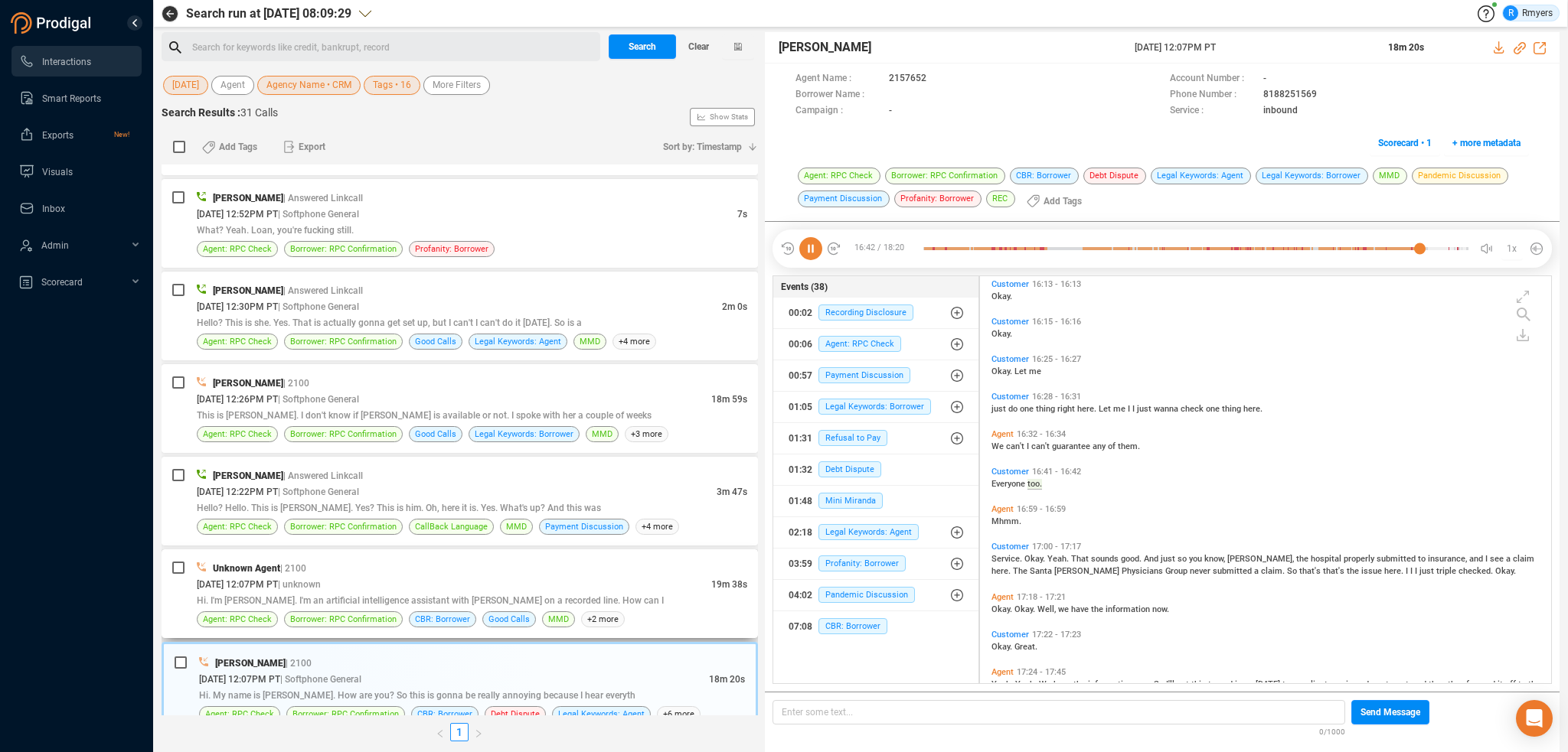
click at [277, 579] on span "[DATE] 12:07PM PT" at bounding box center [238, 584] width 81 height 11
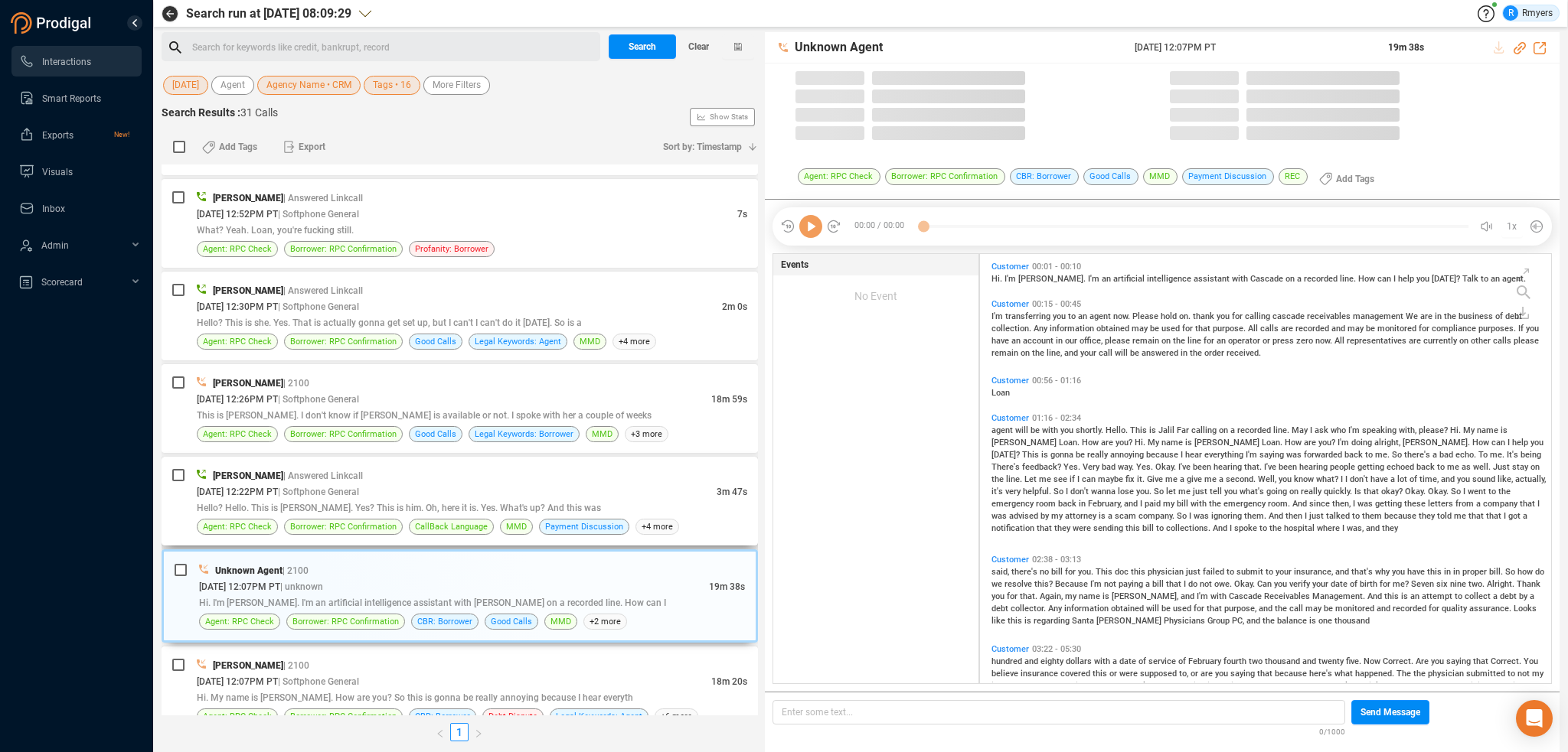
scroll to position [426, 564]
click at [393, 500] on div "Hello? Hello. This is [PERSON_NAME]. Yes? This is him. Oh, here it is. Yes. Wha…" at bounding box center [472, 507] width 550 height 16
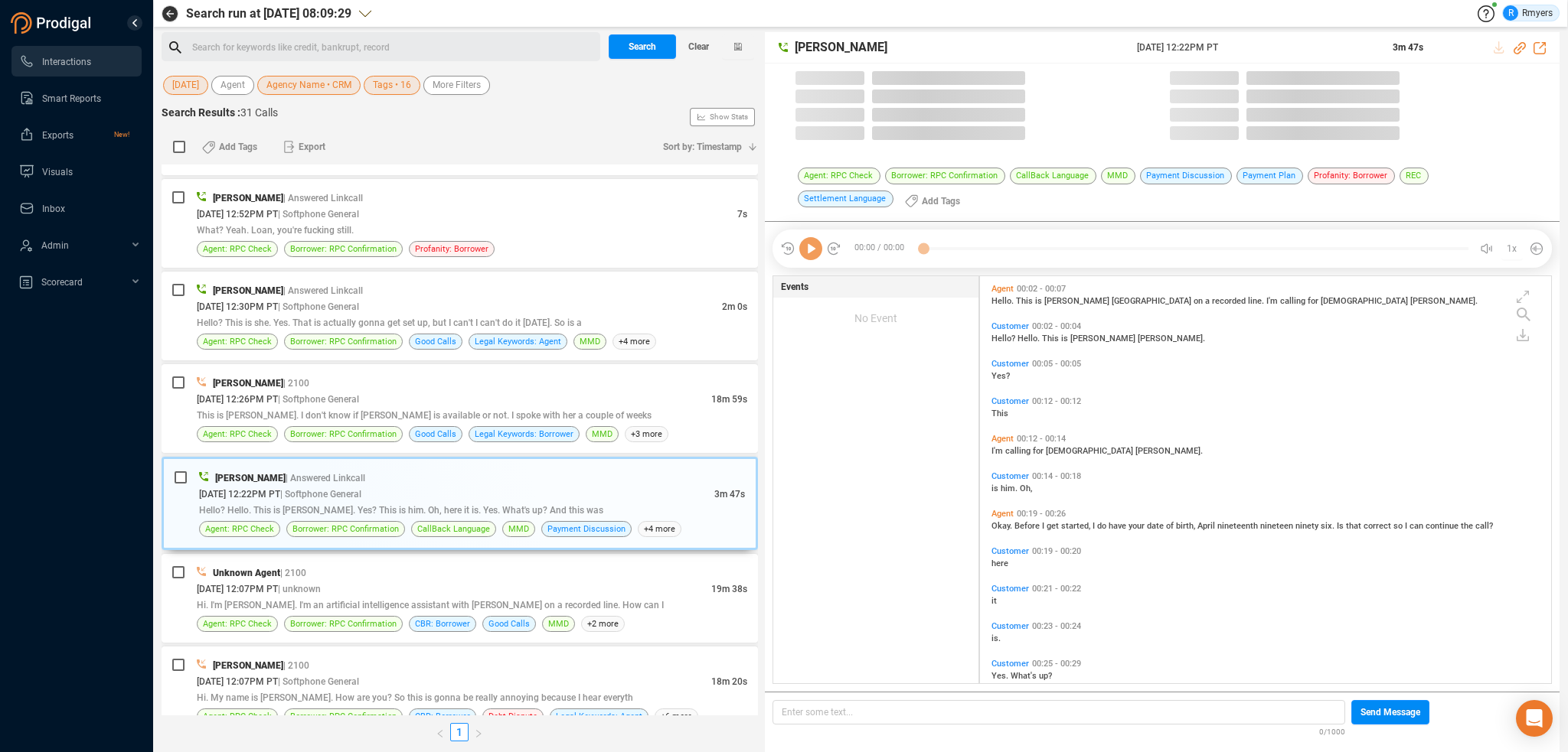
scroll to position [405, 564]
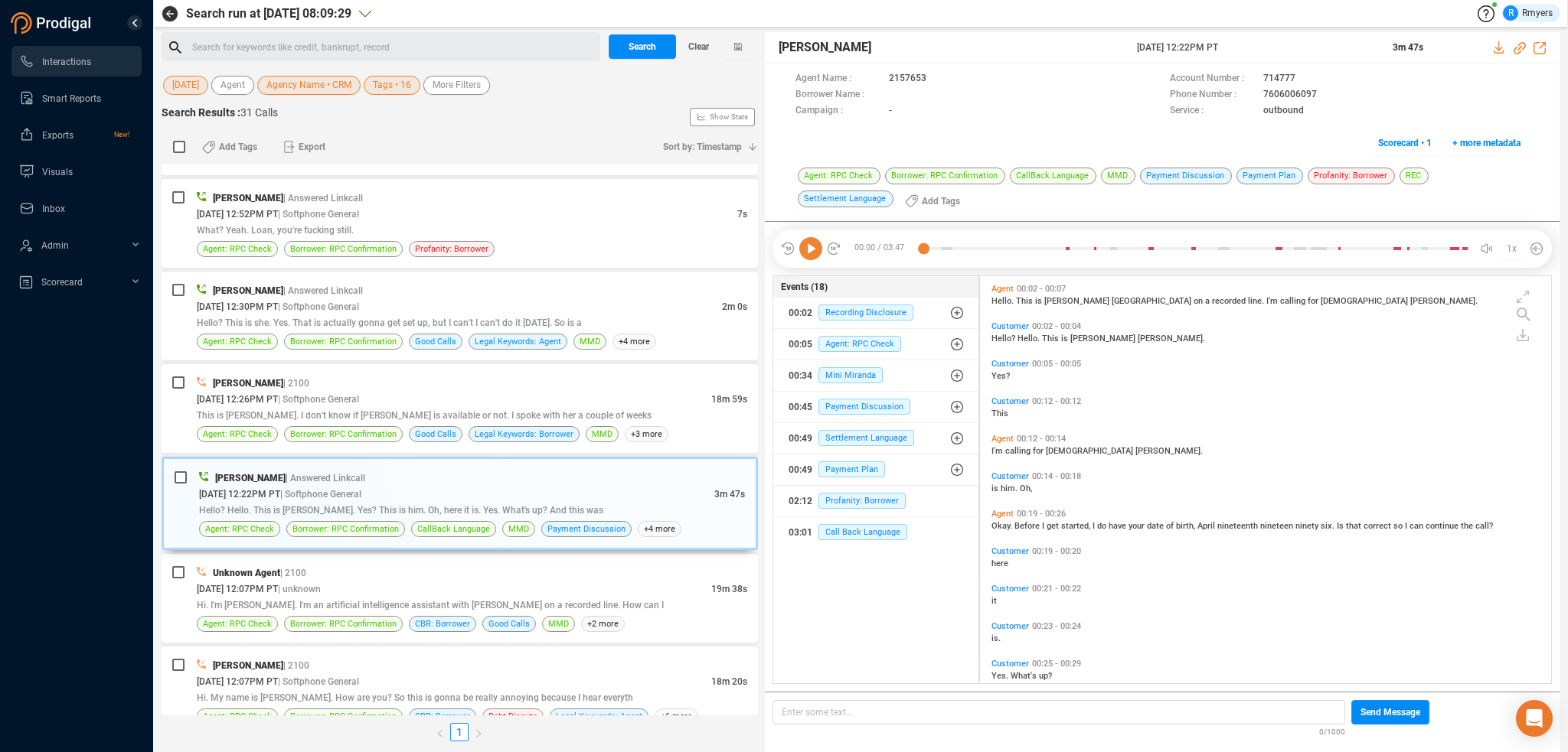
click at [817, 252] on icon at bounding box center [811, 248] width 23 height 23
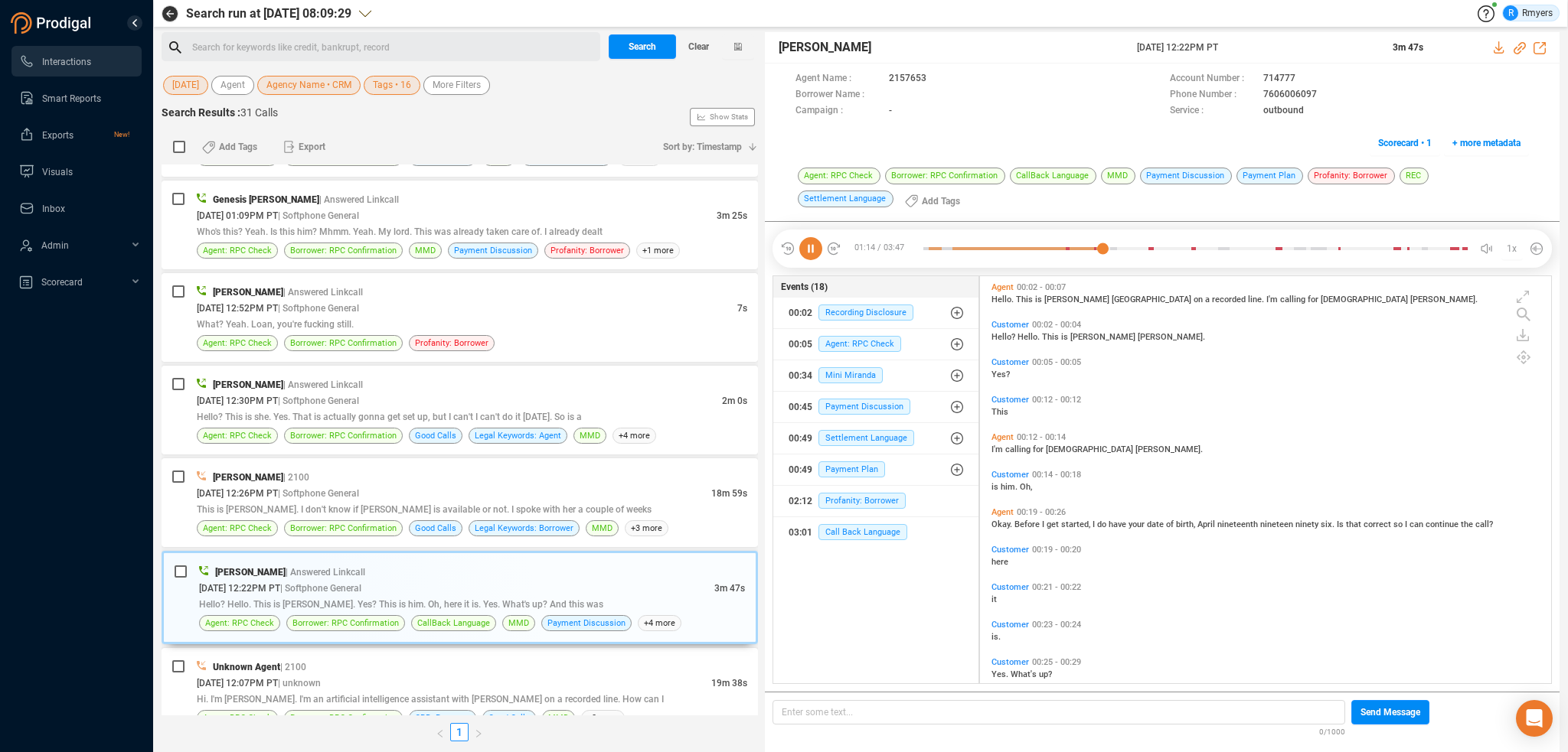
scroll to position [0, 0]
click at [995, 298] on span "Hello." at bounding box center [1002, 301] width 24 height 10
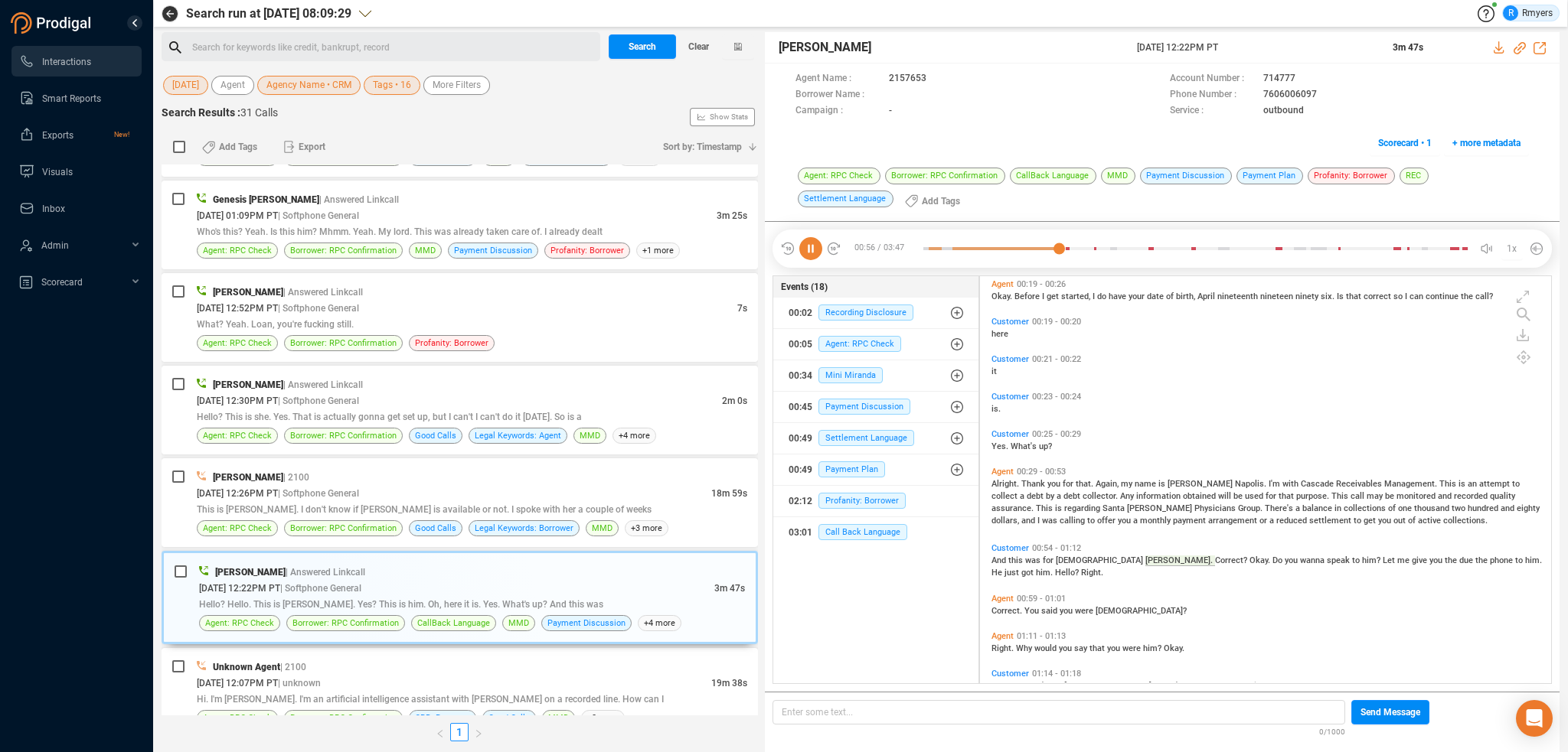
scroll to position [306, 0]
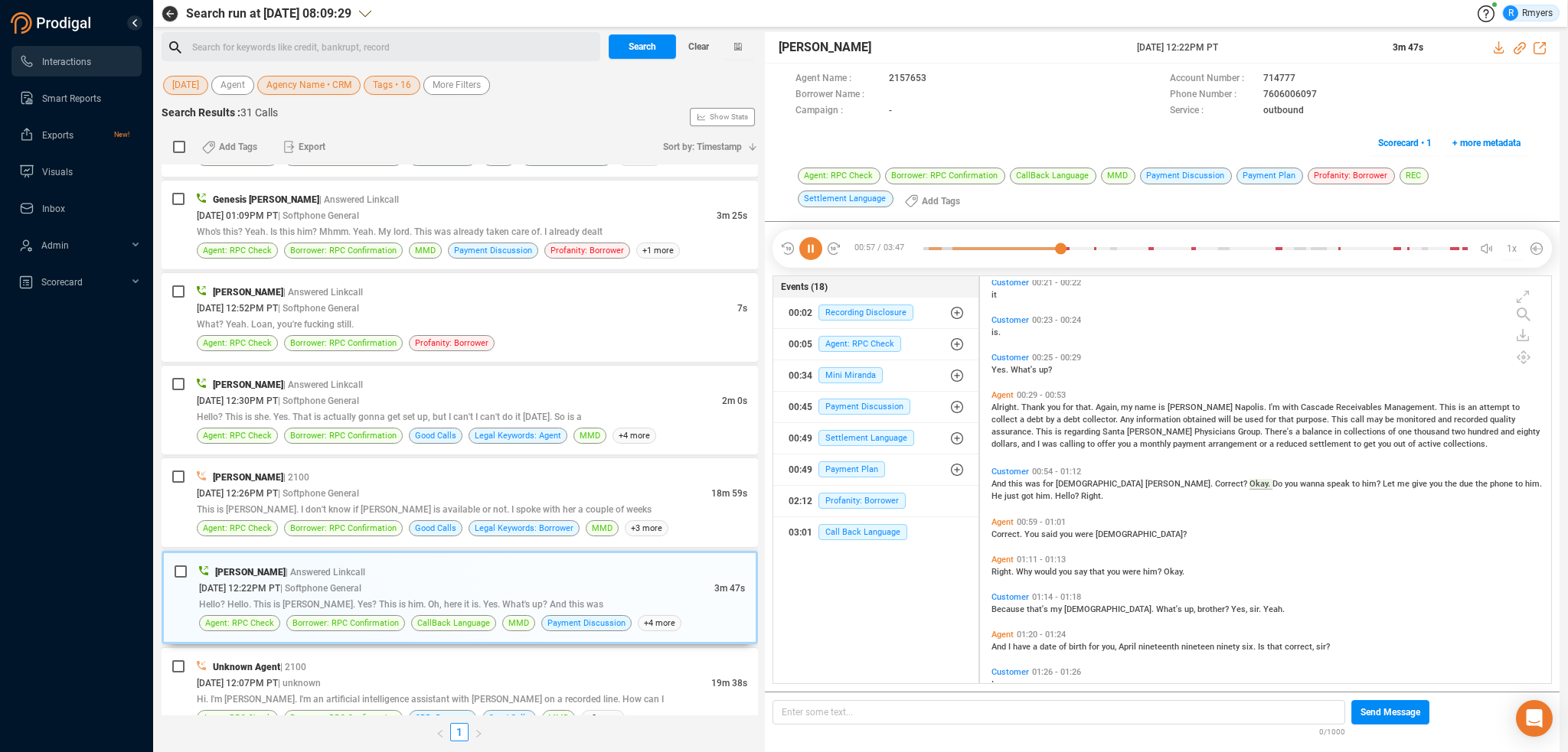
click at [1002, 532] on span "Correct." at bounding box center [1007, 535] width 33 height 10
click at [804, 244] on icon at bounding box center [811, 248] width 23 height 23
click at [812, 252] on icon at bounding box center [811, 248] width 23 height 23
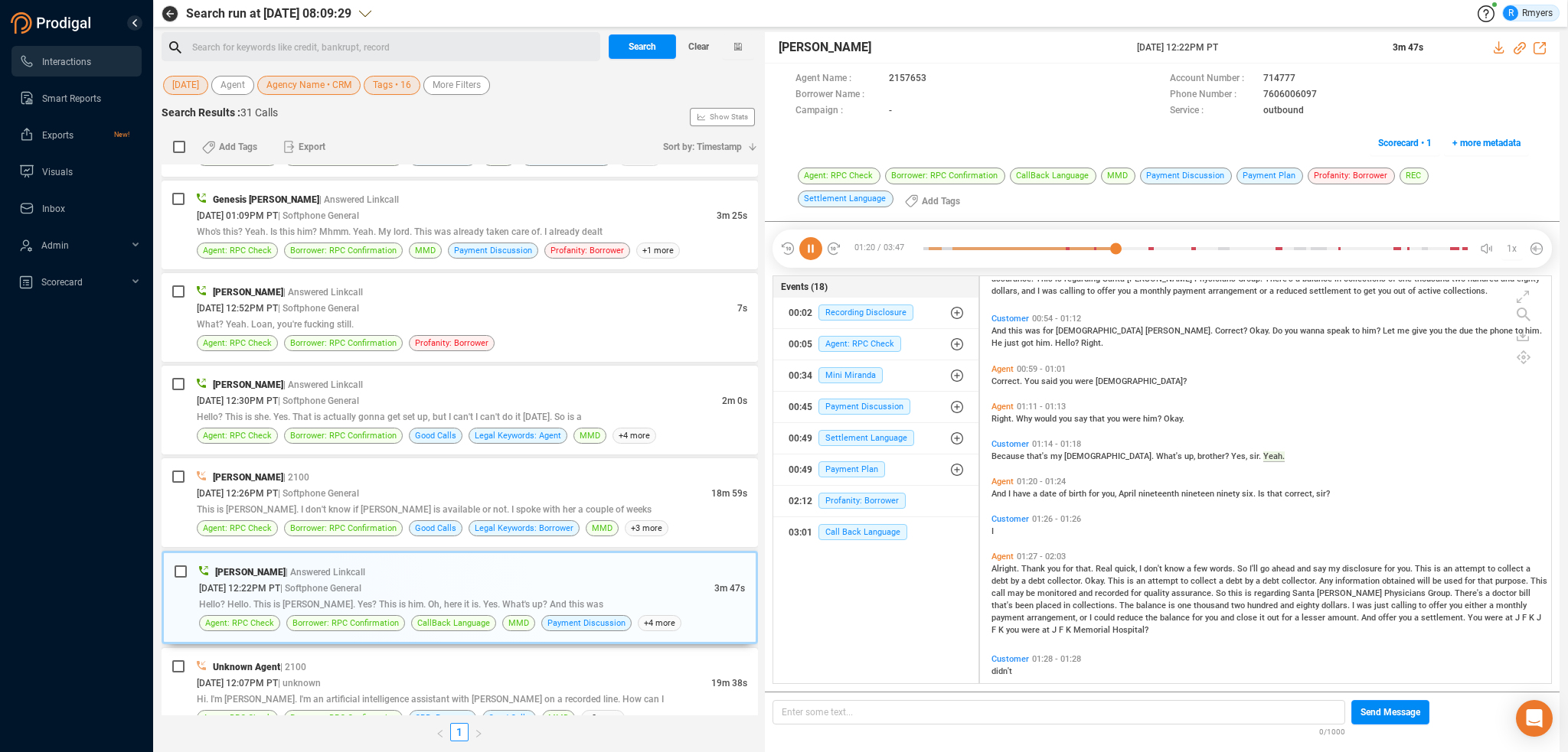
scroll to position [535, 0]
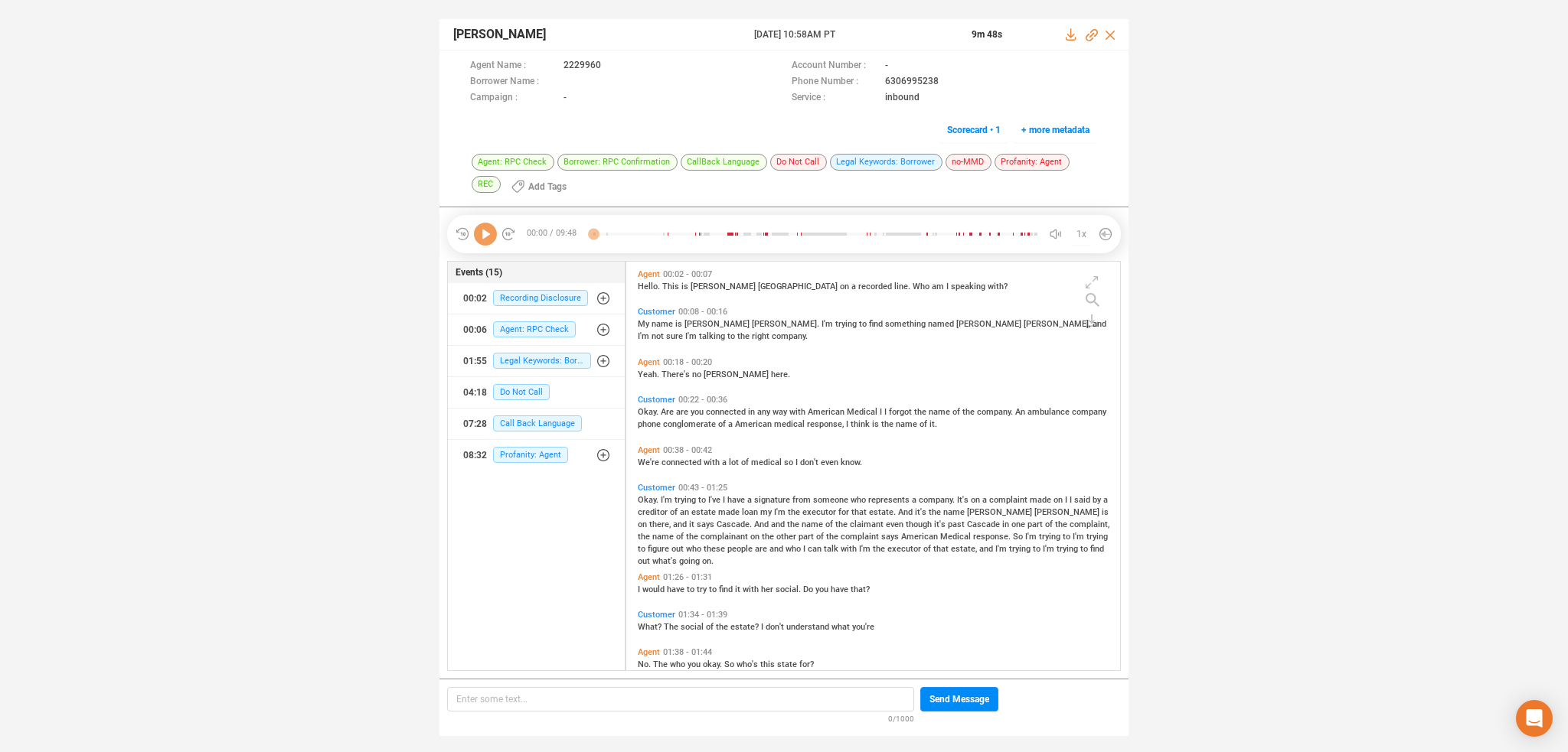
scroll to position [406, 487]
click at [520, 454] on span "Profanity: Agent" at bounding box center [531, 454] width 75 height 16
click at [536, 484] on span "Profanity: Agent" at bounding box center [542, 485] width 75 height 16
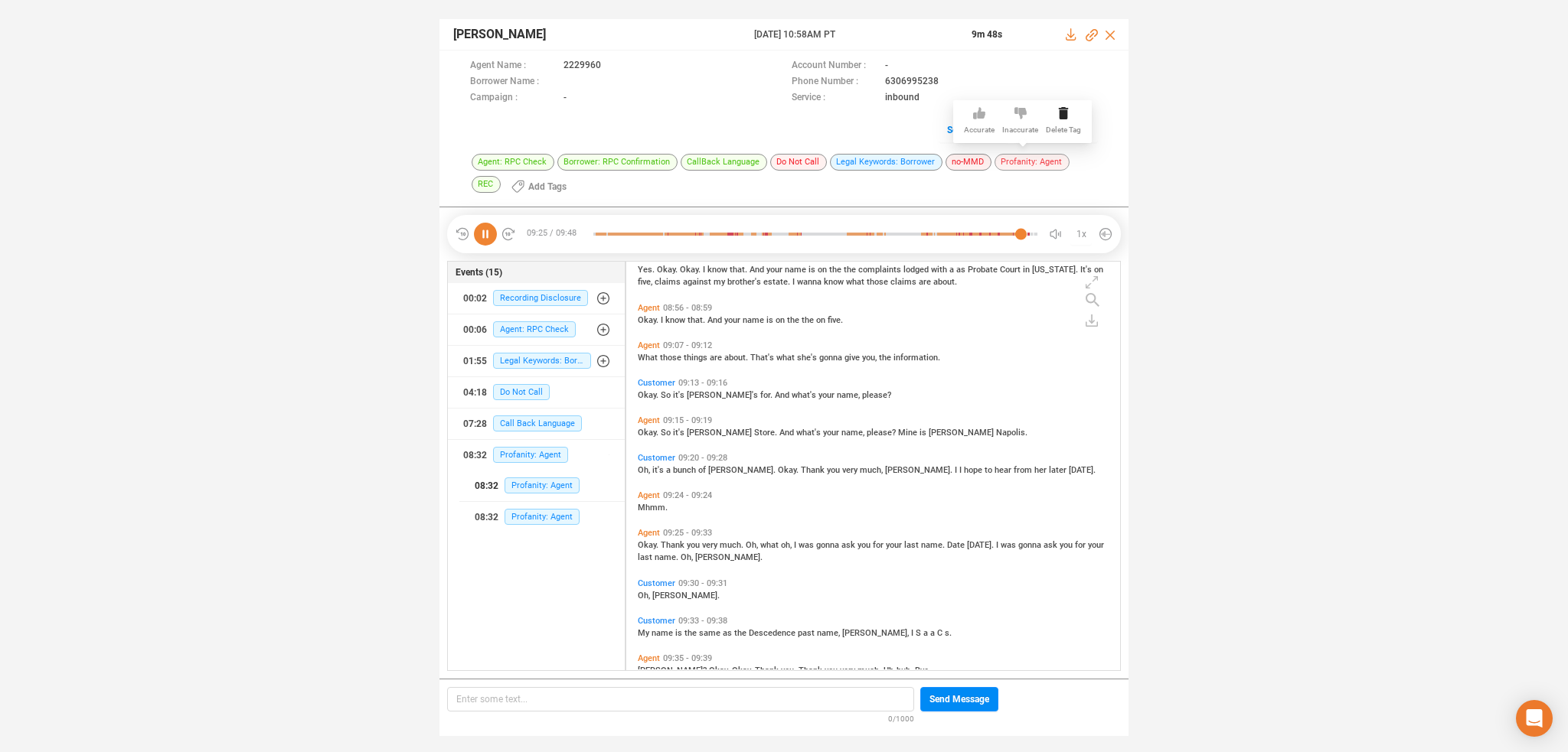
scroll to position [3031, 0]
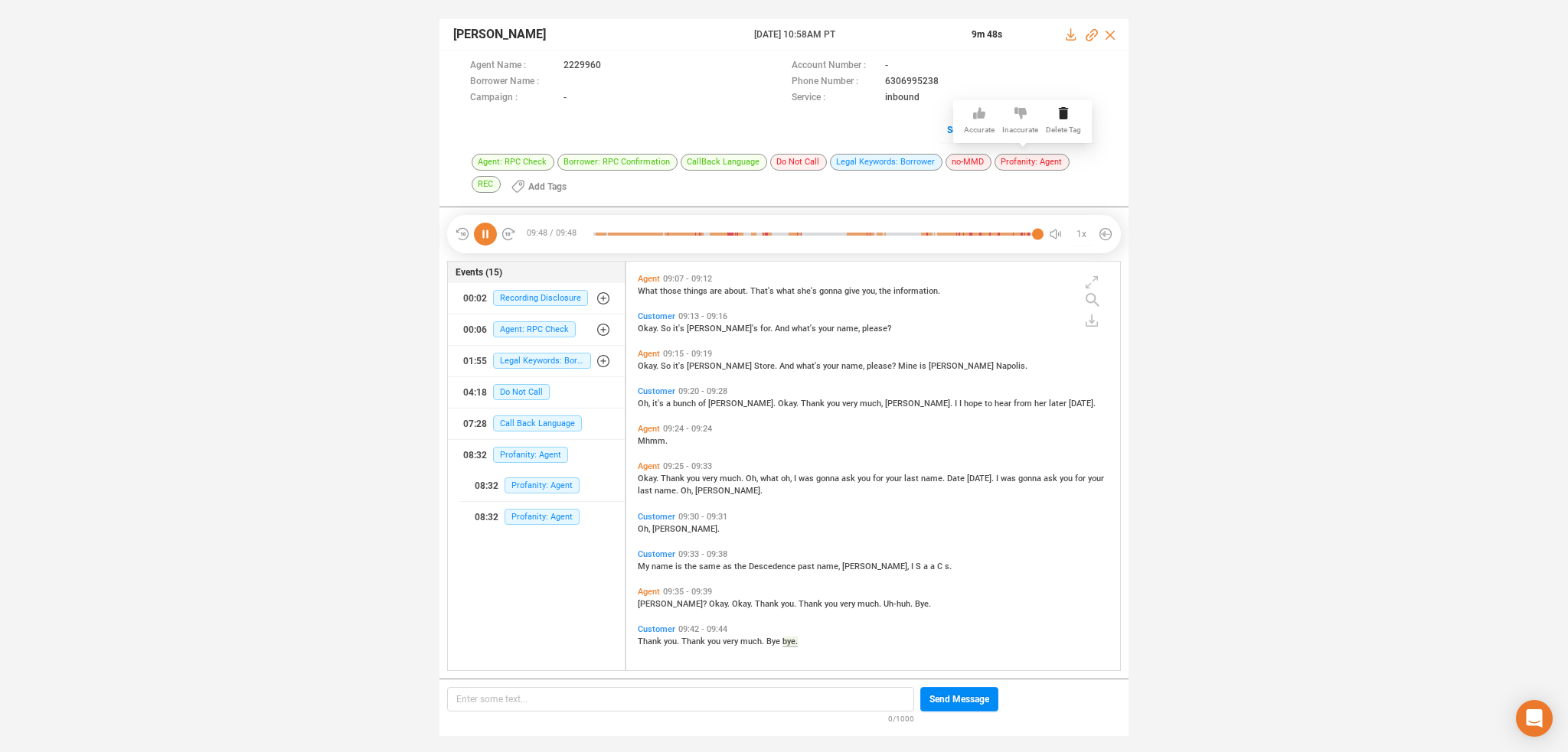
click at [1022, 116] on icon at bounding box center [1020, 113] width 13 height 13
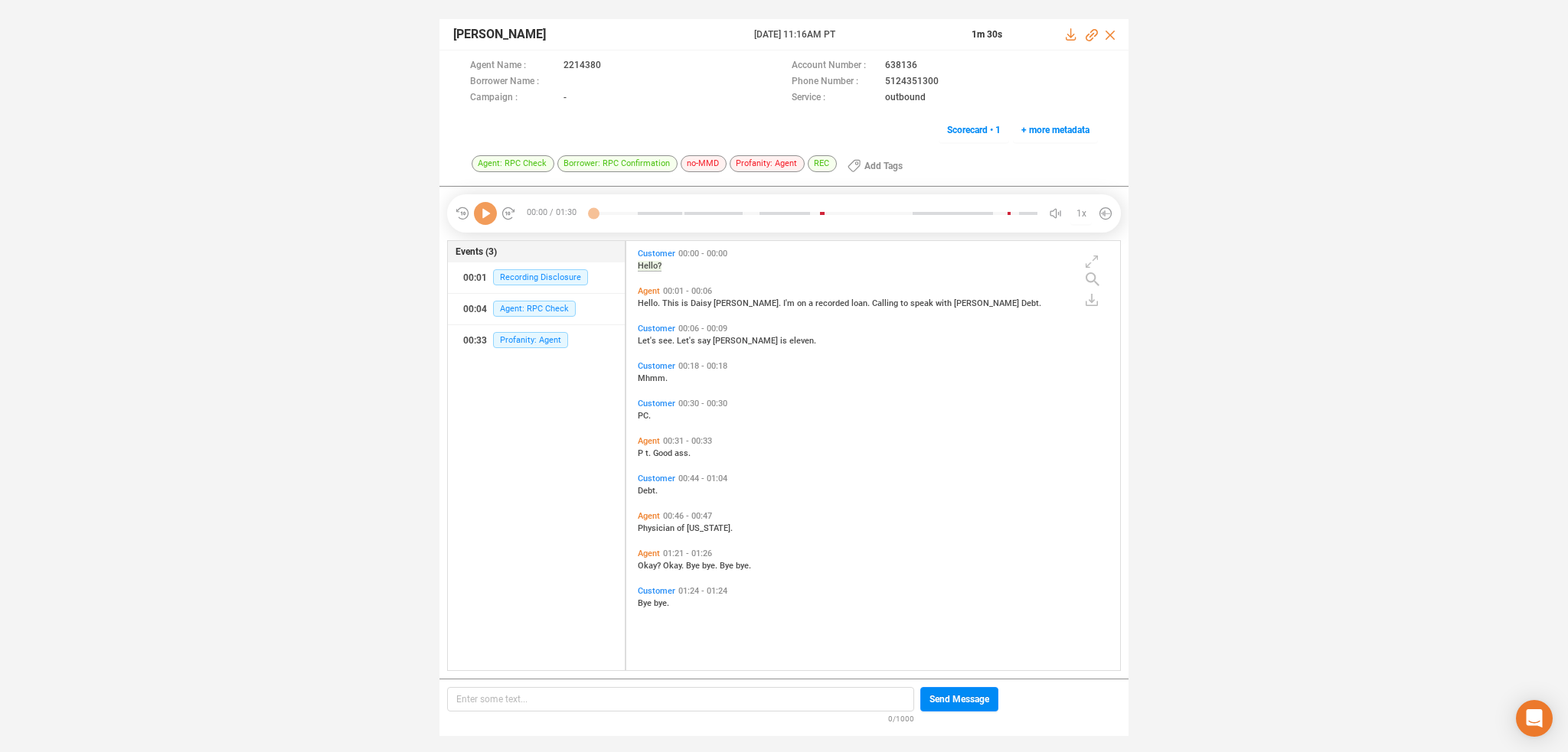
scroll to position [426, 487]
click at [517, 339] on span "Profanity: Agent" at bounding box center [531, 340] width 75 height 16
click at [758, 112] on icon at bounding box center [759, 115] width 13 height 12
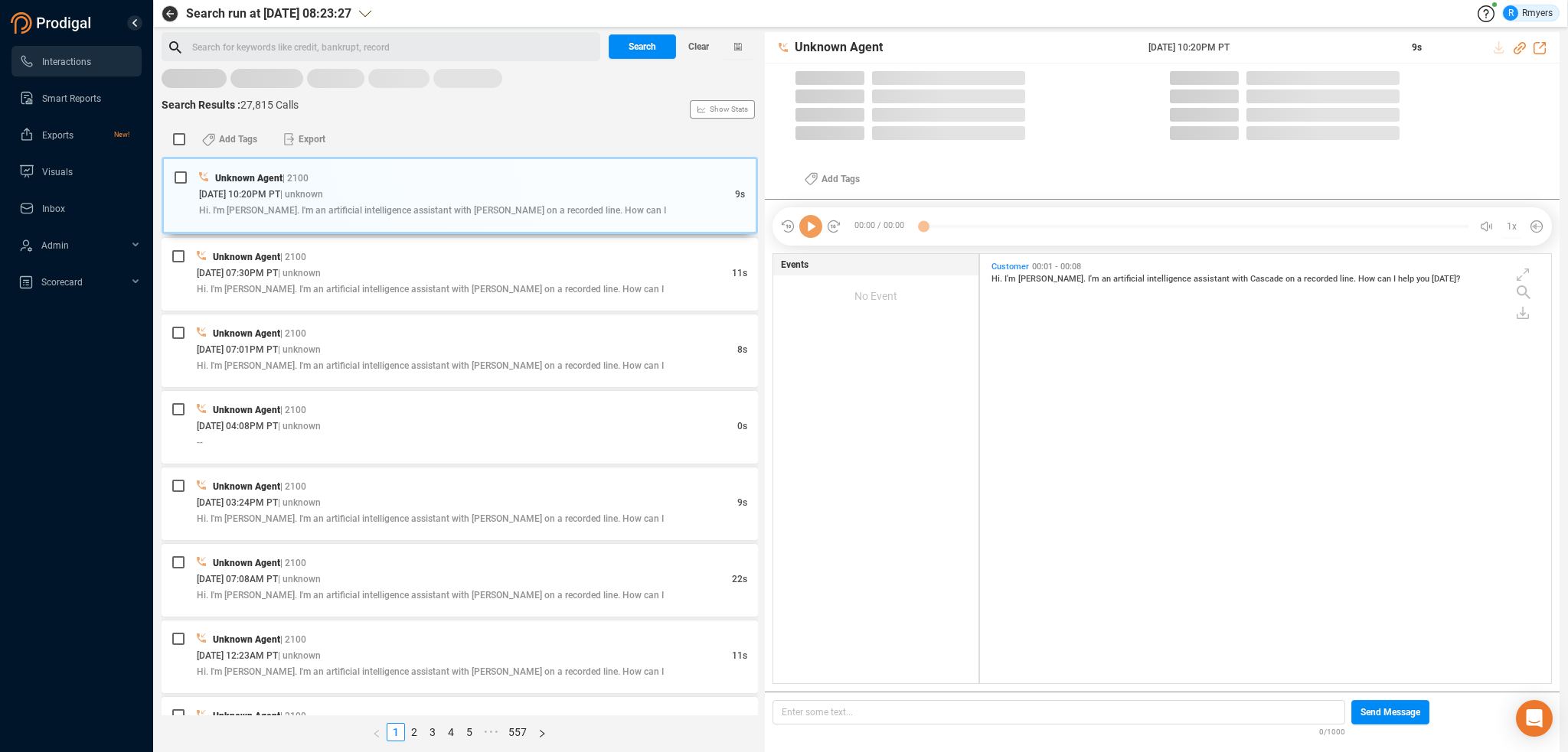
scroll to position [4, 8]
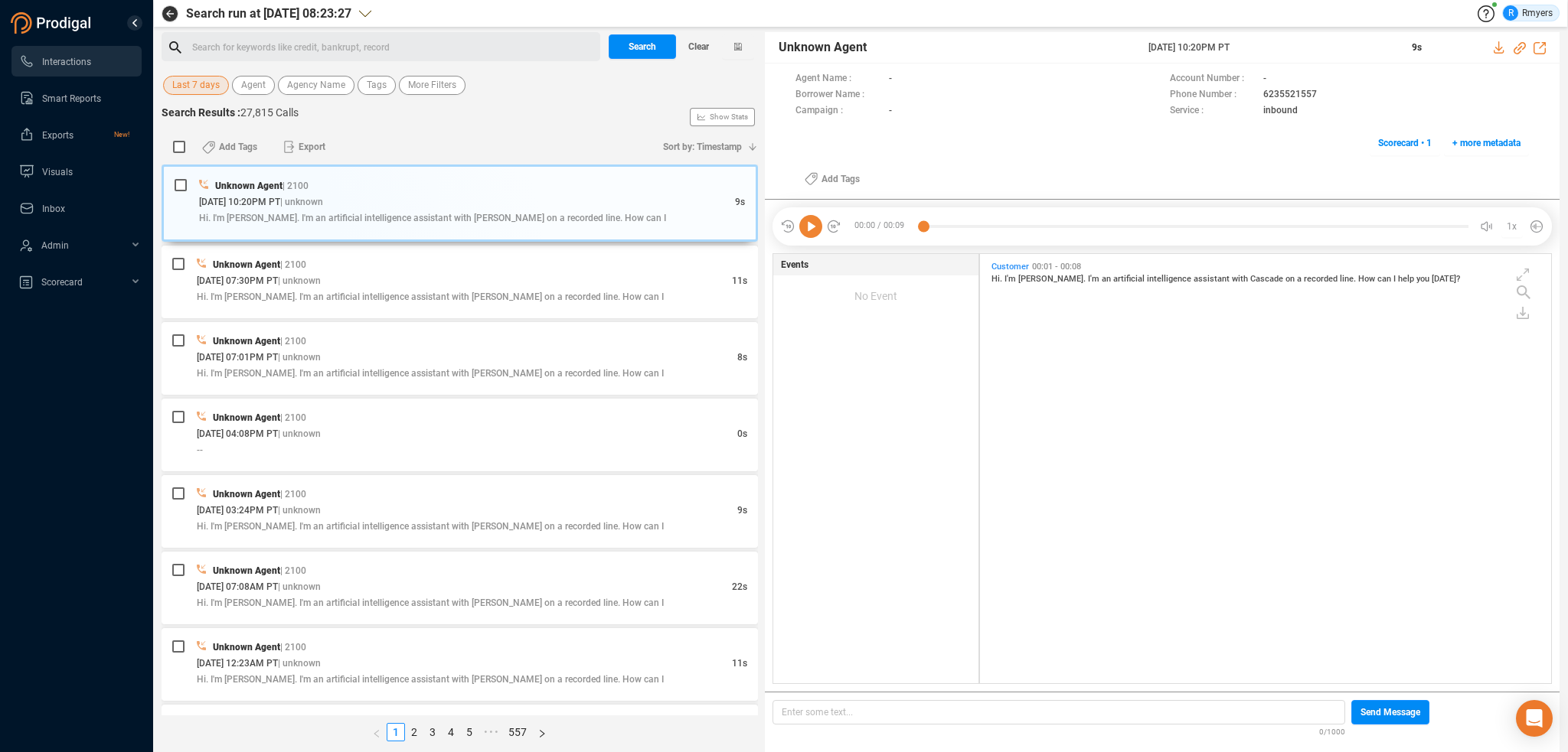
click at [190, 79] on span "Last 7 days" at bounding box center [195, 85] width 47 height 19
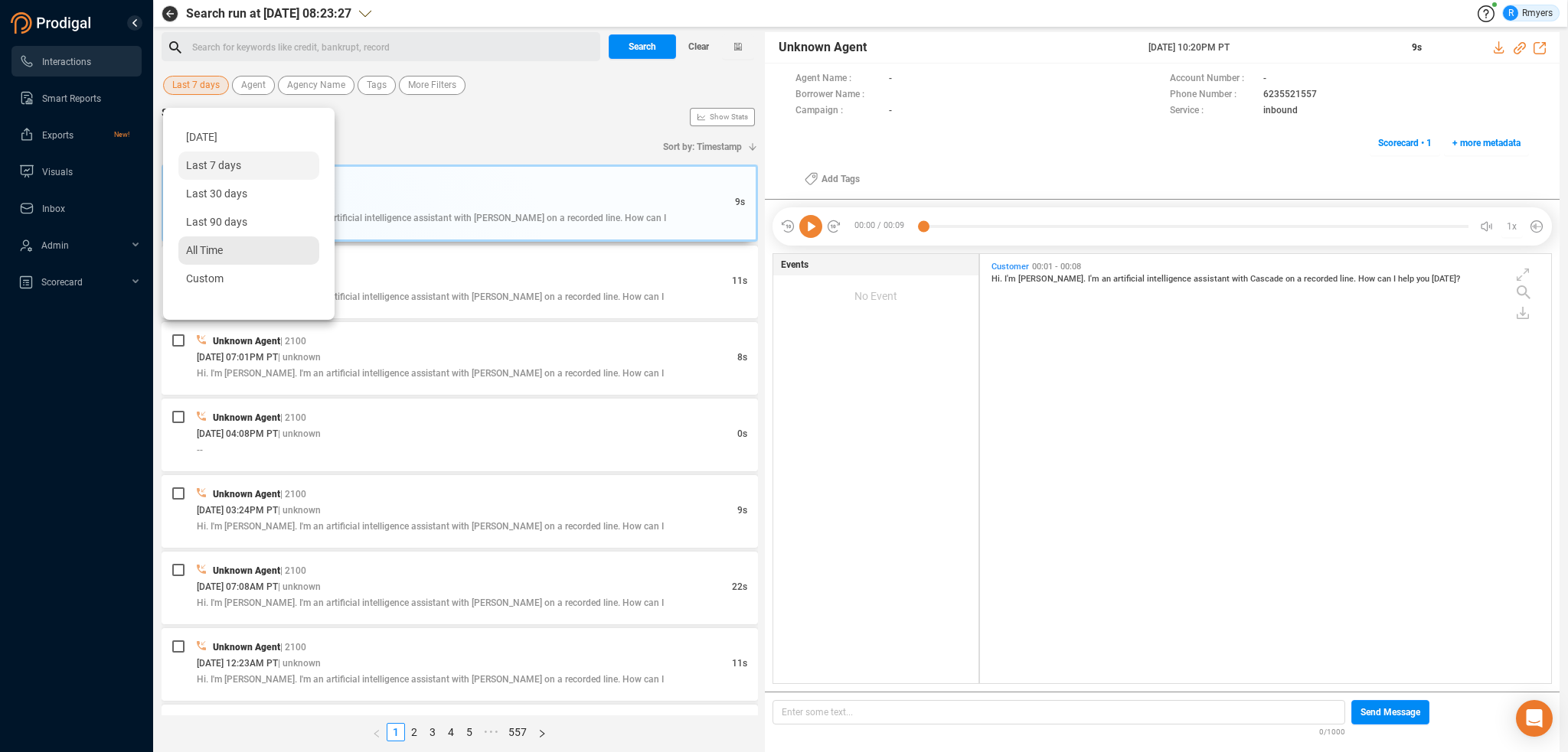
click at [209, 254] on span "All Time" at bounding box center [204, 250] width 37 height 13
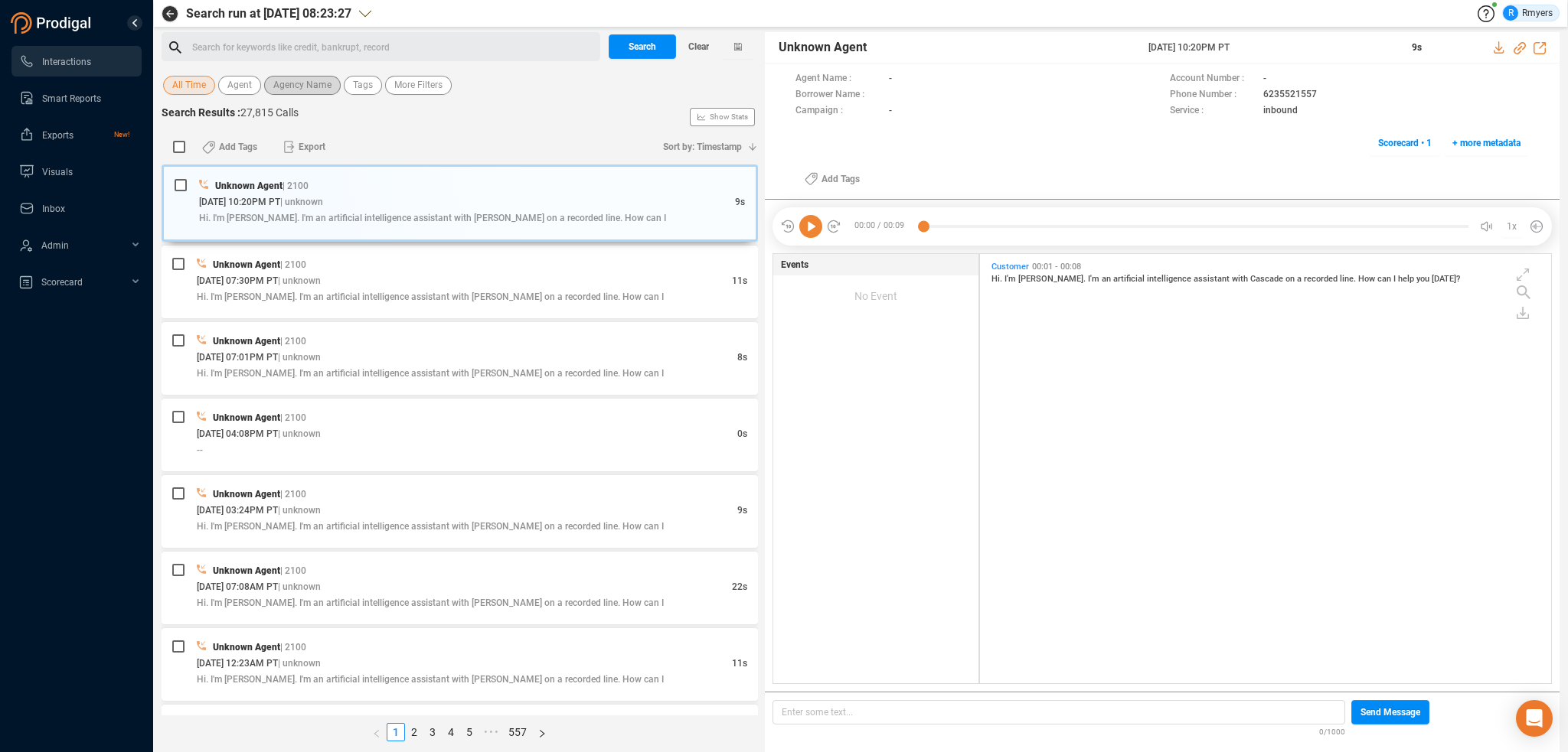
click at [305, 86] on span "Agency Name" at bounding box center [303, 85] width 58 height 19
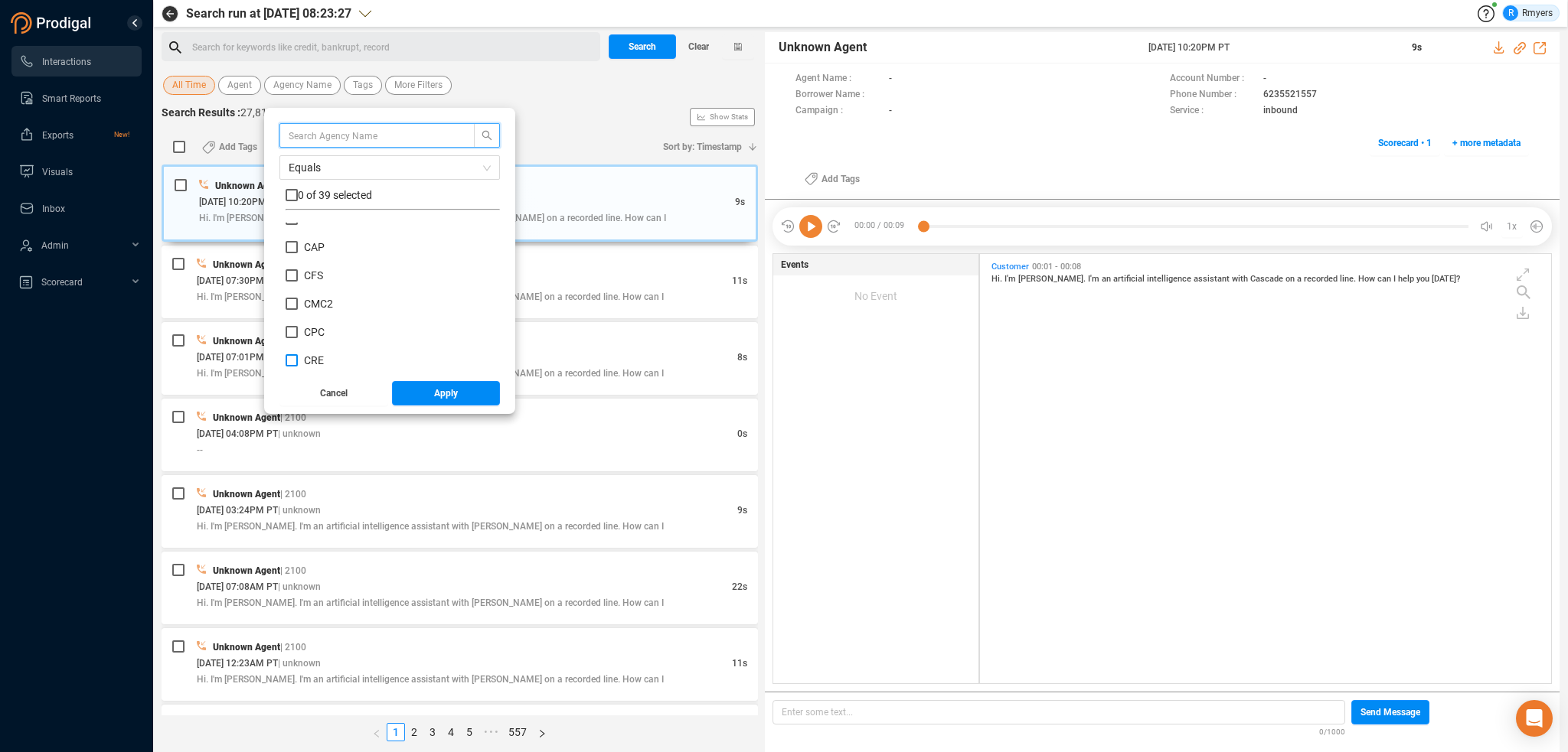
scroll to position [230, 0]
click at [298, 307] on span "CRM" at bounding box center [315, 312] width 35 height 13
click at [297, 307] on input "CRM" at bounding box center [291, 312] width 13 height 13
checkbox input "true"
click at [448, 397] on span "Apply" at bounding box center [446, 392] width 24 height 24
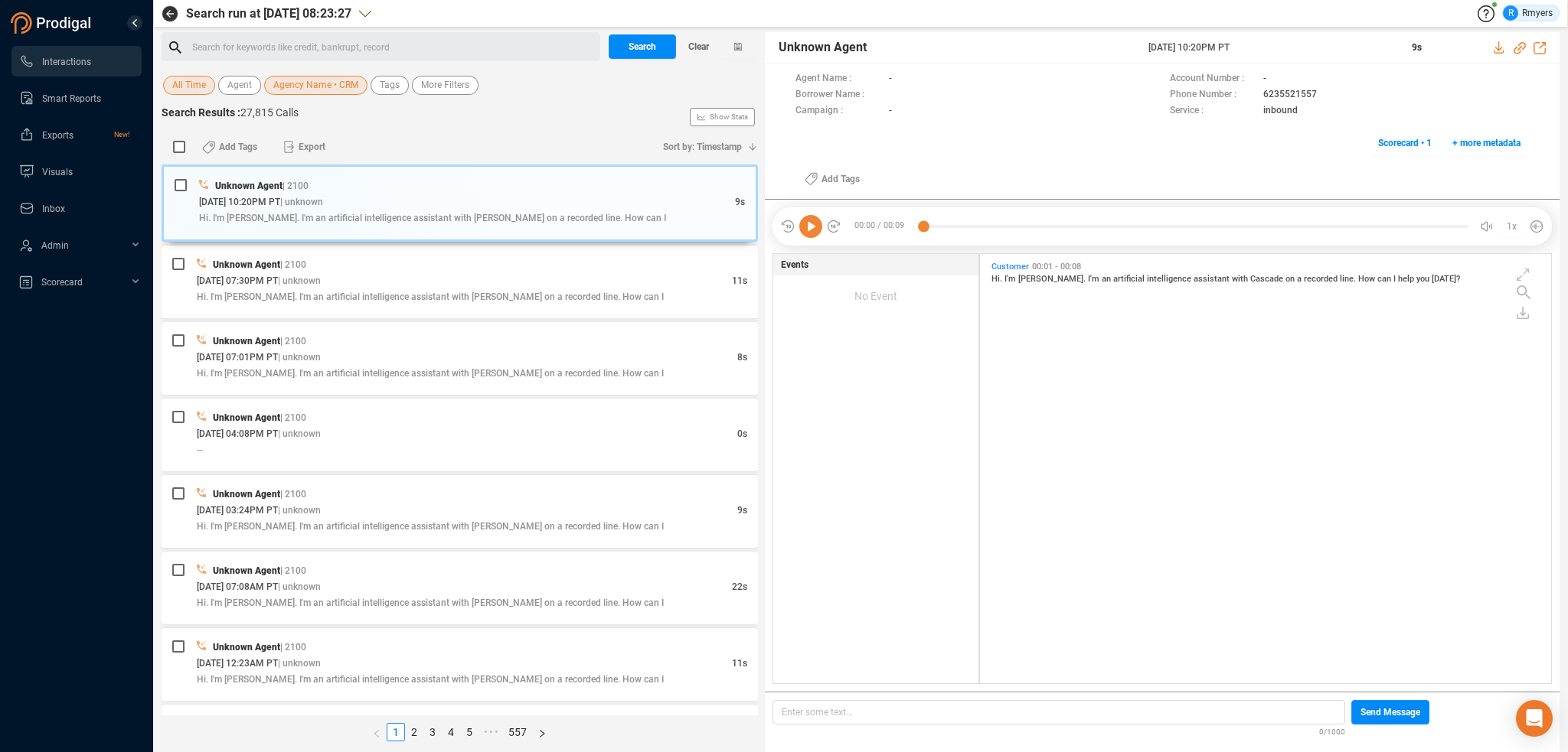
click at [336, 38] on div "Search for keywords like credit, bankrupt, record ﻿" at bounding box center [393, 47] width 403 height 23
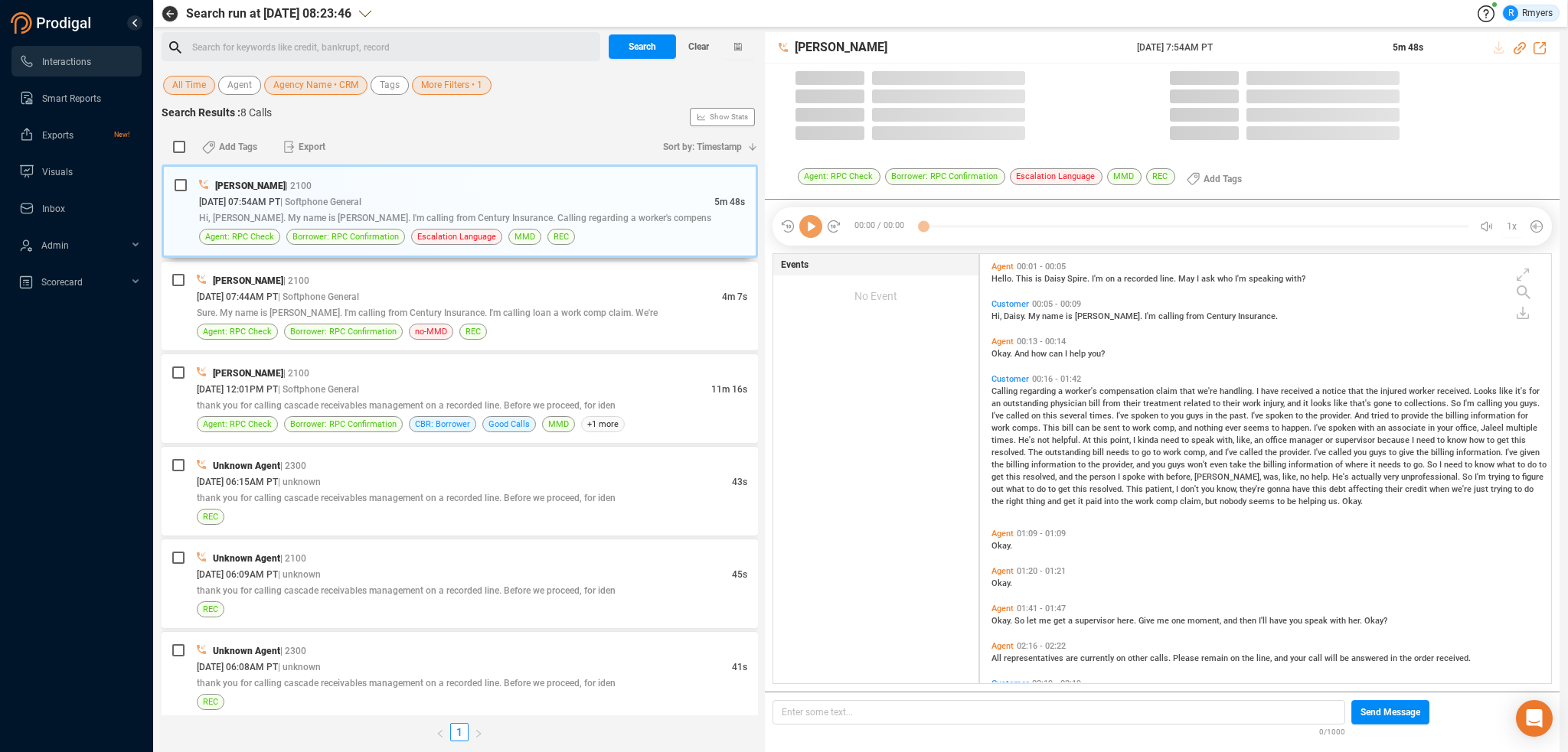
scroll to position [426, 564]
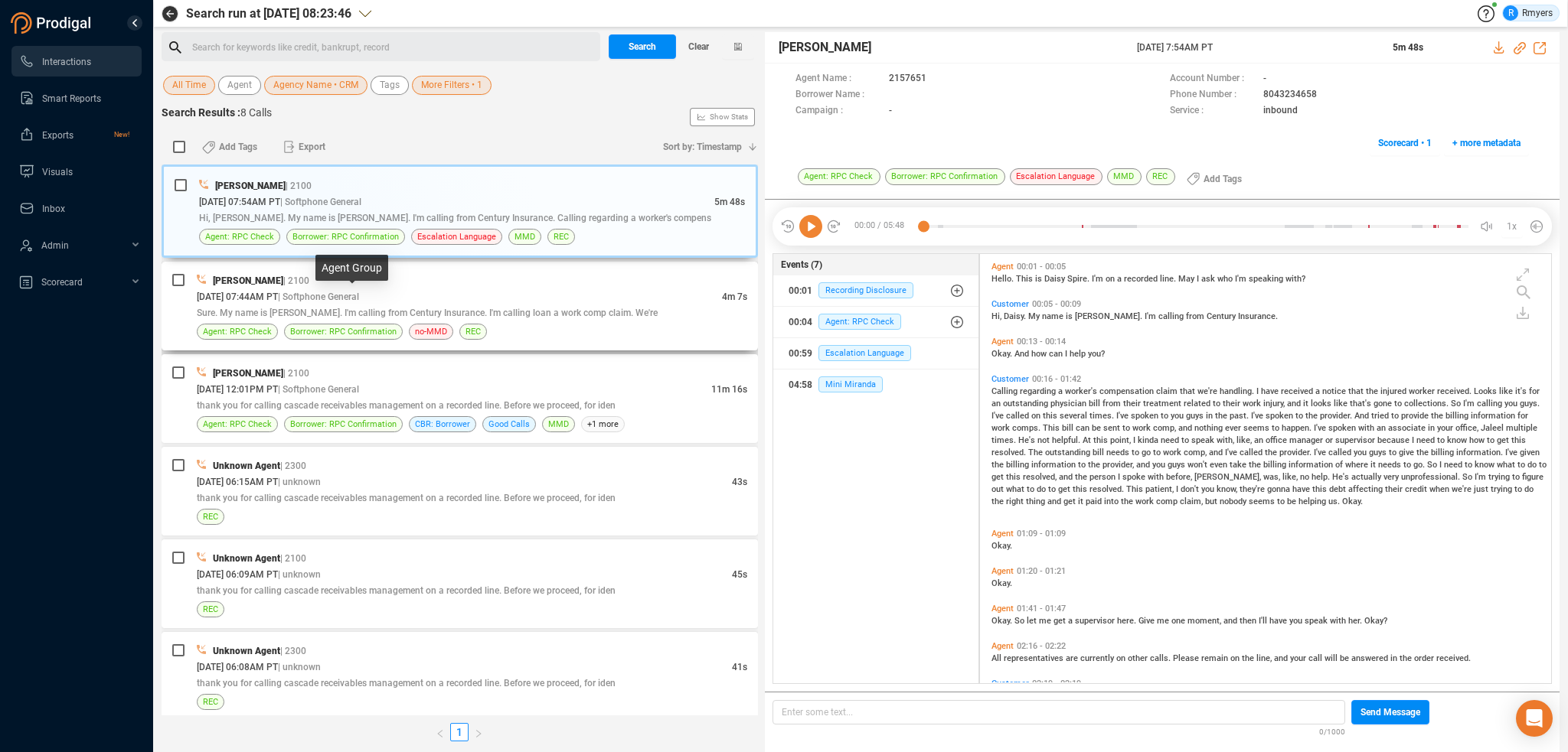
click at [352, 297] on span "| Softphone General" at bounding box center [318, 297] width 81 height 11
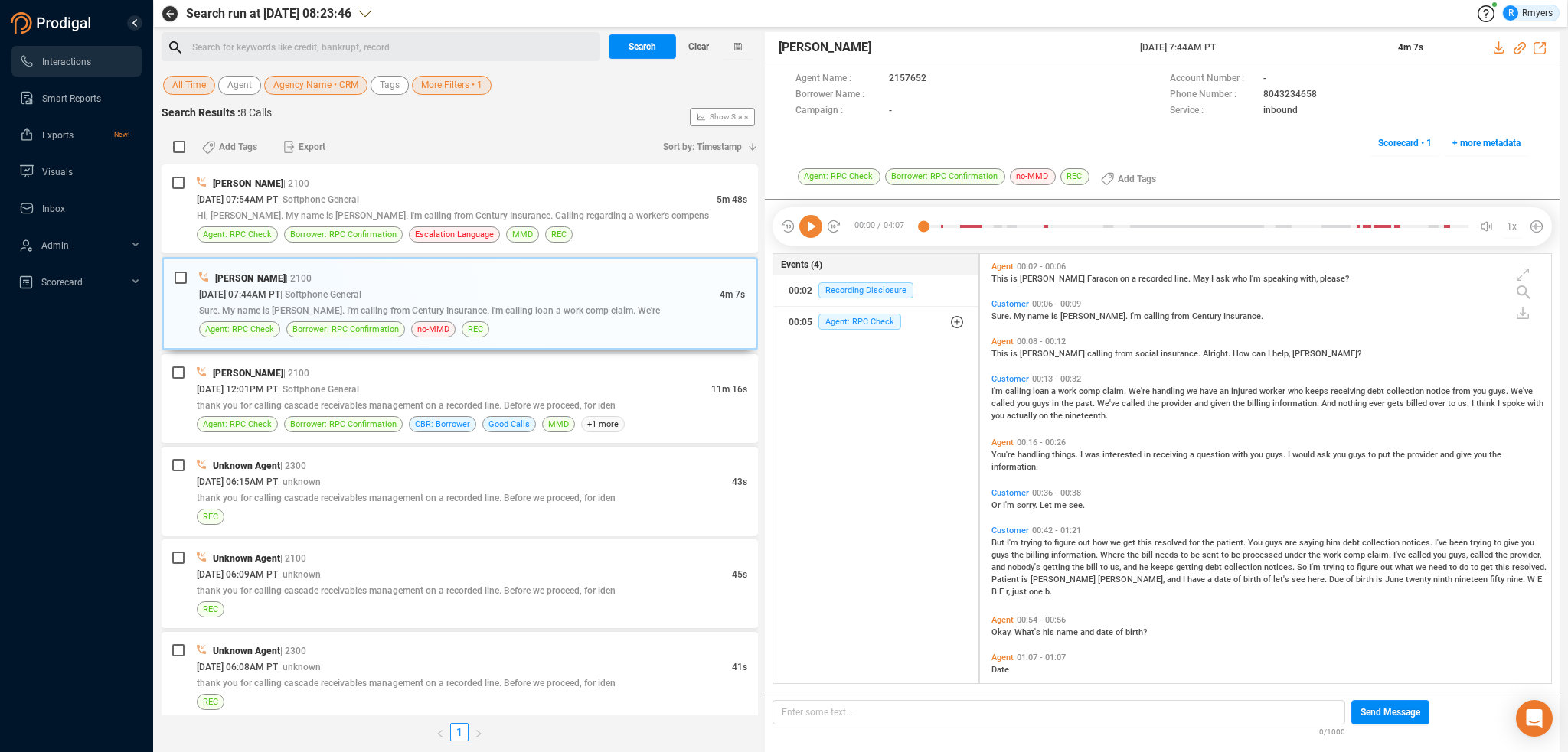
click at [813, 232] on icon at bounding box center [811, 227] width 23 height 23
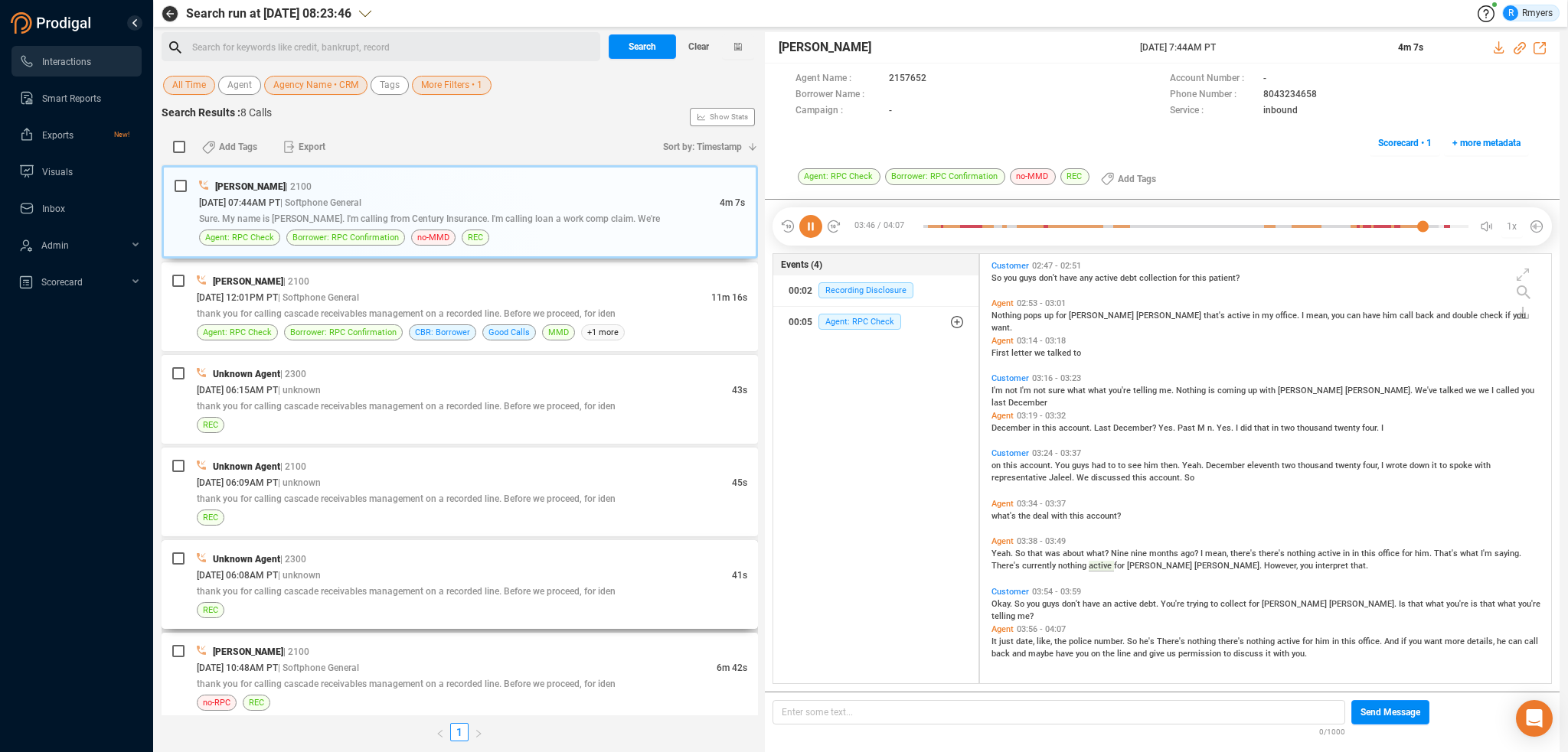
scroll to position [0, 0]
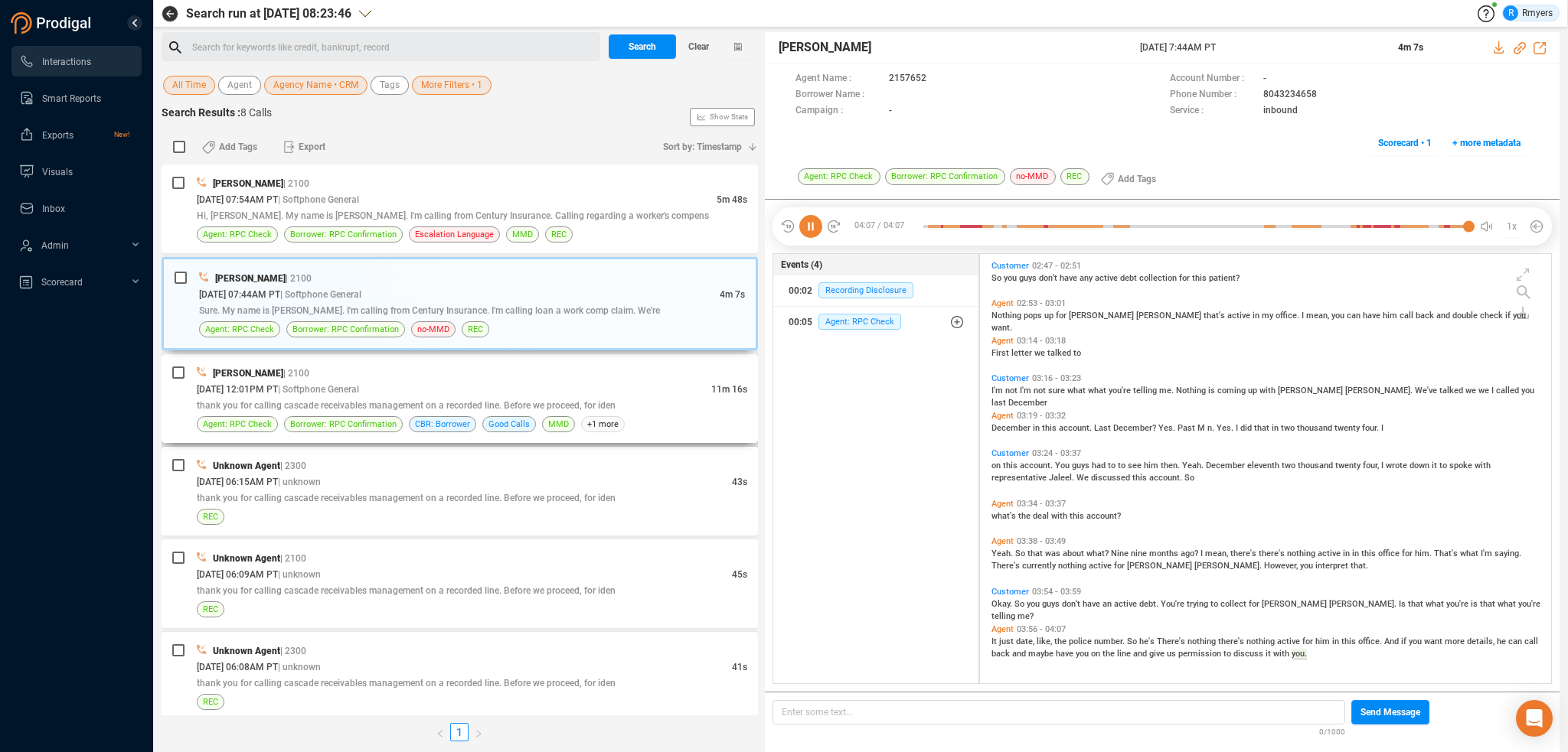
click at [397, 394] on div "12/11/2024 @ 12:01PM PT | Softphone General" at bounding box center [454, 389] width 514 height 16
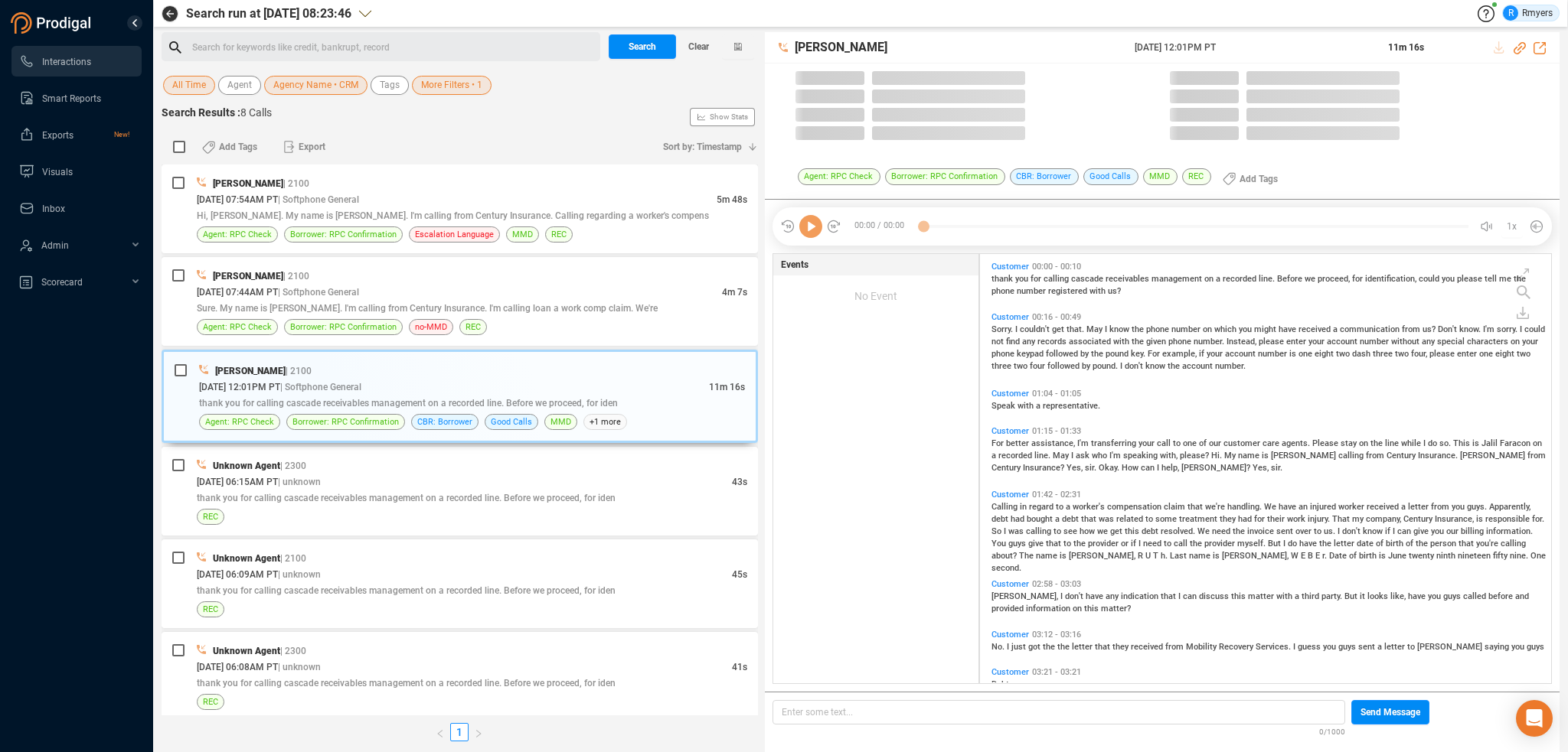
scroll to position [426, 564]
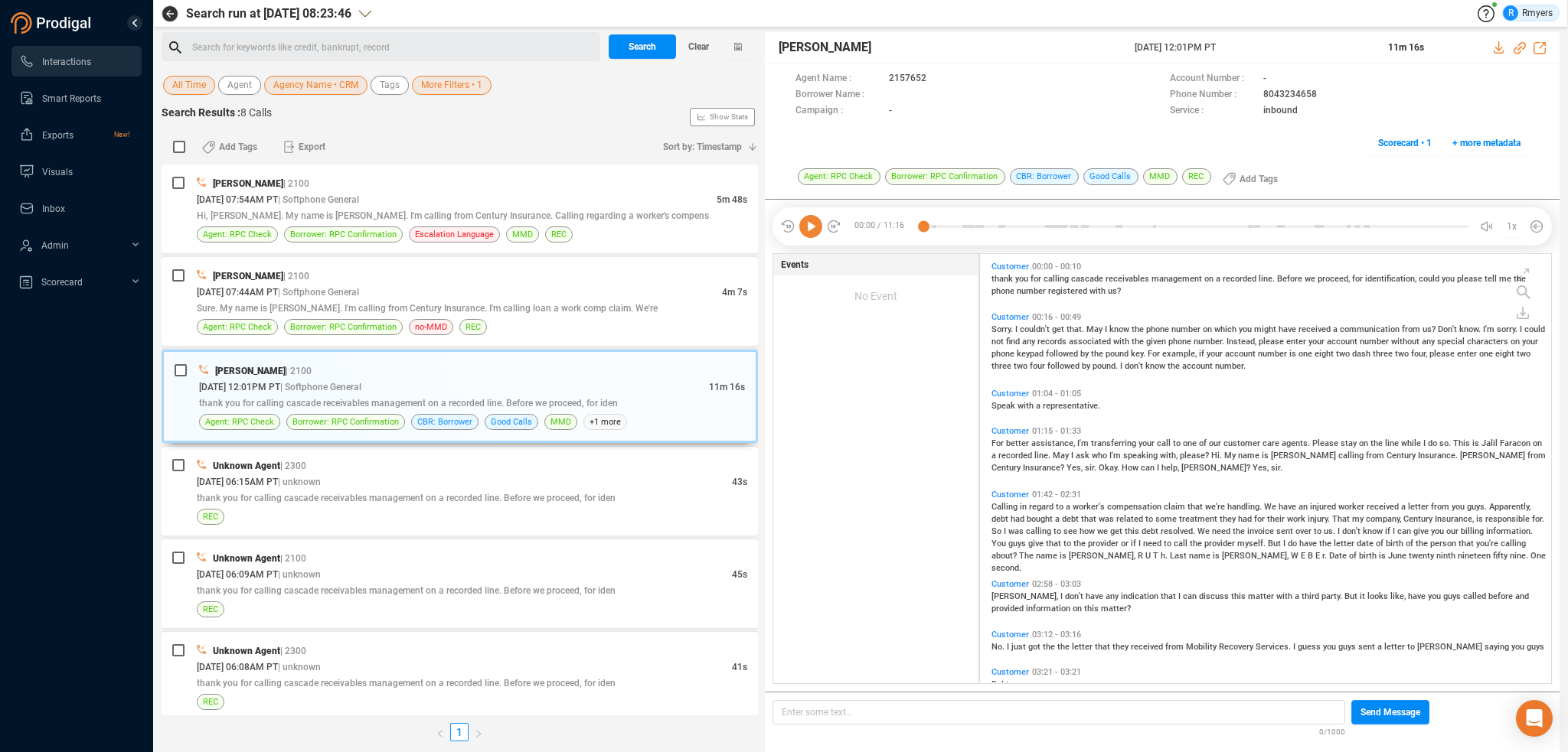
click at [804, 230] on icon at bounding box center [811, 227] width 23 height 23
click at [1011, 440] on span "better" at bounding box center [1019, 444] width 25 height 10
click at [1013, 506] on span "Calling" at bounding box center [1004, 506] width 28 height 10
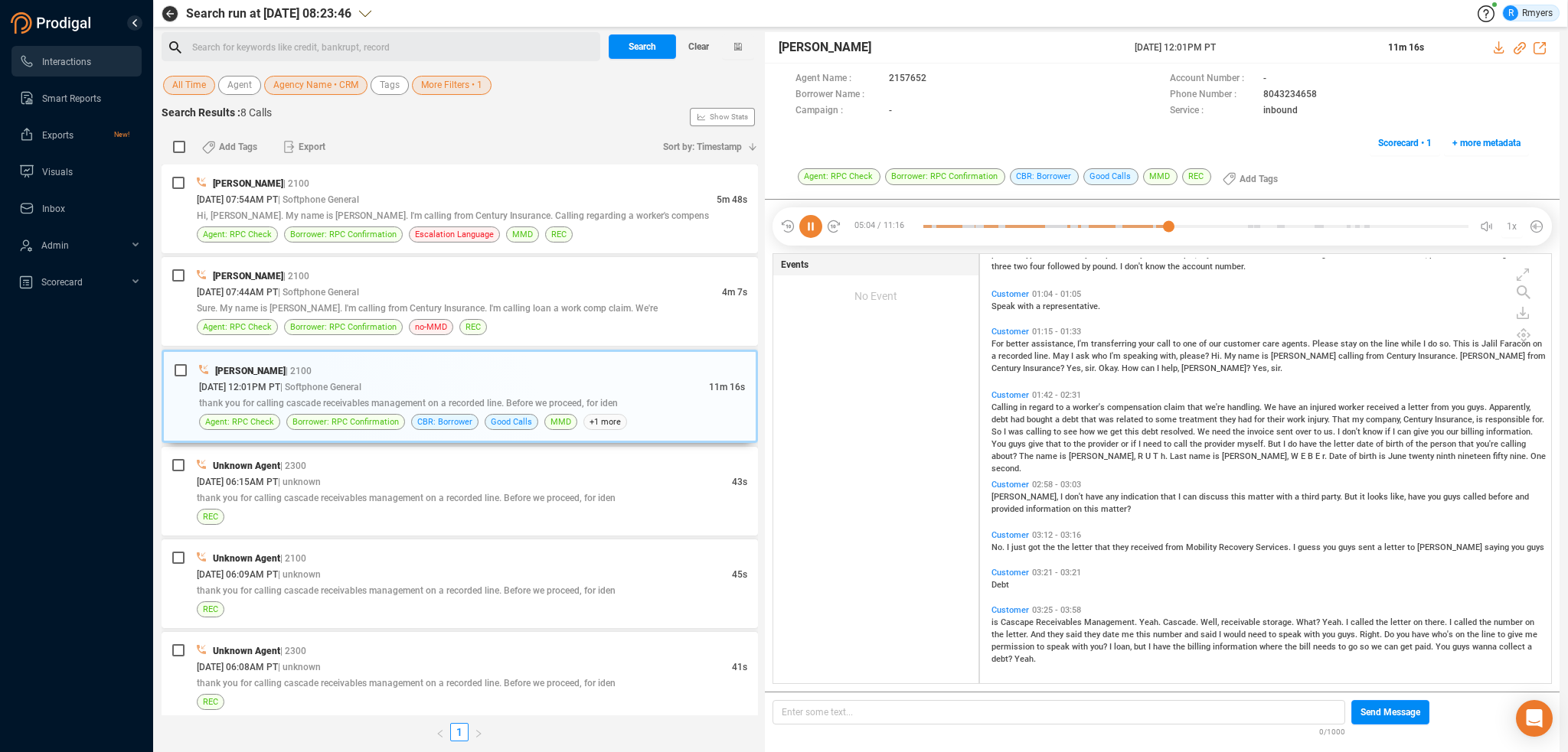
scroll to position [76, 0]
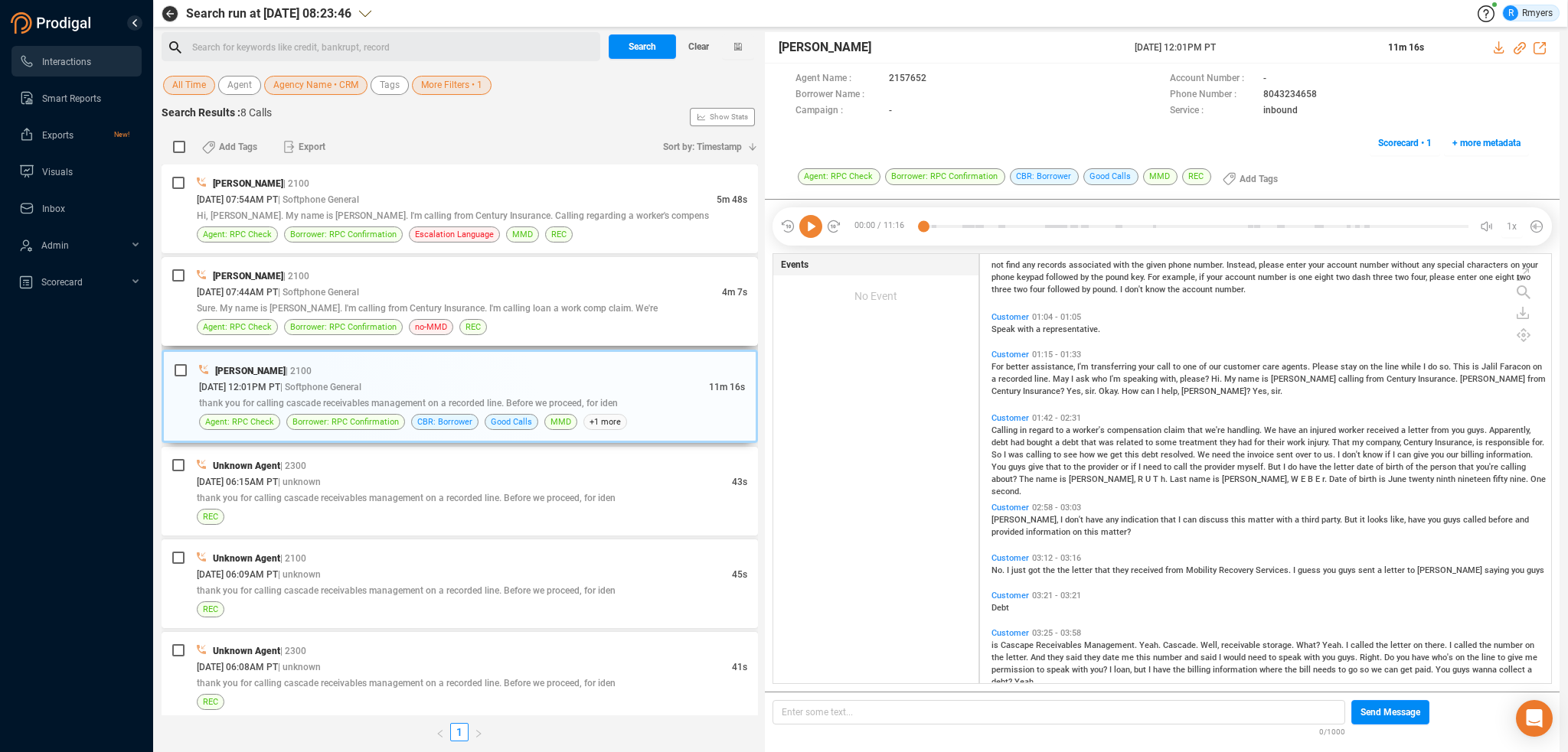
click at [392, 300] on div "Sure. My name is Adam. I'm calling from Century Insurance. I'm calling loan a w…" at bounding box center [472, 307] width 550 height 16
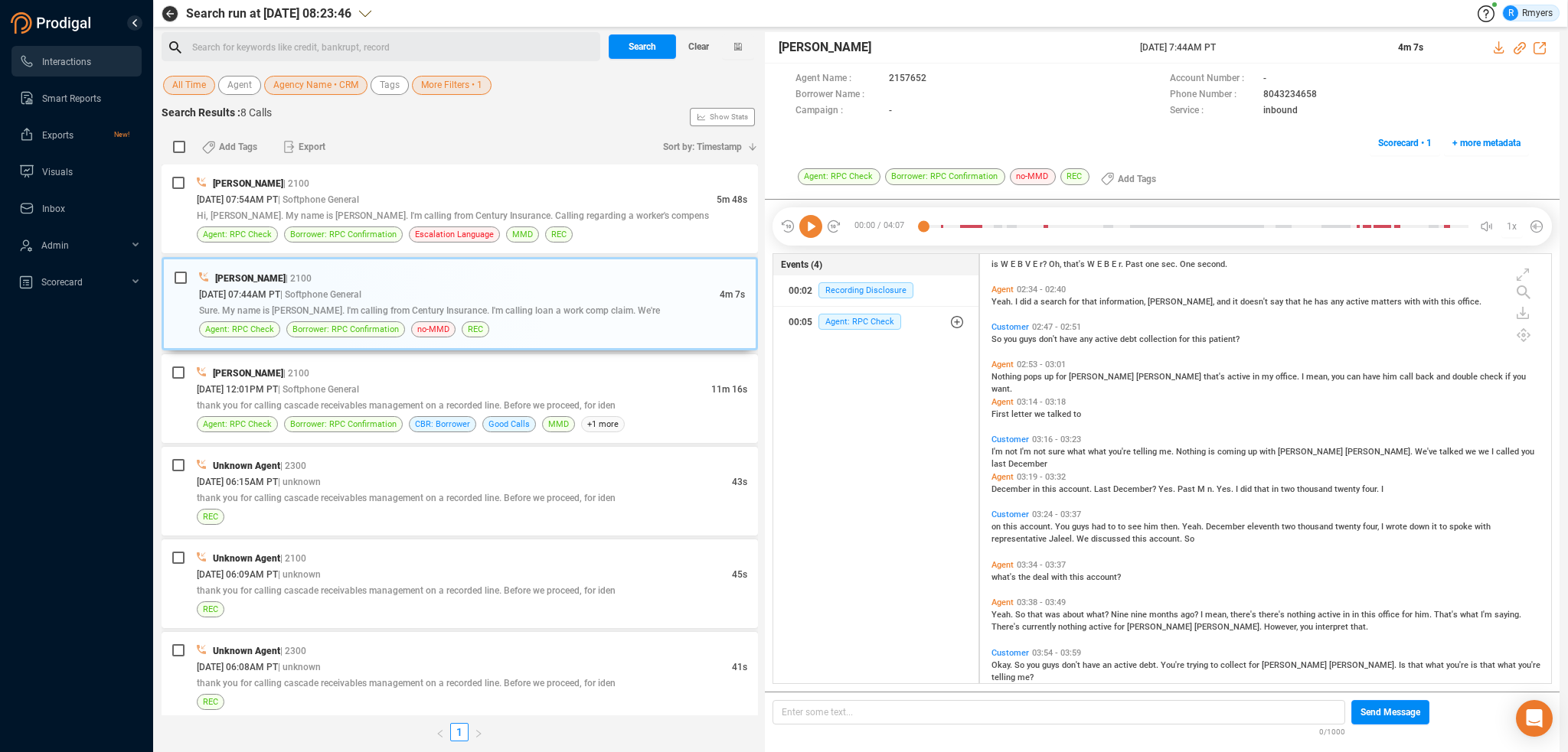
scroll to position [505, 0]
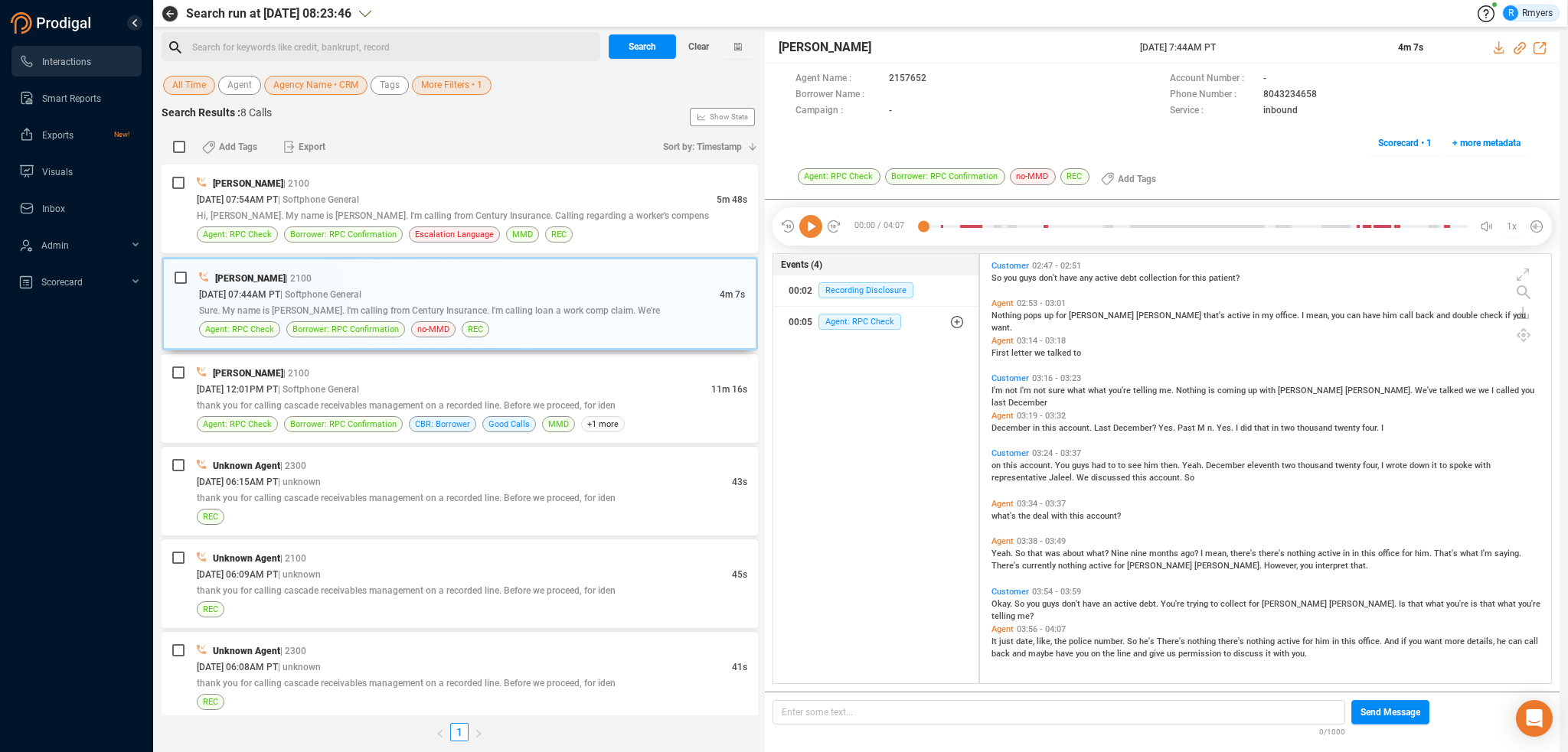
click at [806, 222] on icon at bounding box center [811, 227] width 23 height 23
drag, startPoint x: 1243, startPoint y: 219, endPoint x: 1261, endPoint y: 230, distance: 21.1
click at [1243, 219] on div at bounding box center [1196, 227] width 545 height 23
click at [1263, 224] on div at bounding box center [1196, 227] width 545 height 23
click at [1522, 46] on icon at bounding box center [1520, 48] width 13 height 13
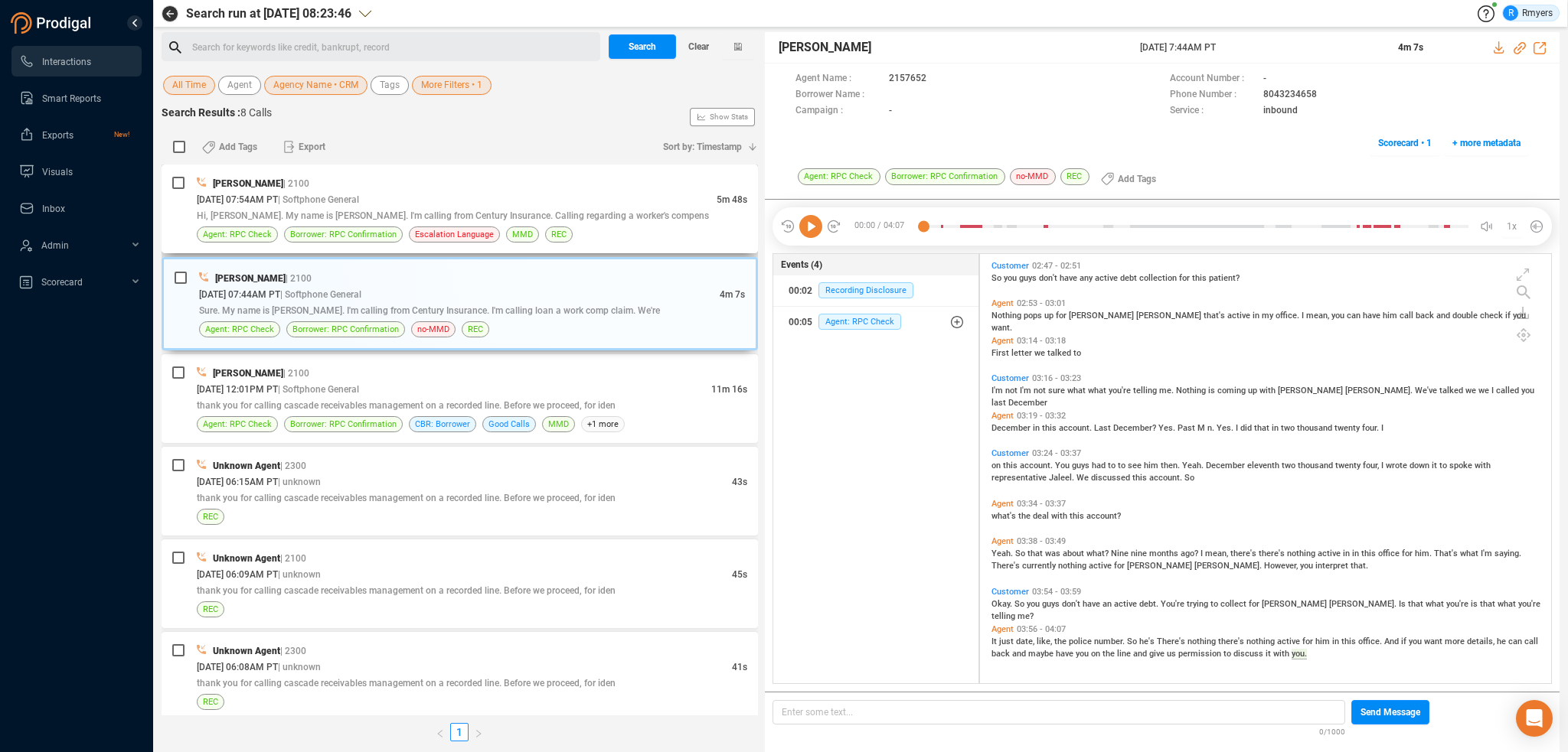
click at [359, 195] on span "| Softphone General" at bounding box center [318, 199] width 81 height 11
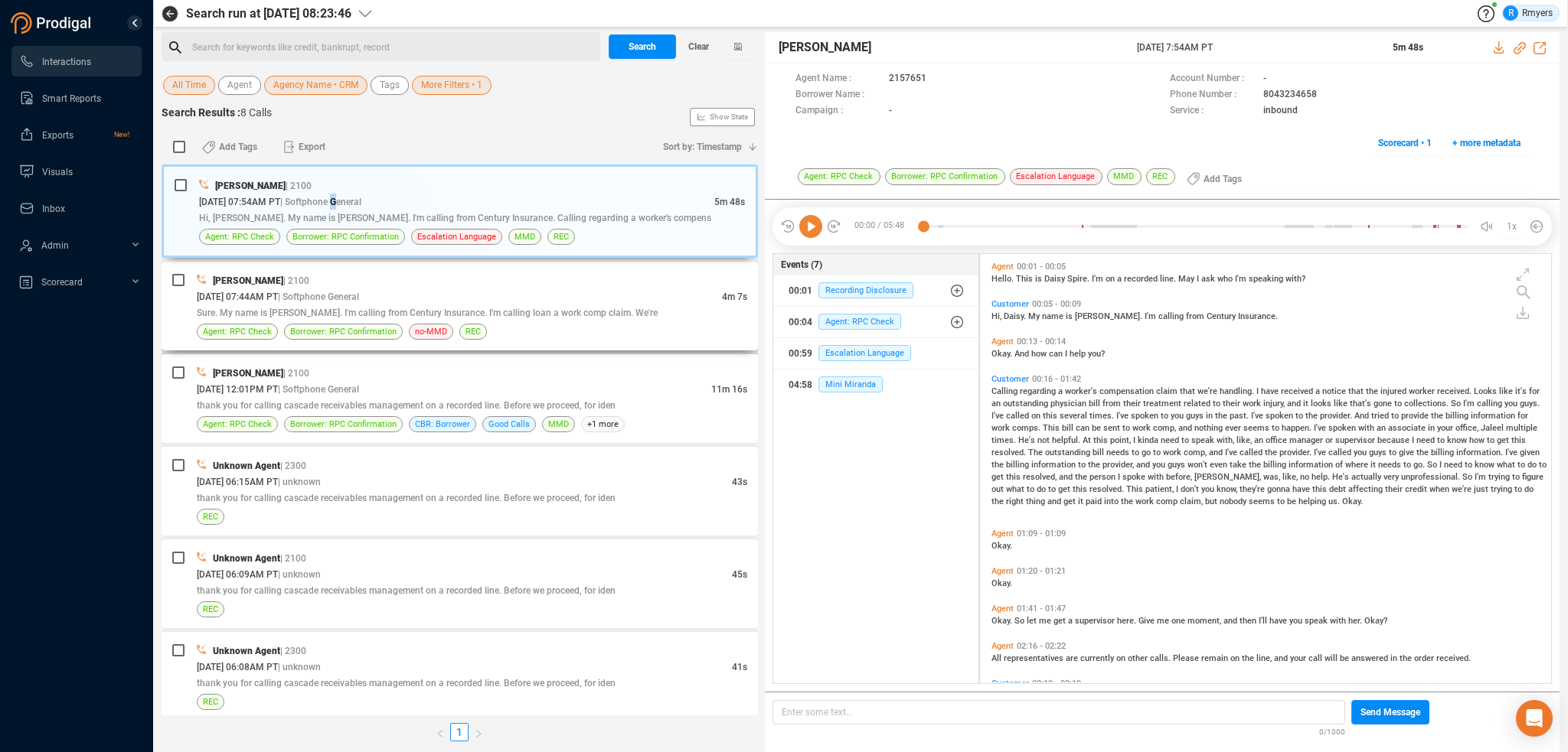
scroll to position [426, 564]
click at [1519, 49] on icon at bounding box center [1520, 48] width 13 height 13
click at [200, 39] on div "Search for keywords like credit, bankrupt, record ﻿" at bounding box center [393, 47] width 403 height 23
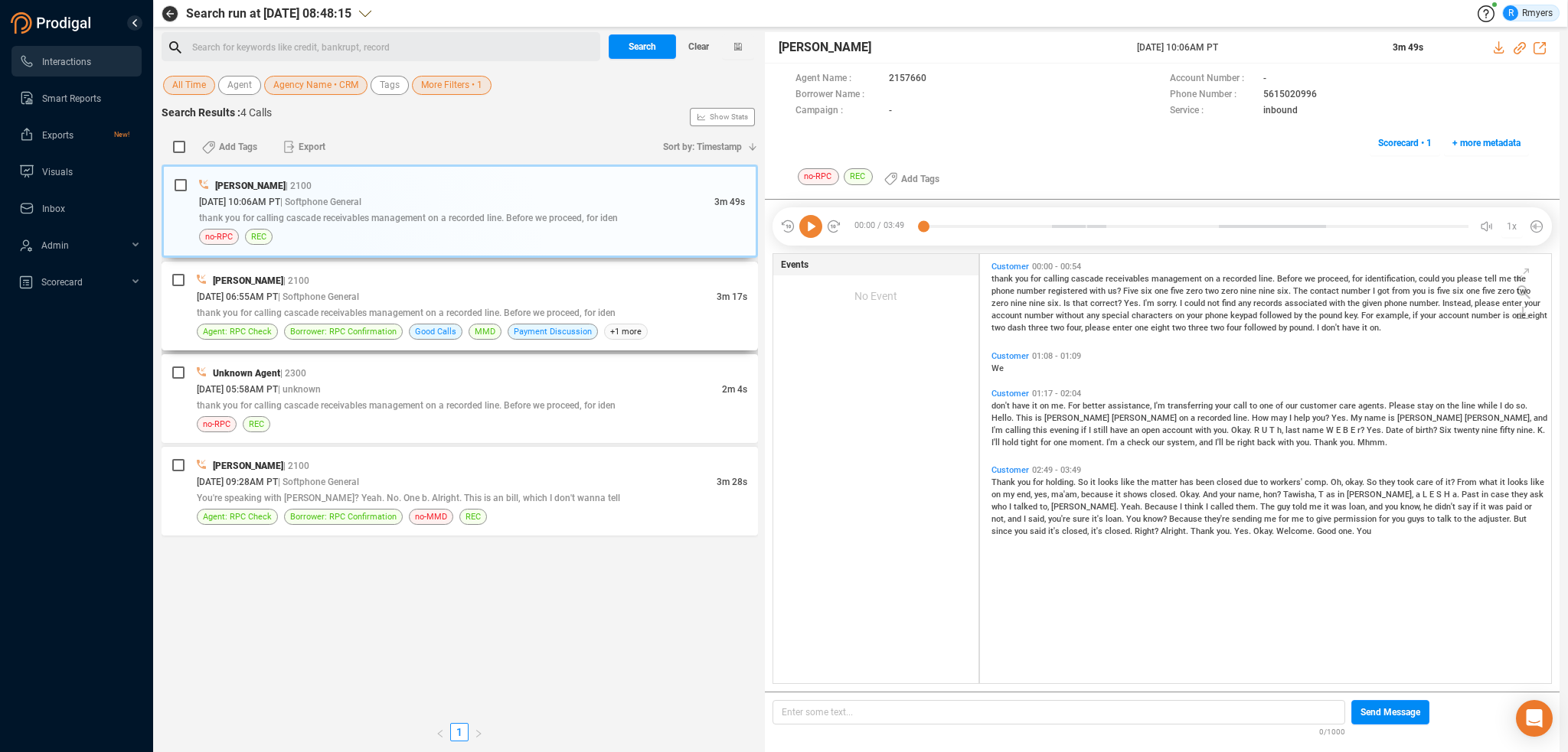
click at [395, 308] on span "thank you for calling cascade receivables management on a recorded line. Before…" at bounding box center [406, 312] width 419 height 11
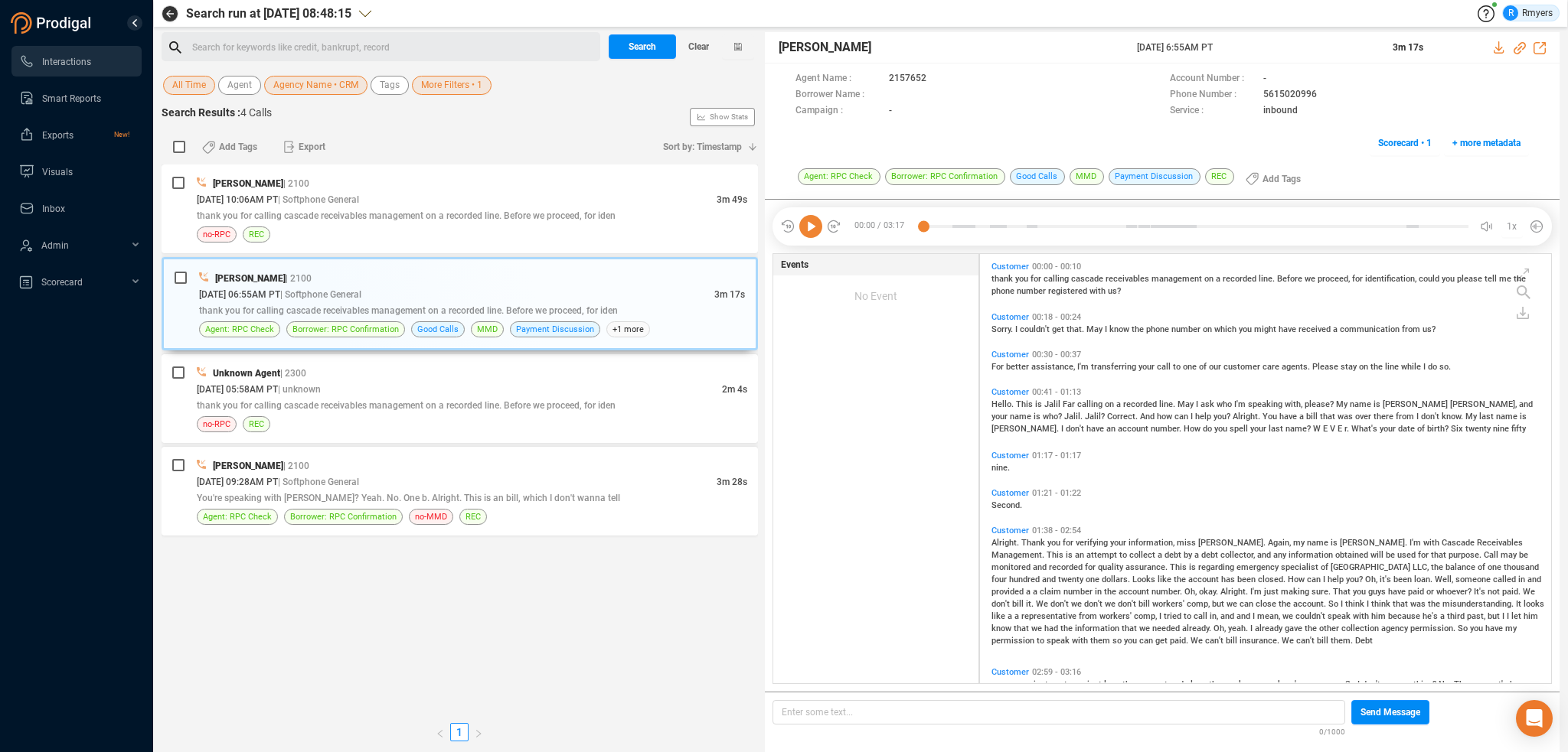
click at [810, 226] on icon at bounding box center [811, 227] width 23 height 23
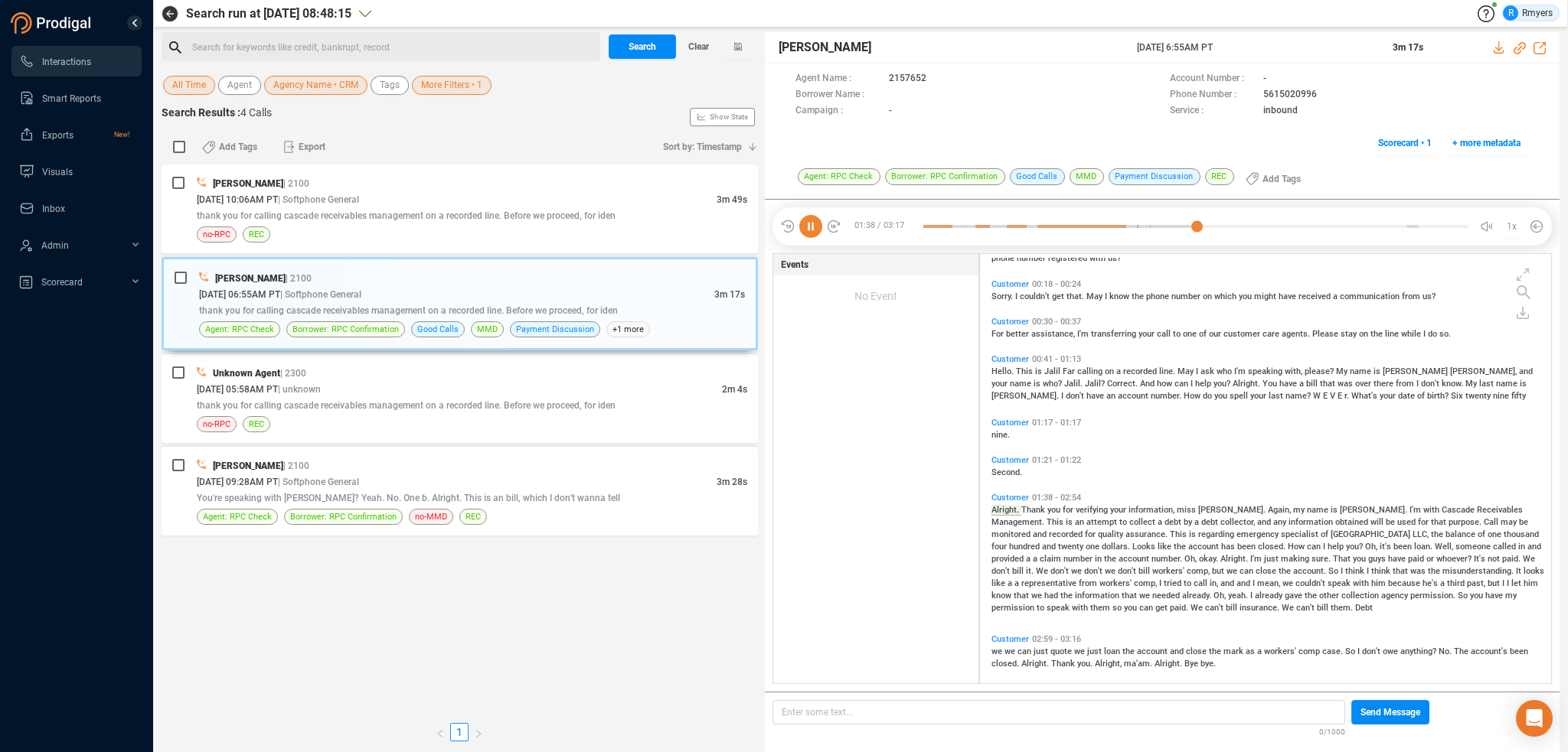
scroll to position [43, 0]
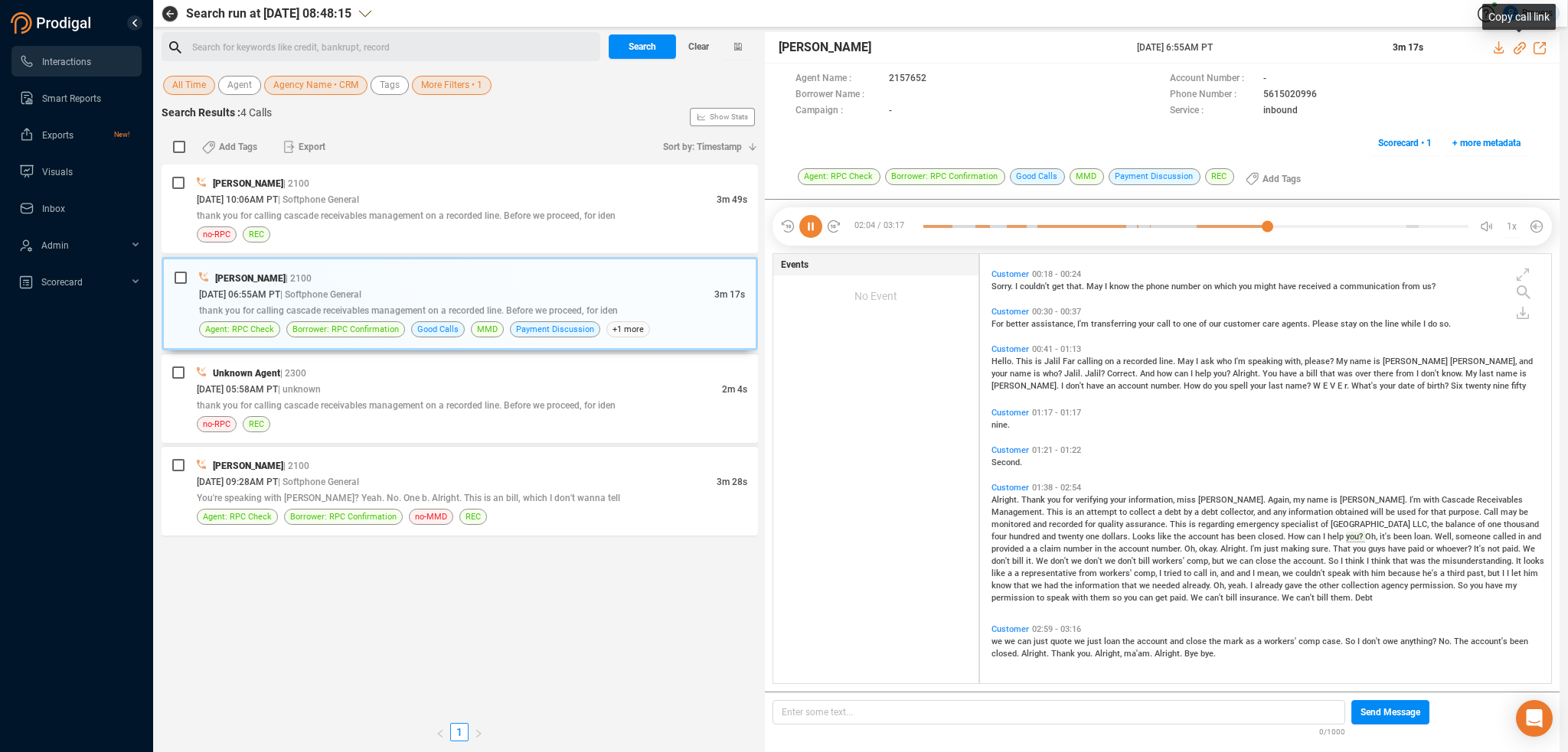
click at [1519, 46] on icon at bounding box center [1520, 48] width 13 height 13
drag, startPoint x: 1134, startPoint y: 48, endPoint x: 1212, endPoint y: 44, distance: 78.1
click at [1274, 57] on div "Jalil Farrakhan 18 Dec 2024 @ 6:55AM PT 3m 17s" at bounding box center [1162, 47] width 795 height 31
copy div "18 Dec 2024 @ 6:55AM PT"
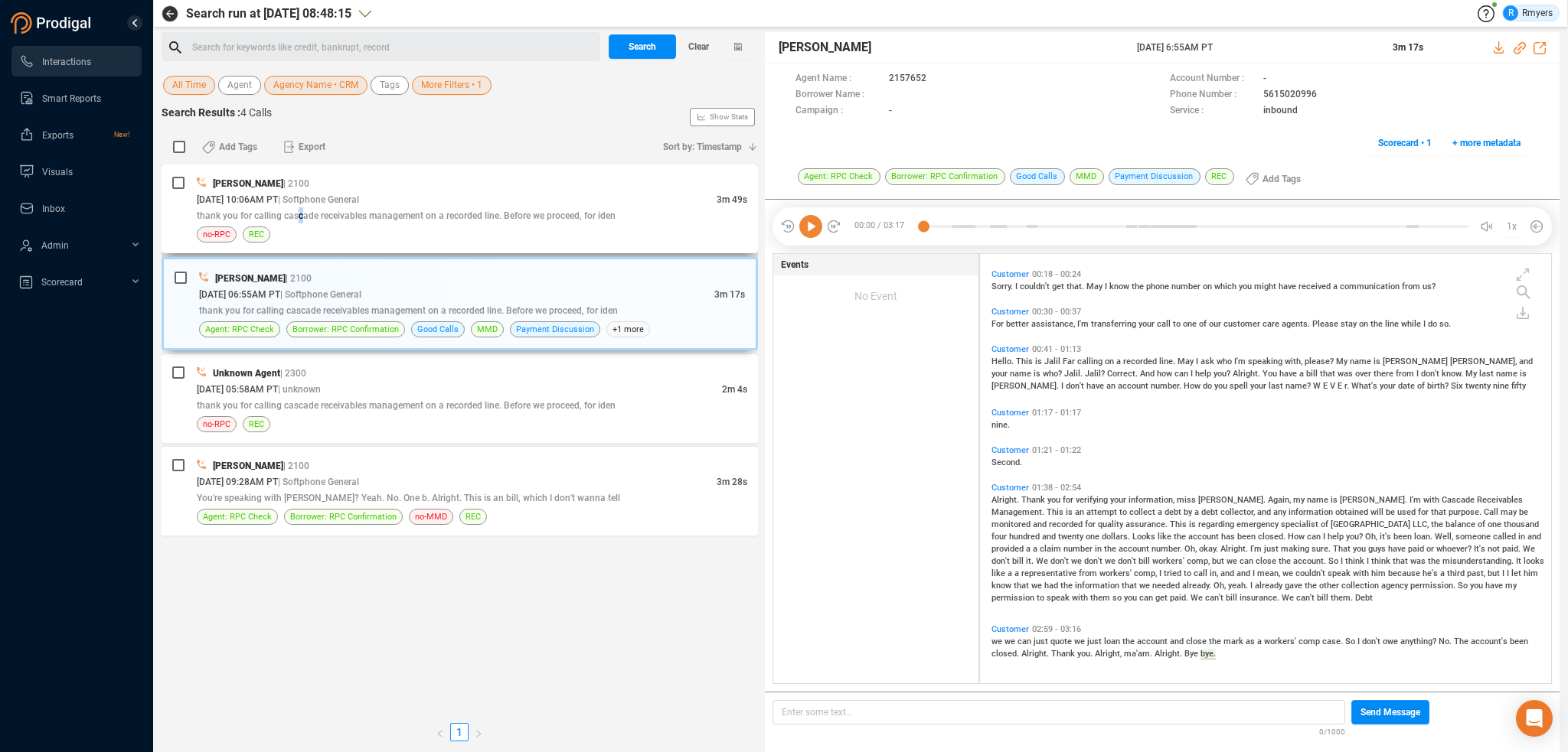
click at [300, 210] on div "thank you for calling cascade receivables management on a recorded line. Before…" at bounding box center [472, 216] width 550 height 16
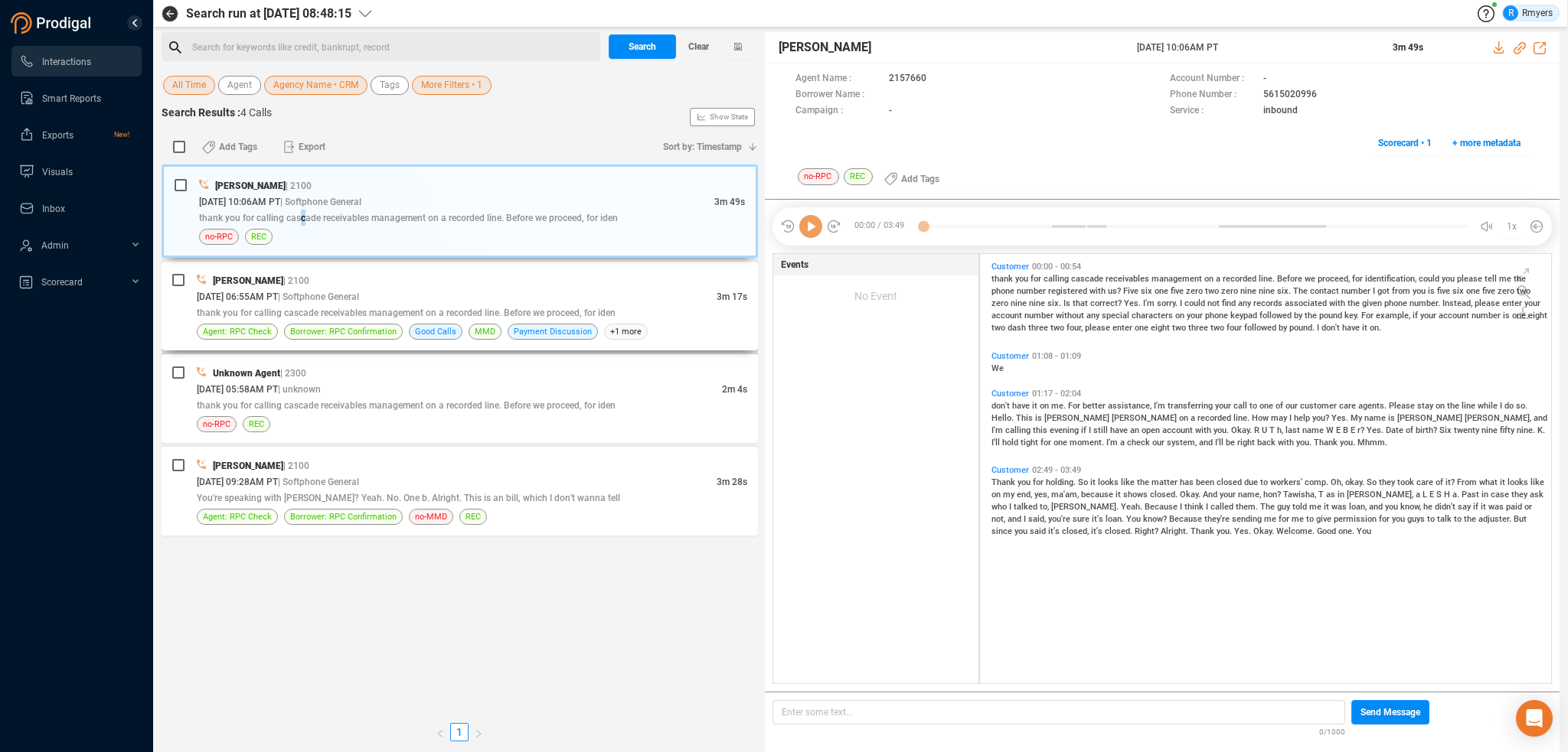
scroll to position [426, 564]
click at [230, 47] on div "Search for keywords like credit, bankrupt, record ﻿" at bounding box center [393, 47] width 403 height 23
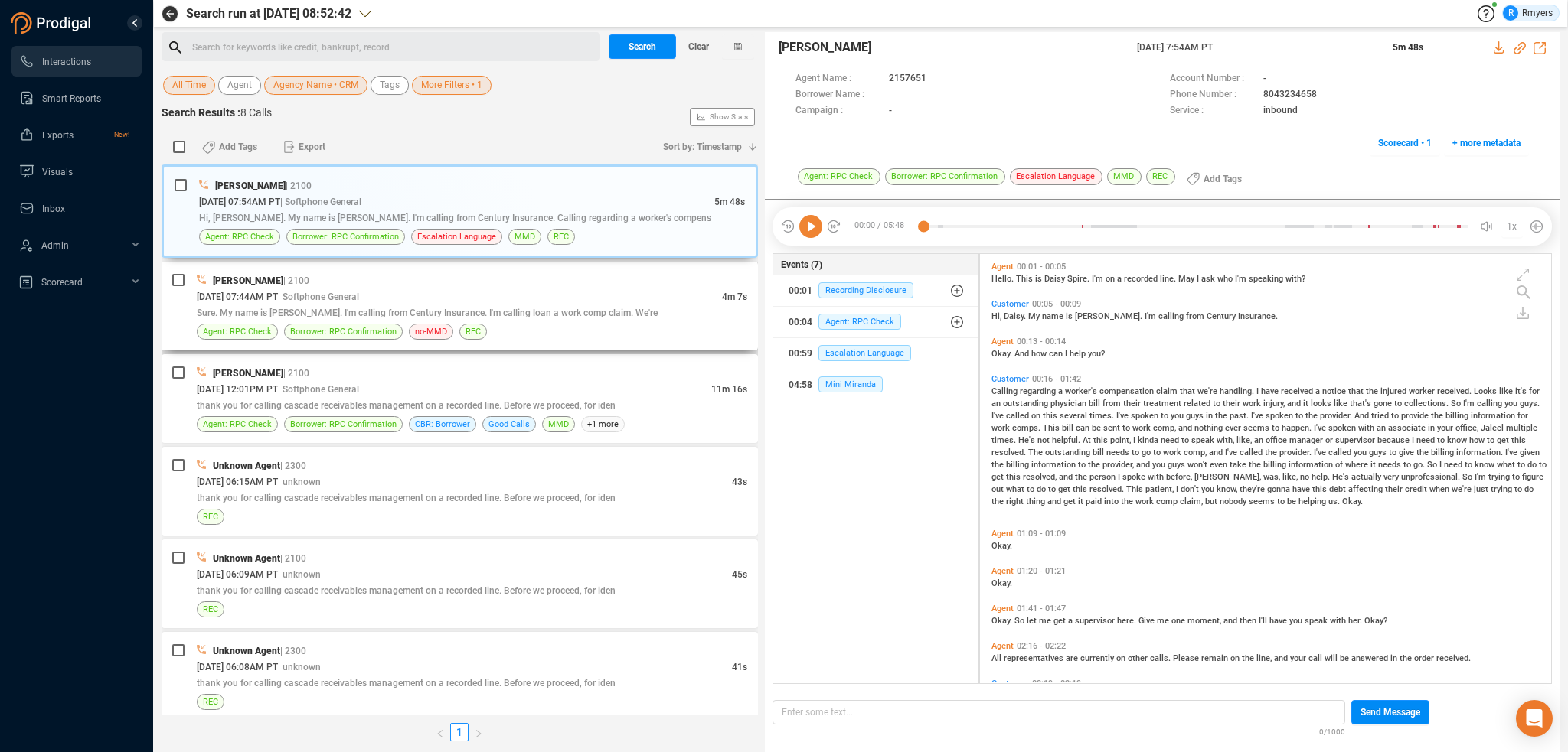
click at [410, 311] on span "Sure. My name is Adam. I'm calling from Century Insurance. I'm calling loan a w…" at bounding box center [427, 312] width 461 height 11
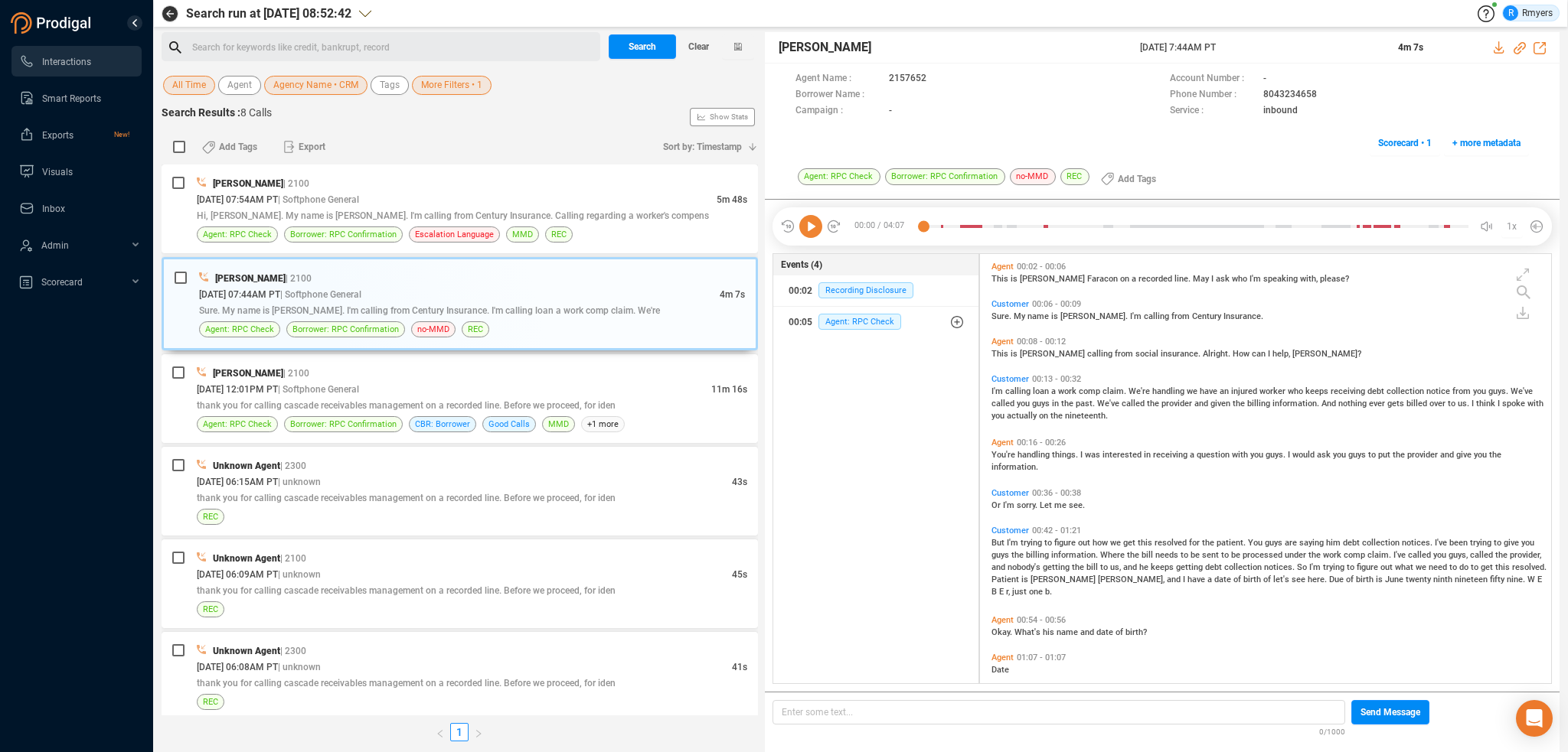
drag, startPoint x: 1129, startPoint y: 49, endPoint x: 1257, endPoint y: 48, distance: 128.0
click at [1257, 48] on div "Jalil Farrakhan 19 Sep 2025 @ 7:44AM PT 4m 7s" at bounding box center [1162, 47] width 795 height 31
copy div "19 Sep 2025 @ 7:44AM PT"
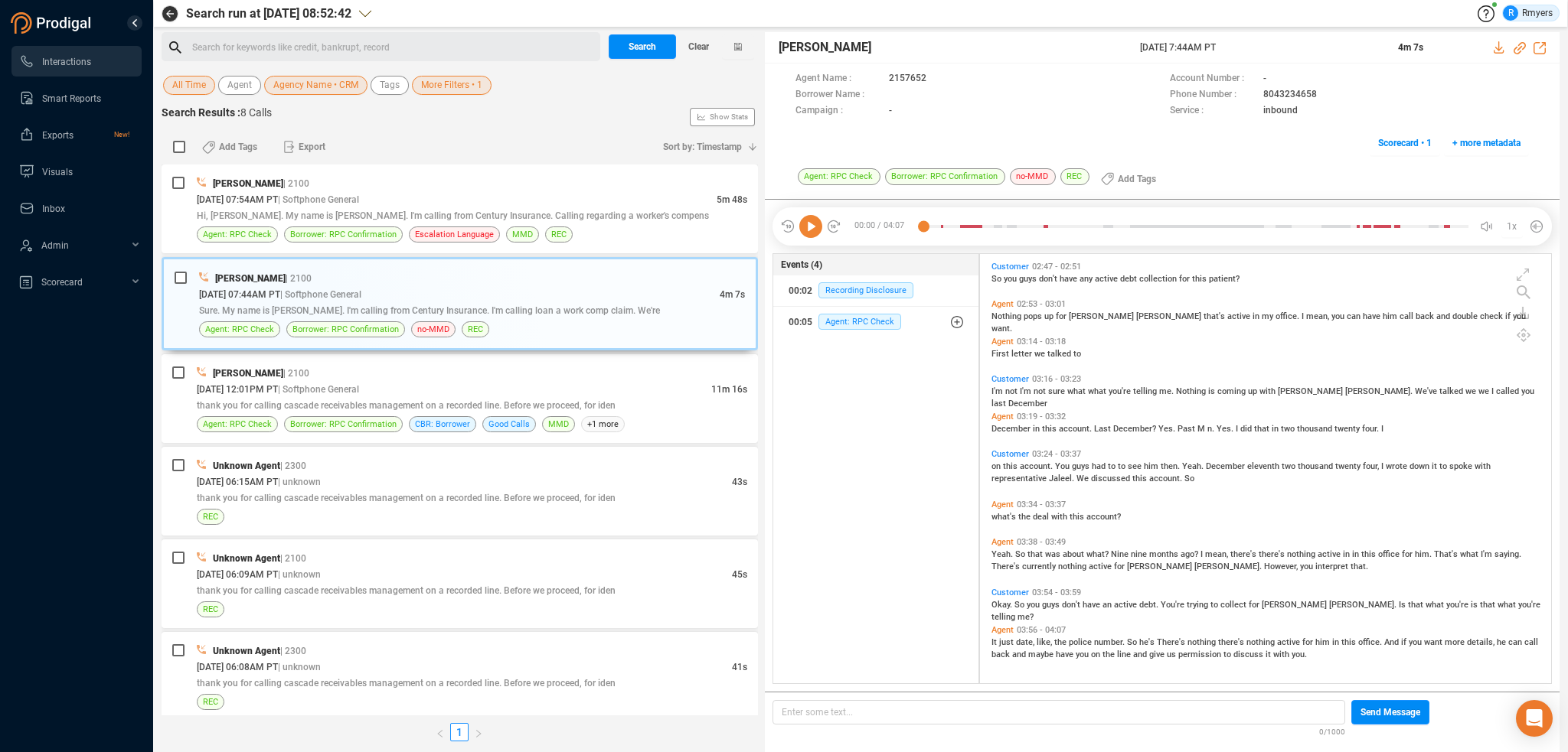
scroll to position [505, 0]
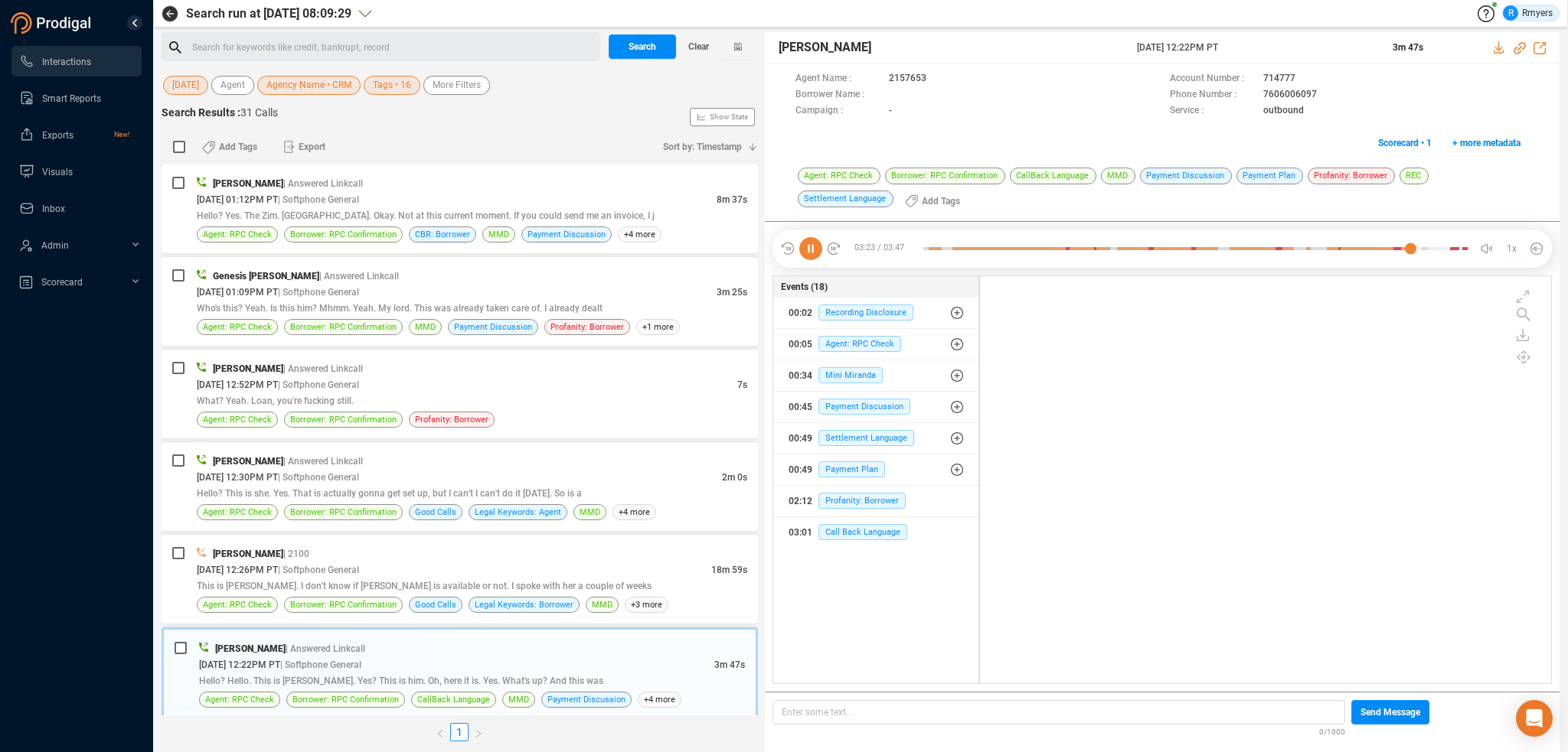
scroll to position [405, 564]
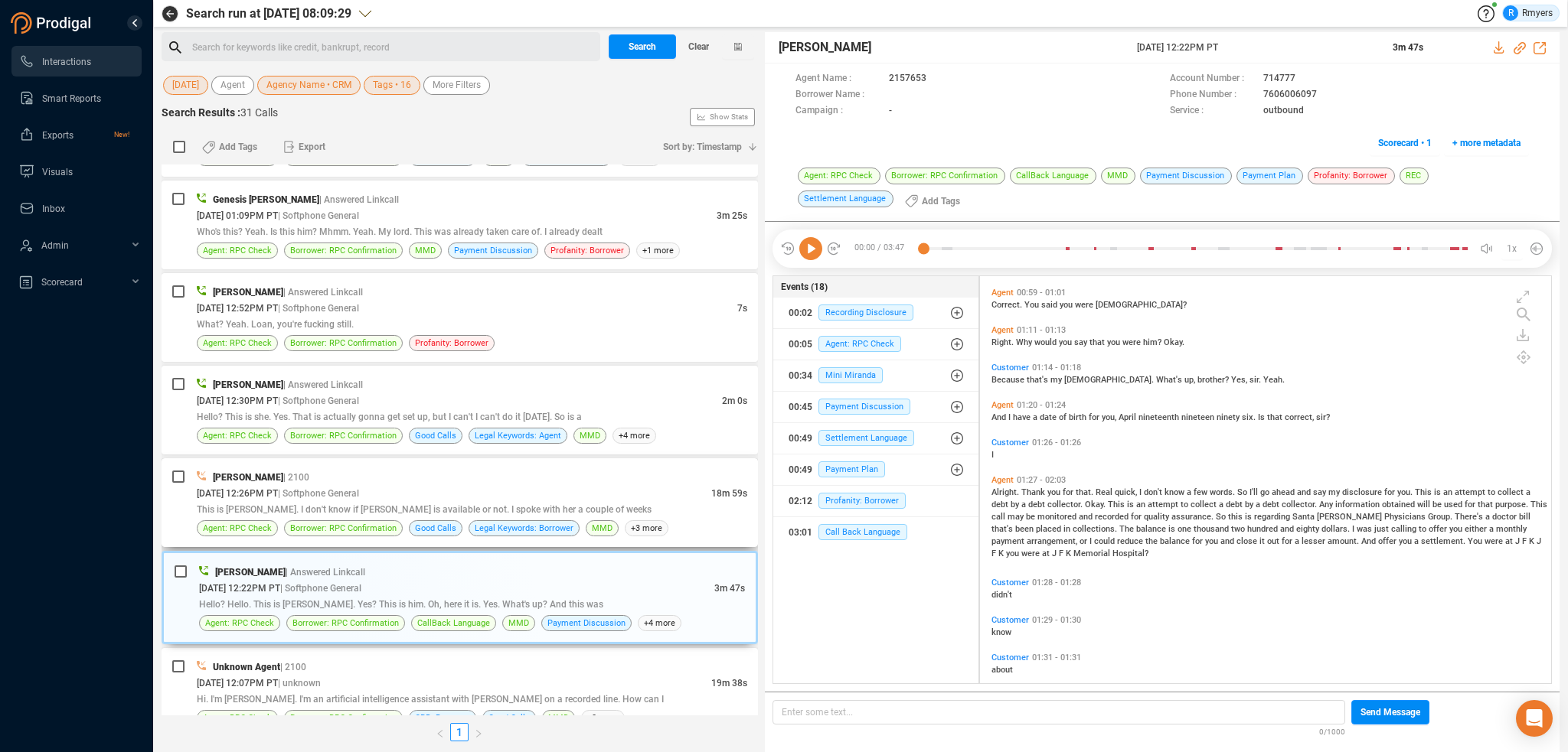
click at [476, 513] on span "This is [PERSON_NAME]. I don't know if [PERSON_NAME] is available or not. I spo…" at bounding box center [424, 509] width 454 height 11
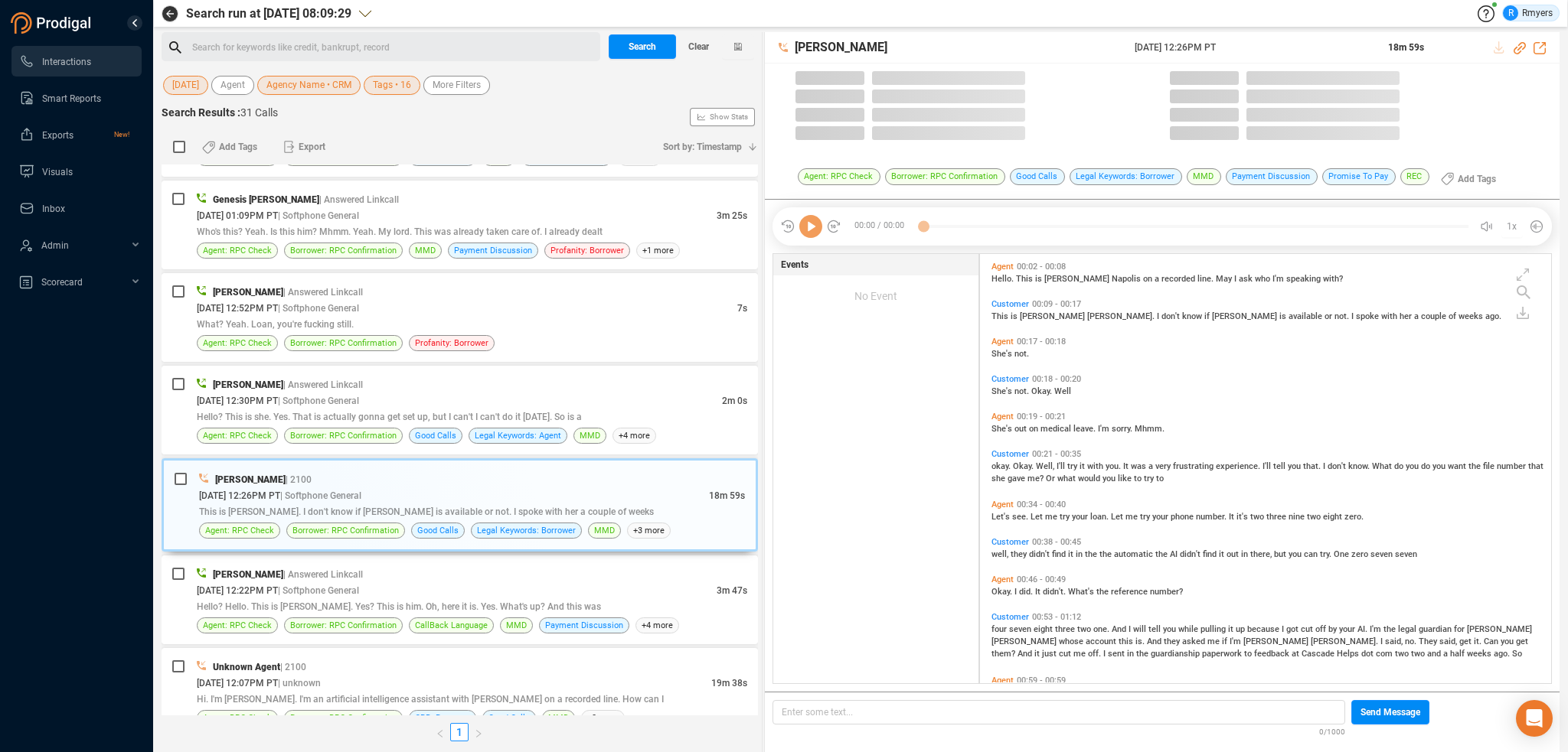
scroll to position [426, 564]
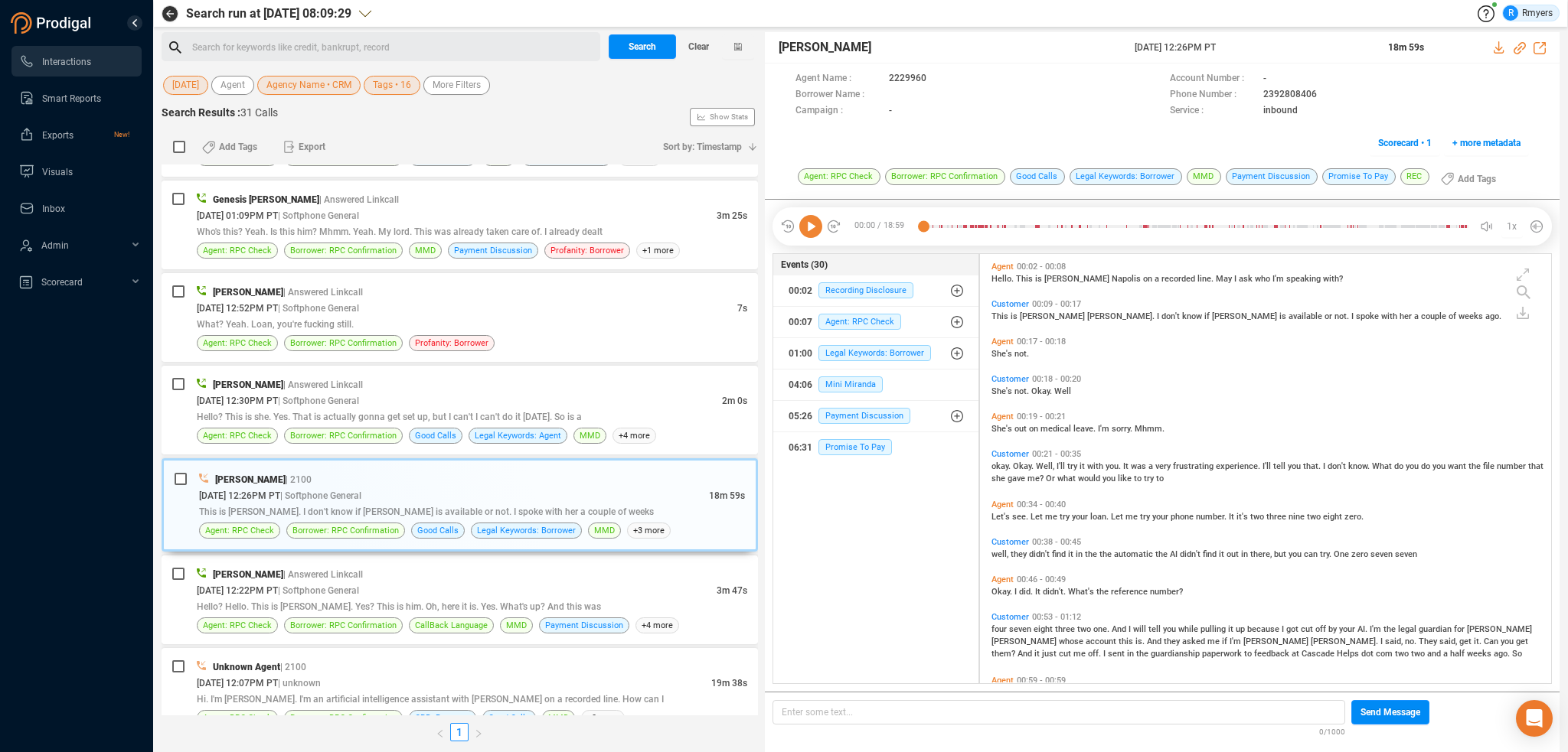
click at [803, 221] on icon at bounding box center [811, 227] width 23 height 23
click at [805, 222] on icon at bounding box center [811, 227] width 23 height 23
click at [817, 234] on icon at bounding box center [811, 227] width 23 height 23
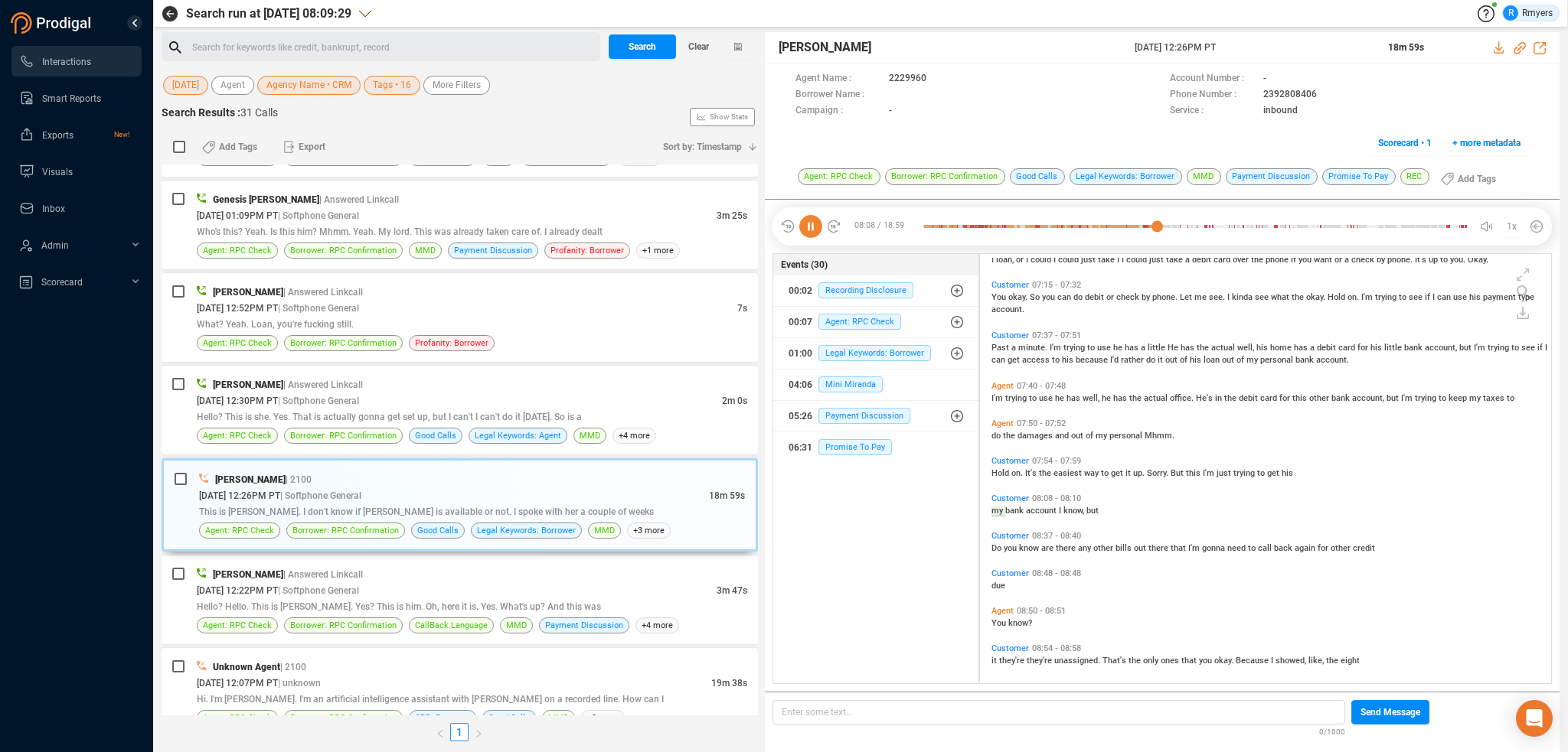
scroll to position [2659, 0]
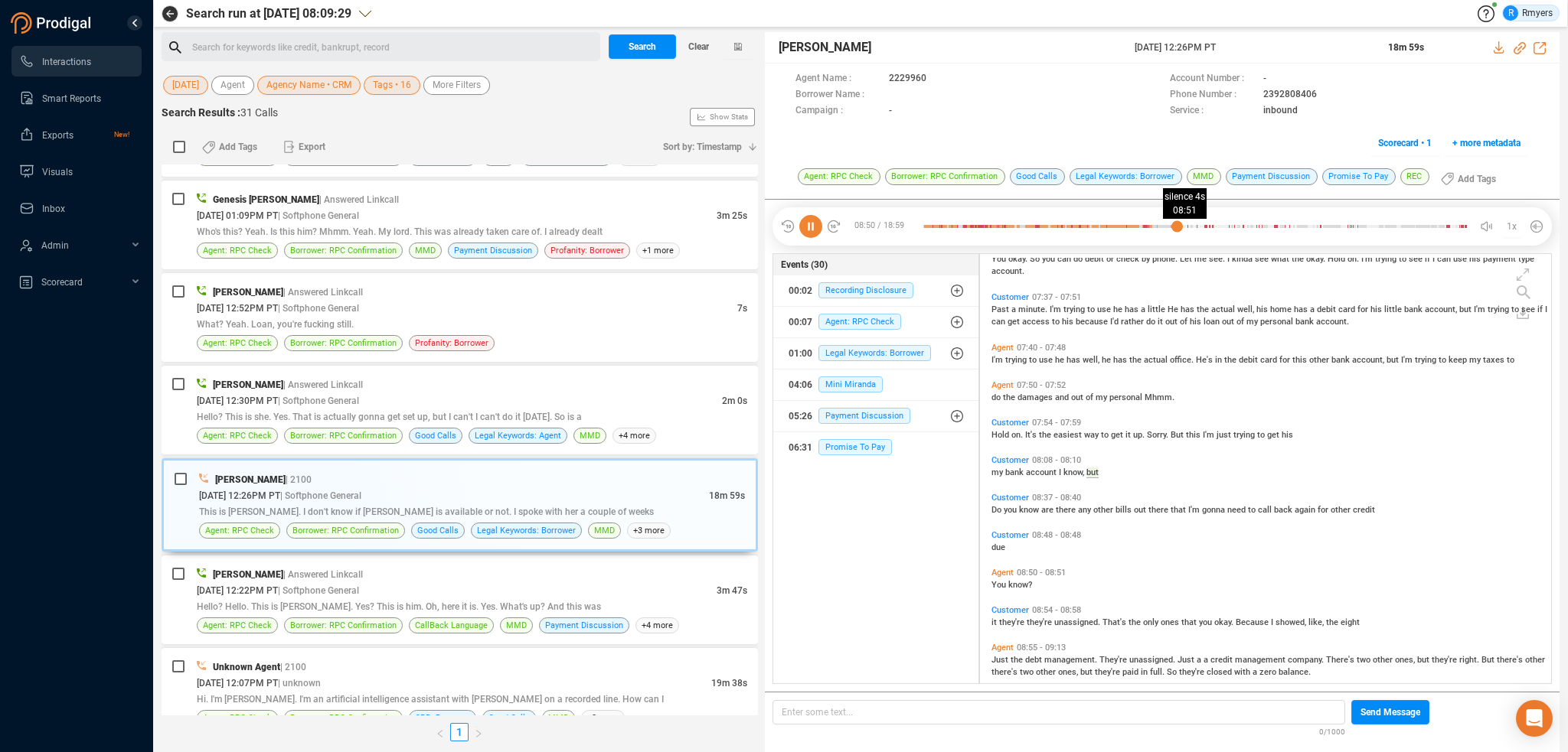
click at [1177, 228] on div at bounding box center [1196, 227] width 545 height 23
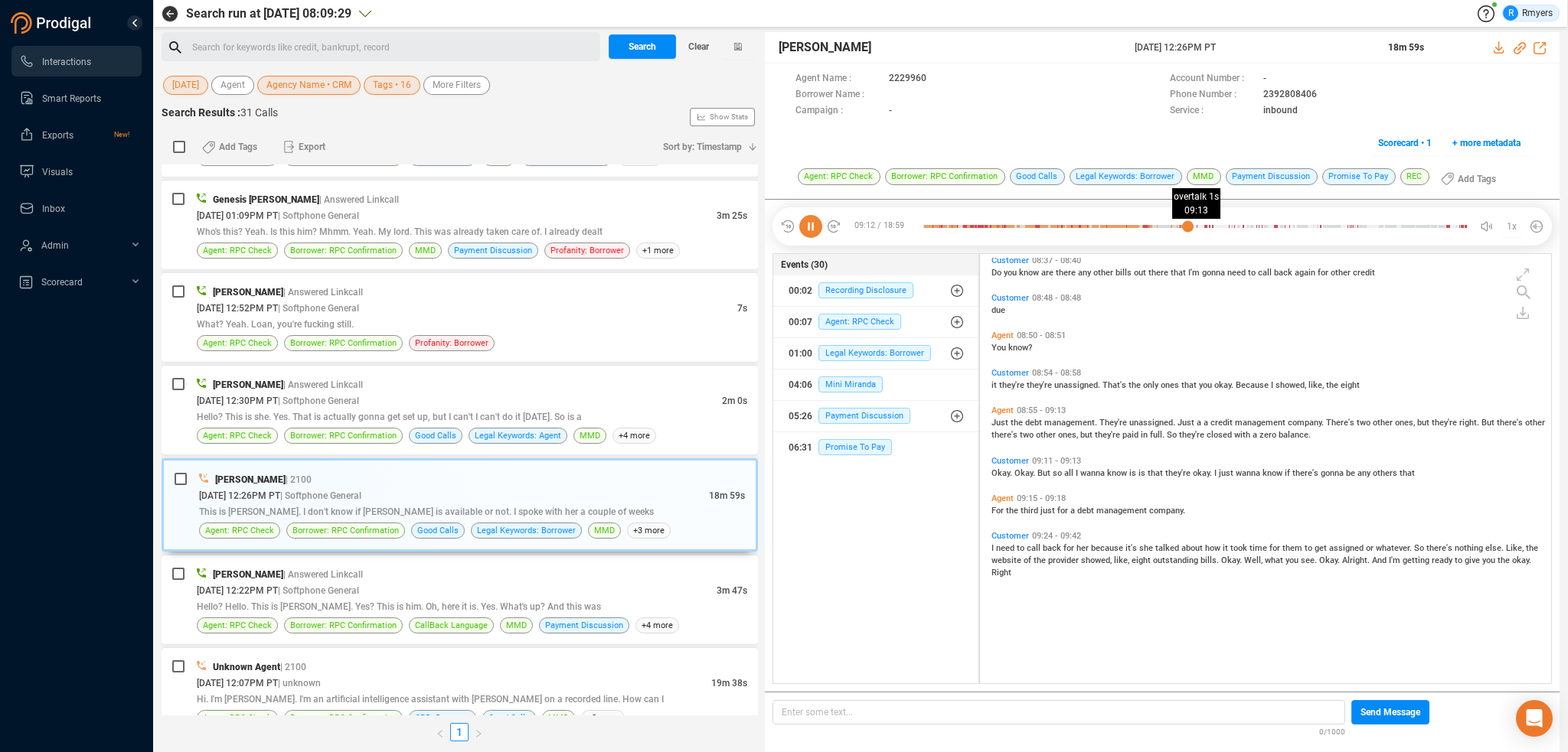
click at [1187, 228] on div at bounding box center [1196, 227] width 545 height 23
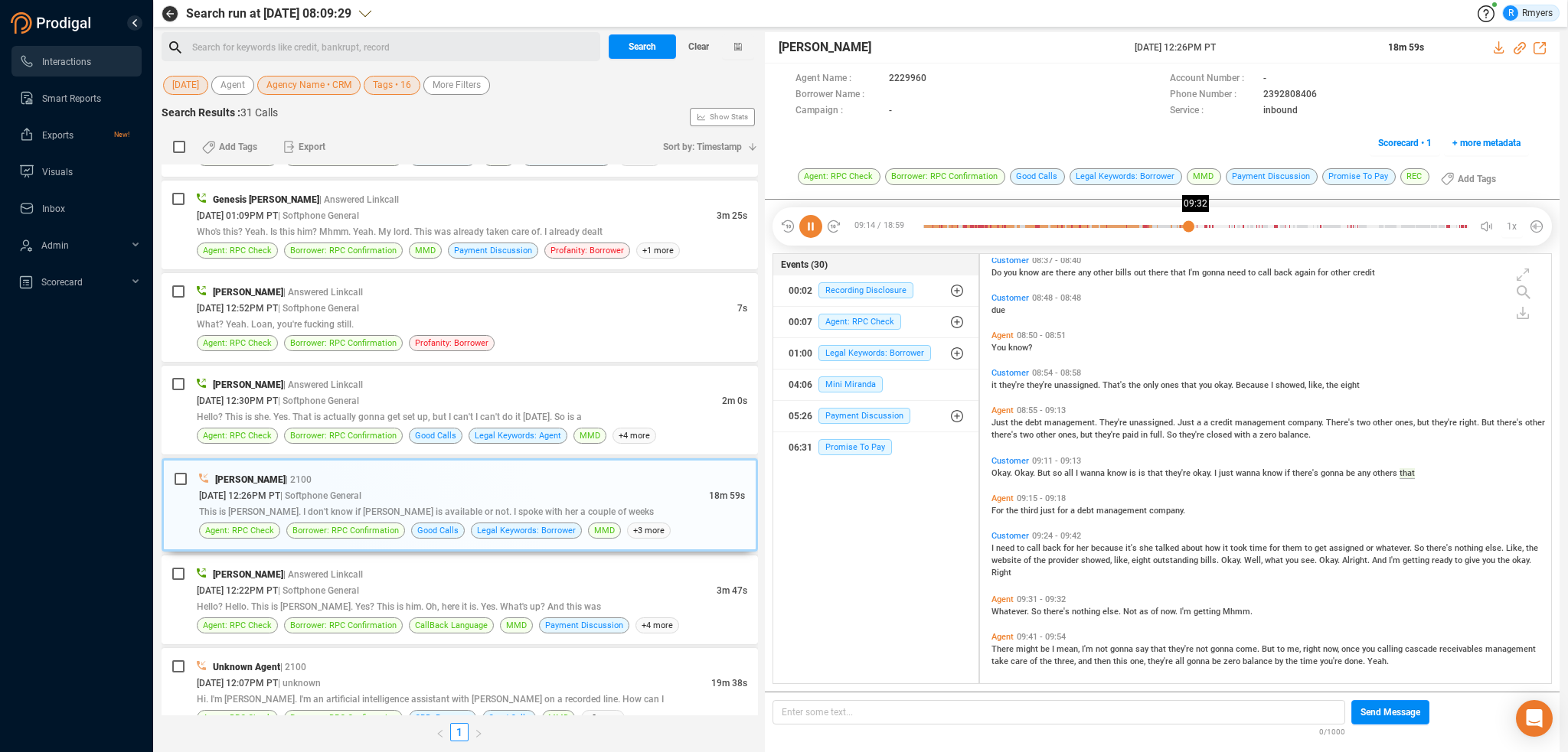
click at [1198, 227] on div at bounding box center [1196, 227] width 545 height 23
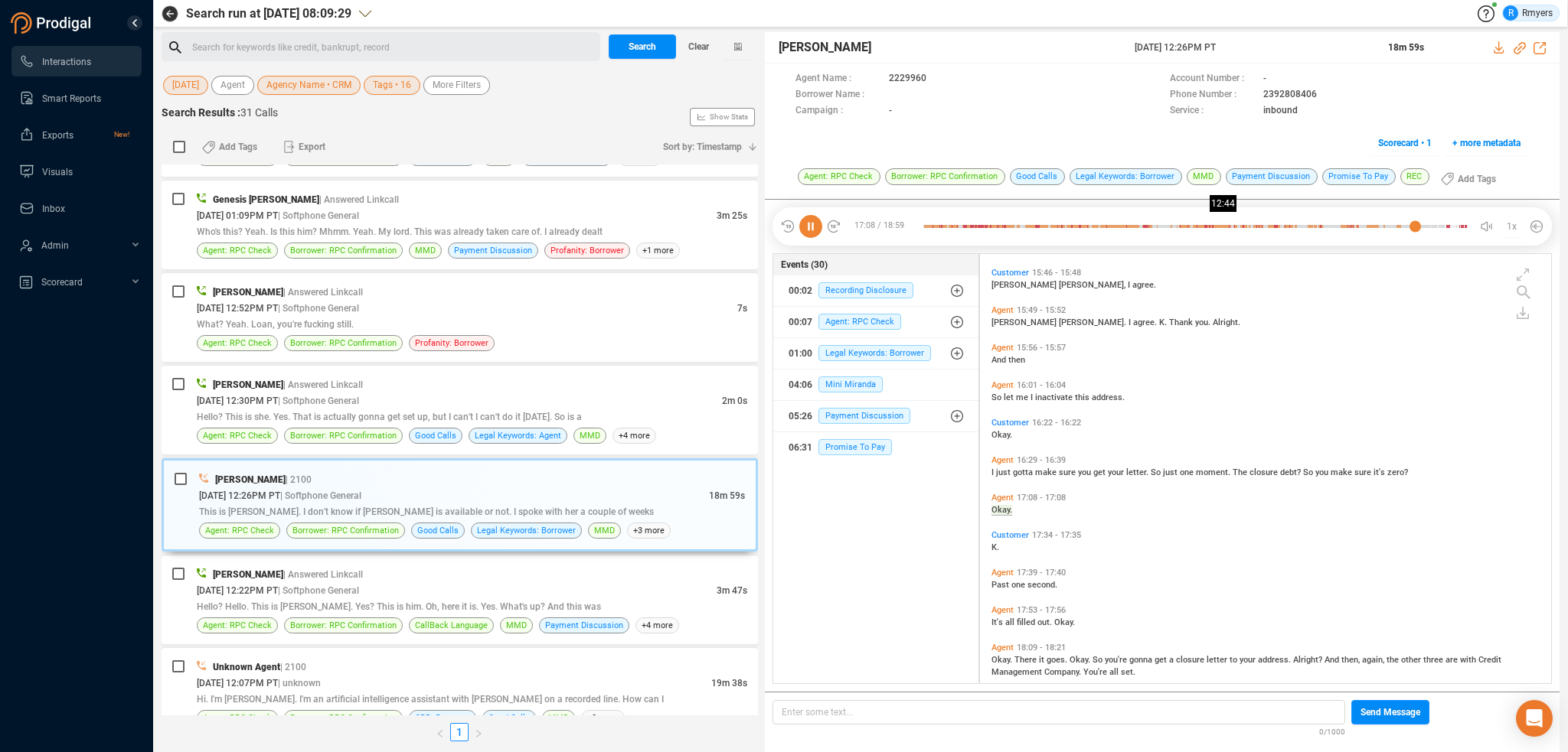
scroll to position [5367, 0]
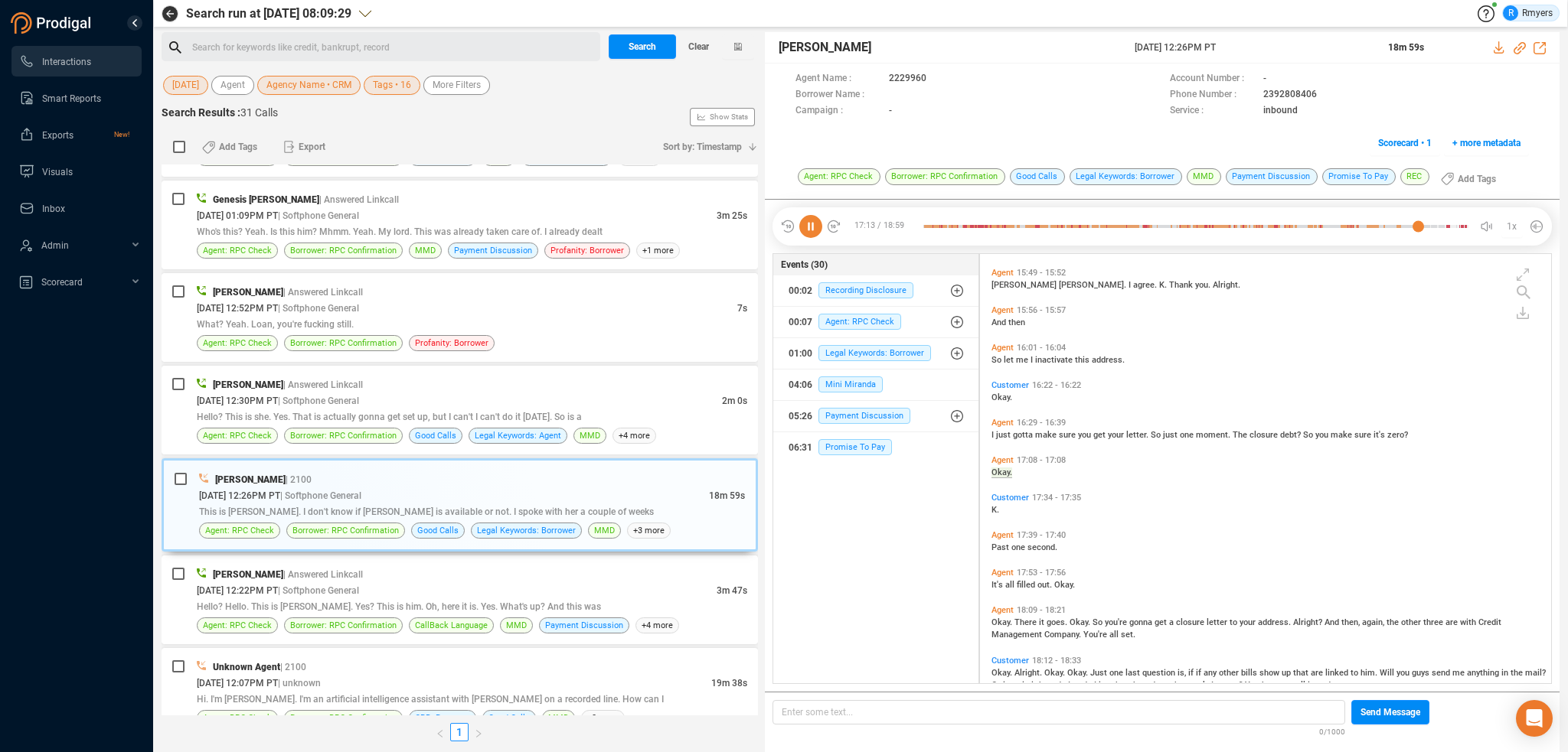
click at [811, 234] on icon at bounding box center [811, 227] width 23 height 23
